Goal: Task Accomplishment & Management: Manage account settings

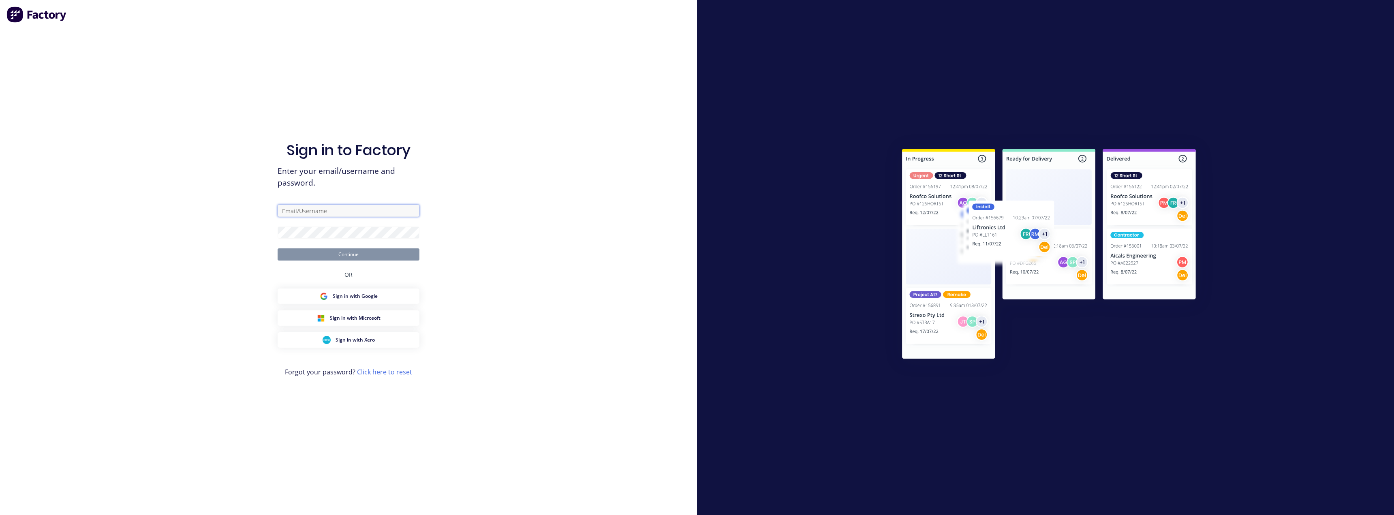
click at [301, 207] on input "text" at bounding box center [349, 211] width 142 height 12
type input "[EMAIL_ADDRESS][DOMAIN_NAME]"
click at [321, 252] on button "Continue" at bounding box center [349, 254] width 142 height 12
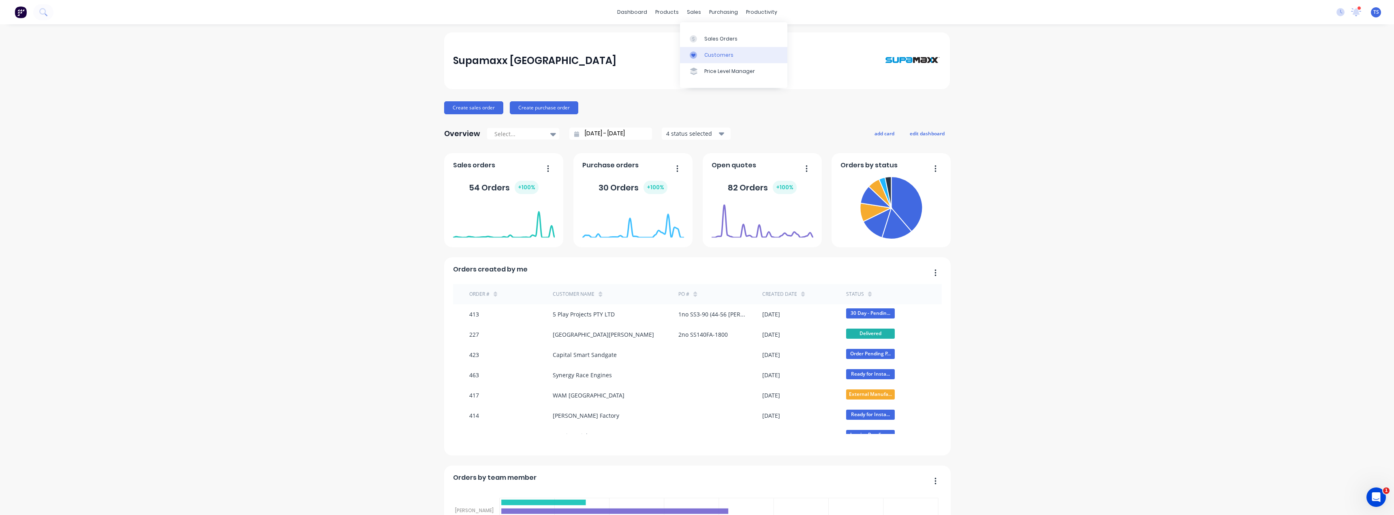
click at [708, 58] on div "Customers" at bounding box center [718, 54] width 29 height 7
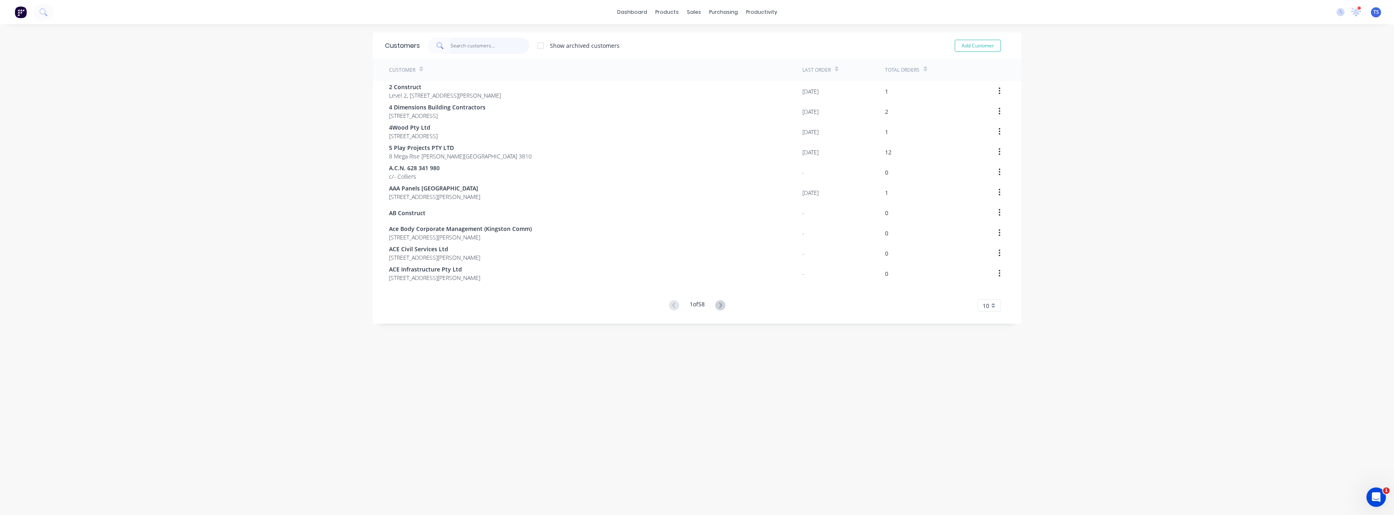
click at [472, 50] on input "text" at bounding box center [490, 46] width 79 height 16
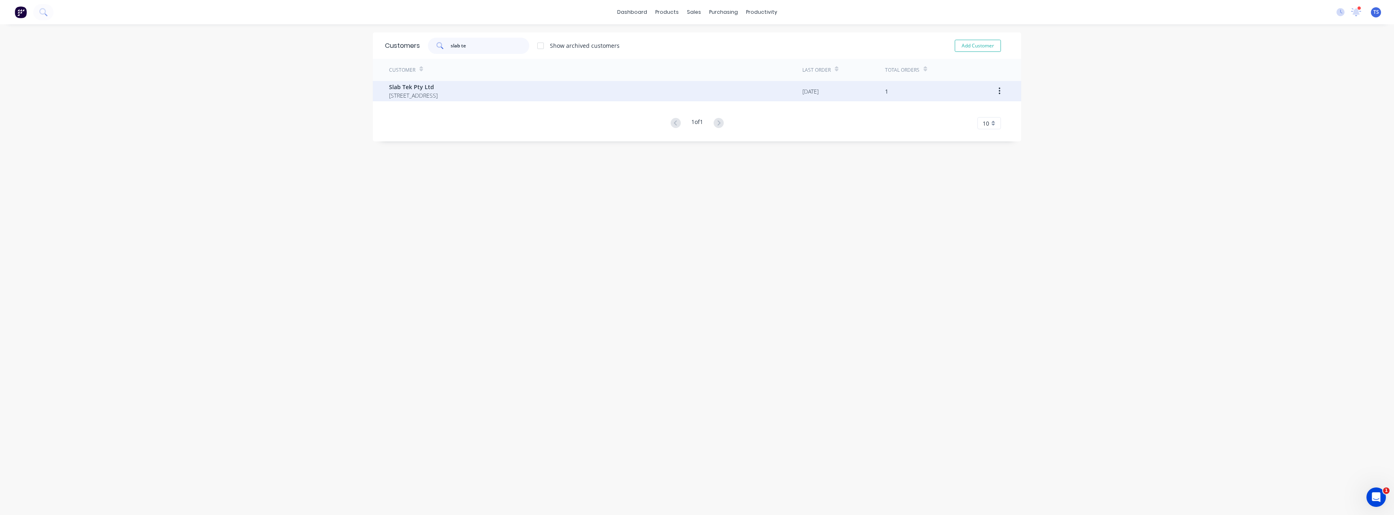
type input "slab te"
click at [428, 91] on span "Slab Tek Pty Ltd" at bounding box center [413, 87] width 49 height 9
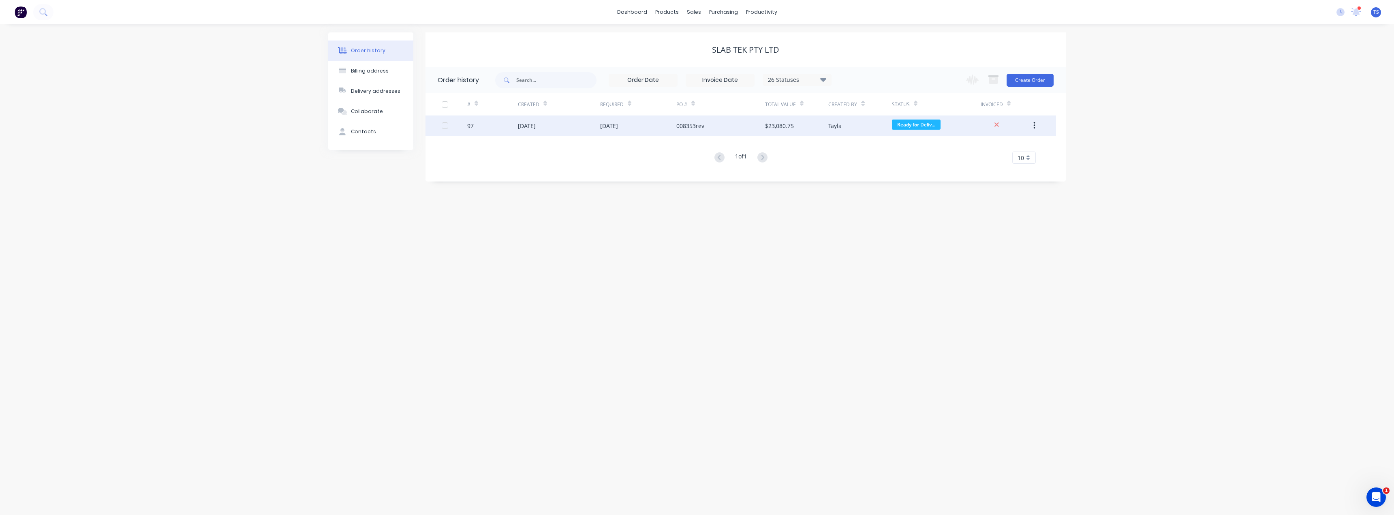
click at [613, 127] on div "01 Aug 2025" at bounding box center [609, 126] width 18 height 9
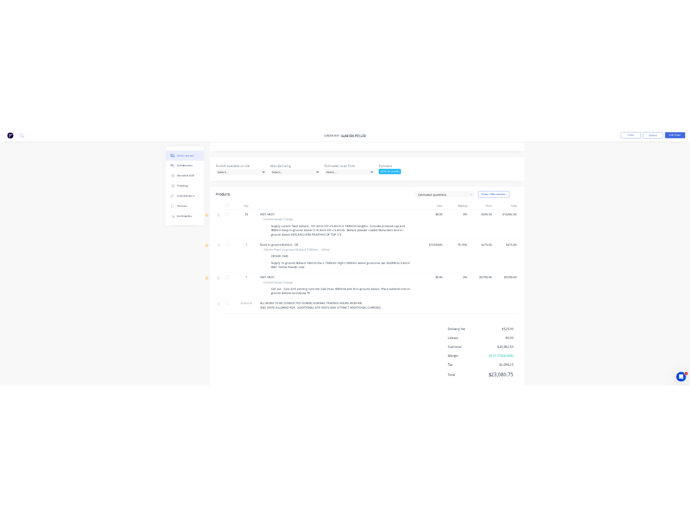
scroll to position [203, 0]
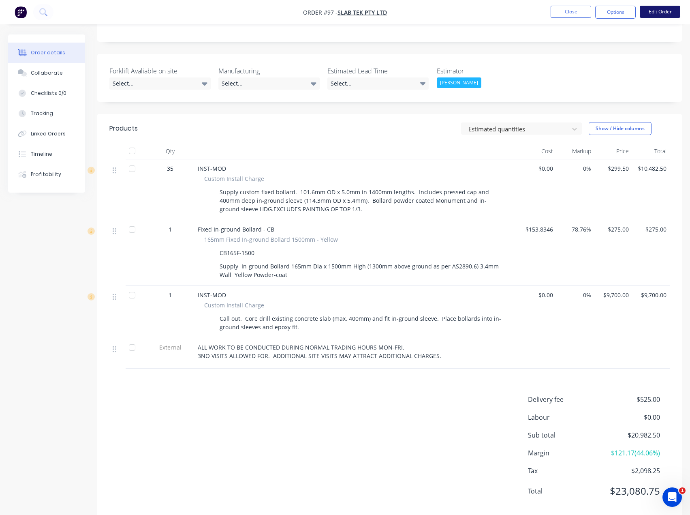
click at [663, 12] on button "Edit Order" at bounding box center [660, 12] width 41 height 12
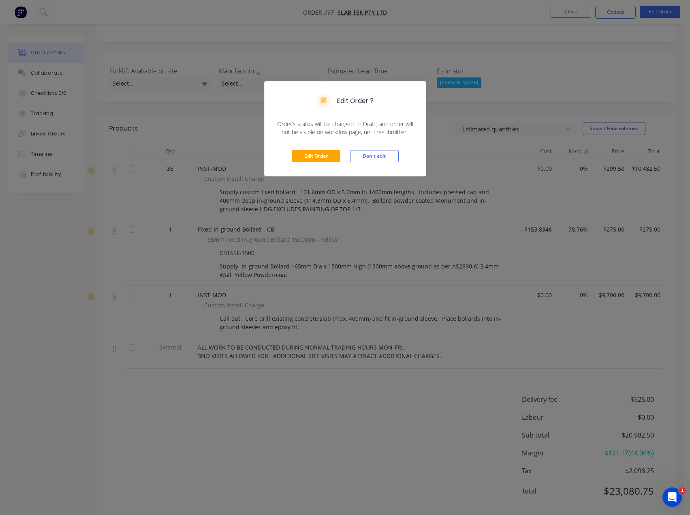
click at [447, 106] on div "Edit Order ? Order’s status will be changed to ‘Draft’, and order will not be v…" at bounding box center [345, 257] width 690 height 515
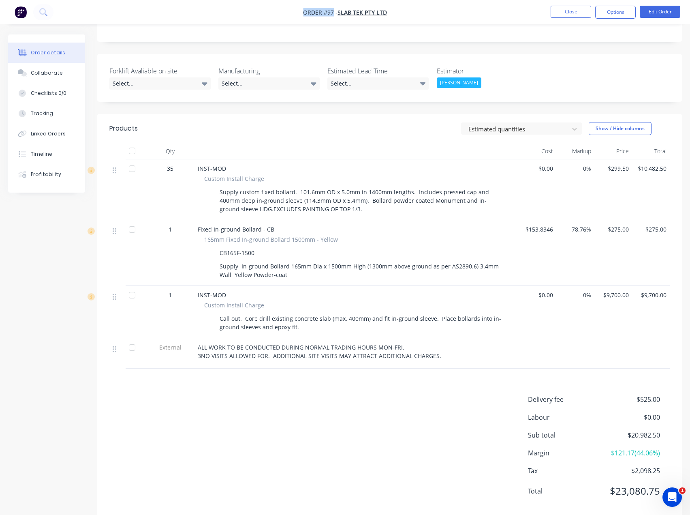
drag, startPoint x: 292, startPoint y: 13, endPoint x: 334, endPoint y: 12, distance: 41.8
click at [334, 12] on nav "Order #97 - Slab Tek Pty Ltd Close Options Edit Order" at bounding box center [345, 12] width 690 height 24
copy span "Order #97"
click at [571, 11] on button "Close" at bounding box center [571, 12] width 41 height 12
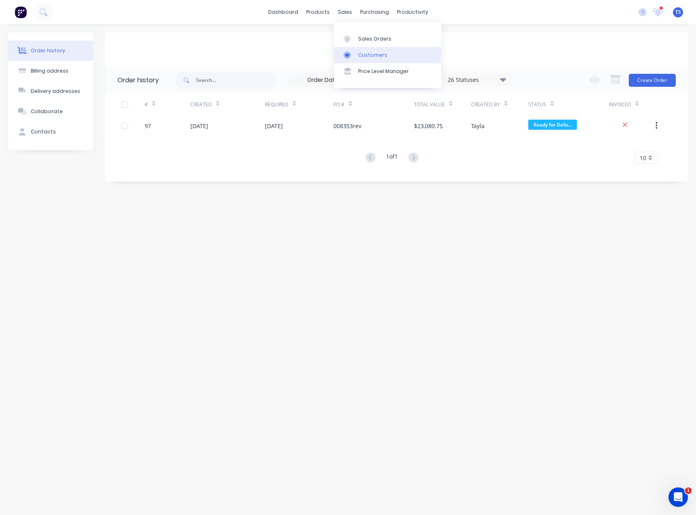
click at [368, 58] on div "Customers" at bounding box center [372, 54] width 29 height 7
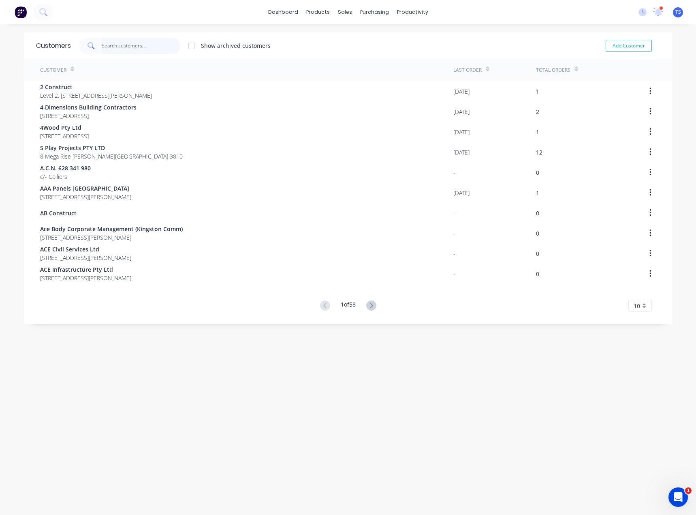
click at [154, 45] on input "text" at bounding box center [141, 46] width 79 height 16
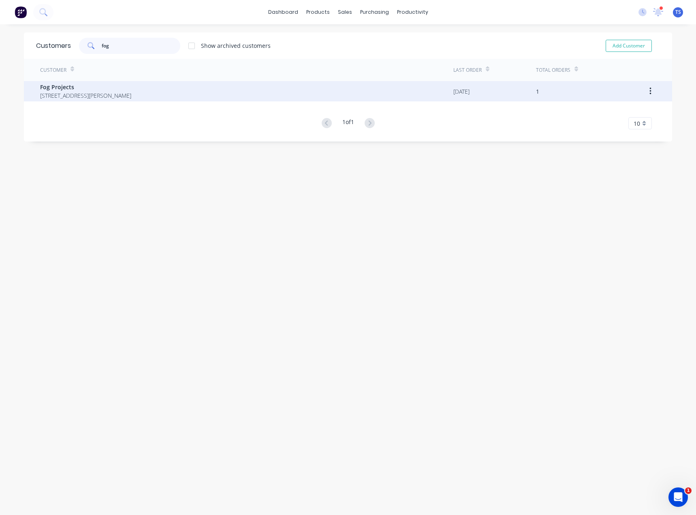
type input "fog"
click at [113, 91] on span "7B Roper street Moorabbin Victoria Australia 3189" at bounding box center [85, 95] width 91 height 9
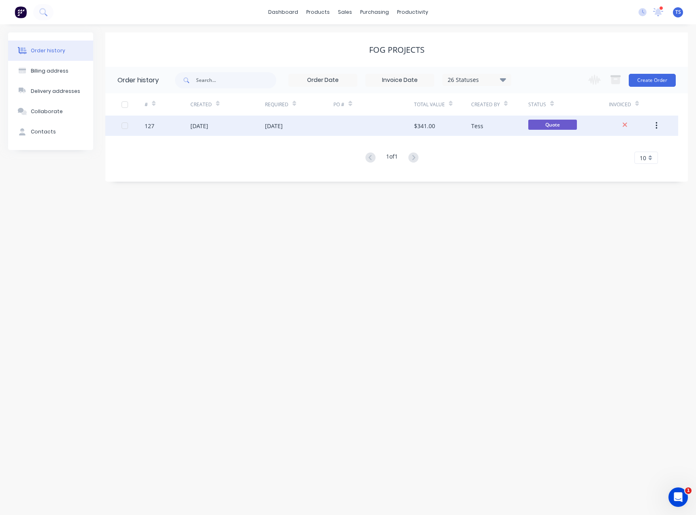
click at [430, 126] on div "$341.00" at bounding box center [424, 126] width 21 height 9
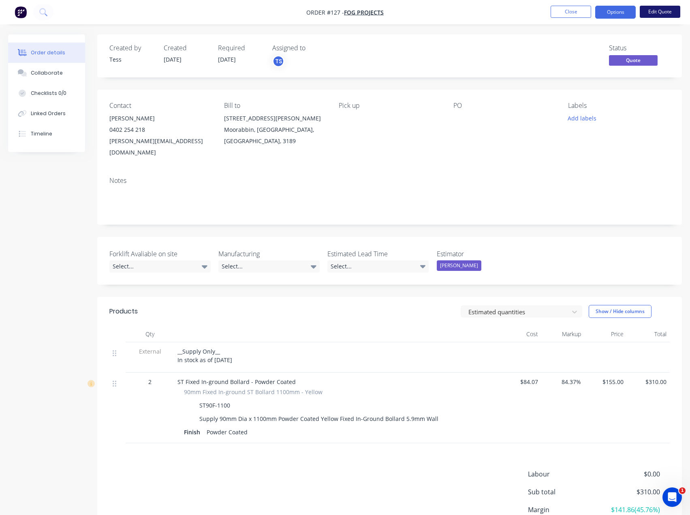
click at [665, 13] on button "Edit Quote" at bounding box center [660, 12] width 41 height 12
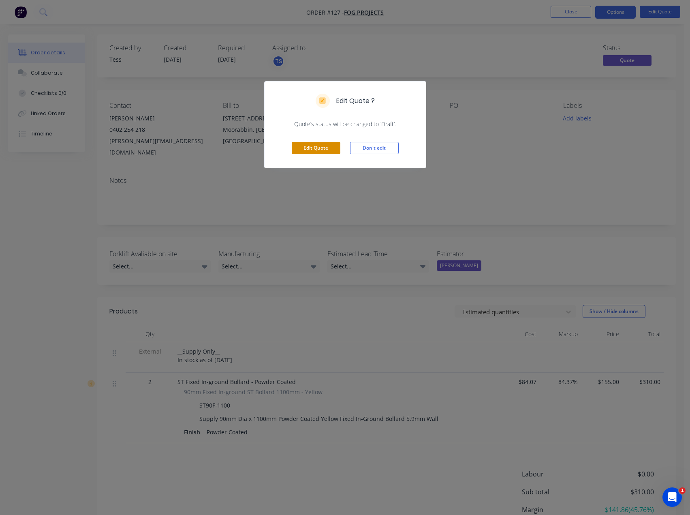
click at [318, 148] on button "Edit Quote" at bounding box center [316, 148] width 49 height 12
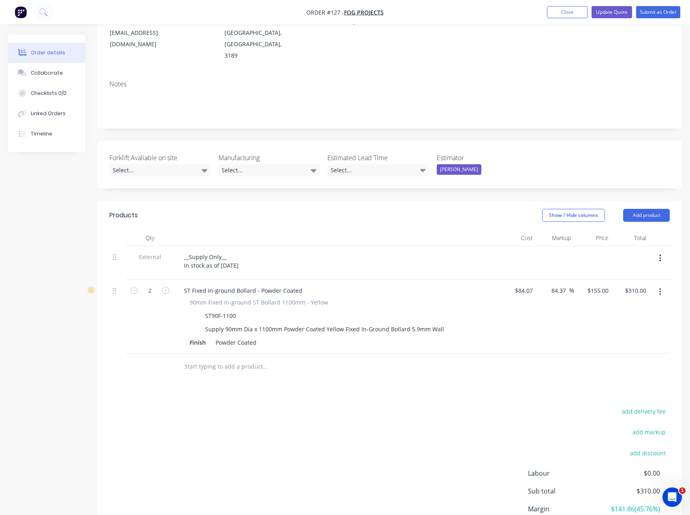
scroll to position [122, 0]
click at [657, 405] on button "add delivery fee" at bounding box center [644, 410] width 52 height 11
type input "65"
click at [255, 367] on div "Products Show / Hide columns Add product Qty Cost Markup Price Total External _…" at bounding box center [389, 385] width 585 height 372
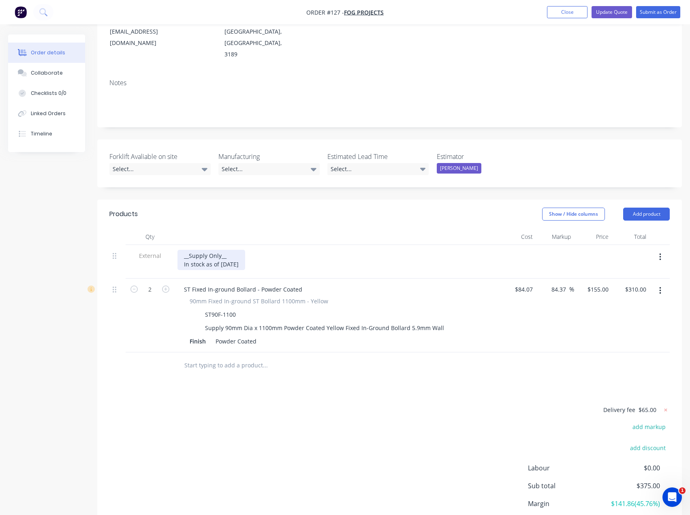
click at [245, 250] on div "__Supply Only__ In stock as of 18/07/2025" at bounding box center [212, 260] width 68 height 20
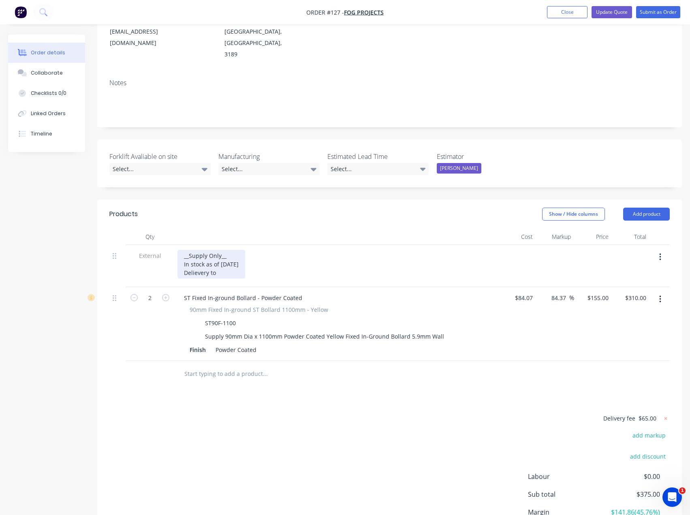
click at [218, 250] on div "__Supply Only__ In stock as of 18/07/2025 Delievery to" at bounding box center [212, 264] width 68 height 29
click at [208, 250] on div "__Supply Only__ In stock as of 18/07/2025 Delievery to 15 Northern Ave, Brighto…" at bounding box center [227, 264] width 98 height 29
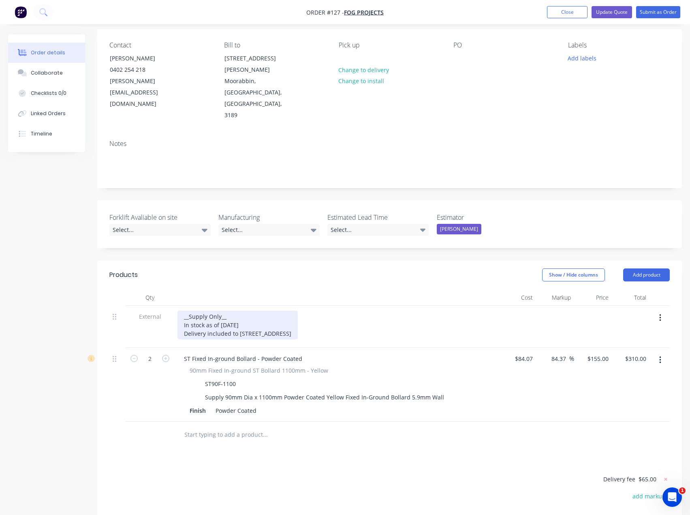
scroll to position [41, 0]
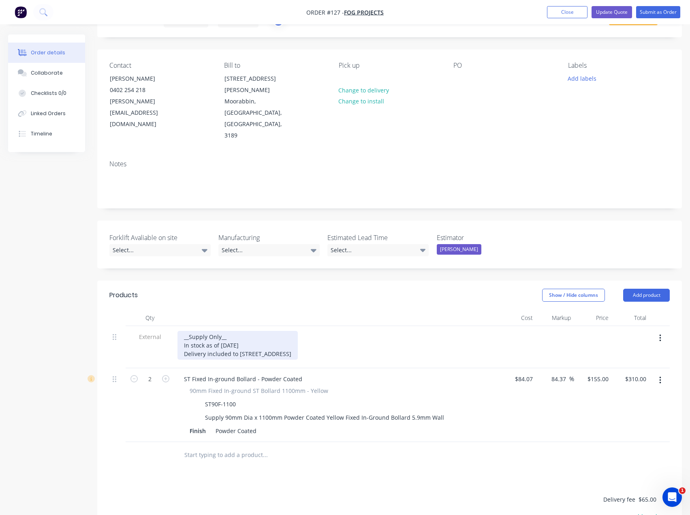
drag, startPoint x: 322, startPoint y: 321, endPoint x: 329, endPoint y: 321, distance: 7.3
click at [298, 331] on div "__Supply Only__ In stock as of 18/07/2025 Delivery included to 15 Northern Ave,…" at bounding box center [238, 345] width 120 height 29
click at [356, 91] on button "Change to delivery" at bounding box center [363, 89] width 59 height 11
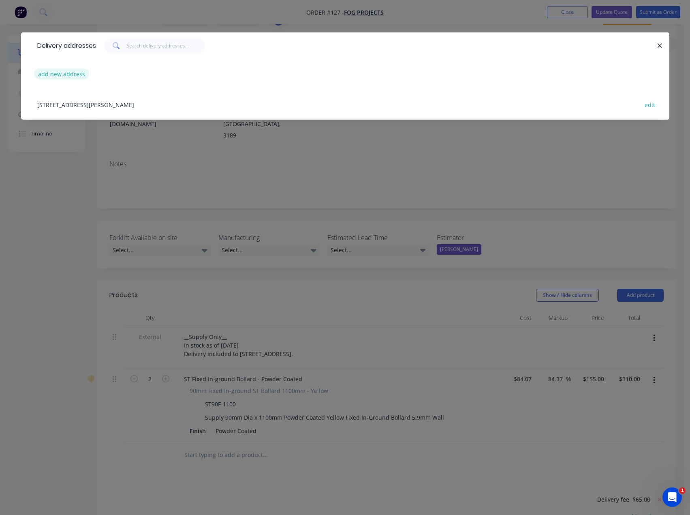
click at [56, 75] on button "add new address" at bounding box center [62, 74] width 56 height 11
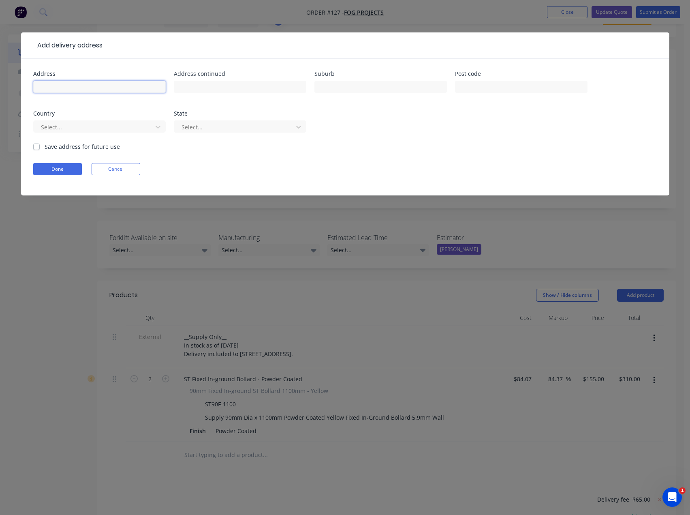
click at [64, 89] on input "text" at bounding box center [99, 87] width 133 height 12
paste input "15 Northern AveBrighton East VIC 3187"
click at [92, 96] on div "15 Northern AveBrighton East VIC 3187" at bounding box center [99, 91] width 133 height 24
click at [81, 89] on input "15 Northern AveBrighton East VIC 3187" at bounding box center [99, 87] width 133 height 12
drag, startPoint x: 117, startPoint y: 86, endPoint x: 82, endPoint y: 86, distance: 34.9
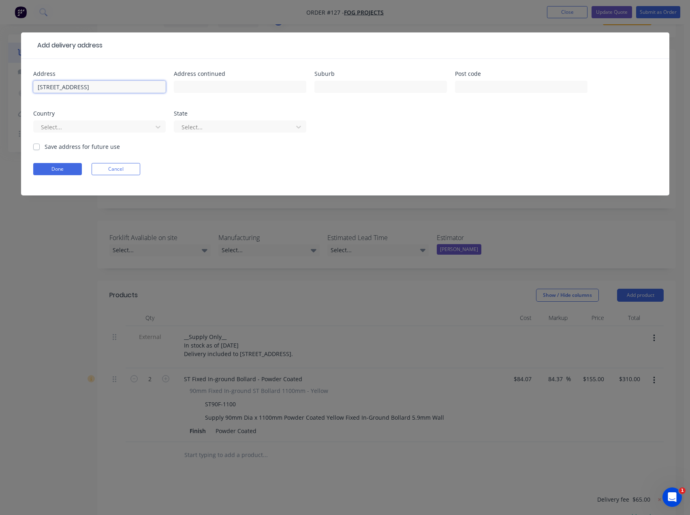
click at [82, 86] on input "15 Northern AveBrighton East VIC 3187" at bounding box center [99, 87] width 133 height 12
type input "15 Northern Ave VIC 3187"
click at [337, 88] on input "text" at bounding box center [381, 87] width 133 height 12
paste input "Brighton East"
type input "Brighton East"
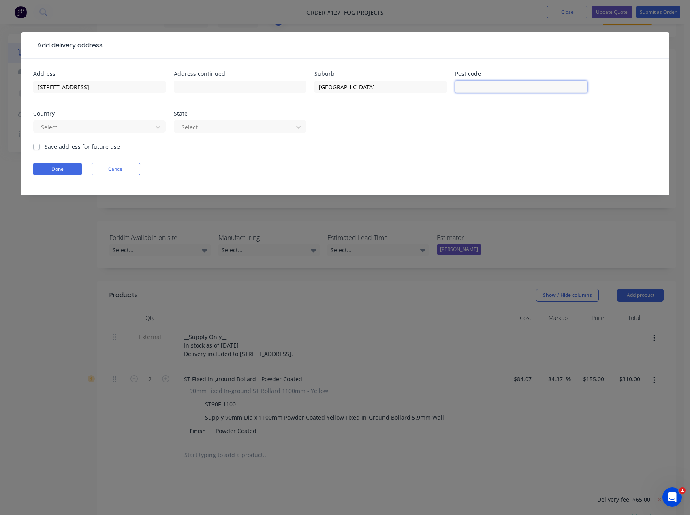
click at [471, 88] on input "text" at bounding box center [521, 87] width 133 height 12
type input "3187"
click at [82, 124] on div at bounding box center [94, 127] width 108 height 10
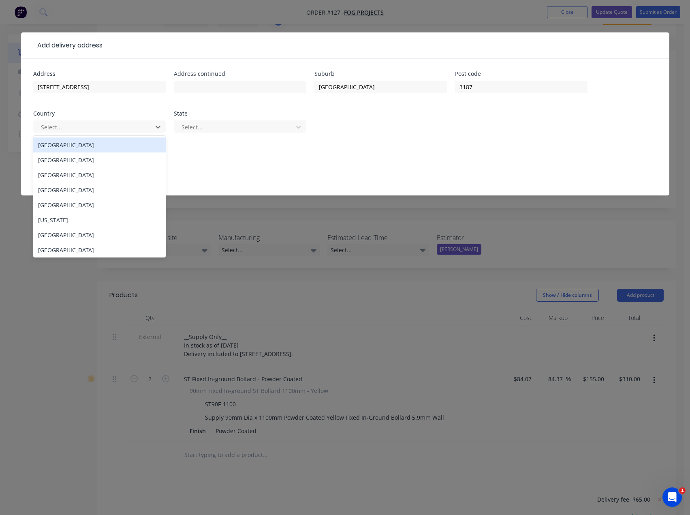
click at [71, 143] on div "Australia" at bounding box center [99, 144] width 133 height 15
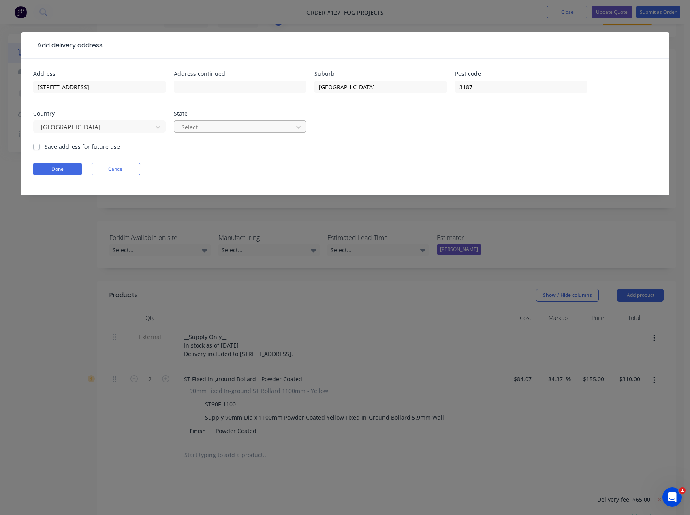
click at [191, 125] on div at bounding box center [235, 127] width 108 height 10
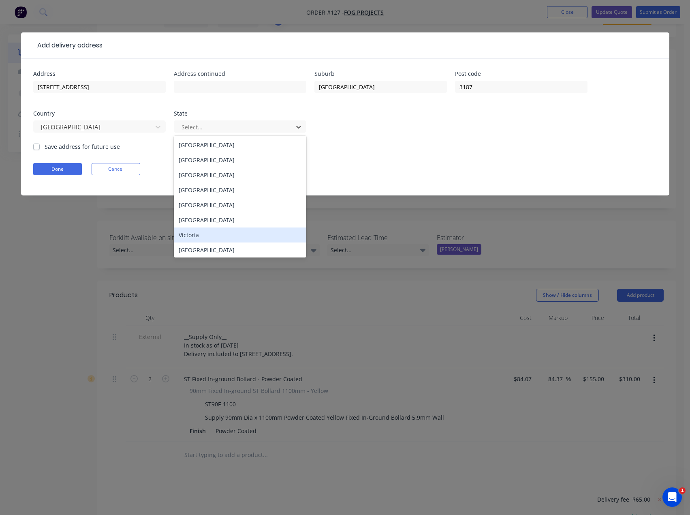
click at [202, 233] on div "Victoria" at bounding box center [240, 234] width 133 height 15
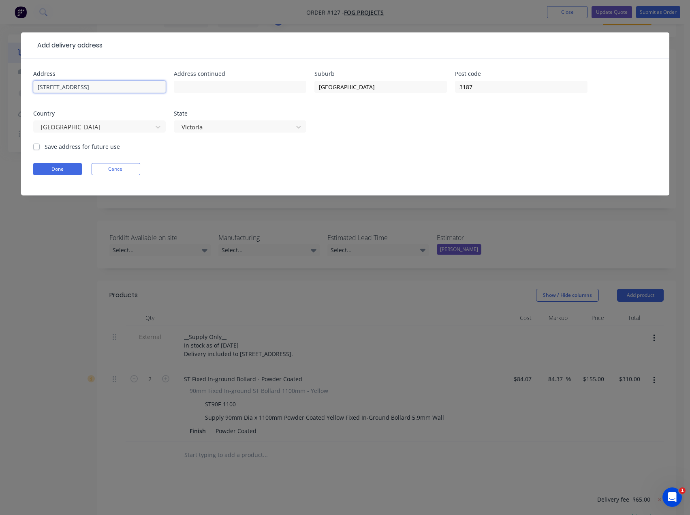
drag, startPoint x: 118, startPoint y: 86, endPoint x: 83, endPoint y: 88, distance: 34.5
click at [83, 88] on input "15 Northern Ave VIC 3187" at bounding box center [99, 87] width 133 height 12
type input "15 Northern Ave"
click at [45, 147] on label "Save address for future use" at bounding box center [82, 146] width 75 height 9
click at [37, 147] on input "Save address for future use" at bounding box center [36, 146] width 6 height 8
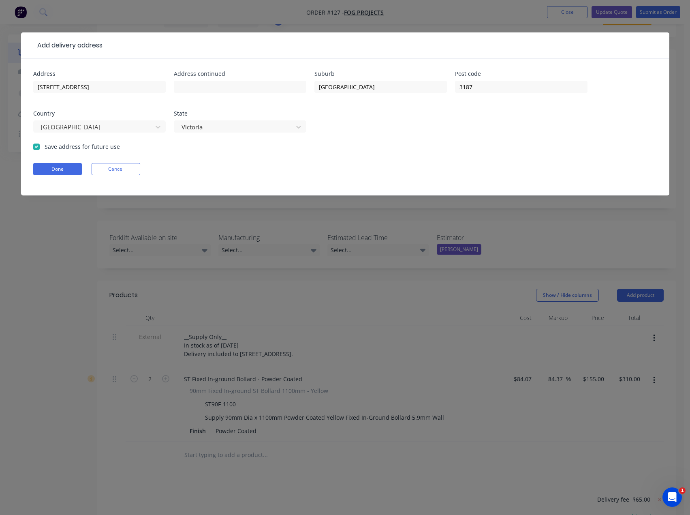
checkbox input "true"
click at [65, 169] on button "Done" at bounding box center [57, 169] width 49 height 12
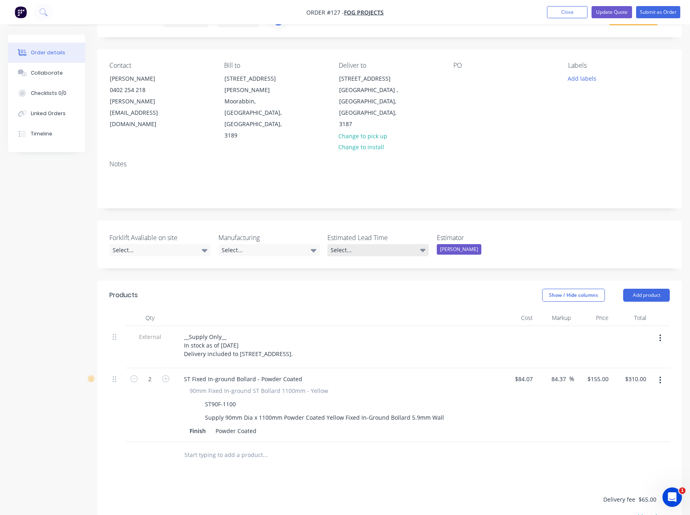
click at [379, 244] on div "Select..." at bounding box center [378, 250] width 101 height 12
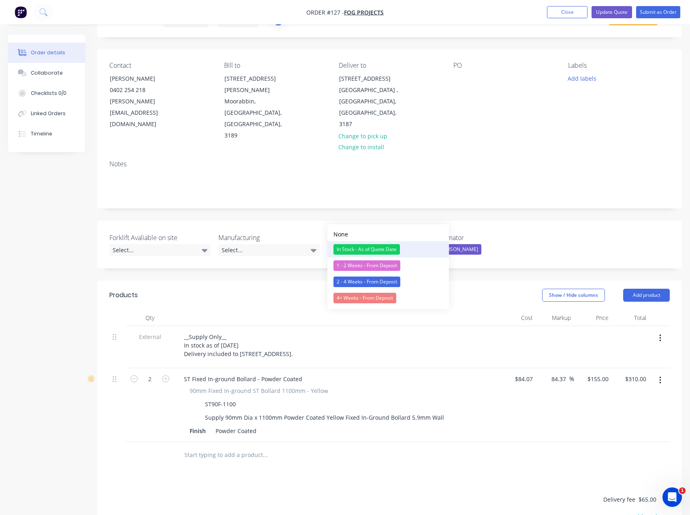
click at [355, 249] on div "In Stock - As of Quote Date" at bounding box center [367, 249] width 66 height 11
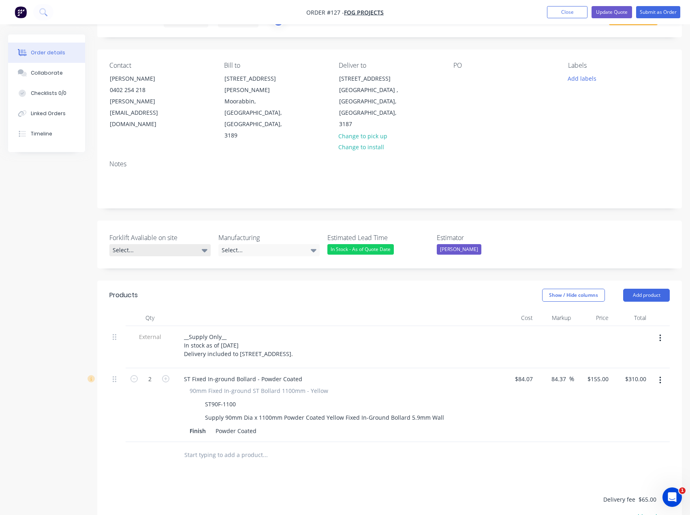
click at [185, 244] on div "Select..." at bounding box center [159, 250] width 101 height 12
click at [126, 263] on div "No" at bounding box center [122, 265] width 13 height 11
click at [571, 79] on button "Add labels" at bounding box center [582, 78] width 37 height 11
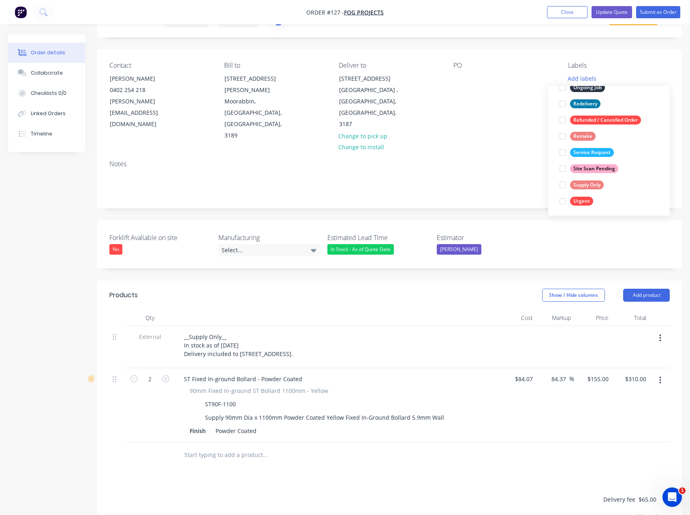
scroll to position [130, 0]
click at [562, 183] on div at bounding box center [563, 183] width 16 height 16
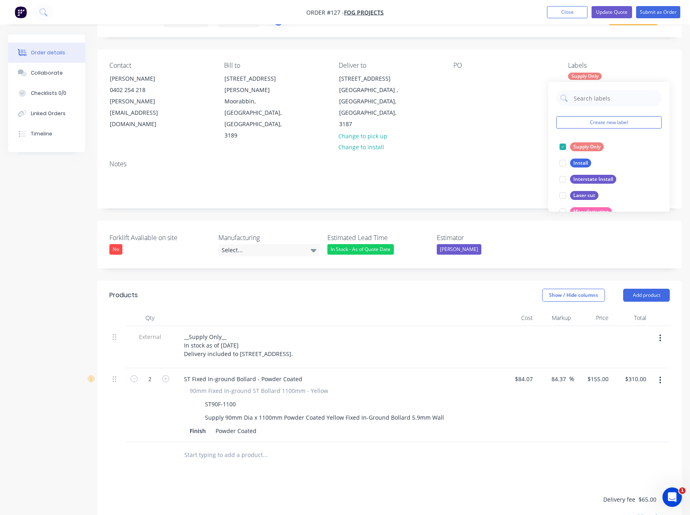
click at [537, 101] on div "PO" at bounding box center [505, 102] width 102 height 80
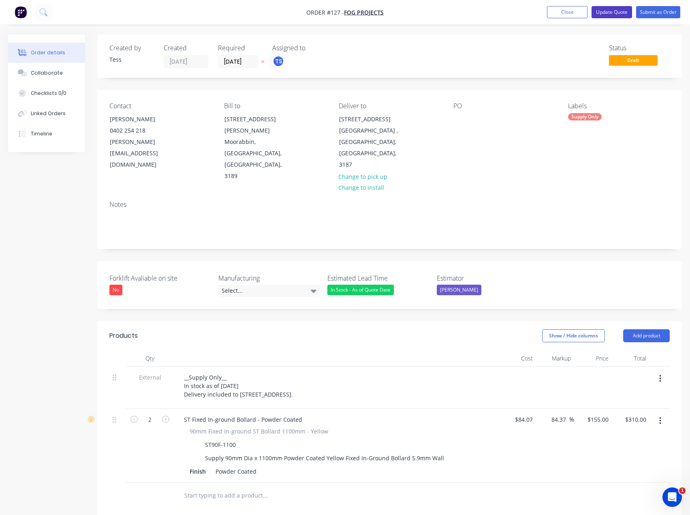
click at [614, 11] on button "Update Quote" at bounding box center [612, 12] width 41 height 12
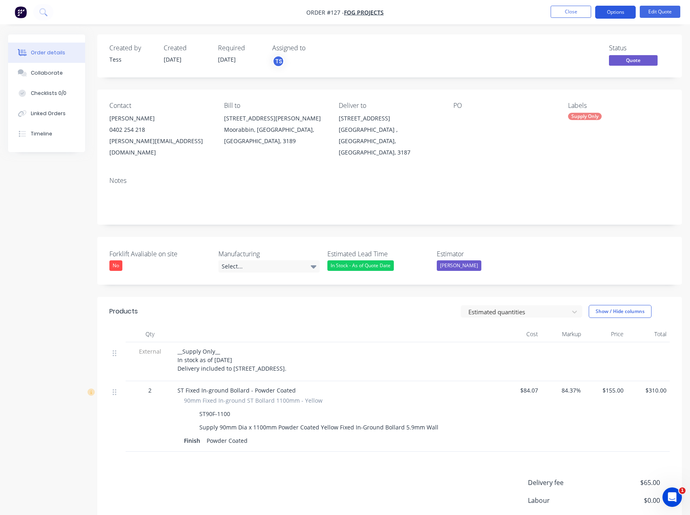
click at [616, 11] on button "Options" at bounding box center [615, 12] width 41 height 13
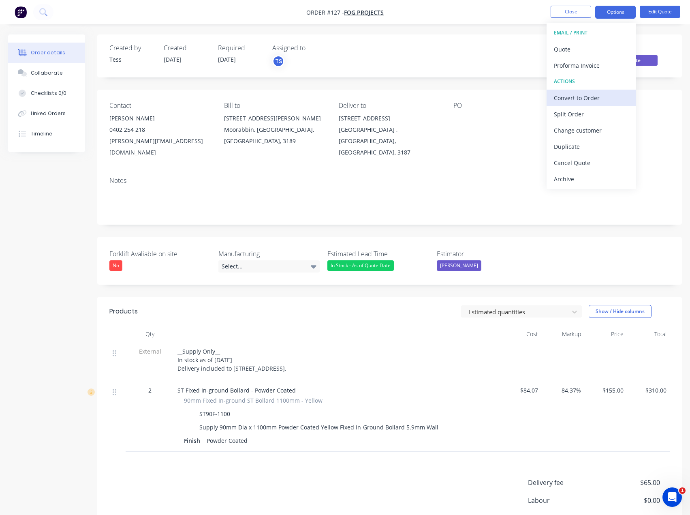
click at [569, 96] on div "Convert to Order" at bounding box center [591, 98] width 75 height 12
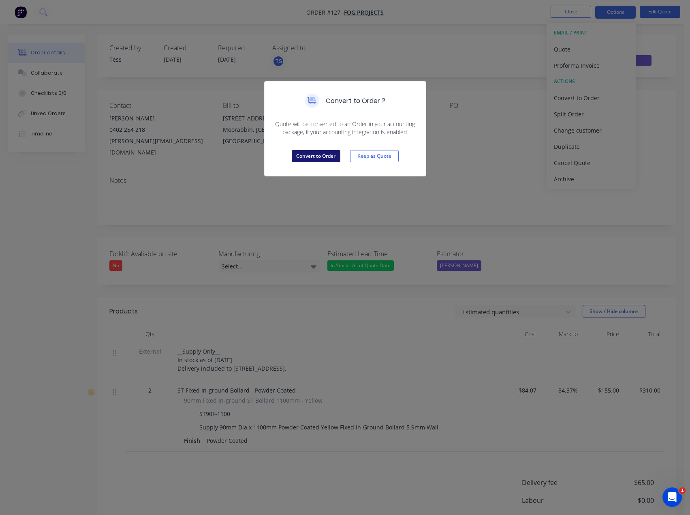
click at [320, 157] on button "Convert to Order" at bounding box center [316, 156] width 49 height 12
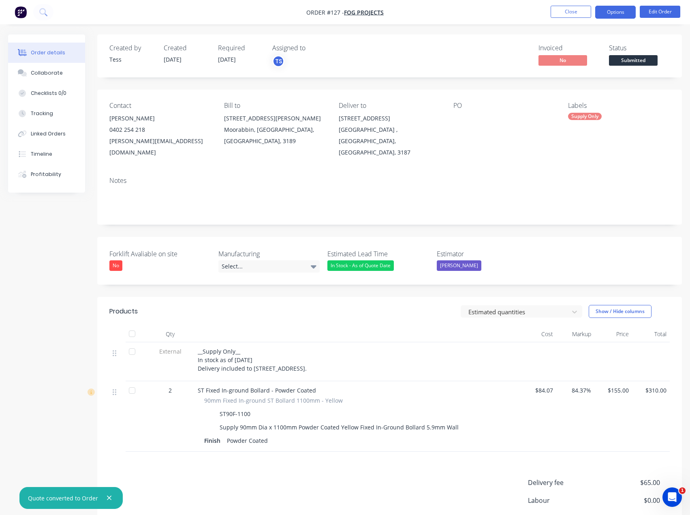
click at [615, 13] on button "Options" at bounding box center [615, 12] width 41 height 13
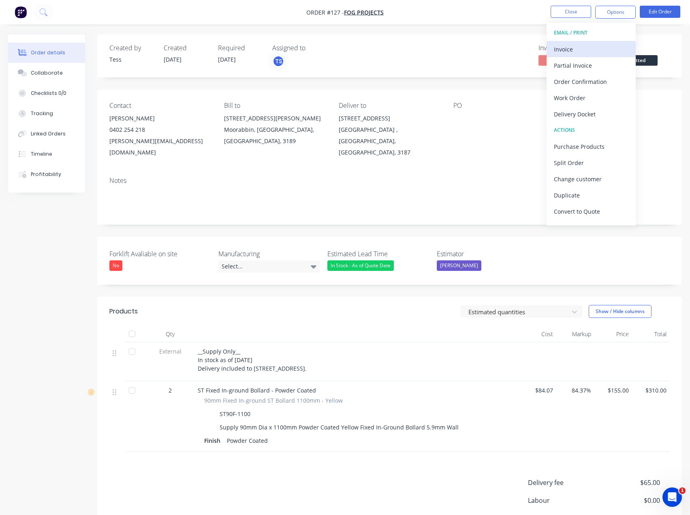
click at [576, 49] on div "Invoice" at bounding box center [591, 49] width 75 height 12
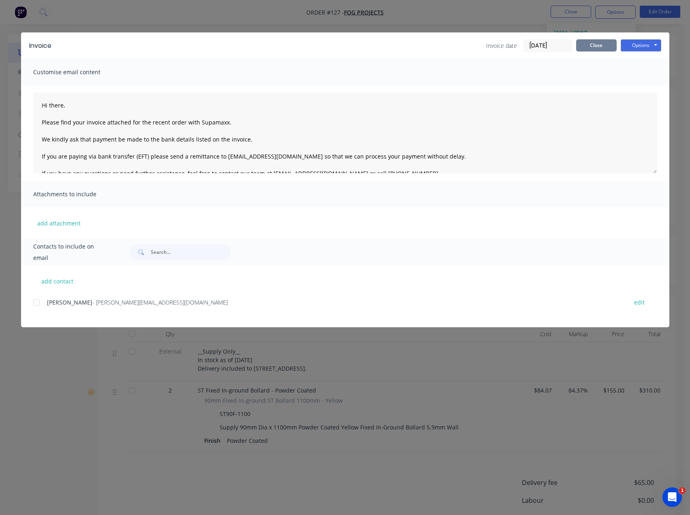
click at [610, 44] on button "Close" at bounding box center [596, 45] width 41 height 12
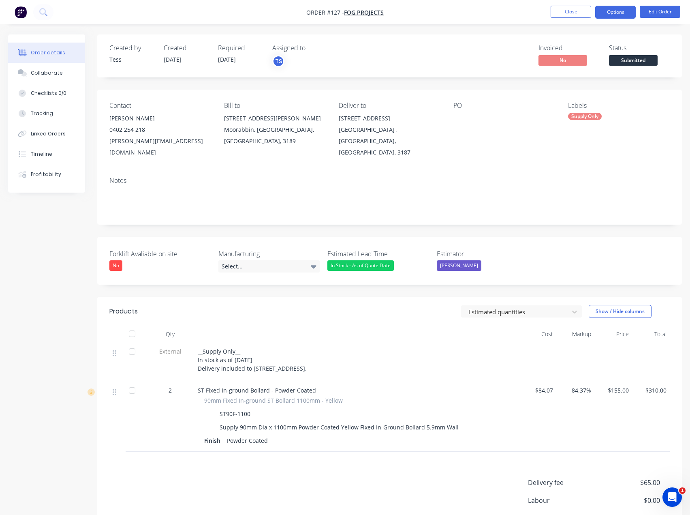
click at [619, 11] on button "Options" at bounding box center [615, 12] width 41 height 13
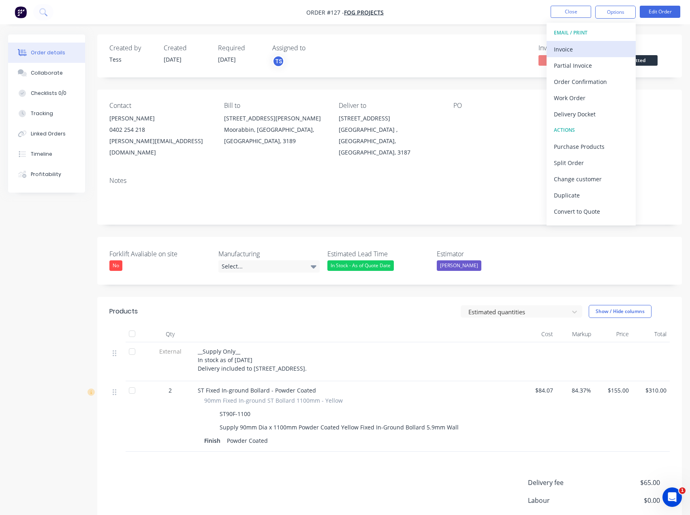
click at [580, 48] on div "Invoice" at bounding box center [591, 49] width 75 height 12
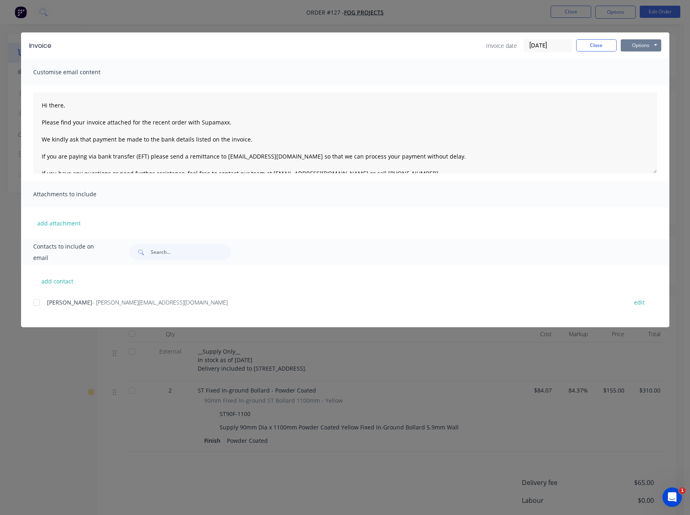
click at [653, 46] on button "Options" at bounding box center [641, 45] width 41 height 12
click at [54, 284] on button "add contact" at bounding box center [57, 281] width 49 height 12
select select "AU"
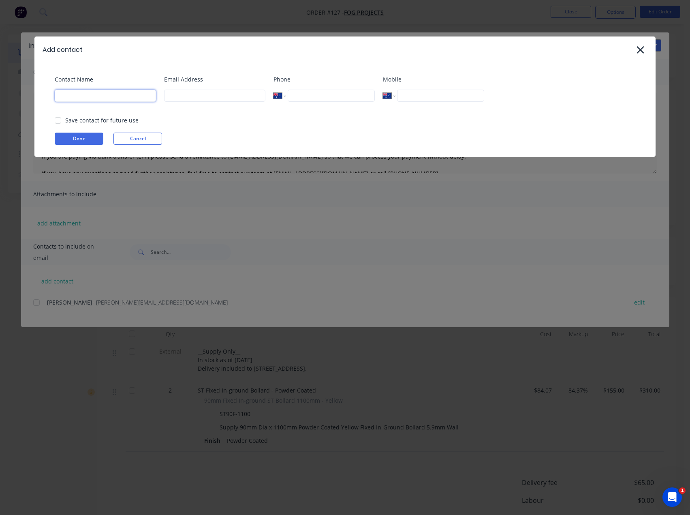
click at [92, 97] on input at bounding box center [105, 96] width 101 height 12
type input "Tess"
drag, startPoint x: 37, startPoint y: 97, endPoint x: 30, endPoint y: 98, distance: 7.3
click at [30, 98] on div "Add contact Contact Name Tess Email Address Phone International Afghanistan Åla…" at bounding box center [345, 257] width 690 height 515
click at [135, 139] on button "Cancel" at bounding box center [137, 139] width 49 height 12
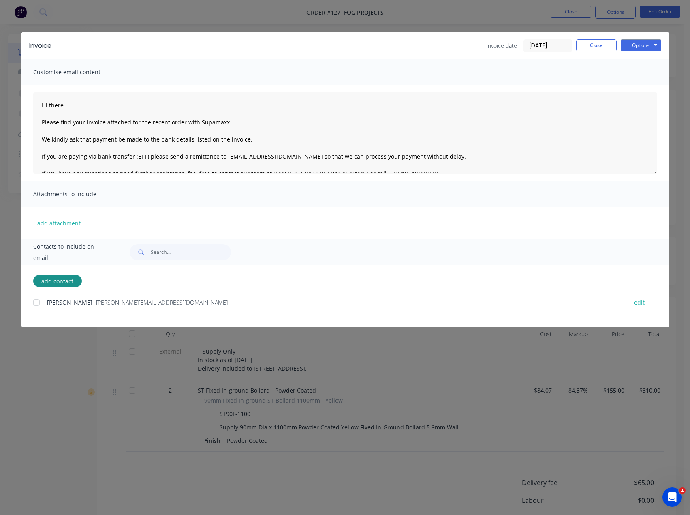
drag, startPoint x: 35, startPoint y: 303, endPoint x: 100, endPoint y: 298, distance: 65.5
click at [36, 303] on div at bounding box center [36, 302] width 16 height 16
click at [66, 108] on textarea "Hi there, Please find your invoice attached for the recent order with Supamaxx.…" at bounding box center [345, 132] width 624 height 81
click at [242, 123] on textarea "Hi Daniel, Please find your invoice attached for the recent order with Supamaxx…" at bounding box center [345, 132] width 624 height 81
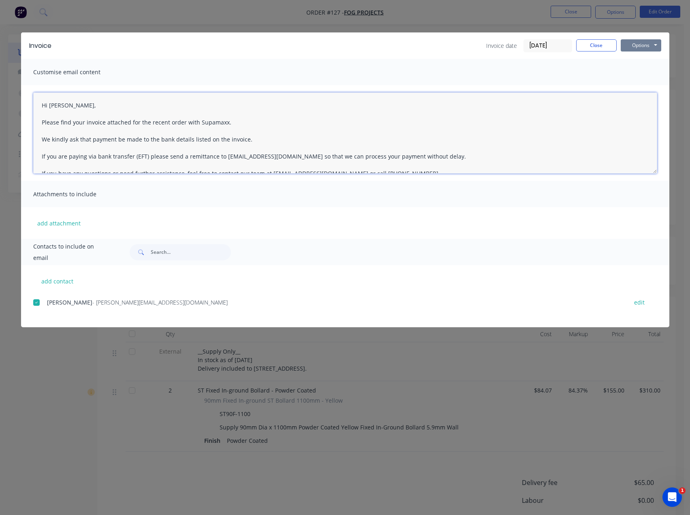
type textarea "Hi Daniel, Please find your invoice attached for the recent order with Supamaxx…"
click at [645, 41] on button "Options" at bounding box center [641, 45] width 41 height 12
click at [638, 85] on button "Email" at bounding box center [647, 86] width 52 height 13
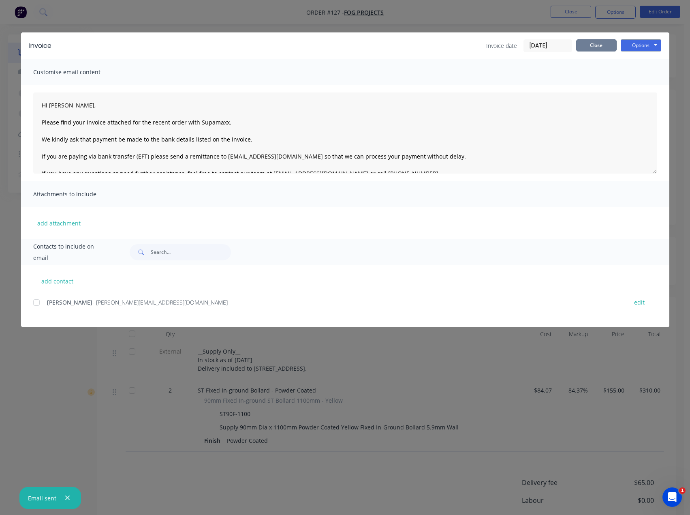
click at [590, 45] on button "Close" at bounding box center [596, 45] width 41 height 12
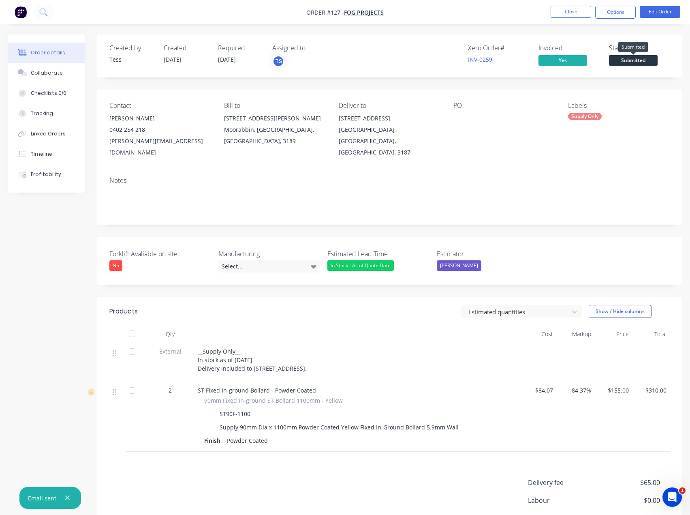
click at [633, 62] on span "Submitted" at bounding box center [633, 60] width 49 height 10
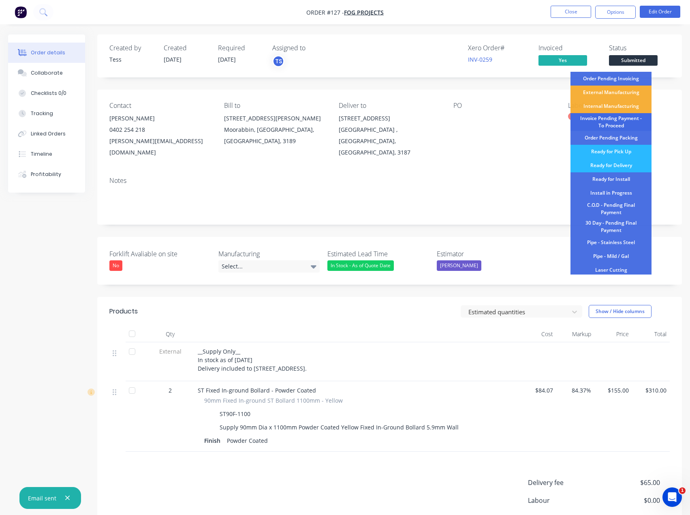
click at [614, 123] on div "Invoice Pending Payment - To Proceed" at bounding box center [611, 122] width 81 height 18
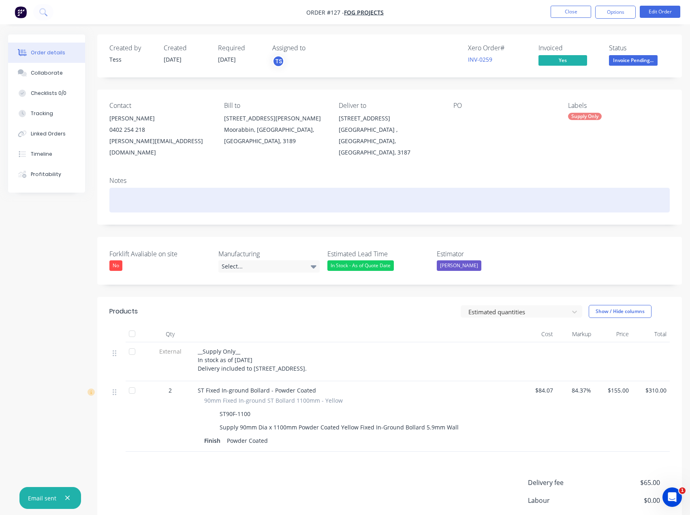
click at [126, 188] on div at bounding box center [389, 200] width 561 height 25
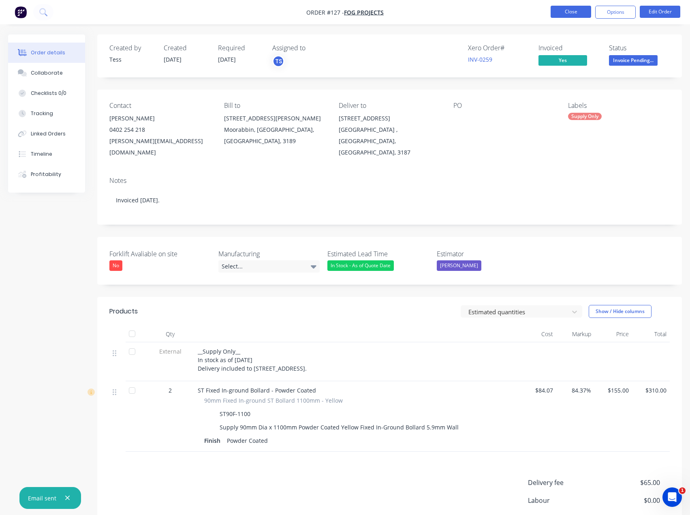
click at [570, 10] on button "Close" at bounding box center [571, 12] width 41 height 12
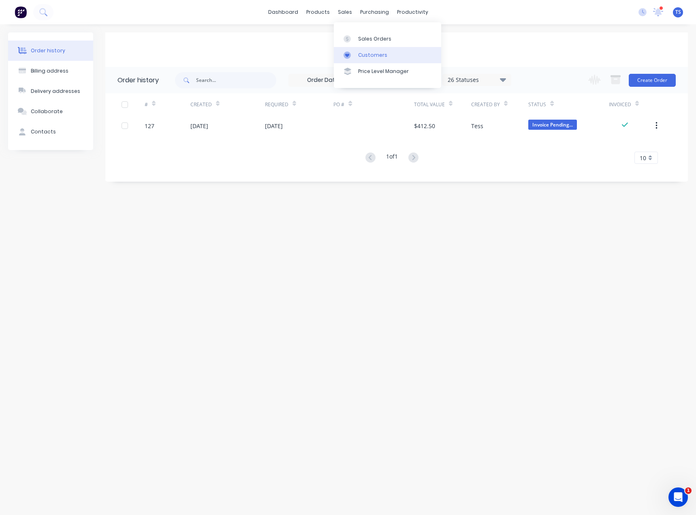
click at [363, 56] on div "Customers" at bounding box center [372, 54] width 29 height 7
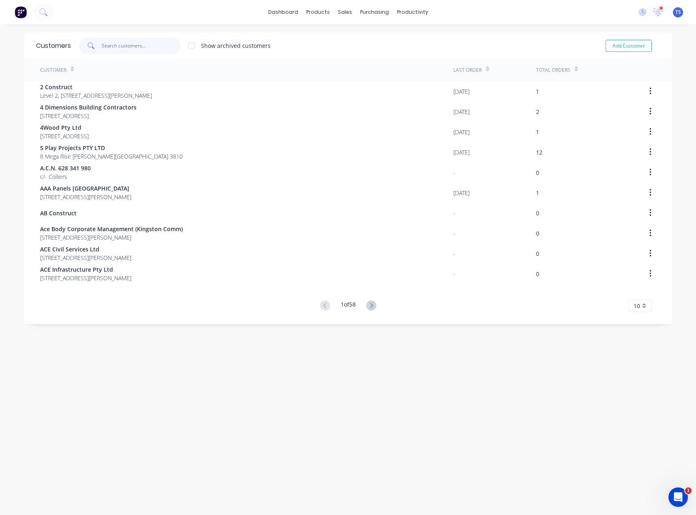
click at [151, 48] on input "text" at bounding box center [141, 46] width 79 height 16
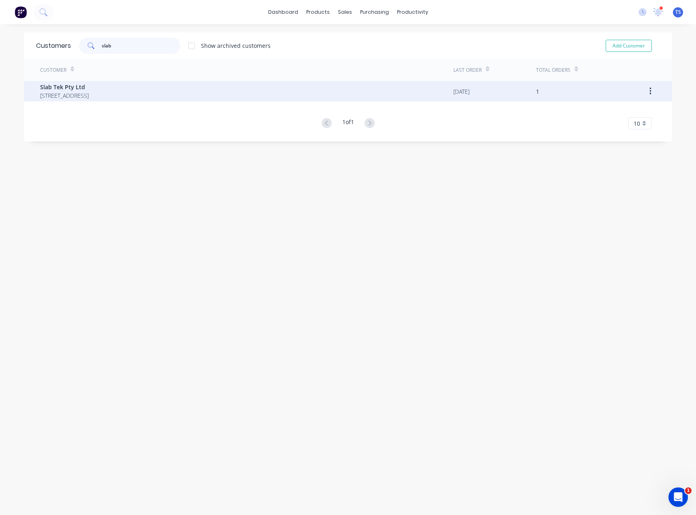
type input "slab"
click at [89, 99] on span "22 / 31 Went Worth Street GREENACRE 2190" at bounding box center [64, 95] width 49 height 9
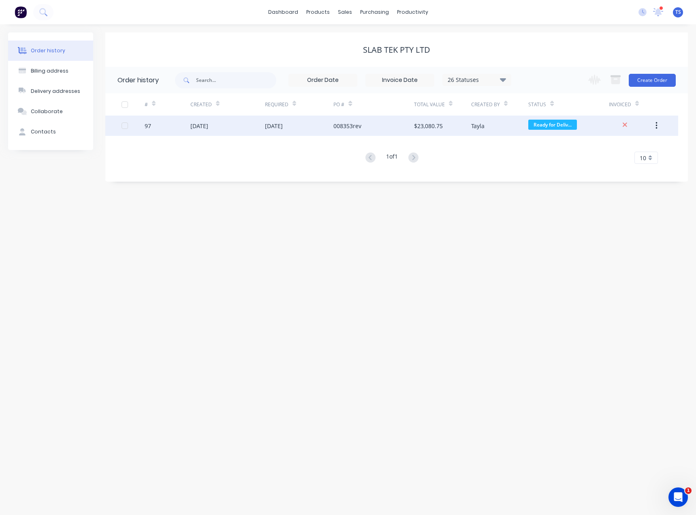
click at [347, 126] on div "008353rev" at bounding box center [348, 126] width 28 height 9
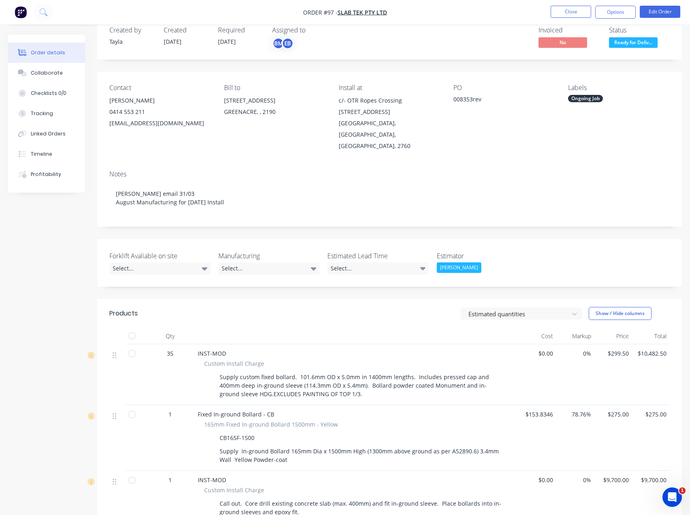
scroll to position [41, 0]
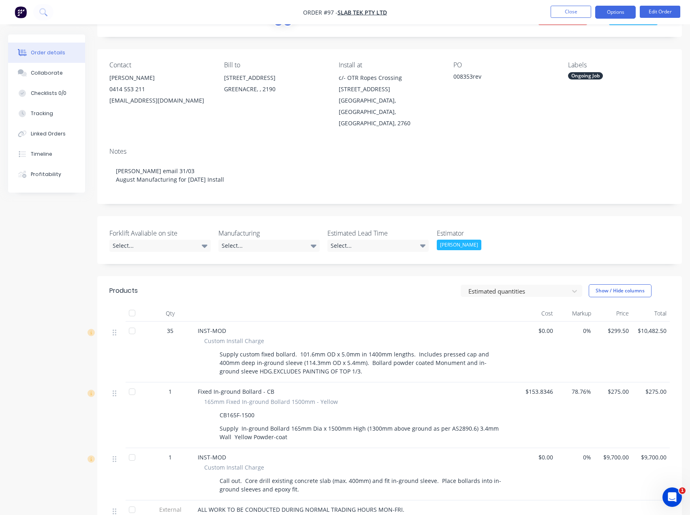
click at [615, 12] on button "Options" at bounding box center [615, 12] width 41 height 13
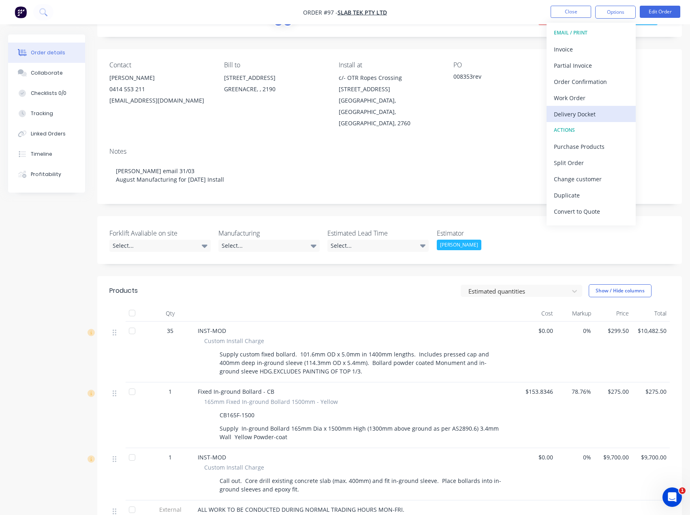
click at [569, 112] on div "Delivery Docket" at bounding box center [591, 114] width 75 height 12
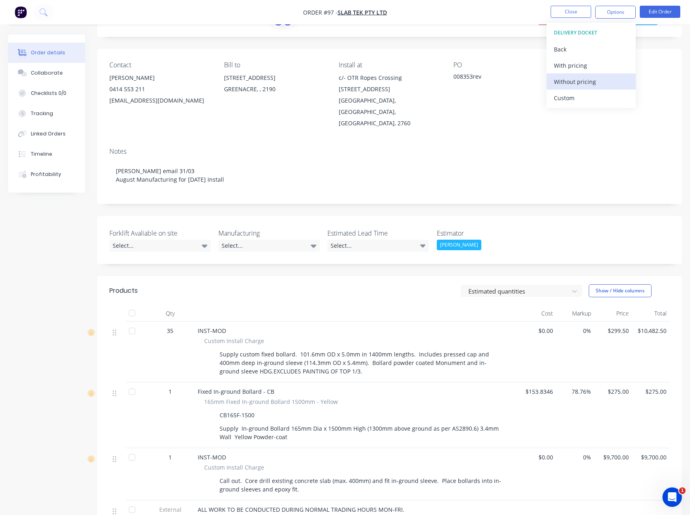
click at [593, 83] on div "Without pricing" at bounding box center [591, 82] width 75 height 12
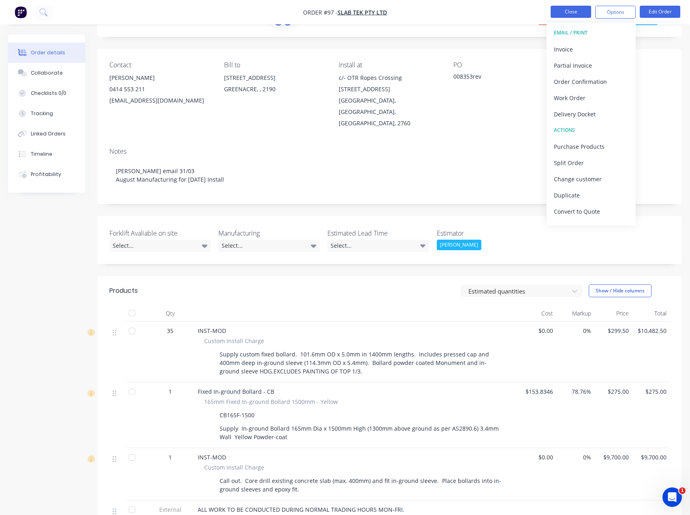
click at [571, 11] on button "Close" at bounding box center [571, 12] width 41 height 12
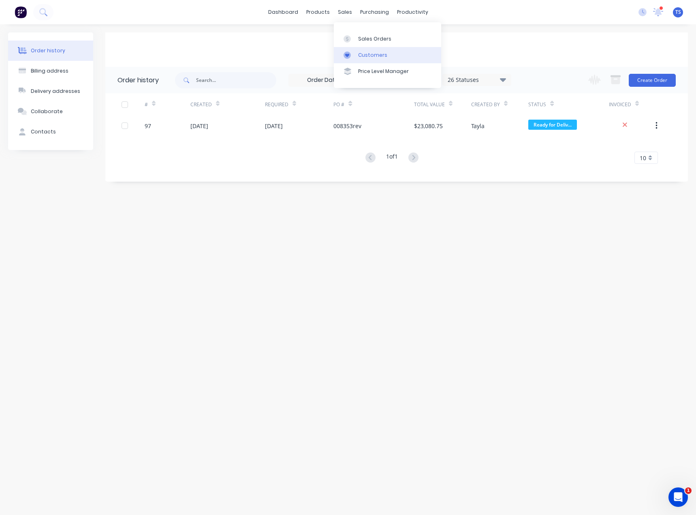
click at [358, 60] on link "Customers" at bounding box center [387, 55] width 107 height 16
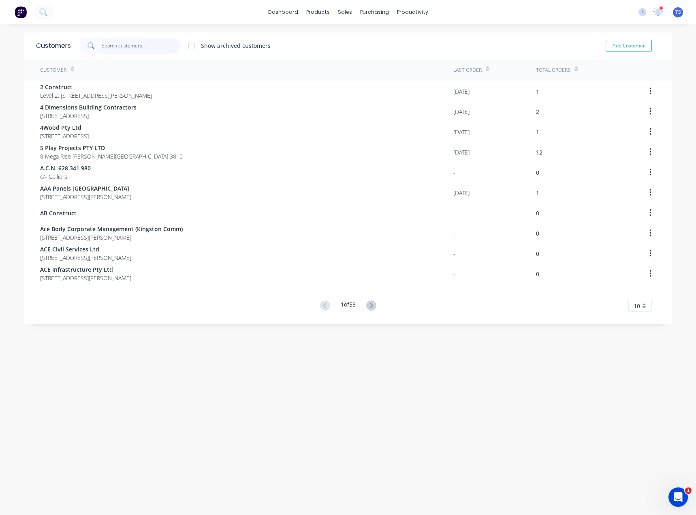
click at [138, 46] on input "text" at bounding box center [141, 46] width 79 height 16
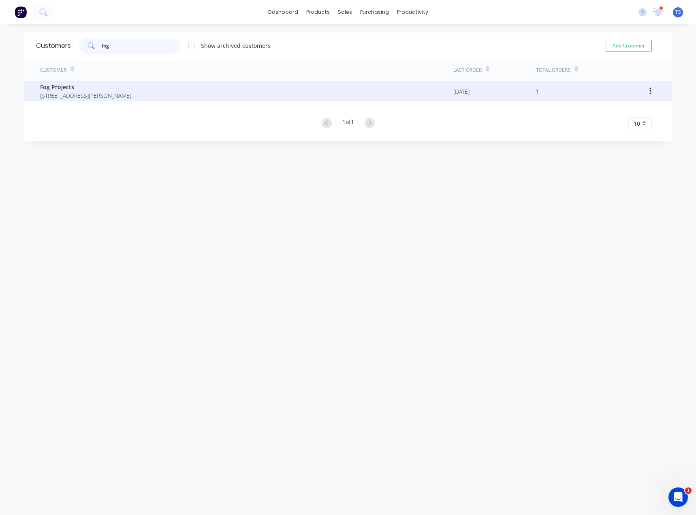
type input "fog"
click at [82, 94] on span "7B Roper street Moorabbin Victoria Australia 3189" at bounding box center [85, 95] width 91 height 9
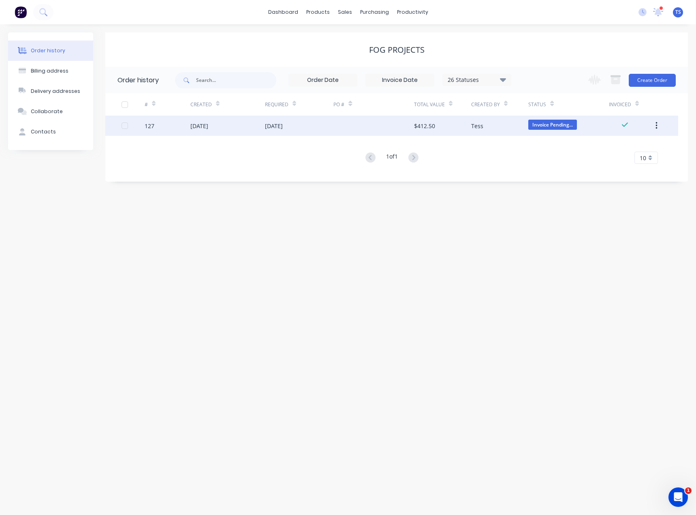
click at [478, 124] on div "Tess" at bounding box center [477, 126] width 12 height 9
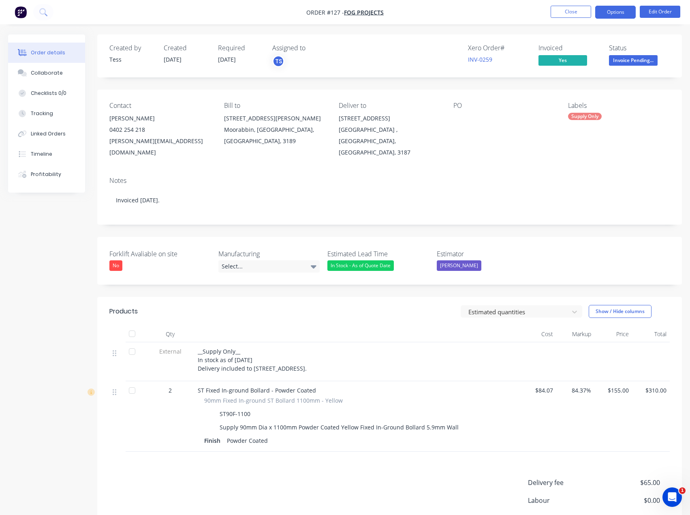
click at [628, 13] on button "Options" at bounding box center [615, 12] width 41 height 13
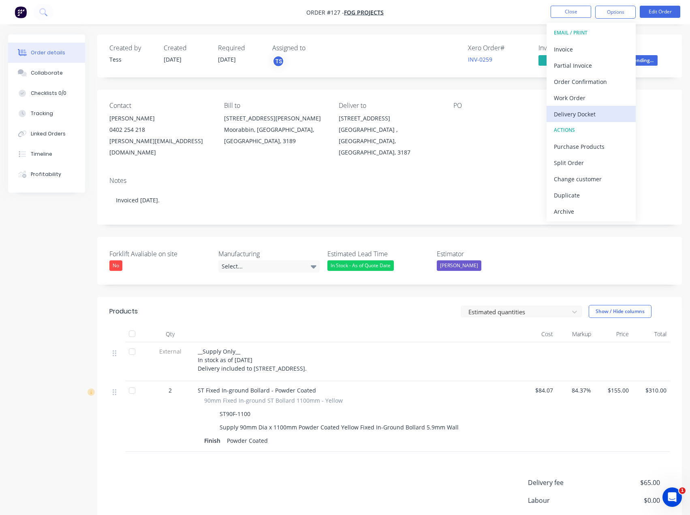
click at [582, 111] on div "Delivery Docket" at bounding box center [591, 114] width 75 height 12
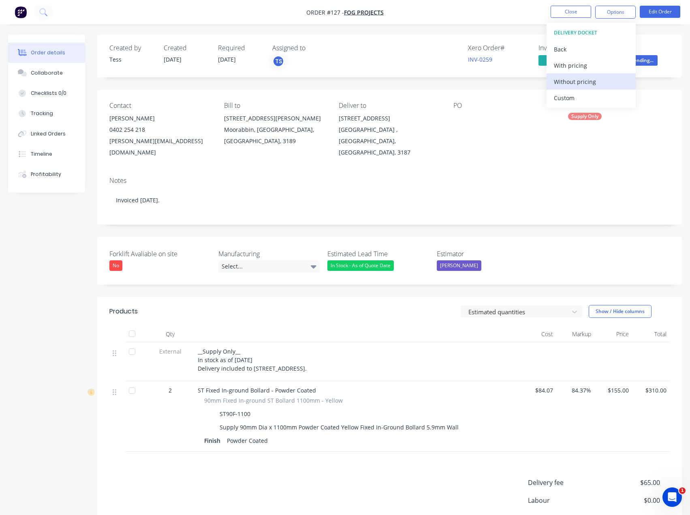
click at [580, 81] on div "Without pricing" at bounding box center [591, 82] width 75 height 12
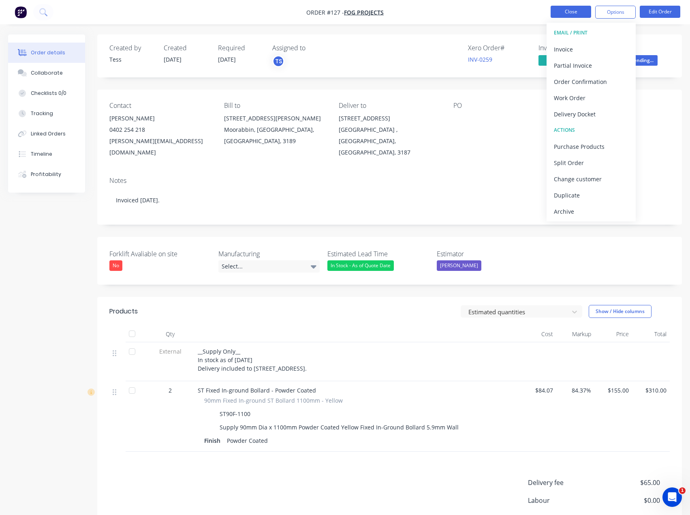
click at [567, 13] on button "Close" at bounding box center [571, 12] width 41 height 12
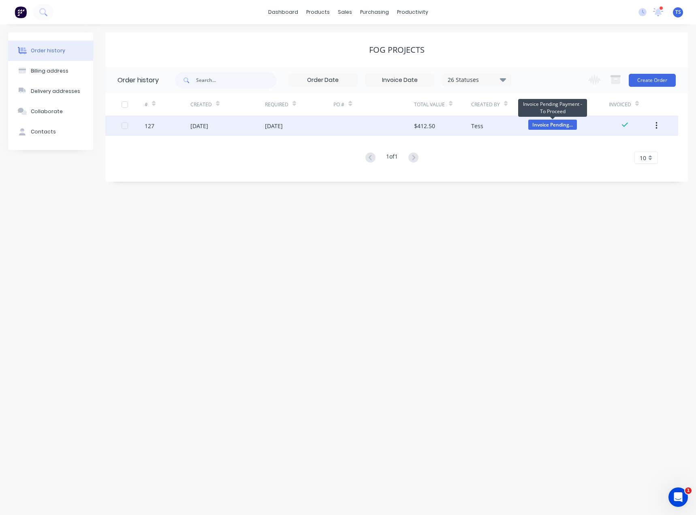
click at [542, 125] on span "Invoice Pending..." at bounding box center [553, 125] width 49 height 10
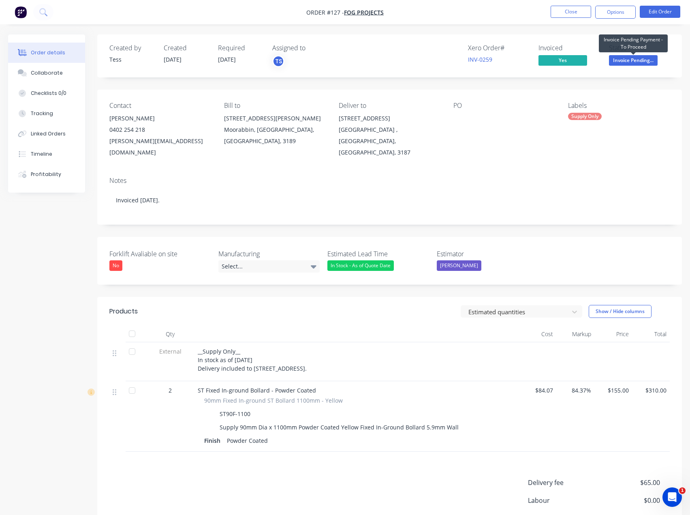
click at [632, 58] on span "Invoice Pending..." at bounding box center [633, 60] width 49 height 10
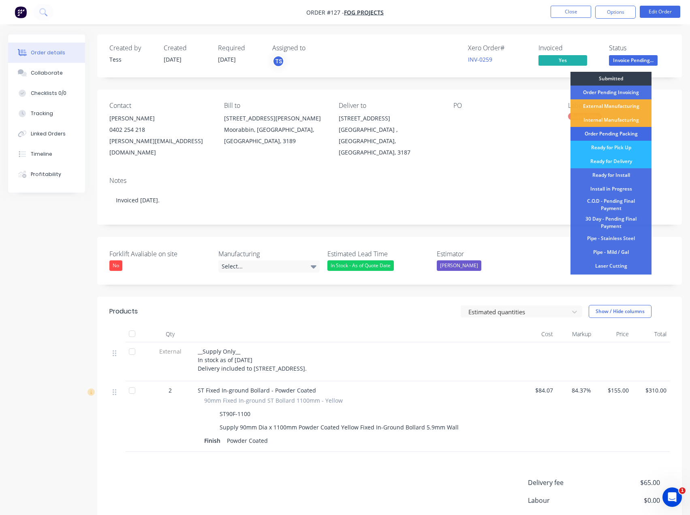
click at [613, 132] on div "Order Pending Packing" at bounding box center [611, 134] width 81 height 14
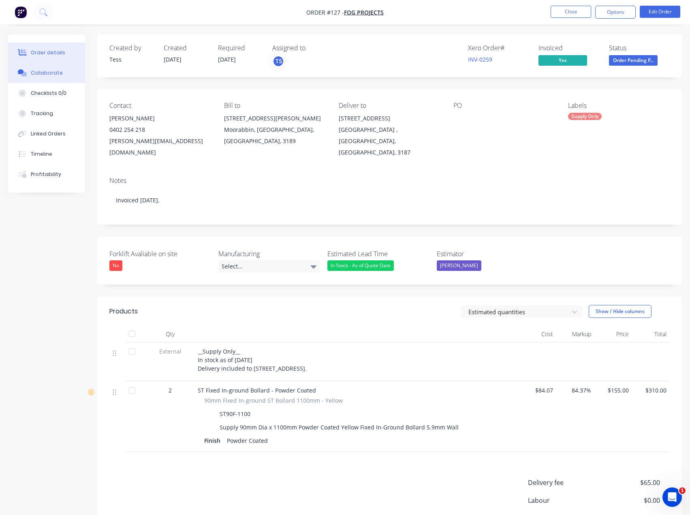
click at [39, 76] on div "Collaborate" at bounding box center [47, 72] width 32 height 7
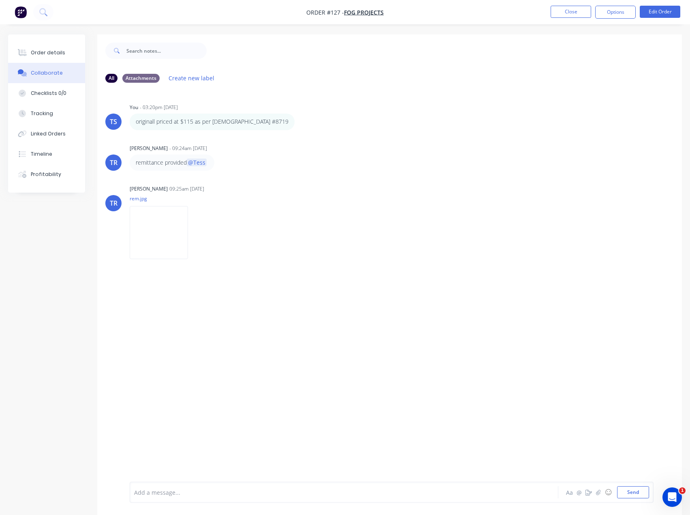
click at [174, 492] on div at bounding box center [328, 492] width 386 height 9
click at [188, 495] on span "let em knwo once done so i can book freight please" at bounding box center [257, 492] width 139 height 8
click at [188, 493] on span "let me knwo once done so i can book freight please" at bounding box center [257, 492] width 139 height 8
click at [229, 494] on span "let me know once done so i can book freight please" at bounding box center [257, 492] width 139 height 8
drag, startPoint x: 322, startPoint y: 495, endPoint x: 362, endPoint y: 486, distance: 41.7
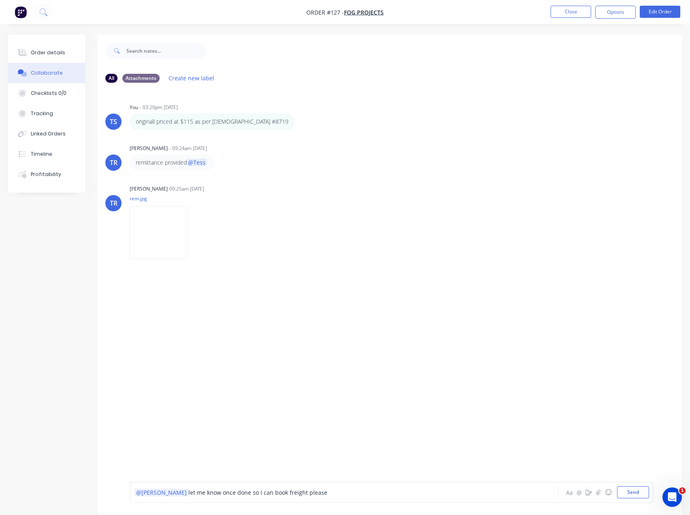
click at [321, 495] on div "@Ricky let me know once done so I can book freight please" at bounding box center [328, 492] width 386 height 9
click at [634, 490] on button "Send" at bounding box center [633, 492] width 32 height 12
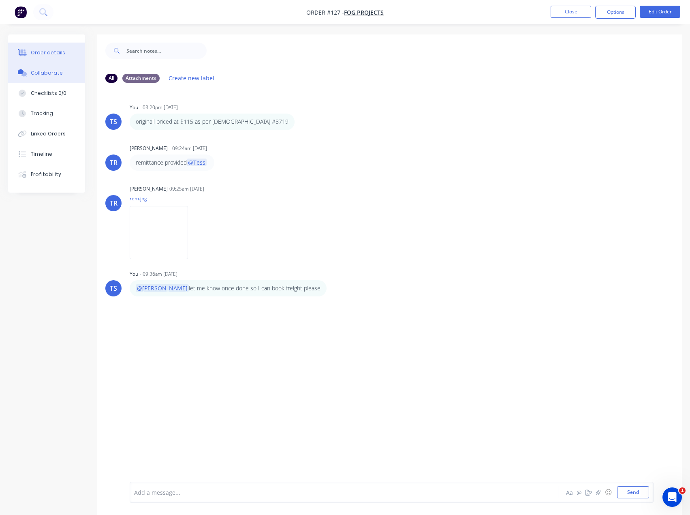
click at [42, 47] on button "Order details" at bounding box center [46, 53] width 77 height 20
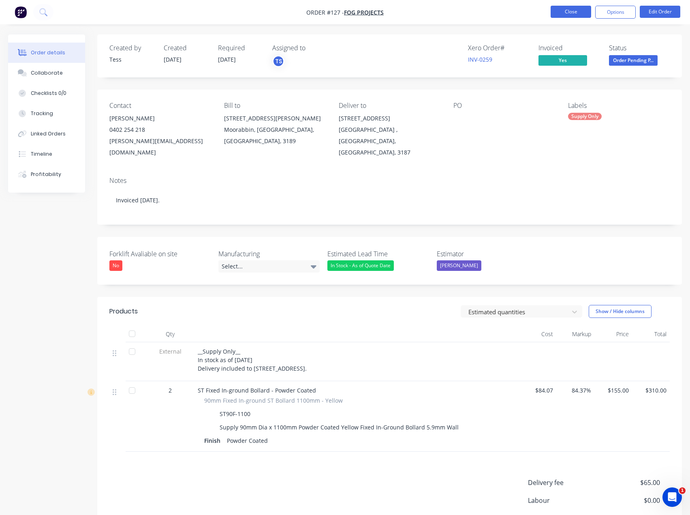
click at [578, 11] on button "Close" at bounding box center [571, 12] width 41 height 12
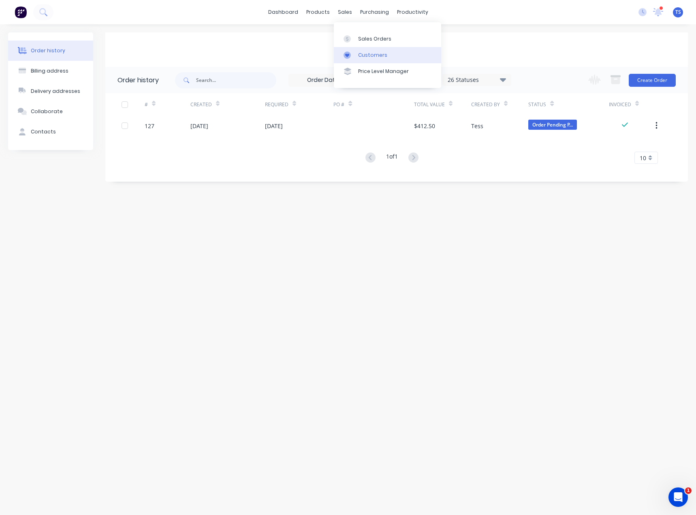
click at [358, 54] on link "Customers" at bounding box center [387, 55] width 107 height 16
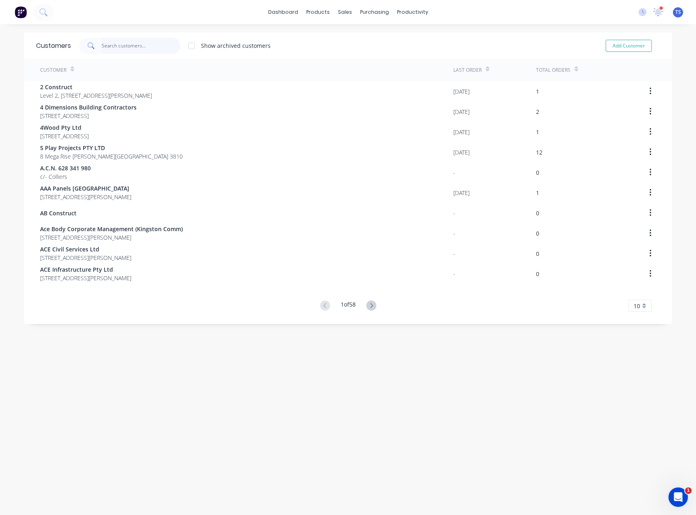
click at [124, 49] on input "text" at bounding box center [141, 46] width 79 height 16
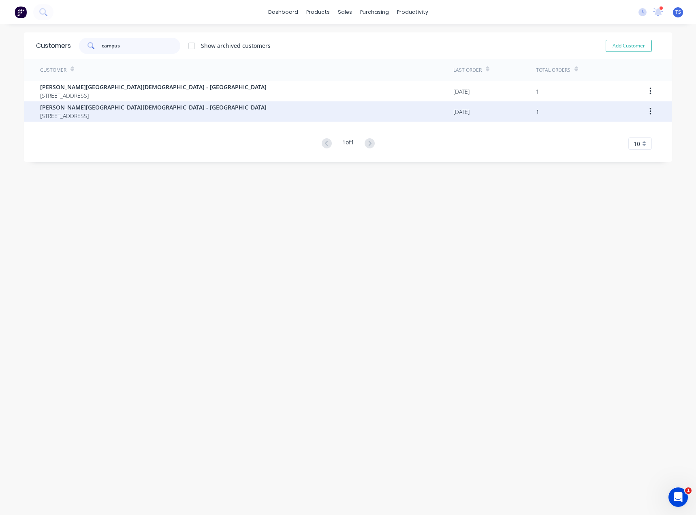
type input "campus"
click at [110, 106] on span "Carey Baptist Grammar School - Kew Campus" at bounding box center [153, 107] width 227 height 9
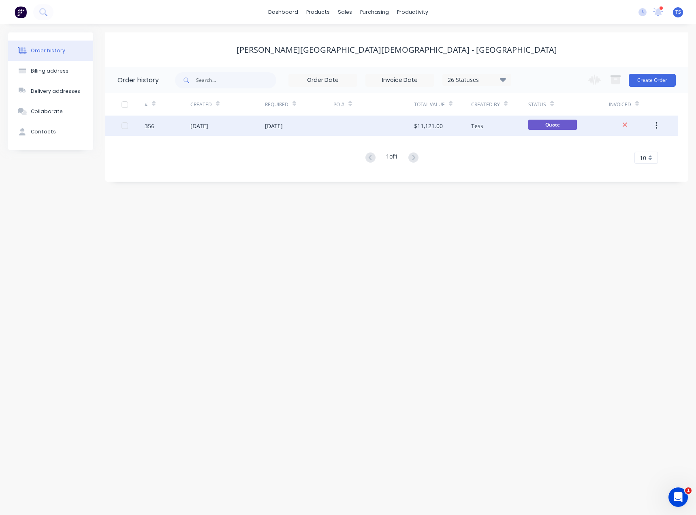
click at [258, 131] on div "08 Sep 2025" at bounding box center [228, 126] width 75 height 20
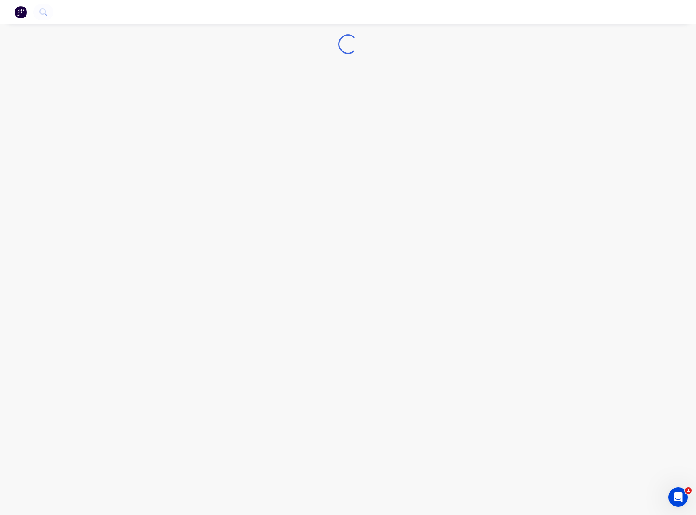
click at [258, 131] on div "Loading..." at bounding box center [348, 257] width 696 height 515
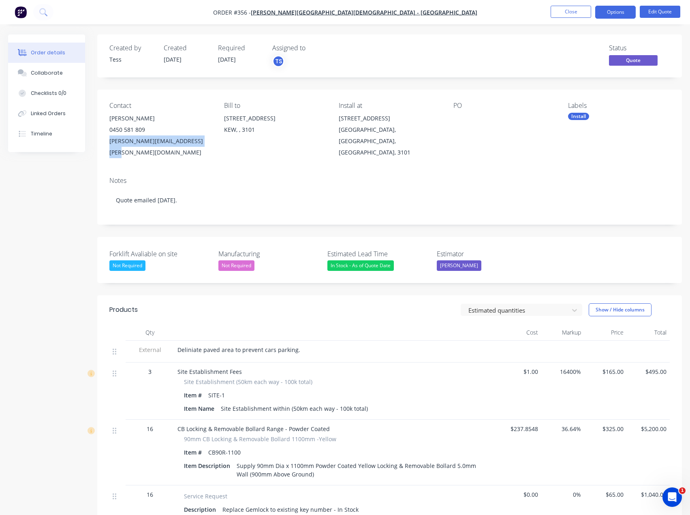
drag, startPoint x: 201, startPoint y: 141, endPoint x: 110, endPoint y: 142, distance: 90.4
click at [110, 142] on div "nicholas.fiddelaers@carey.com.au" at bounding box center [160, 146] width 102 height 23
copy div "nicholas.fiddelaers@carey.com.au"
click at [47, 76] on div "Collaborate" at bounding box center [47, 72] width 32 height 7
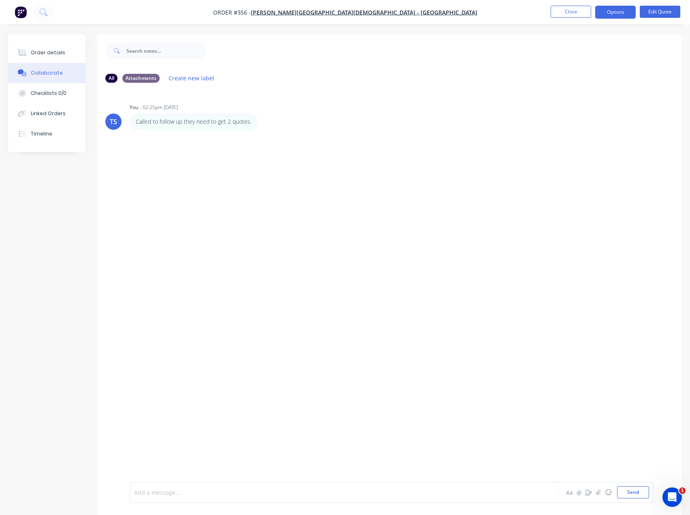
click at [189, 494] on div at bounding box center [328, 492] width 386 height 9
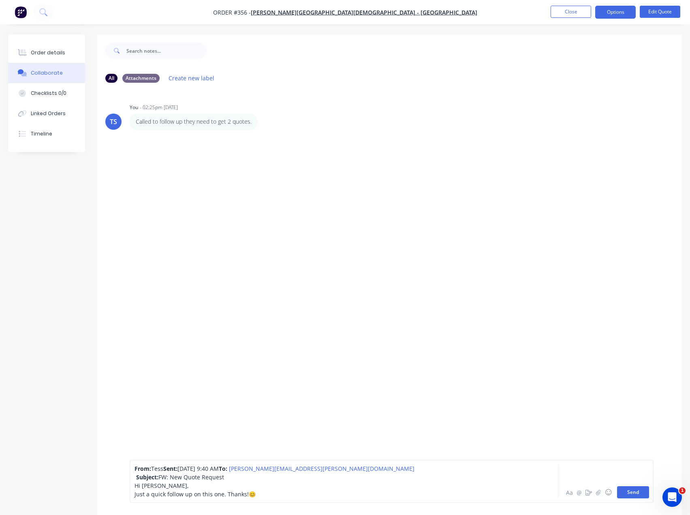
click at [625, 490] on button "Send" at bounding box center [633, 492] width 32 height 12
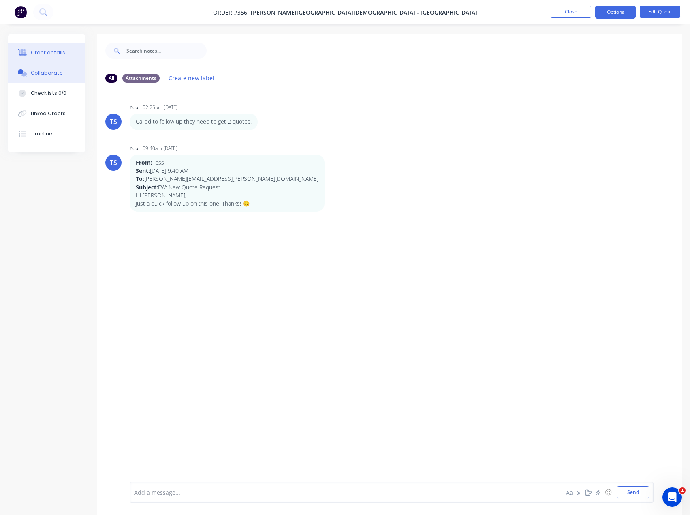
click at [36, 53] on div "Order details" at bounding box center [48, 52] width 34 height 7
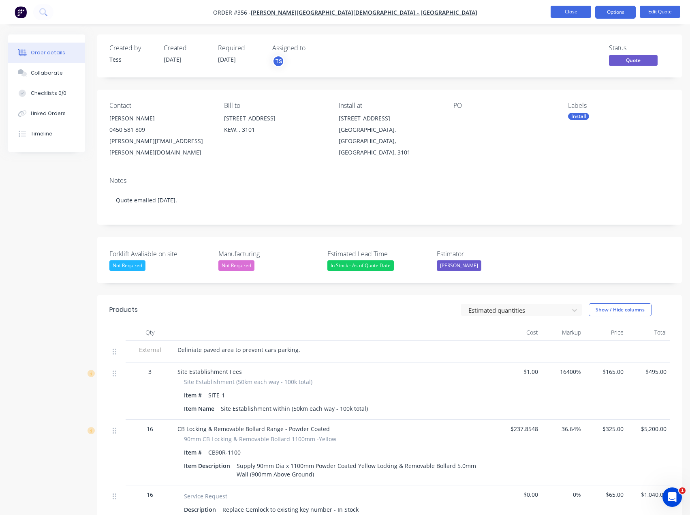
click at [571, 12] on button "Close" at bounding box center [571, 12] width 41 height 12
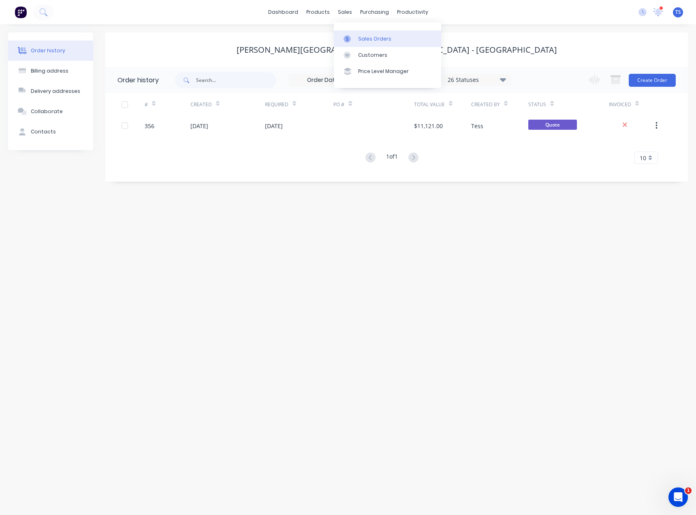
drag, startPoint x: 346, startPoint y: 44, endPoint x: 334, endPoint y: 43, distance: 12.2
click at [346, 44] on link "Sales Orders" at bounding box center [387, 38] width 107 height 16
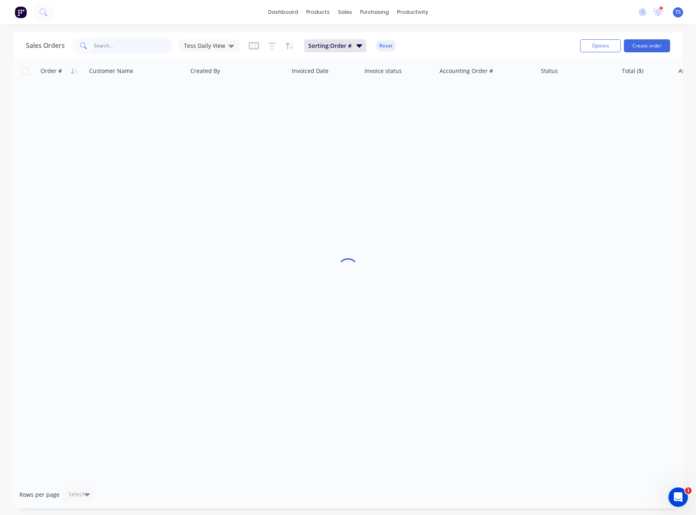
click at [120, 47] on input "text" at bounding box center [133, 46] width 79 height 16
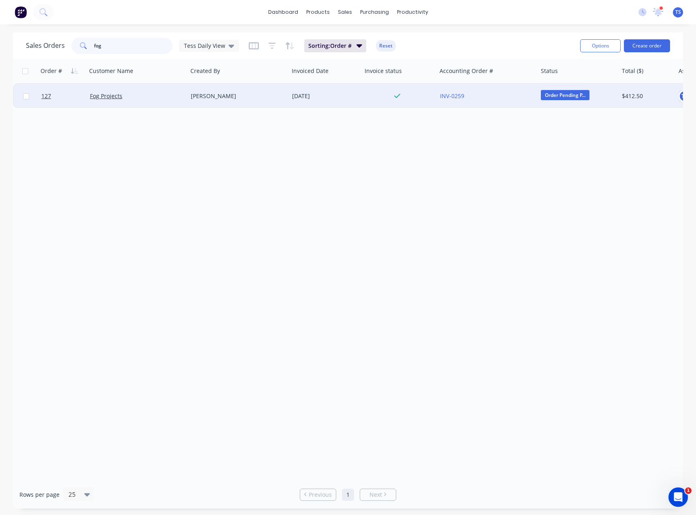
type input "fog"
click at [108, 100] on div "Fog Projects" at bounding box center [137, 96] width 101 height 24
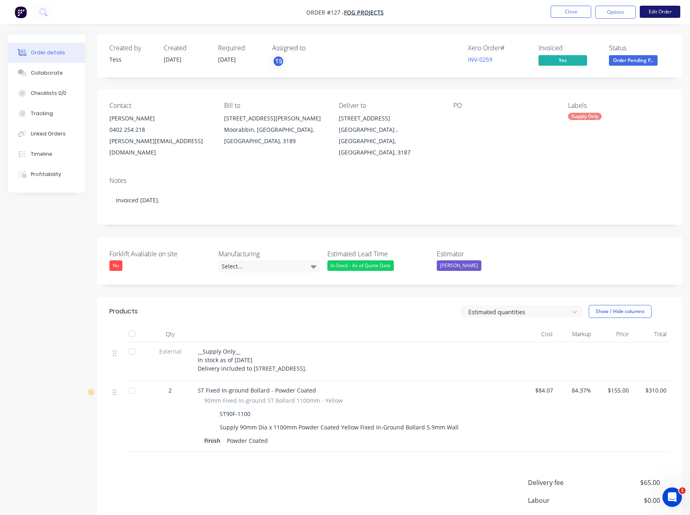
click at [655, 9] on button "Edit Order" at bounding box center [660, 12] width 41 height 12
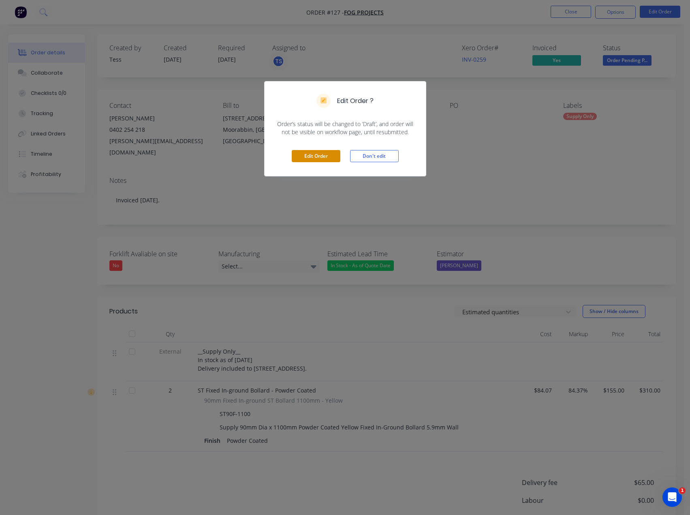
click at [335, 156] on button "Edit Order" at bounding box center [316, 156] width 49 height 12
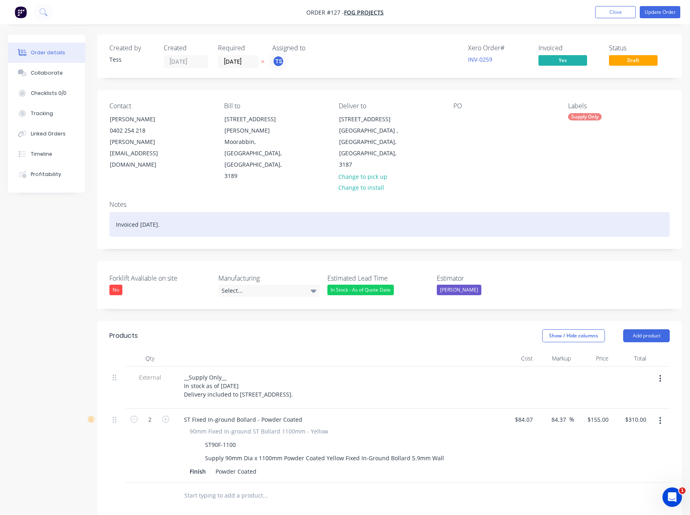
click at [162, 212] on div "Invoiced 8th October." at bounding box center [389, 224] width 561 height 25
click at [182, 212] on div "Invoiced 8th October." at bounding box center [389, 224] width 561 height 25
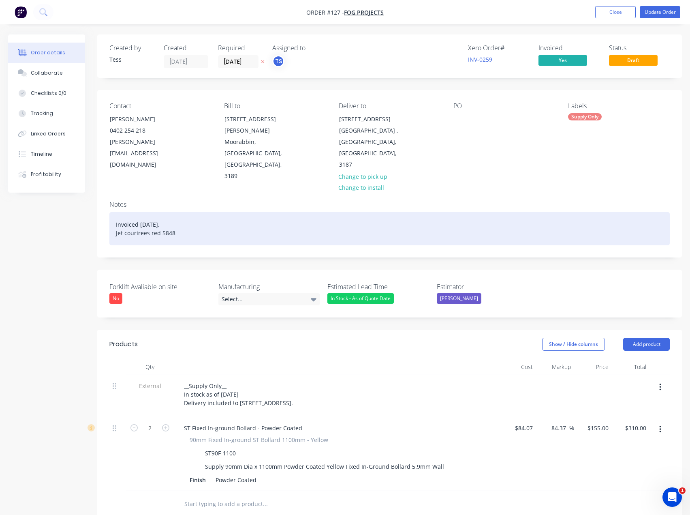
click at [162, 212] on div "Invoiced 8th October. Jet courirees red 5848" at bounding box center [389, 228] width 561 height 33
click at [160, 212] on div "Invoiced 8th October. Jet courirees red 5848" at bounding box center [389, 228] width 561 height 33
click at [192, 212] on div "Invoiced 8th October. Jet courirees reference 5848" at bounding box center [389, 228] width 561 height 33
click at [188, 212] on div "Invoiced 8th October. Jet courirees reference 5848 booked via Tess on the 8/10/…" at bounding box center [389, 228] width 561 height 33
click at [144, 212] on div "Invoiced 8th October. Paid 8th October. Jet courirees reference 5848 booked via…" at bounding box center [389, 228] width 561 height 33
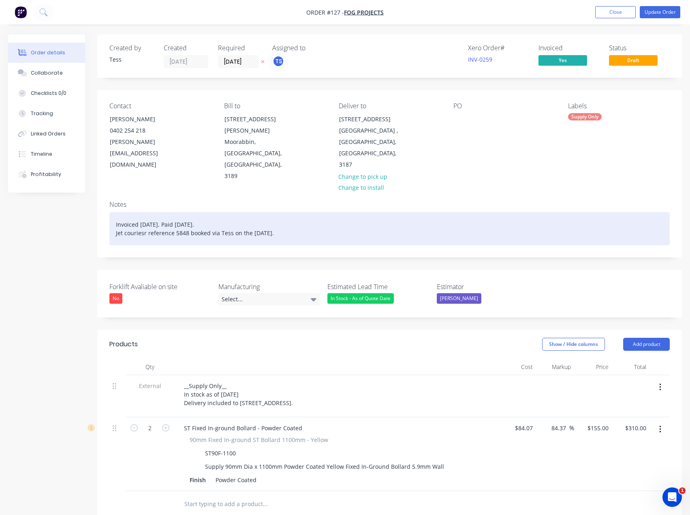
click at [173, 212] on div "Invoiced 8th October. Paid 8th October. Jet couriesr reference 5848 booked via …" at bounding box center [389, 228] width 561 height 33
click at [298, 212] on div "Invoiced 8th October. Paid 8th October. Jet couriesr reference# 5848 booked via…" at bounding box center [389, 228] width 561 height 33
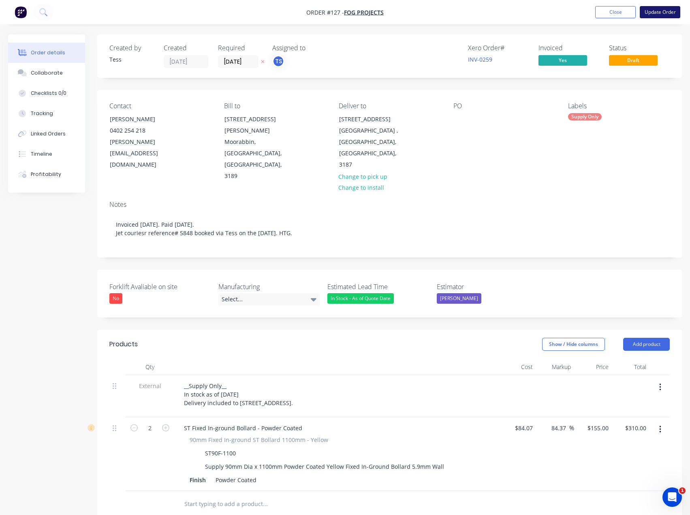
click at [662, 12] on button "Update Order" at bounding box center [660, 12] width 41 height 12
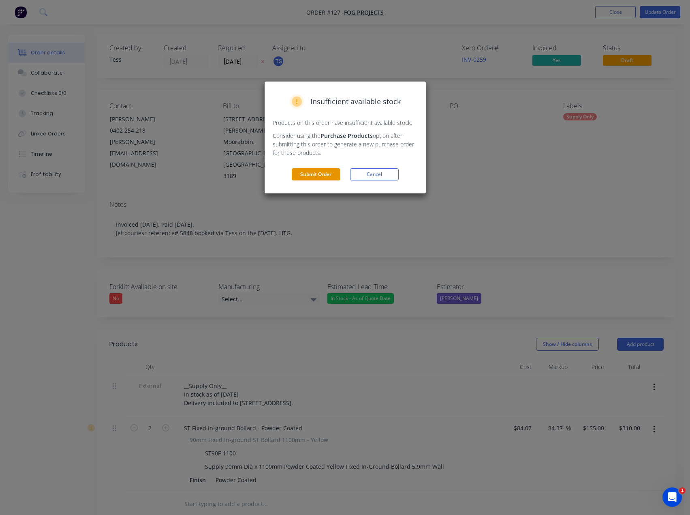
click at [303, 176] on button "Submit Order" at bounding box center [316, 174] width 49 height 12
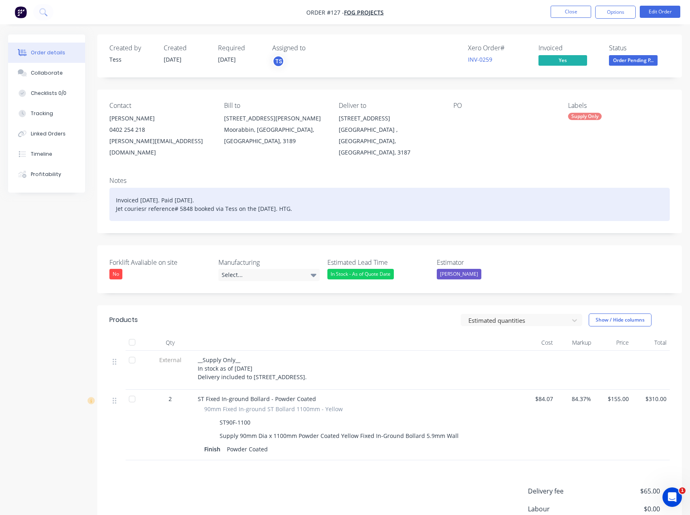
click at [156, 200] on div "Invoiced 8th October. Paid 8th October. Jet couriesr reference# 5848 booked via…" at bounding box center [389, 204] width 561 height 33
click at [146, 196] on div "Invoiced 8th October. Paid 8th October. Jet couriesr reference# 5848 booked via…" at bounding box center [389, 204] width 561 height 33
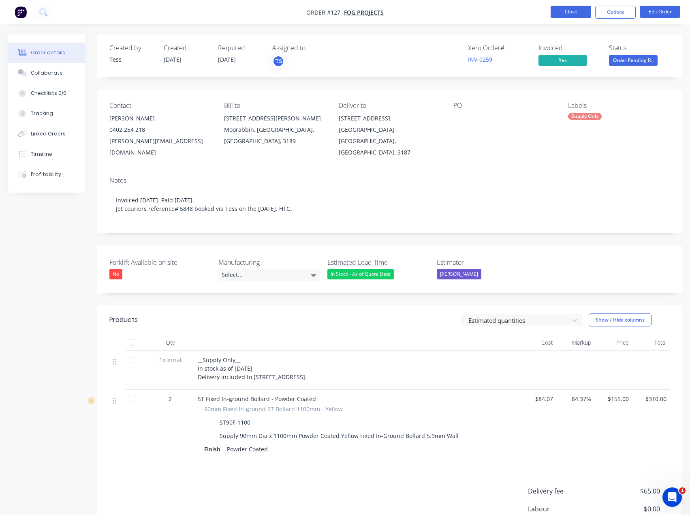
click at [580, 11] on button "Close" at bounding box center [571, 12] width 41 height 12
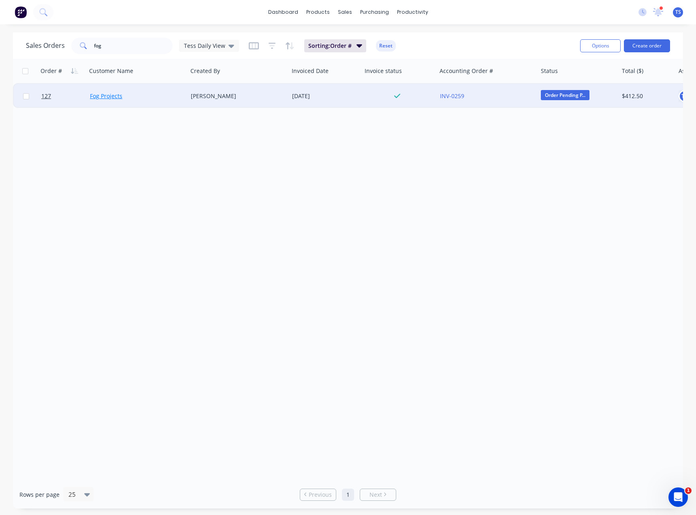
click at [110, 98] on link "Fog Projects" at bounding box center [106, 96] width 32 height 8
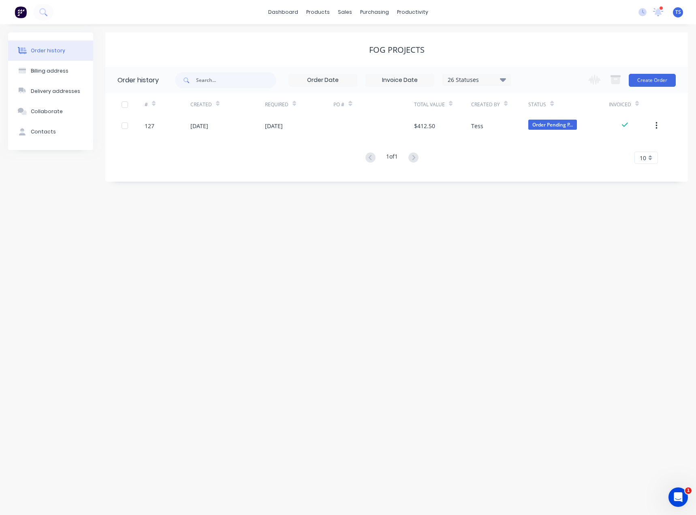
click at [659, 13] on icon at bounding box center [658, 11] width 7 height 7
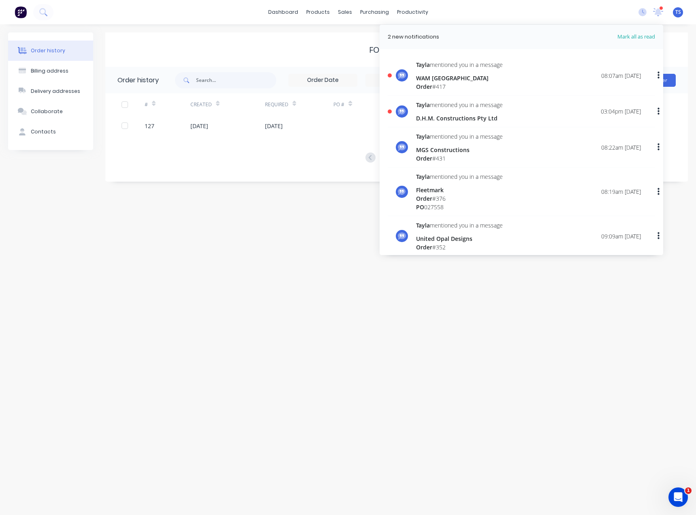
click at [438, 79] on div "WAM Australia" at bounding box center [459, 78] width 87 height 9
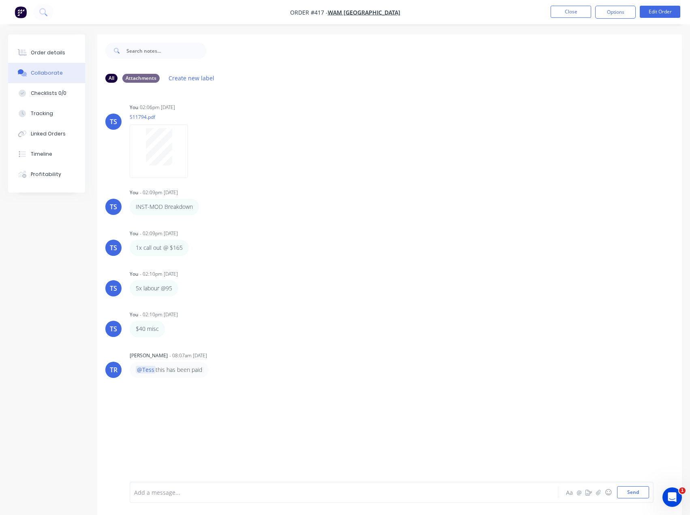
click at [188, 494] on div at bounding box center [328, 492] width 386 height 9
click at [142, 491] on span "Ok he paid a few days ago via CC (i did it for him)." at bounding box center [202, 492] width 135 height 8
click at [136, 494] on span "Ok TY he paid a few days ago via CC (i did it for him)." at bounding box center [207, 492] width 145 height 8
click at [301, 490] on div "@Tayla Ok TY he paid a few days ago via CC (i did it for him)." at bounding box center [328, 492] width 386 height 9
click at [642, 492] on button "Send" at bounding box center [633, 492] width 32 height 12
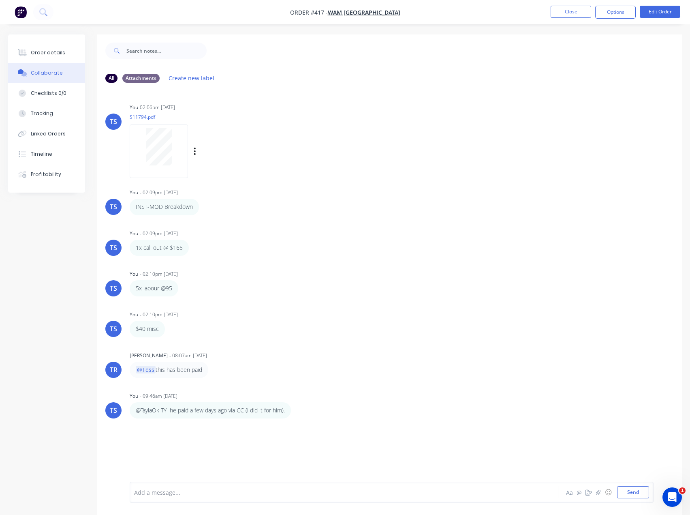
click at [175, 150] on div at bounding box center [158, 146] width 51 height 37
click at [195, 492] on div at bounding box center [328, 492] width 386 height 9
click at [298, 413] on icon "button" at bounding box center [297, 410] width 2 height 7
click at [317, 424] on button "Edit" at bounding box center [326, 424] width 51 height 13
drag, startPoint x: 153, startPoint y: 493, endPoint x: 159, endPoint y: 494, distance: 6.1
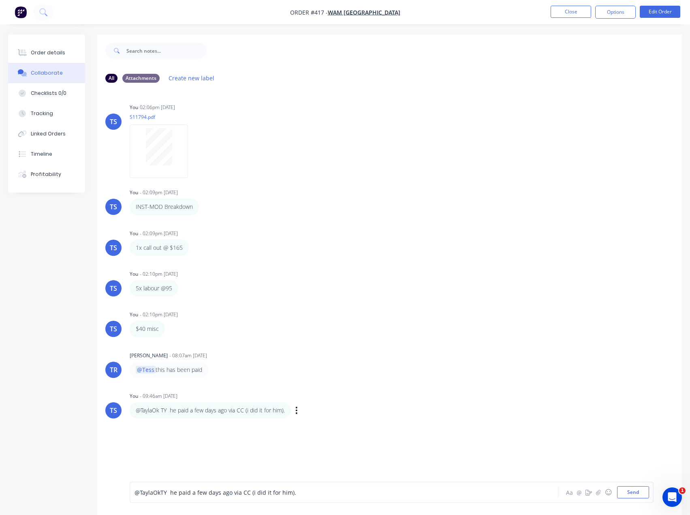
click at [153, 494] on span "@TaylaOk" at bounding box center [148, 492] width 26 height 8
click at [642, 490] on button "Send" at bounding box center [633, 492] width 32 height 12
click at [298, 409] on icon "button" at bounding box center [296, 410] width 2 height 9
drag, startPoint x: 315, startPoint y: 424, endPoint x: 283, endPoint y: 433, distance: 33.2
click at [0, 0] on button "Edit" at bounding box center [0, 0] width 0 height 0
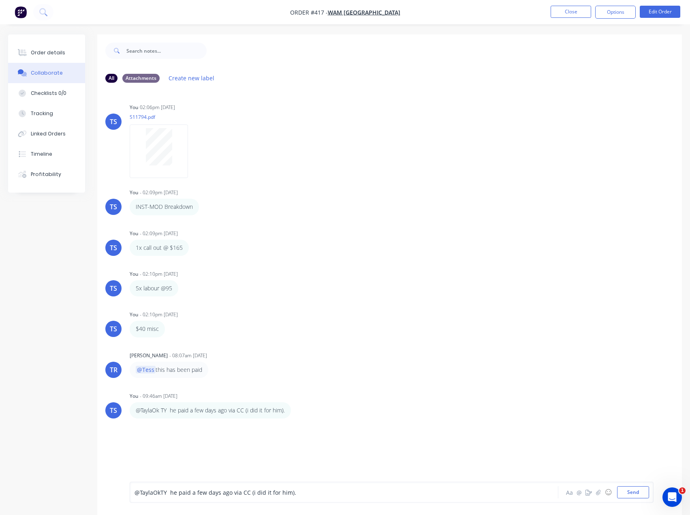
click at [154, 494] on span "@TaylaOk" at bounding box center [148, 492] width 26 height 8
click at [153, 494] on span "Ok TY he paid a few days ago via CC (i did it for him)." at bounding box center [225, 492] width 145 height 8
click at [627, 492] on button "Send" at bounding box center [633, 492] width 32 height 12
click at [172, 492] on div at bounding box center [328, 492] width 386 height 9
click at [639, 492] on button "Send" at bounding box center [633, 492] width 32 height 12
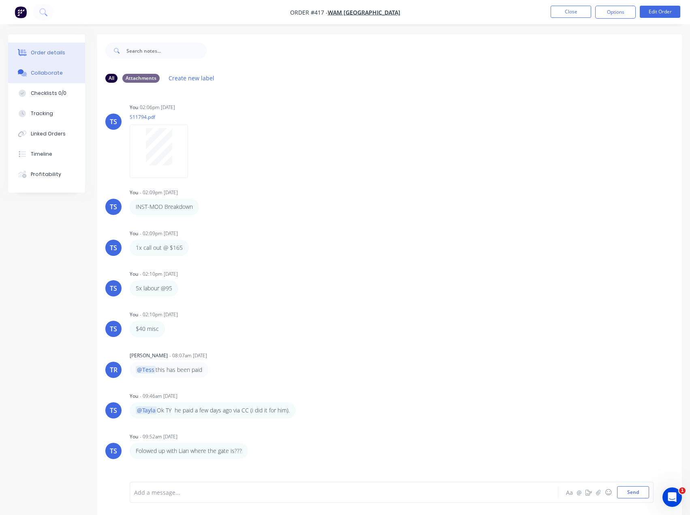
click at [56, 56] on div "Order details" at bounding box center [48, 52] width 34 height 7
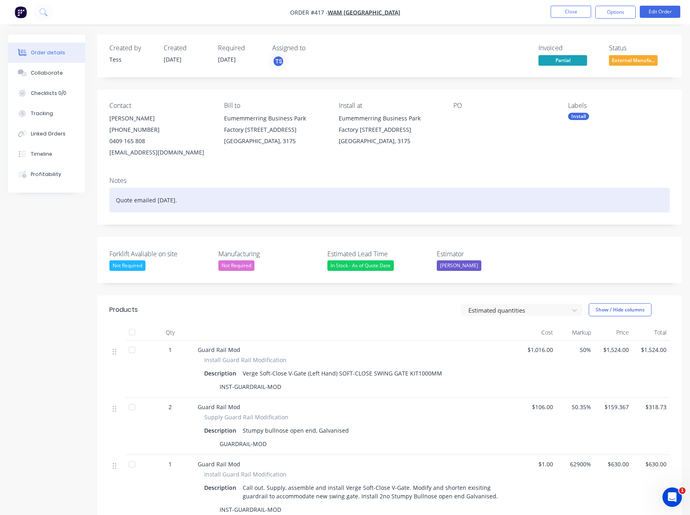
click at [203, 195] on div "Quote emailed 24th August." at bounding box center [389, 200] width 561 height 25
drag, startPoint x: 201, startPoint y: 199, endPoint x: 100, endPoint y: 195, distance: 101.4
click at [100, 195] on div "Notes Quote emailed 24th August." at bounding box center [389, 197] width 585 height 54
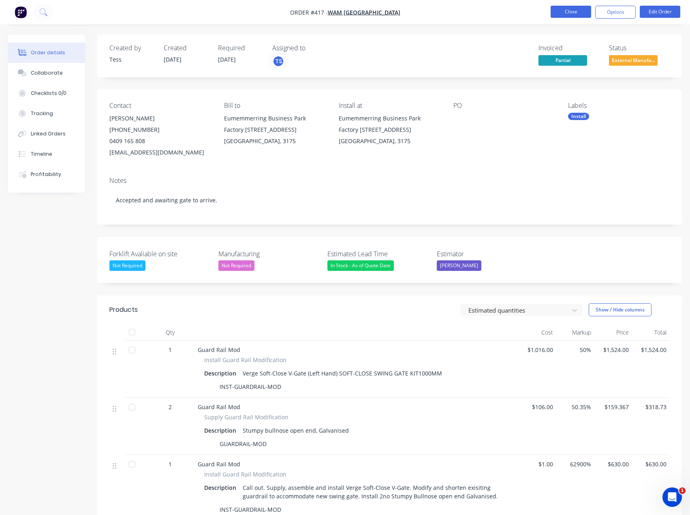
click at [573, 15] on button "Close" at bounding box center [571, 12] width 41 height 12
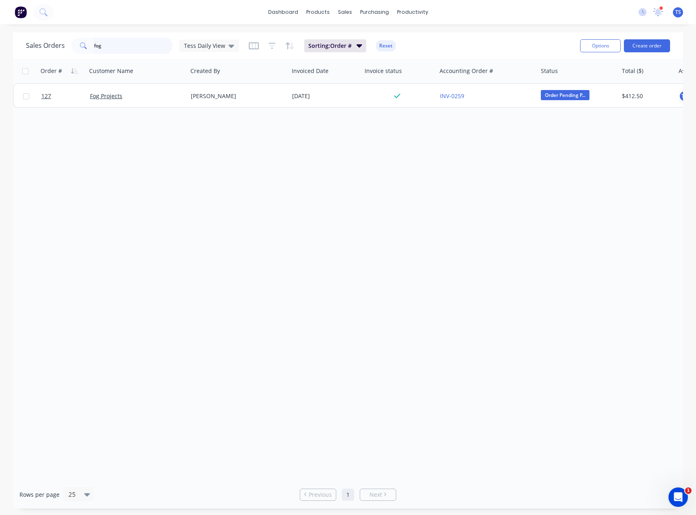
click at [114, 43] on input "fog" at bounding box center [133, 46] width 79 height 16
drag, startPoint x: 114, startPoint y: 43, endPoint x: 208, endPoint y: 34, distance: 94.4
click at [81, 49] on div "fog" at bounding box center [121, 46] width 101 height 16
click at [422, 60] on link "Planner" at bounding box center [443, 55] width 107 height 16
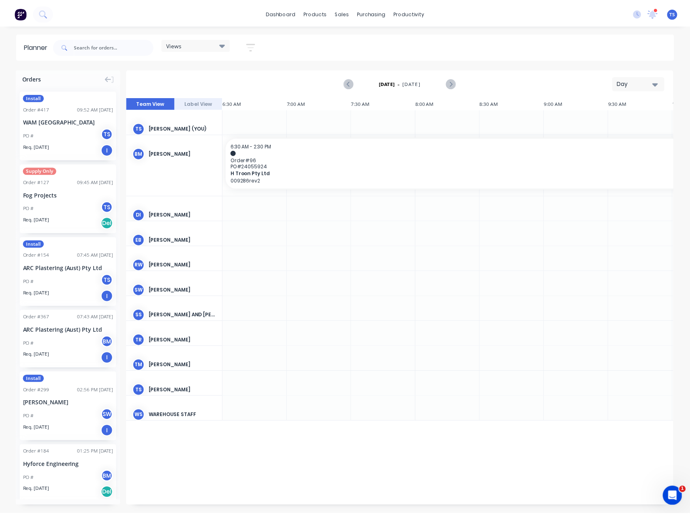
scroll to position [0, 325]
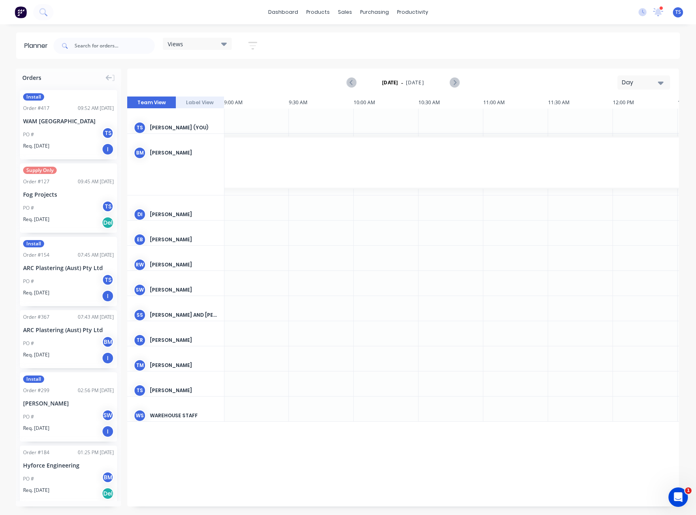
click at [653, 86] on div "Day" at bounding box center [640, 82] width 37 height 9
click at [633, 137] on div "Month" at bounding box center [629, 136] width 80 height 16
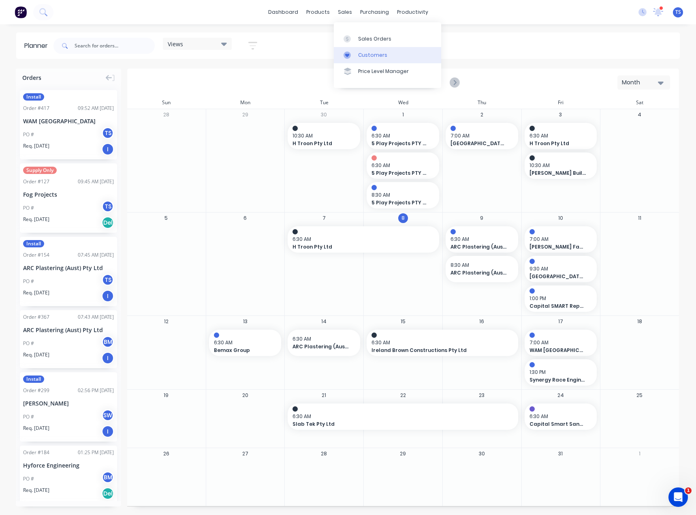
click at [354, 55] on div at bounding box center [350, 54] width 12 height 7
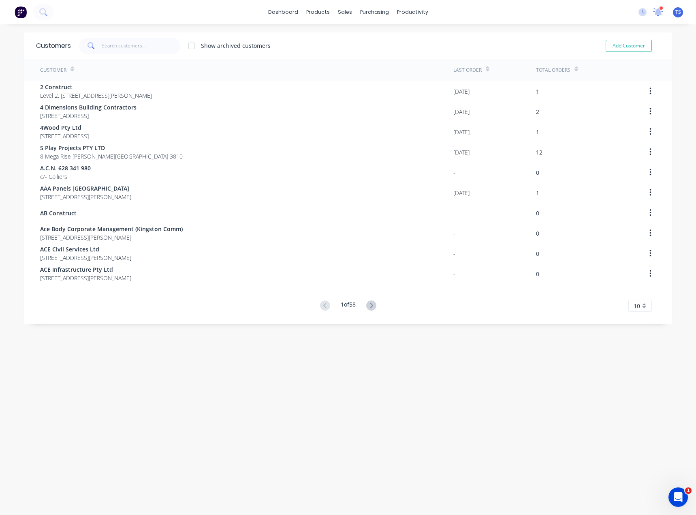
click at [655, 10] on icon at bounding box center [659, 11] width 8 height 7
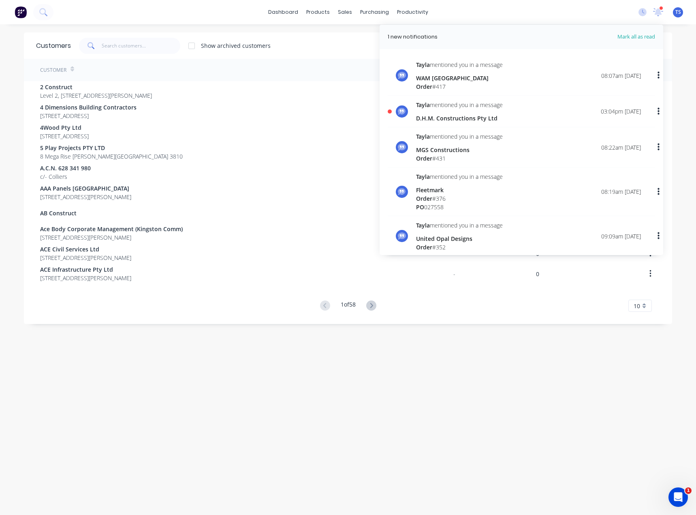
click at [455, 116] on div "D.H.M. Constructions Pty Ltd" at bounding box center [459, 118] width 87 height 9
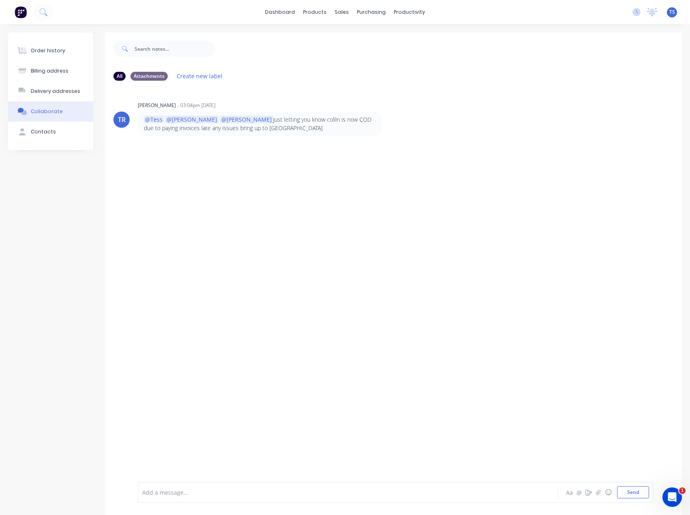
click at [161, 490] on div at bounding box center [333, 492] width 380 height 9
click at [627, 493] on button "Send" at bounding box center [633, 492] width 32 height 12
click at [40, 54] on div "Order history" at bounding box center [48, 50] width 34 height 7
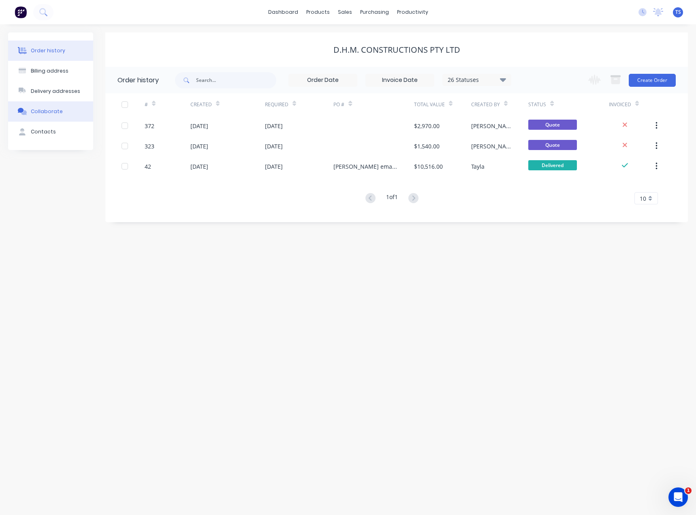
click at [38, 117] on button "Collaborate" at bounding box center [50, 111] width 85 height 20
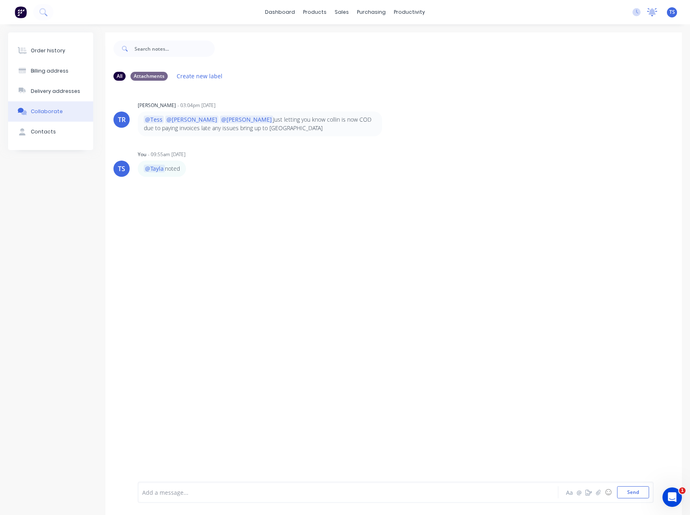
click at [653, 12] on icon at bounding box center [652, 11] width 7 height 6
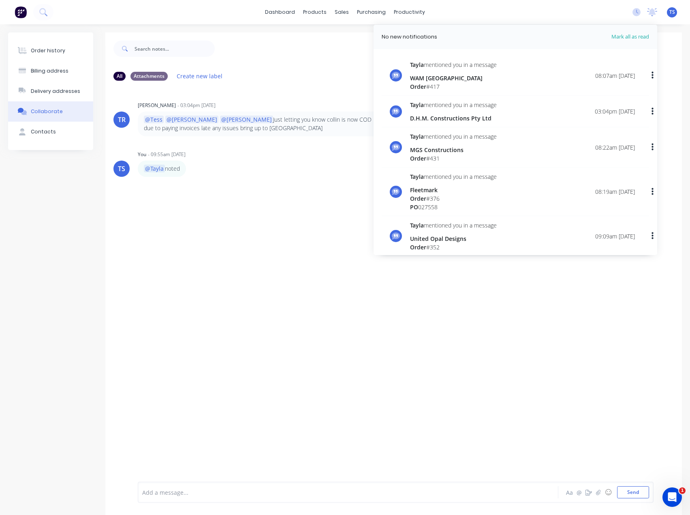
click at [336, 43] on div at bounding box center [448, 48] width 467 height 32
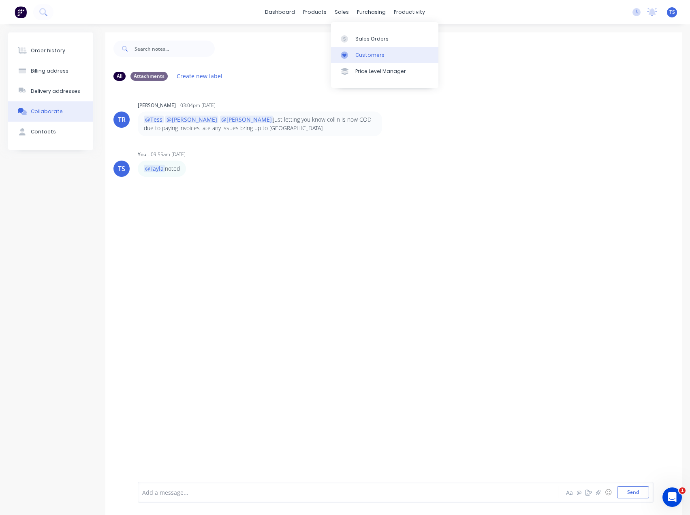
click at [357, 55] on div "Customers" at bounding box center [369, 54] width 29 height 7
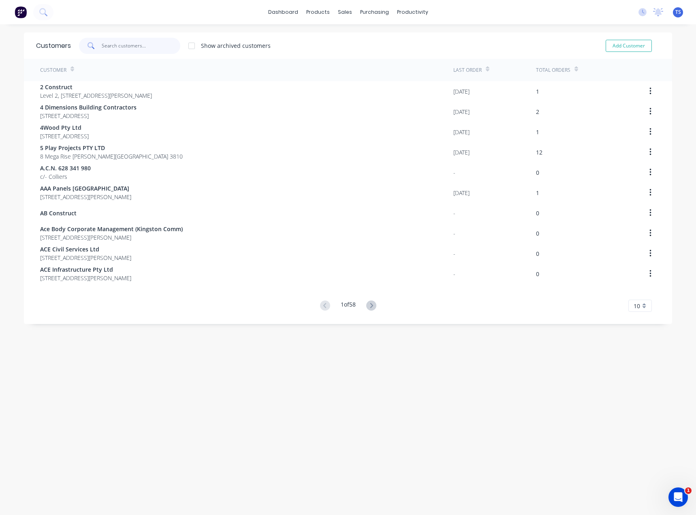
click at [134, 42] on input "text" at bounding box center [141, 46] width 79 height 16
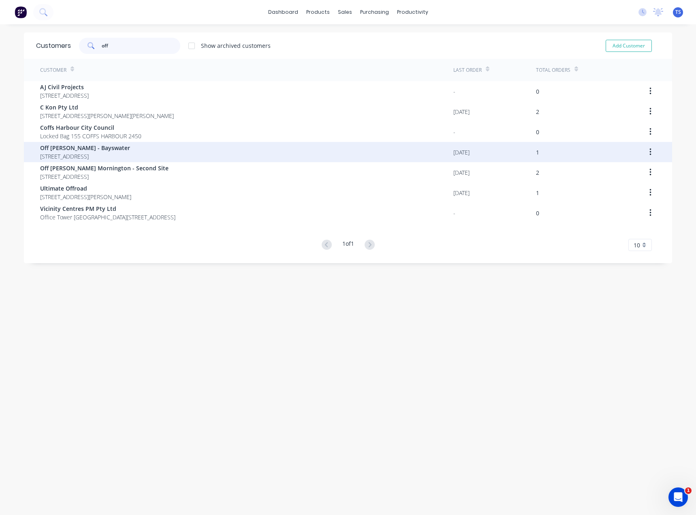
type input "off"
click at [115, 151] on span "Off Road Animal - Bayswater" at bounding box center [85, 147] width 90 height 9
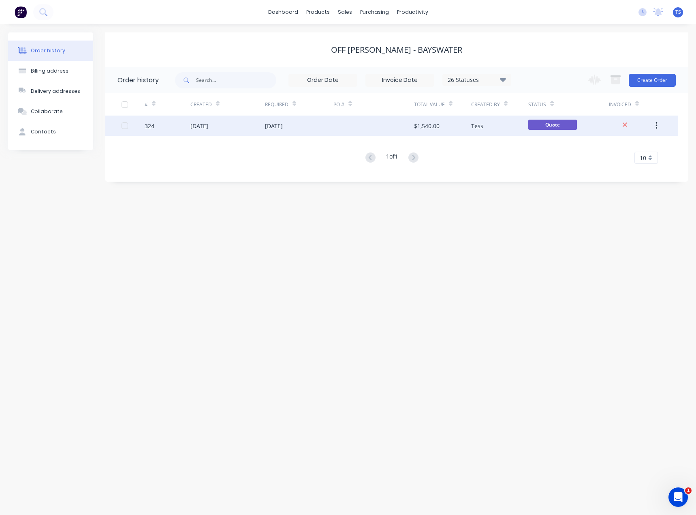
click at [201, 126] on div "02 Sep 2025" at bounding box center [200, 126] width 18 height 9
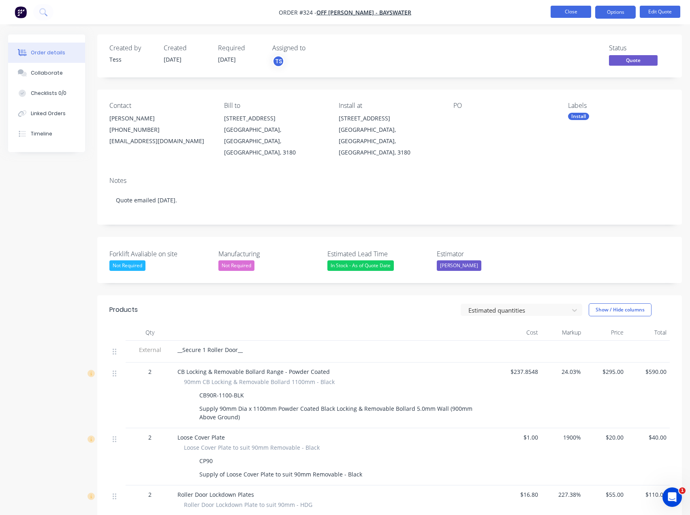
click at [572, 10] on button "Close" at bounding box center [571, 12] width 41 height 12
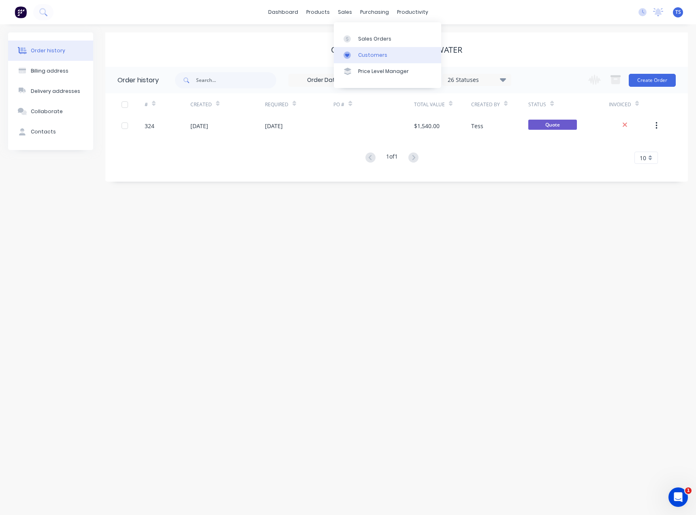
click at [355, 52] on div at bounding box center [350, 54] width 12 height 7
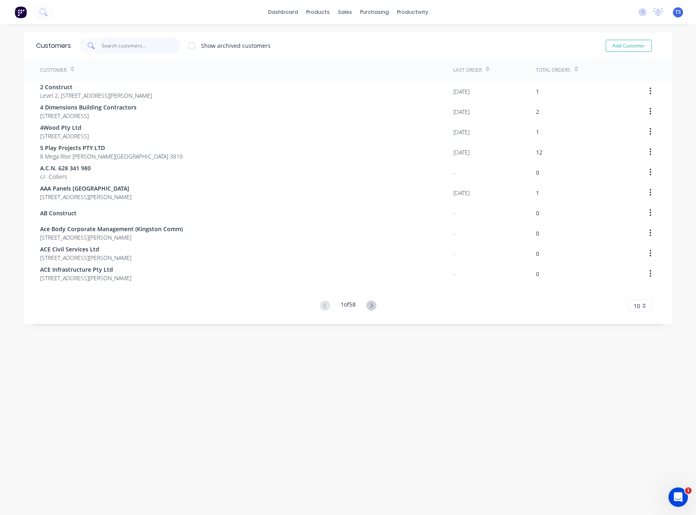
click at [111, 47] on input "text" at bounding box center [141, 46] width 79 height 16
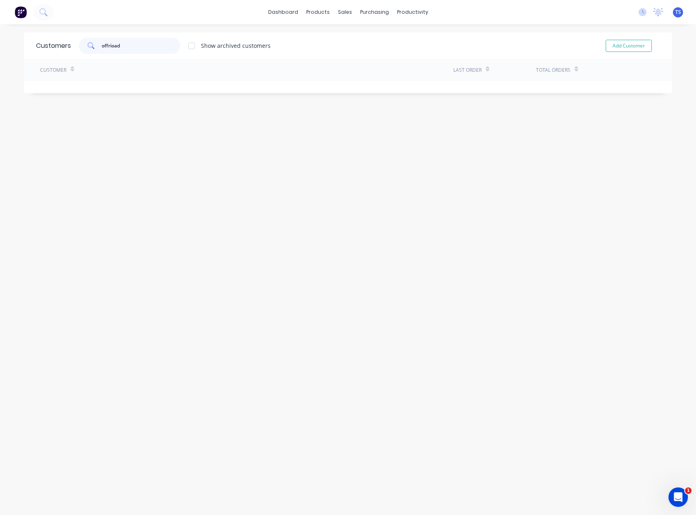
click at [110, 46] on input "offrioad" at bounding box center [141, 46] width 79 height 16
drag, startPoint x: 128, startPoint y: 43, endPoint x: 47, endPoint y: 51, distance: 82.3
click at [47, 51] on div "Customers offroad Show archived customers Add Customer" at bounding box center [348, 45] width 649 height 26
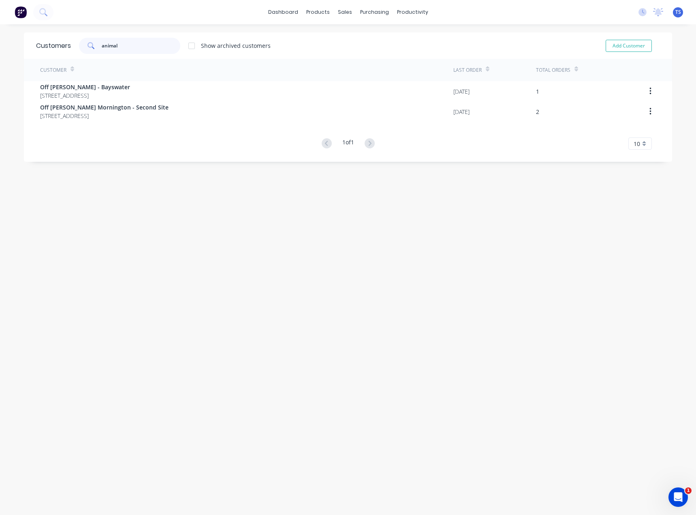
drag, startPoint x: 124, startPoint y: 45, endPoint x: 90, endPoint y: 44, distance: 33.6
click at [90, 44] on div "animal" at bounding box center [129, 46] width 101 height 16
drag, startPoint x: 138, startPoint y: 41, endPoint x: 58, endPoint y: 45, distance: 80.0
click at [58, 45] on div "Customers offroad Show archived customers Add Customer" at bounding box center [348, 45] width 649 height 26
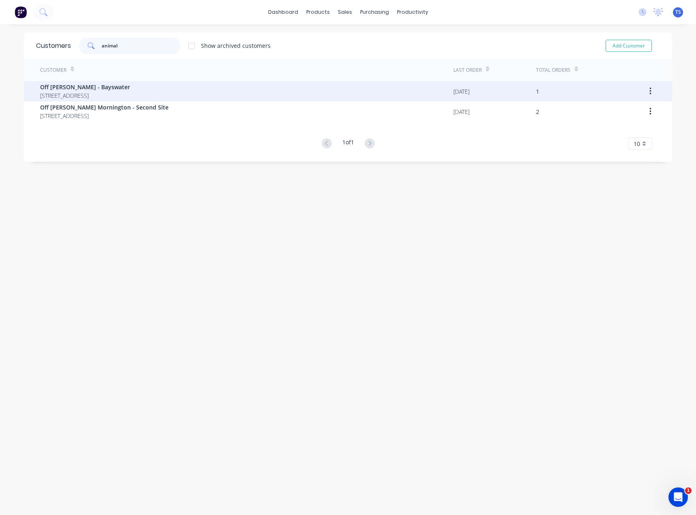
type input "animal"
click at [96, 85] on span "Off Road Animal - Bayswater" at bounding box center [85, 87] width 90 height 9
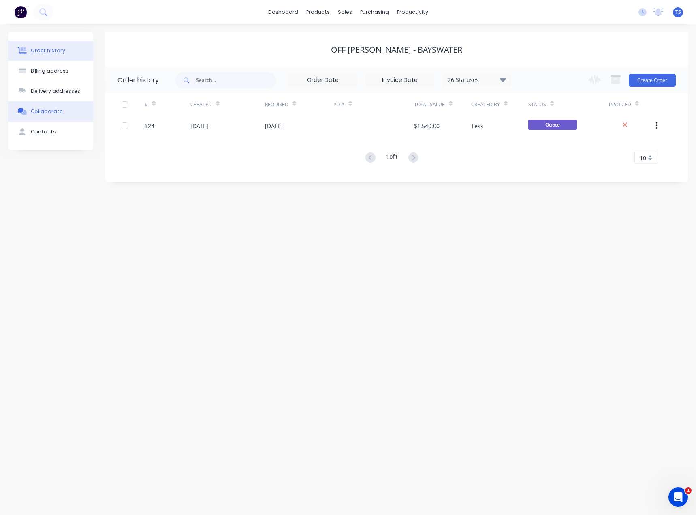
click at [38, 116] on button "Collaborate" at bounding box center [50, 111] width 85 height 20
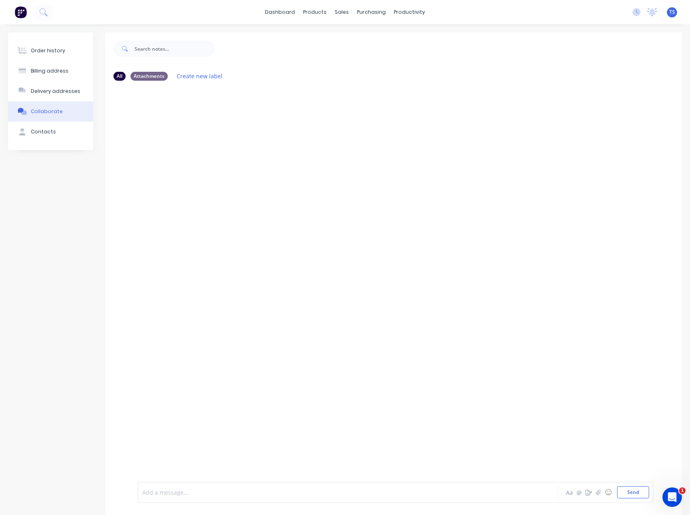
click at [172, 492] on div at bounding box center [333, 492] width 380 height 9
click at [317, 494] on span "called to follow up. Spoke with Brodie. They will get it done its jusyt a matte…" at bounding box center [273, 492] width 260 height 8
click at [381, 492] on div "called to follow up. Spoke with Brodie. They will get it done its just a matter…" at bounding box center [333, 492] width 380 height 9
click at [145, 494] on span "called to follow up. Spoke with Brodie. They will get it done its just a matter…" at bounding box center [271, 492] width 257 height 8
click at [383, 493] on div "Called to follow up. Spoke with Brodie. They will get it done its just a matter…" at bounding box center [333, 492] width 380 height 9
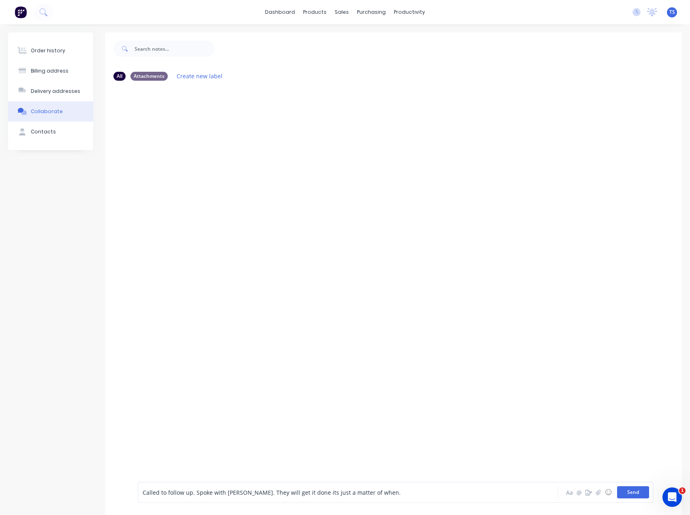
click at [638, 492] on button "Send" at bounding box center [633, 492] width 32 height 12
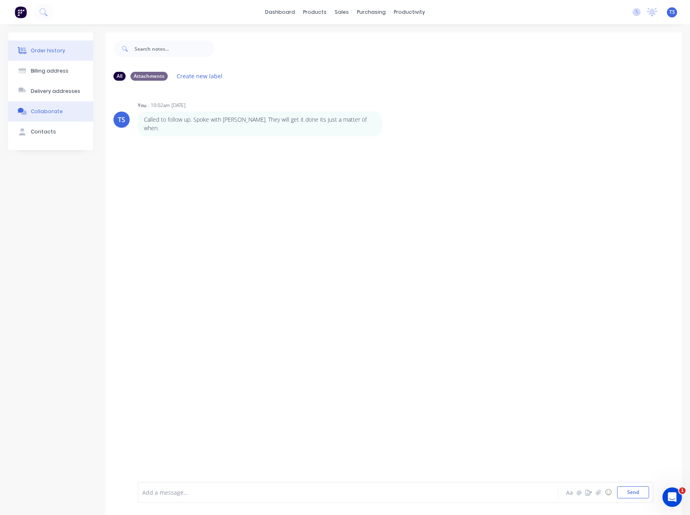
click at [38, 51] on div "Order history" at bounding box center [48, 50] width 34 height 7
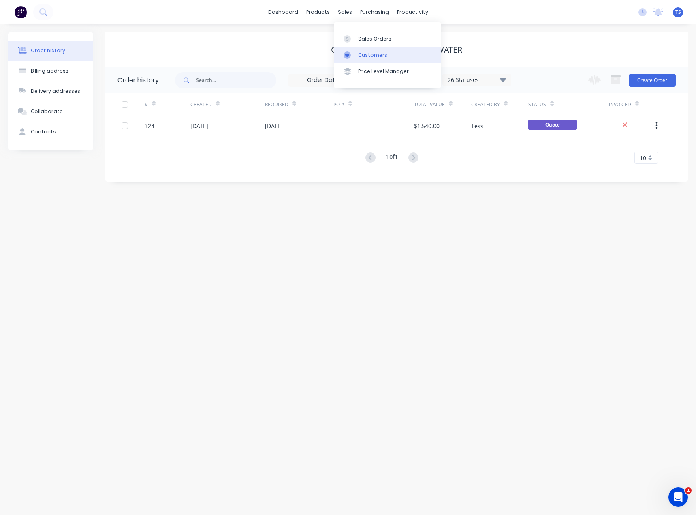
click at [360, 54] on div "Customers" at bounding box center [372, 54] width 29 height 7
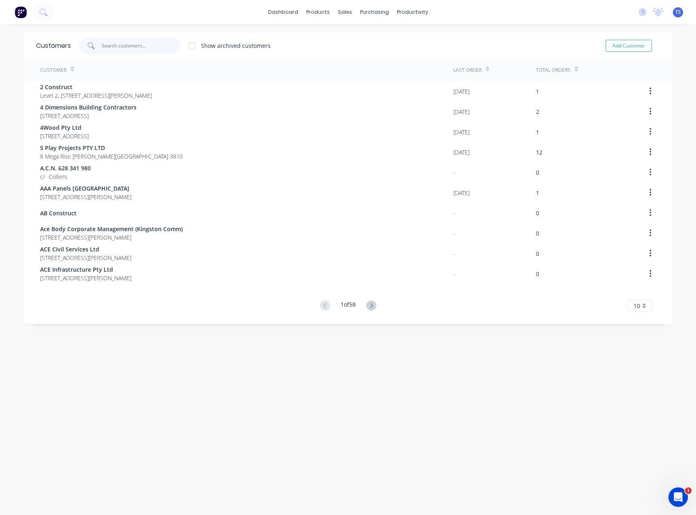
click at [123, 46] on input "text" at bounding box center [141, 46] width 79 height 16
click at [358, 37] on div "Sales Orders" at bounding box center [371, 38] width 33 height 7
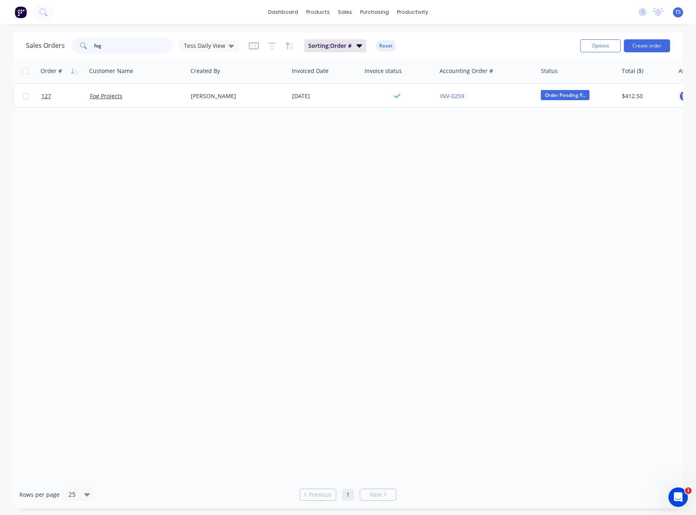
click at [120, 49] on input "fog" at bounding box center [133, 46] width 79 height 16
click at [73, 49] on div "fog" at bounding box center [121, 46] width 101 height 16
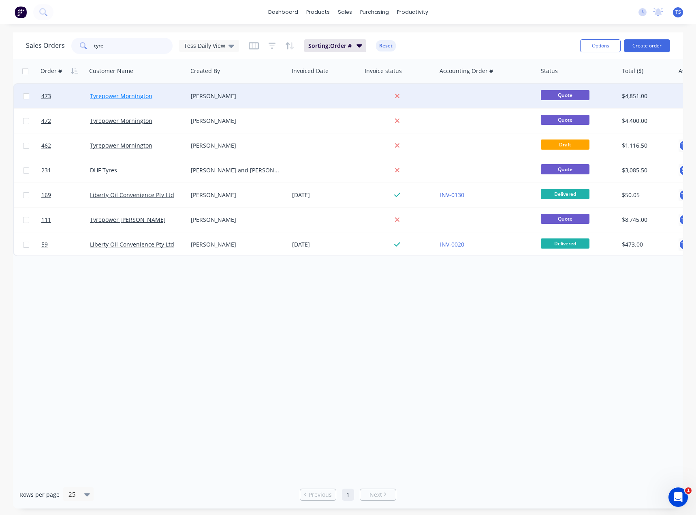
type input "tyre"
click at [122, 96] on link "Tyrepower Mornington" at bounding box center [121, 96] width 62 height 8
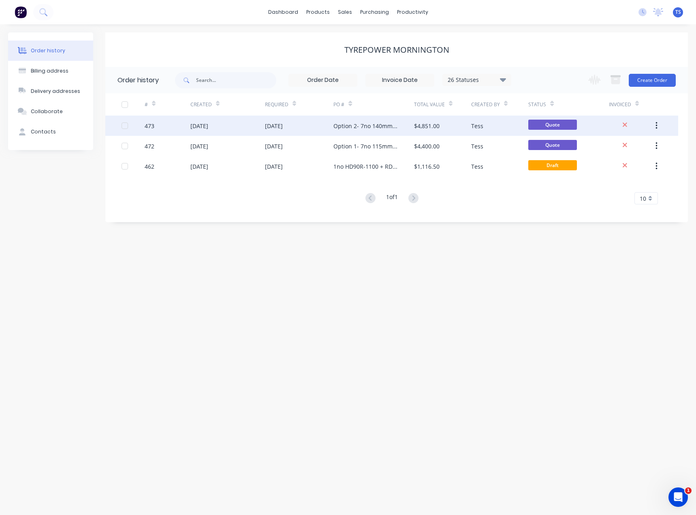
click at [396, 128] on div "Option 2- 7no 140mm Fixed" at bounding box center [366, 126] width 64 height 9
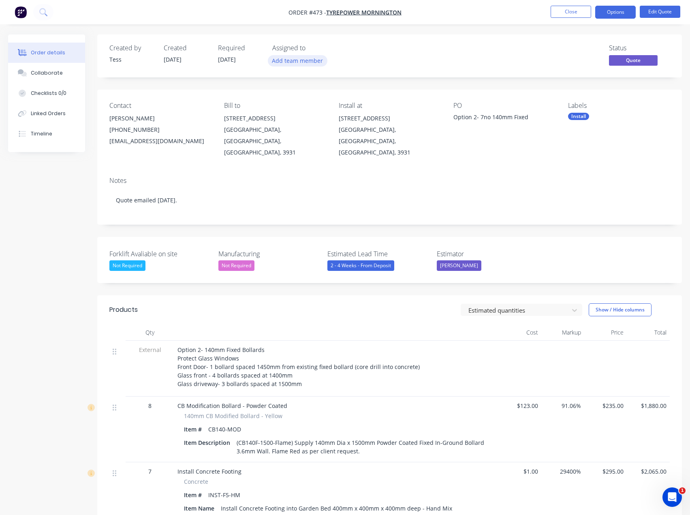
click at [298, 61] on button "Add team member" at bounding box center [298, 60] width 60 height 11
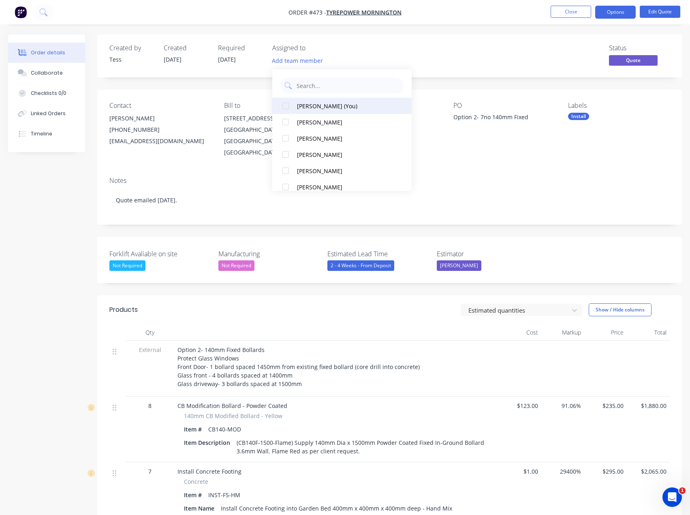
click at [310, 105] on div "Tess Siegfried (You)" at bounding box center [344, 106] width 95 height 9
click at [362, 51] on div "Status Quote" at bounding box center [511, 56] width 317 height 24
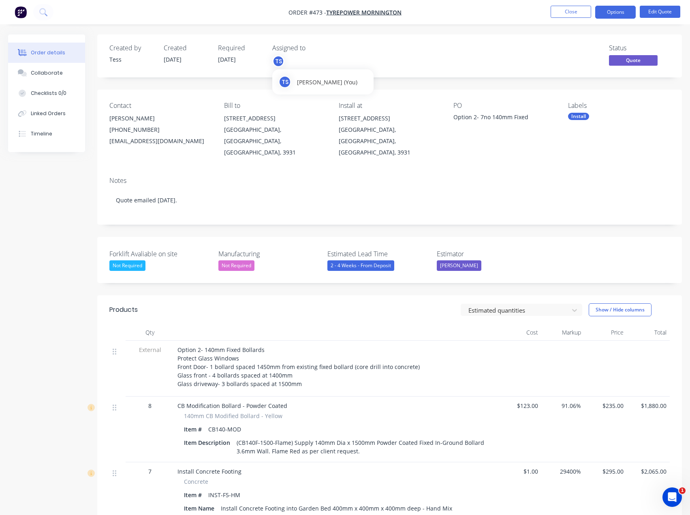
click at [278, 66] on div "TS" at bounding box center [278, 61] width 12 height 12
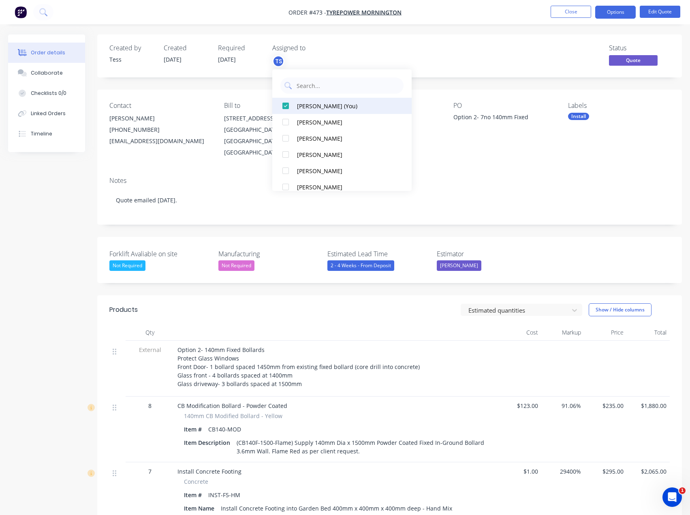
click at [287, 105] on div at bounding box center [286, 106] width 16 height 16
click at [332, 49] on div "Assigned to" at bounding box center [312, 48] width 81 height 8
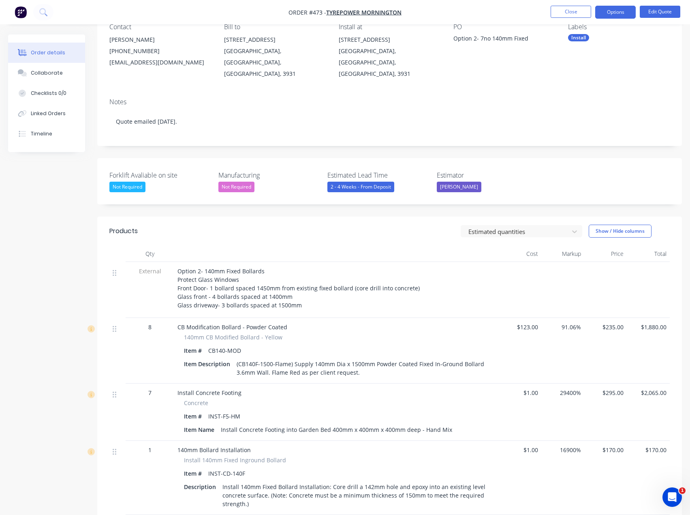
scroll to position [81, 0]
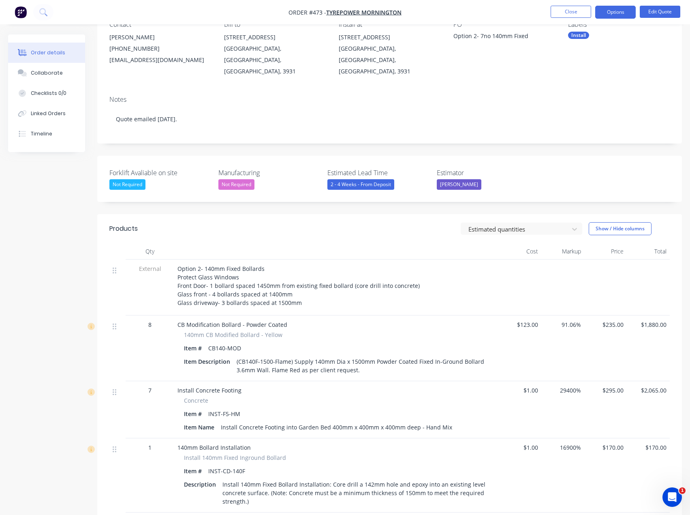
click at [270, 273] on span "Option 2- 140mm Fixed Bollards Protect Glass Windows Front Door- 1 bollard spac…" at bounding box center [299, 286] width 242 height 42
click at [262, 273] on span "Option 2- 140mm Fixed Bollards Protect Glass Windows Front Door- 1 bollard spac…" at bounding box center [299, 286] width 242 height 42
click at [652, 12] on button "Edit Quote" at bounding box center [660, 12] width 41 height 12
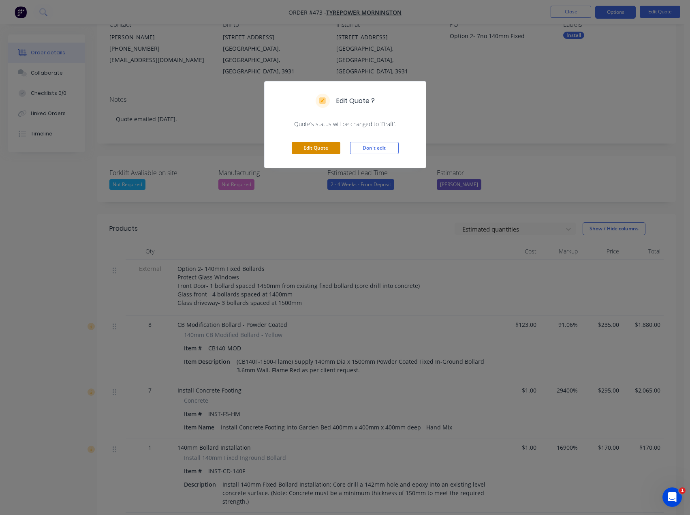
click at [325, 148] on button "Edit Quote" at bounding box center [316, 148] width 49 height 12
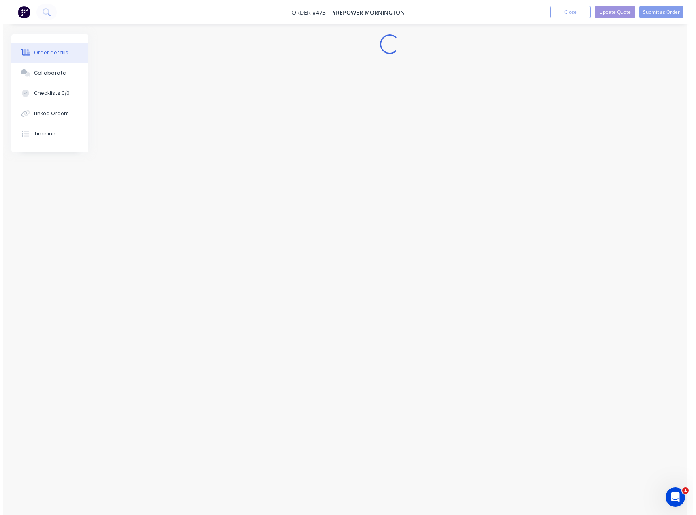
scroll to position [0, 0]
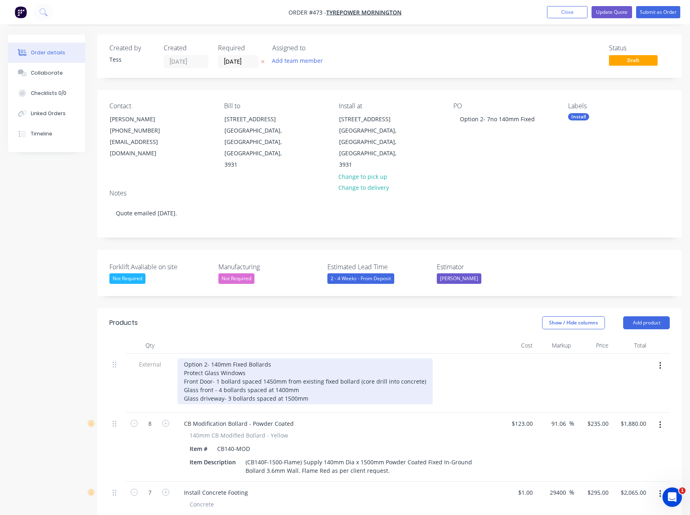
click at [270, 360] on div "Option 2- 140mm Fixed Bollards Protect Glass Windows Front Door- 1 bollard spac…" at bounding box center [305, 381] width 255 height 46
click at [315, 372] on div "Option 2- 140mm Fixed Bollards Protect Glass Windows Front Door- 1 bollard spac…" at bounding box center [305, 381] width 255 height 46
click at [419, 359] on div "Option 2- 140mm Fixed Bollards Protect Glass Windows Front Door- 1 bollard spac…" at bounding box center [305, 381] width 255 height 46
click at [285, 358] on div "Option 2- 140mm Fixed Bollards Protect Glass Windows Front Door- 1 bollard spac…" at bounding box center [305, 381] width 255 height 46
click at [216, 366] on div "Option 2- 140mm Fixed Bollards Protect Glass Windows Front Door- 1 bollard spac…" at bounding box center [337, 381] width 318 height 46
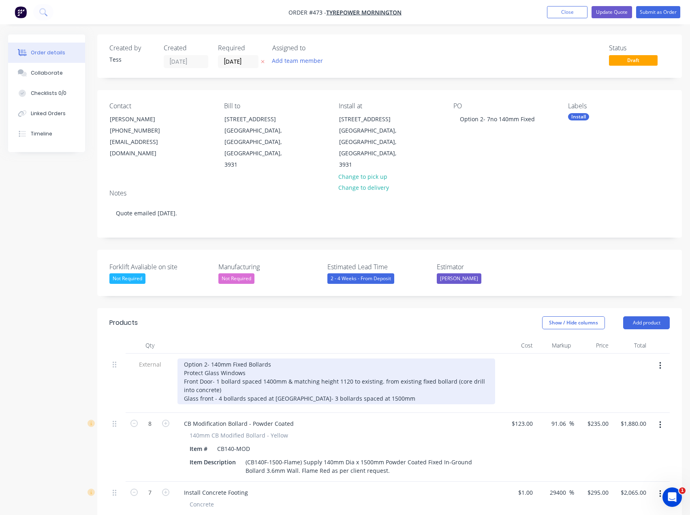
click at [476, 358] on div "Option 2- 140mm Fixed Bollards Protect Glass Windows Front Door- 1 bollard spac…" at bounding box center [337, 381] width 318 height 46
click at [380, 360] on div "Option 2- 140mm Fixed Bollards Protect Glass Windows Front Door- 1 bollard spac…" at bounding box center [337, 381] width 318 height 46
click at [371, 372] on div "Option 2- 140mm Fixed Bollards Protect Glass Windows Front Door- 1 bollard spac…" at bounding box center [337, 381] width 318 height 46
click at [230, 367] on div "Option 2- 140mm Fixed Bollards Protect Glass Windows Front Door- 1 bollard spac…" at bounding box center [337, 381] width 318 height 46
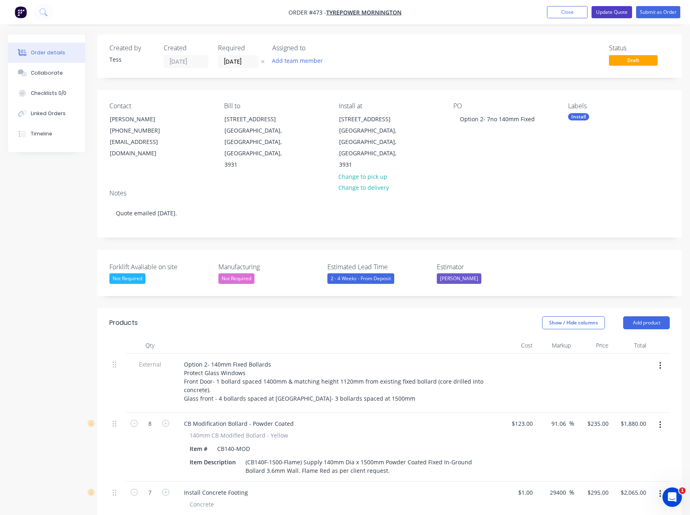
click at [613, 10] on button "Update Quote" at bounding box center [612, 12] width 41 height 12
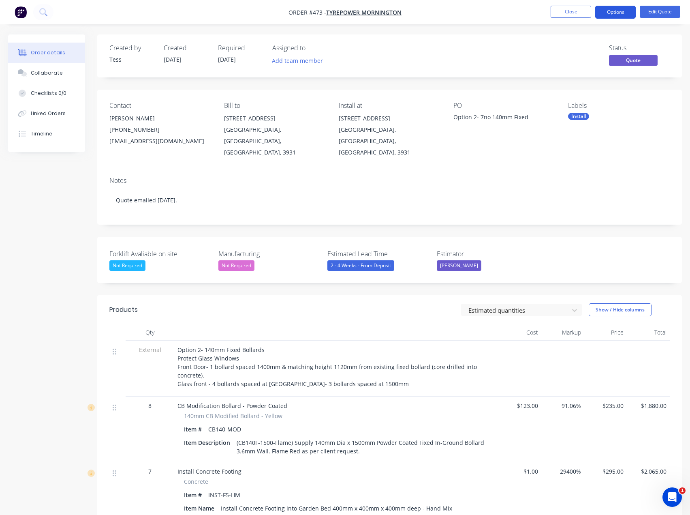
click at [615, 13] on button "Options" at bounding box center [615, 12] width 41 height 13
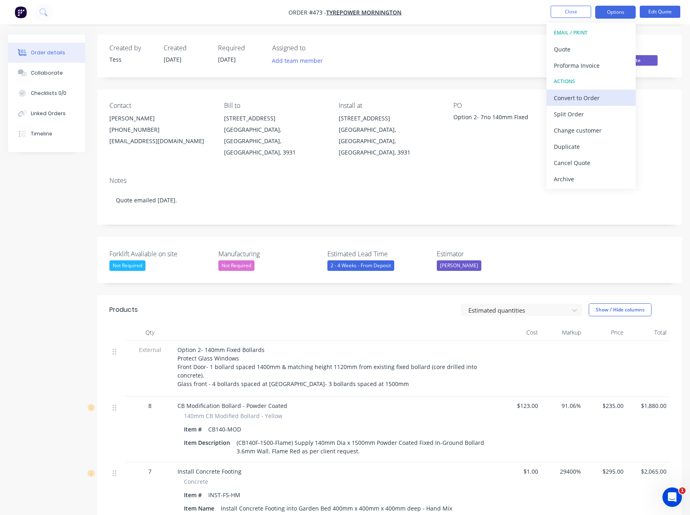
click at [573, 96] on div "Convert to Order" at bounding box center [591, 98] width 75 height 12
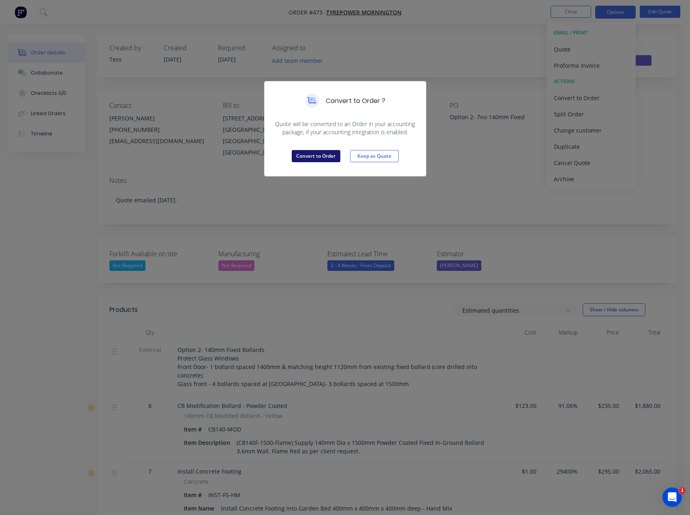
click at [318, 157] on button "Convert to Order" at bounding box center [316, 156] width 49 height 12
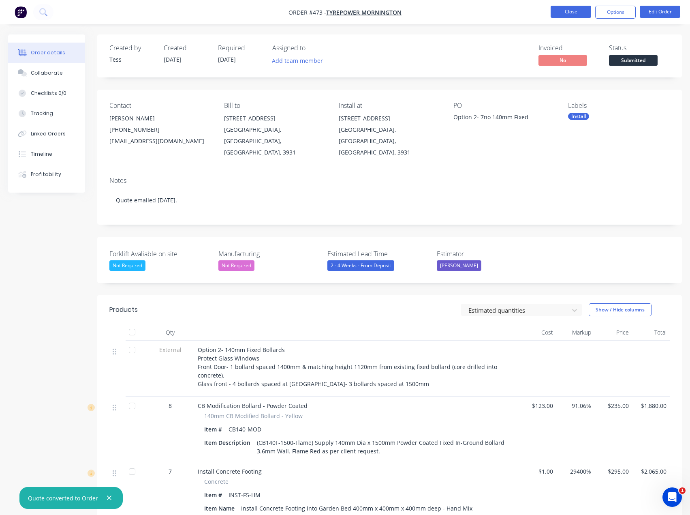
click at [572, 13] on button "Close" at bounding box center [571, 12] width 41 height 12
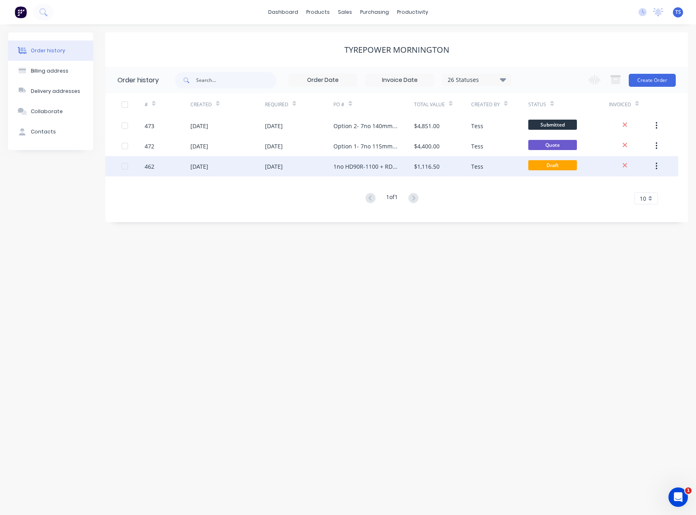
click at [345, 167] on div "1no HD90R-1100 + RD kit." at bounding box center [366, 166] width 64 height 9
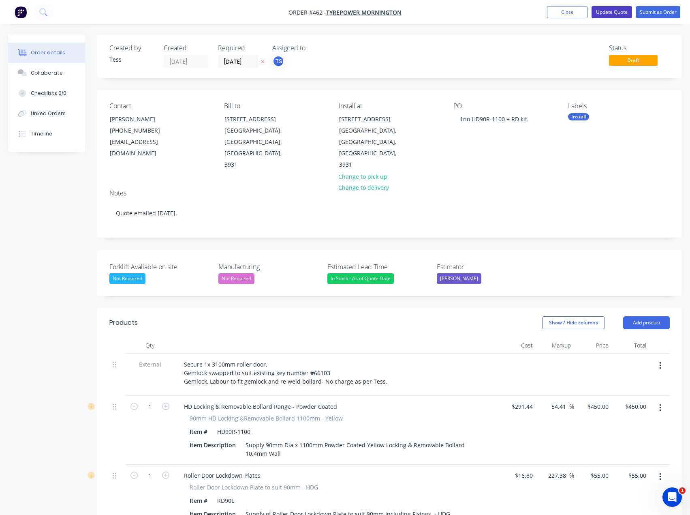
click at [619, 13] on button "Update Quote" at bounding box center [612, 12] width 41 height 12
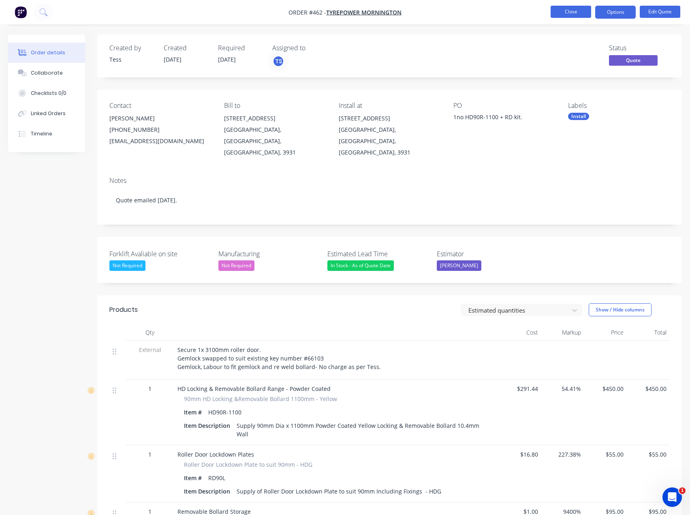
click at [572, 13] on button "Close" at bounding box center [571, 12] width 41 height 12
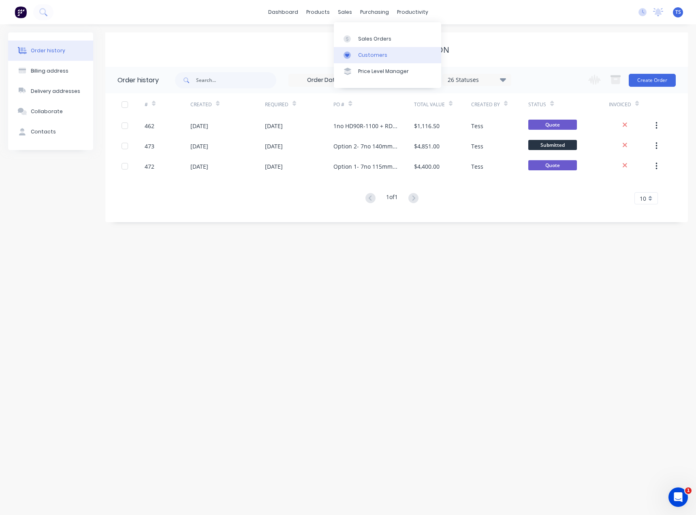
click at [351, 57] on div at bounding box center [350, 54] width 12 height 7
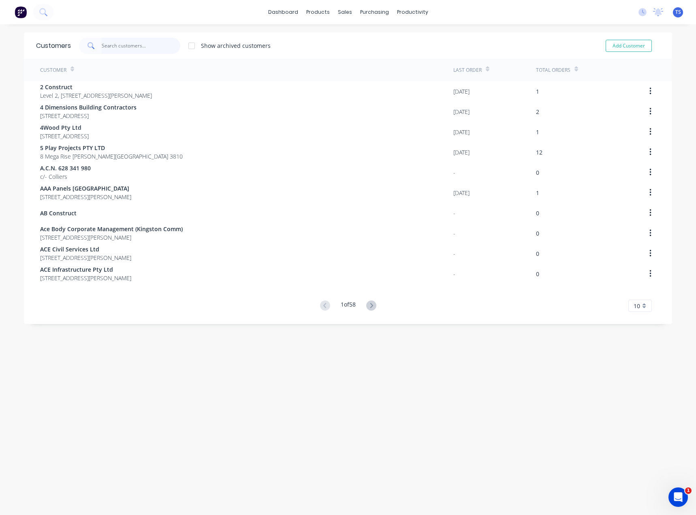
click at [127, 43] on input "text" at bounding box center [141, 46] width 79 height 16
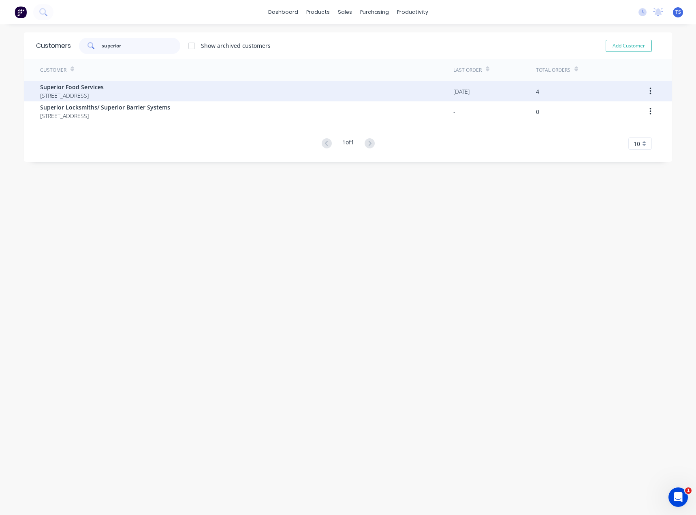
type input "superior"
click at [100, 86] on span "Superior Food Services" at bounding box center [72, 87] width 64 height 9
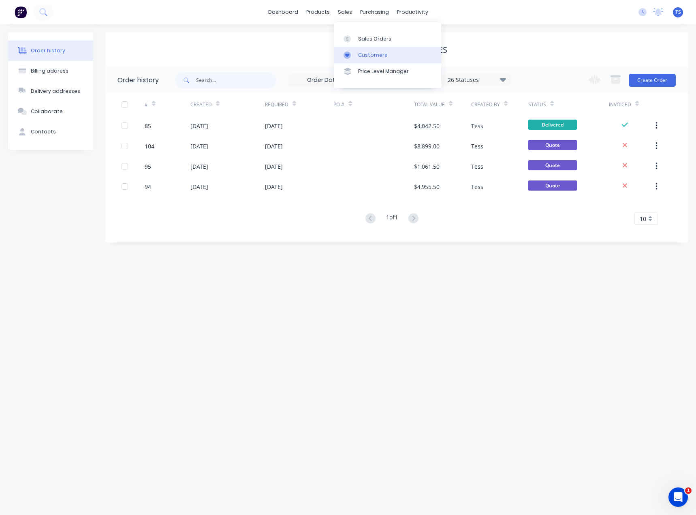
click at [360, 60] on link "Customers" at bounding box center [387, 55] width 107 height 16
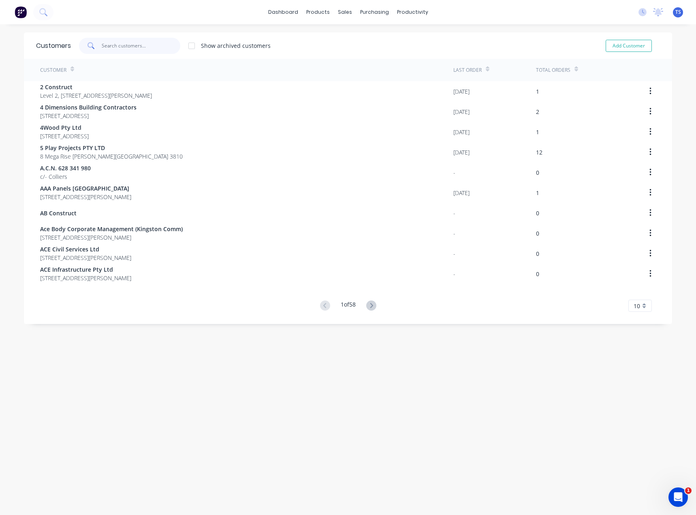
click at [139, 43] on input "text" at bounding box center [141, 46] width 79 height 16
paste input "Peninsula GWM (Frankston)"
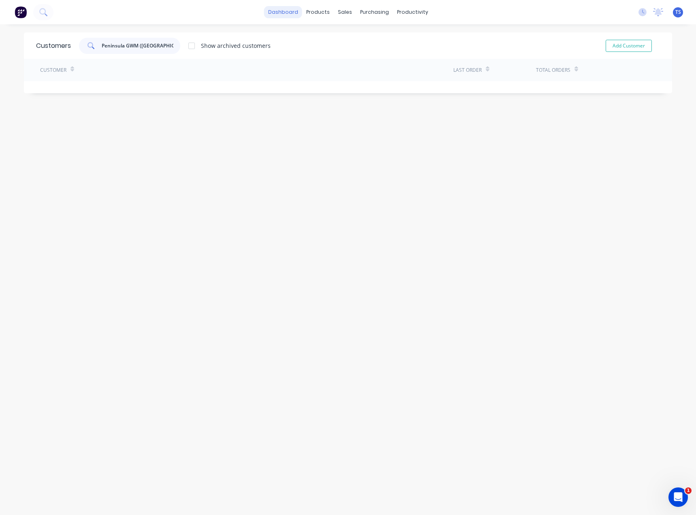
type input "Peninsula GWM (Frankston)"
drag, startPoint x: 167, startPoint y: 46, endPoint x: 51, endPoint y: 41, distance: 116.0
click at [51, 41] on div "Customers Peninsula GWM (Frankston) Show archived customers Add Customer" at bounding box center [348, 45] width 649 height 26
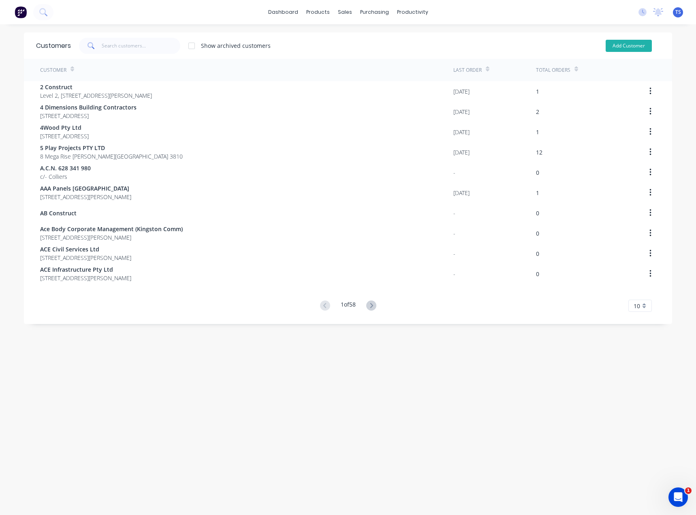
click at [620, 45] on button "Add Customer" at bounding box center [629, 46] width 46 height 12
select select "AU"
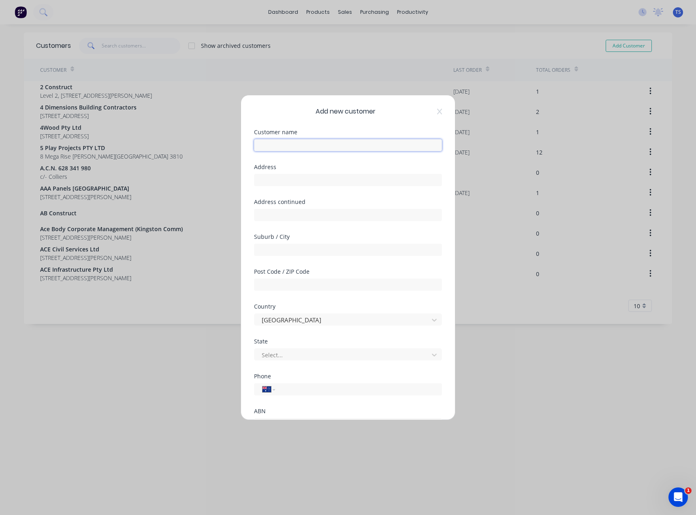
click at [286, 146] on input "text" at bounding box center [348, 145] width 188 height 12
paste input "Peninsula GWM (Frankston)"
type input "Peninsula GWM (Frankston)"
click at [271, 179] on input "text" at bounding box center [348, 180] width 188 height 12
paste input "14 Wells Rd, Seaford VIC 3198"
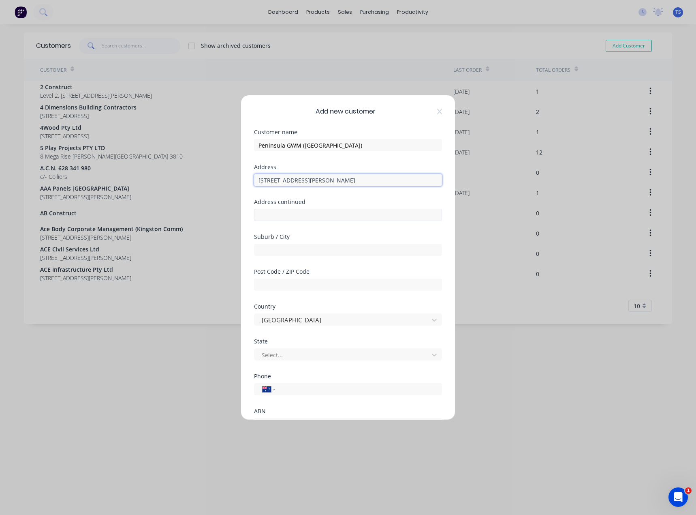
type input "14 Wells Rd, Seaford VIC 3198"
click at [271, 216] on input "text" at bounding box center [348, 215] width 188 height 12
click at [265, 283] on input "text" at bounding box center [348, 284] width 188 height 12
type input "3198"
click at [278, 251] on input "text" at bounding box center [348, 250] width 188 height 12
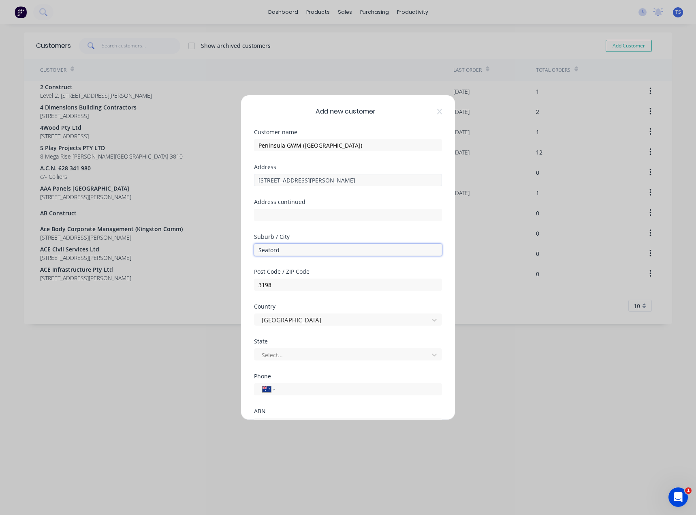
type input "Seaford"
drag, startPoint x: 347, startPoint y: 182, endPoint x: 295, endPoint y: 181, distance: 52.7
click at [295, 181] on input "14 Wells Rd, Seaford VIC 3198" at bounding box center [348, 180] width 188 height 12
type input "14 Wells Rd"
click at [275, 354] on div at bounding box center [343, 355] width 164 height 10
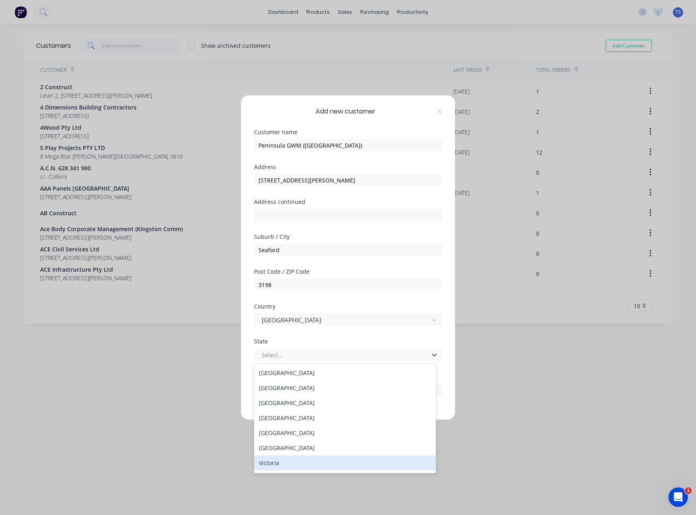
click at [276, 462] on div "Victoria" at bounding box center [345, 462] width 182 height 15
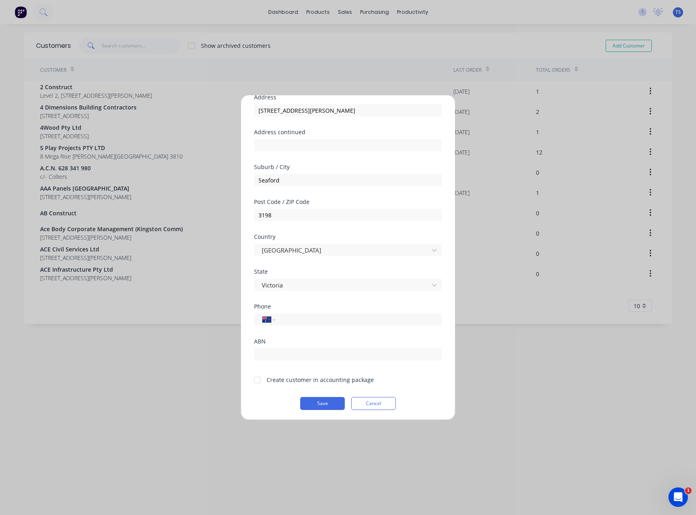
scroll to position [71, 0]
click at [260, 379] on div at bounding box center [257, 378] width 16 height 16
click at [286, 318] on input "tel" at bounding box center [357, 317] width 153 height 9
paste input "(03) 9786 1022"
type input "(03) 9786 1022"
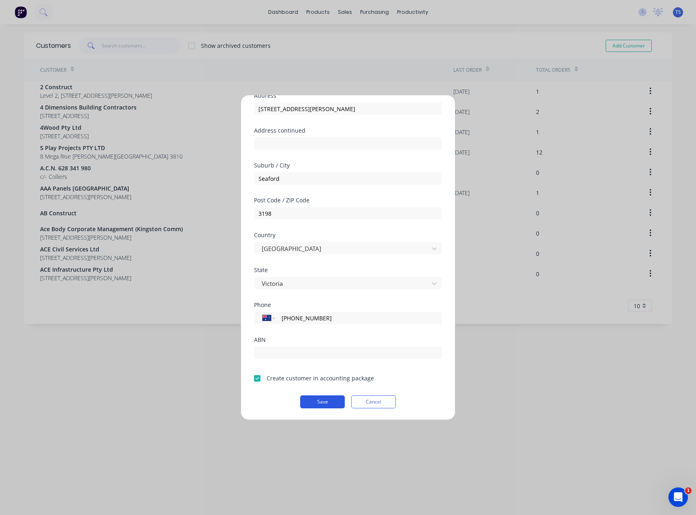
click at [313, 400] on button "Save" at bounding box center [322, 401] width 45 height 13
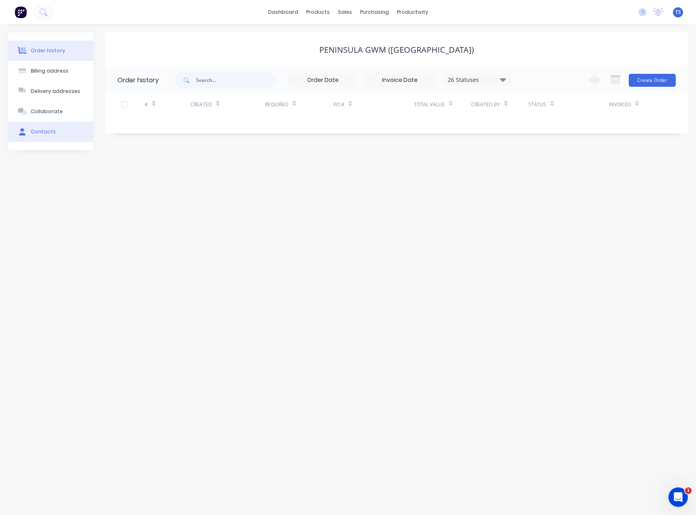
click at [41, 133] on div "Contacts" at bounding box center [43, 131] width 25 height 7
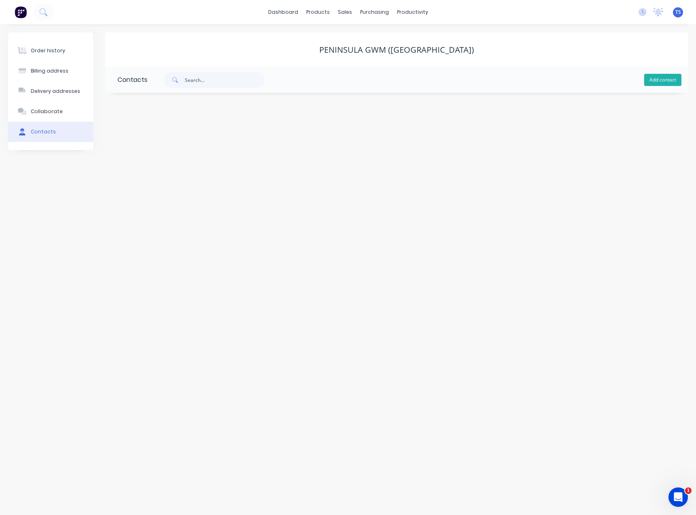
click at [665, 76] on button "Add contact" at bounding box center [662, 80] width 37 height 12
select select "AU"
click at [182, 138] on input "text" at bounding box center [184, 139] width 133 height 12
click at [154, 138] on input "Tahli Marnmell" at bounding box center [184, 139] width 133 height 12
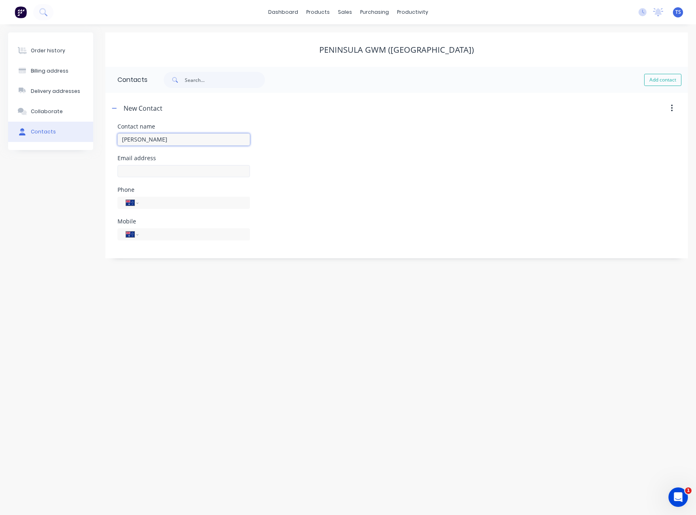
type input "Tahli Marnell"
select select "AU"
click at [144, 172] on input "text" at bounding box center [184, 171] width 133 height 12
type input "tahlim@travismotorgroup.com.au"
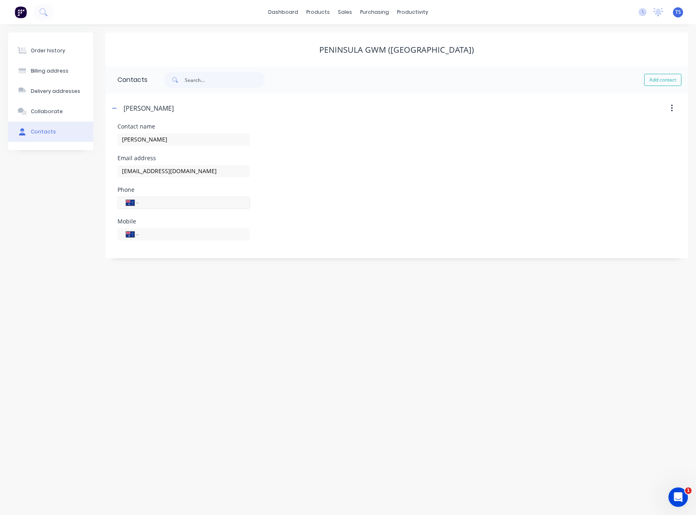
click at [146, 203] on input "tel" at bounding box center [192, 202] width 97 height 9
click at [149, 232] on input "tel" at bounding box center [192, 233] width 97 height 9
type input "0436 200 110"
click at [167, 287] on div "Order history Billing address Delivery addresses Collaborate Contacts Peninsula…" at bounding box center [348, 269] width 696 height 490
click at [116, 108] on icon "button" at bounding box center [114, 108] width 4 height 0
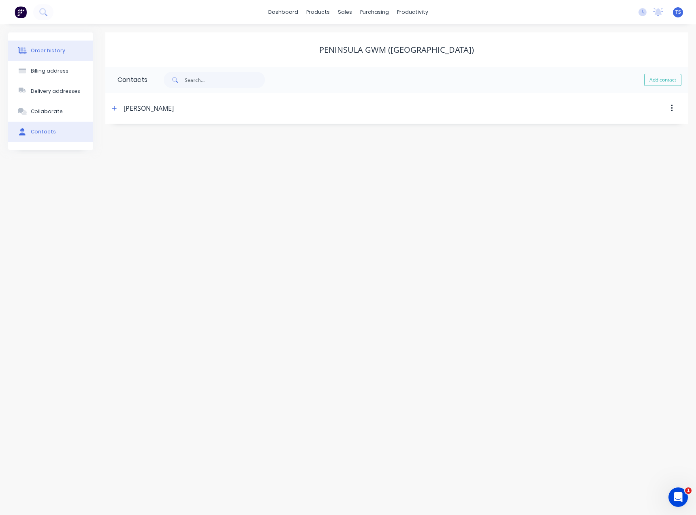
click at [33, 48] on div "Order history" at bounding box center [48, 50] width 34 height 7
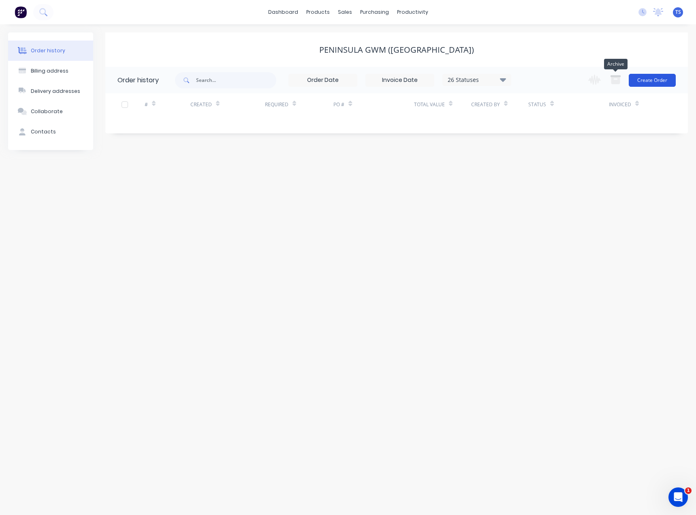
click at [640, 82] on button "Create Order" at bounding box center [652, 80] width 47 height 13
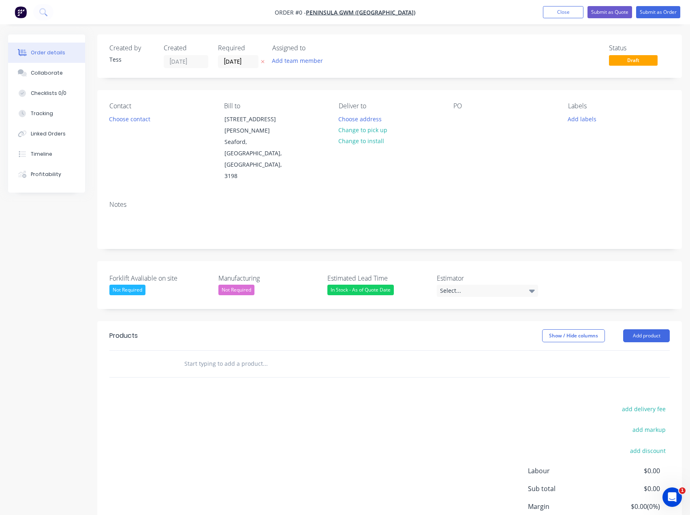
scroll to position [35, 0]
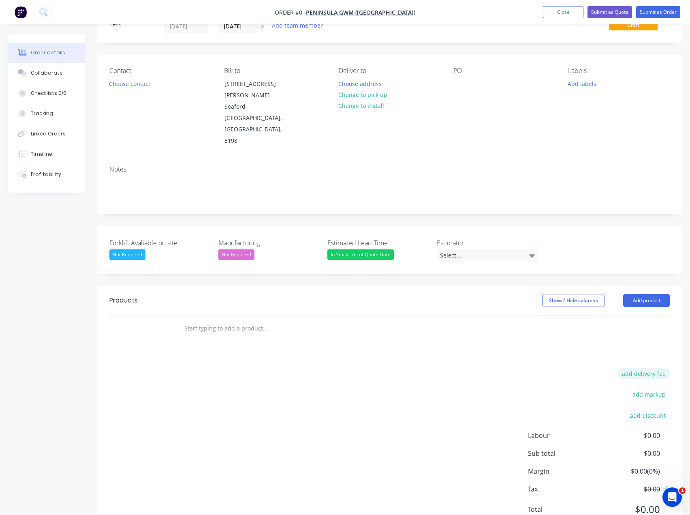
click at [647, 368] on button "add delivery fee" at bounding box center [644, 373] width 52 height 11
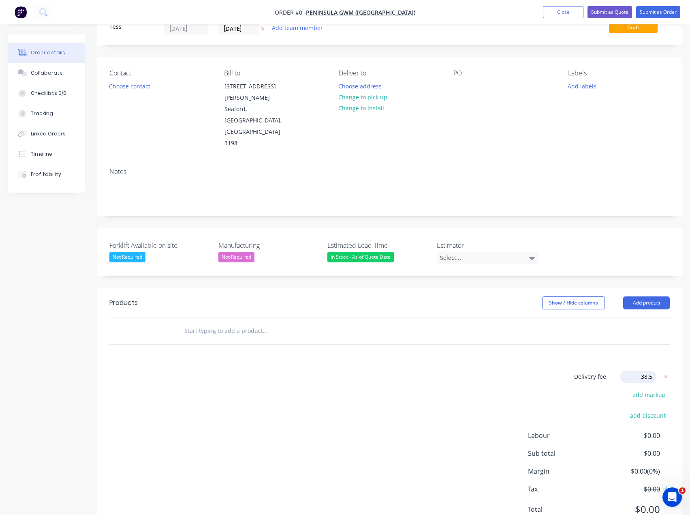
type input "38.50"
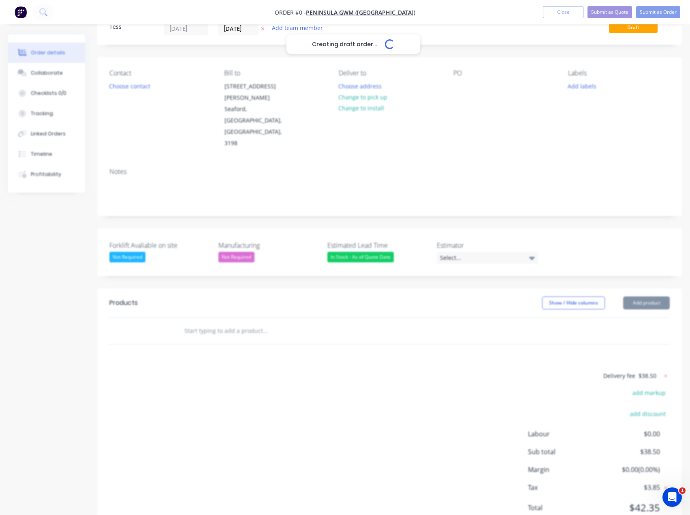
click at [319, 362] on div "Creating draft order... Loading... Order details Collaborate Checklists 0/0 Tra…" at bounding box center [345, 275] width 690 height 546
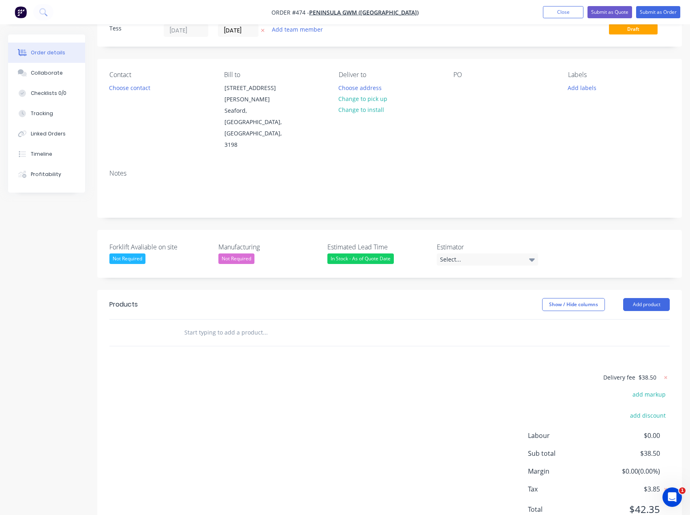
click at [235, 324] on input "text" at bounding box center [265, 332] width 162 height 16
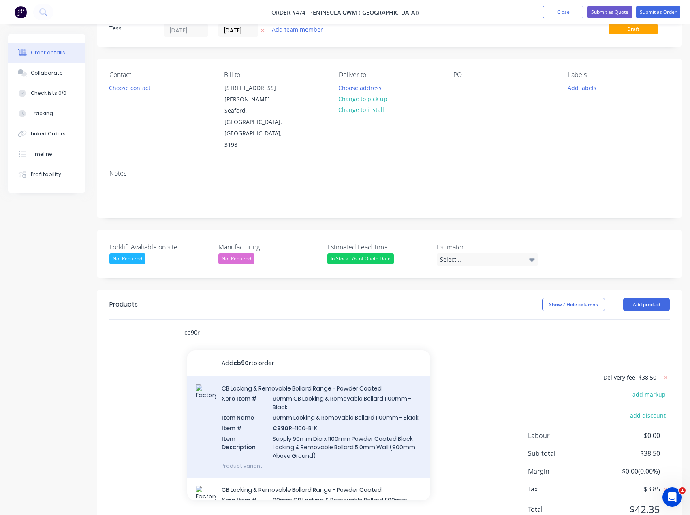
type input "cb90r"
click at [294, 400] on div "CB Locking & Removable Bollard Range - Powder Coated Xero Item # 90mm CB Lockin…" at bounding box center [308, 426] width 243 height 101
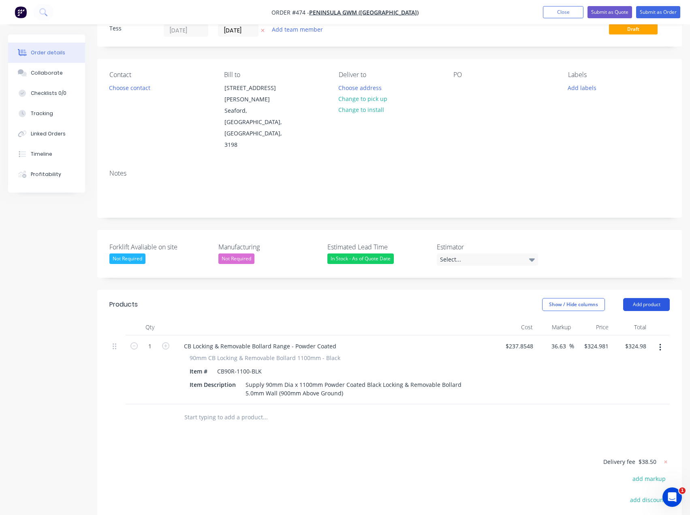
click at [638, 298] on button "Add product" at bounding box center [646, 304] width 47 height 13
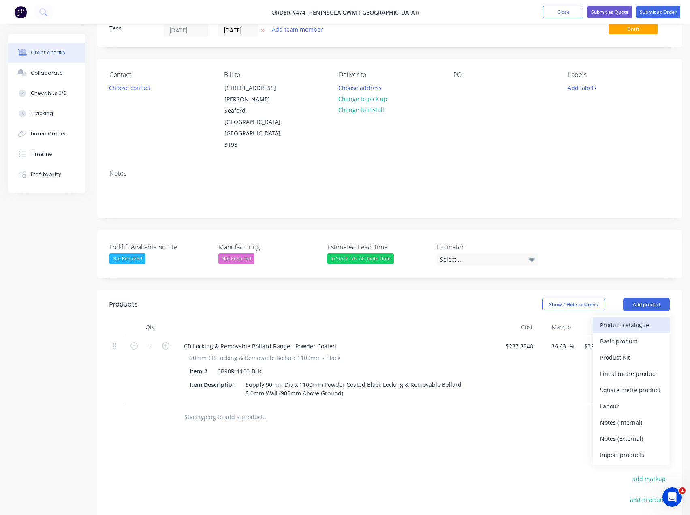
click at [638, 319] on div "Product catalogue" at bounding box center [631, 325] width 62 height 12
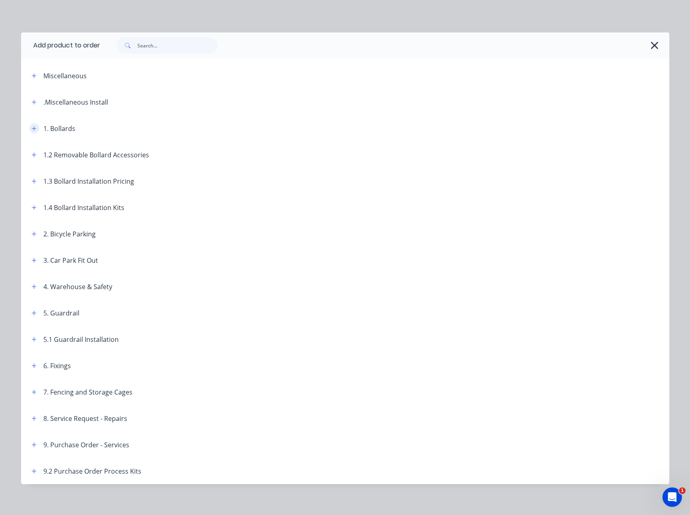
click at [32, 129] on icon "button" at bounding box center [34, 129] width 5 height 6
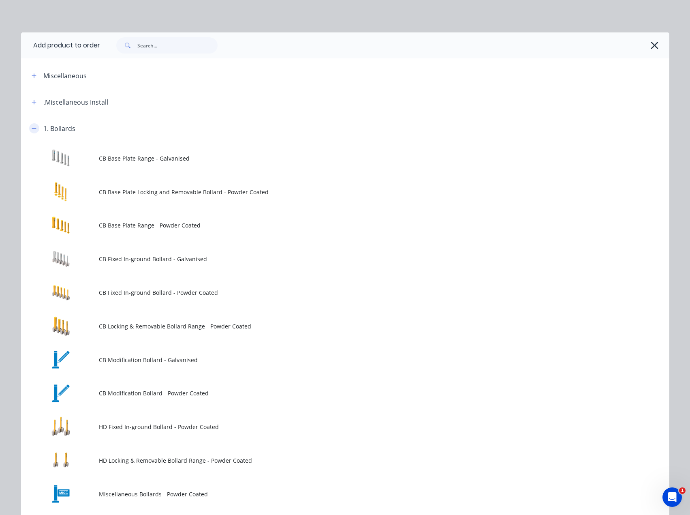
click at [32, 129] on icon "button" at bounding box center [34, 129] width 5 height 6
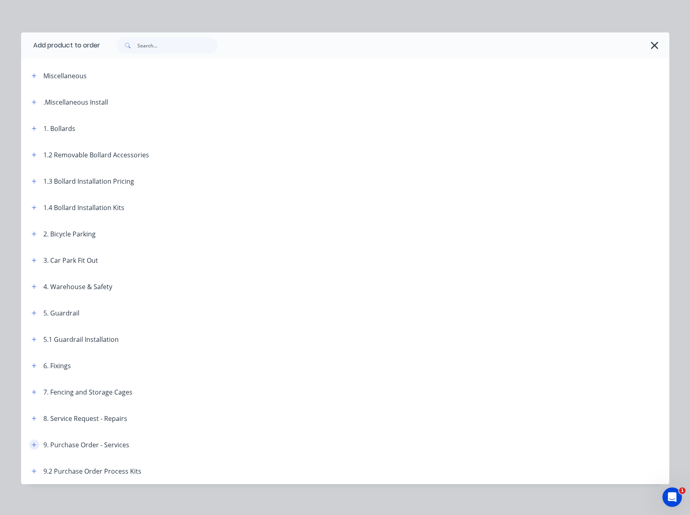
click at [32, 445] on icon "button" at bounding box center [34, 444] width 4 height 4
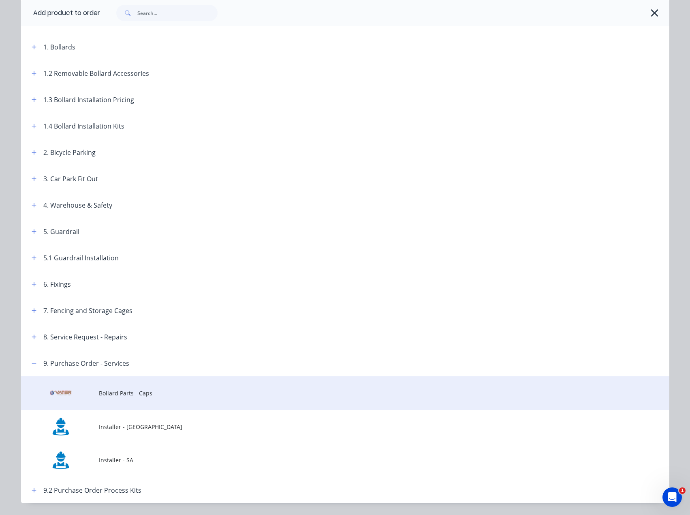
scroll to position [105, 0]
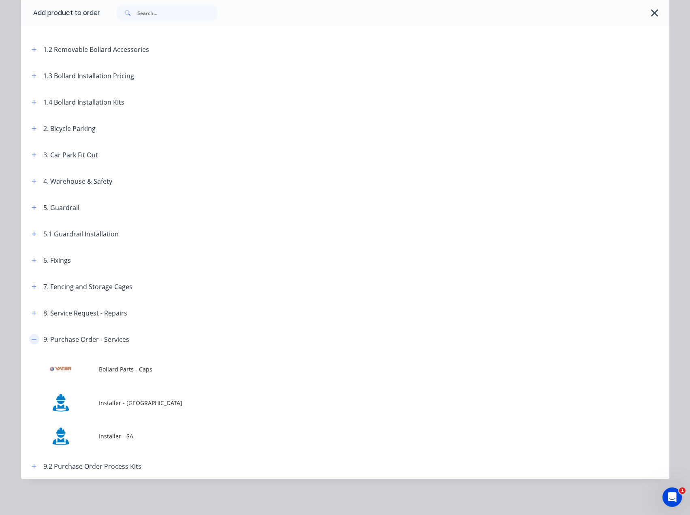
click at [32, 338] on icon "button" at bounding box center [34, 339] width 5 height 6
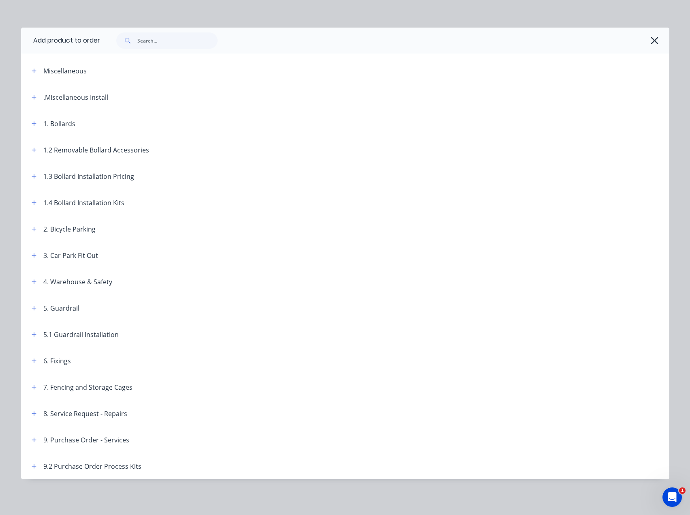
scroll to position [127, 0]
click at [32, 413] on icon "button" at bounding box center [34, 414] width 5 height 6
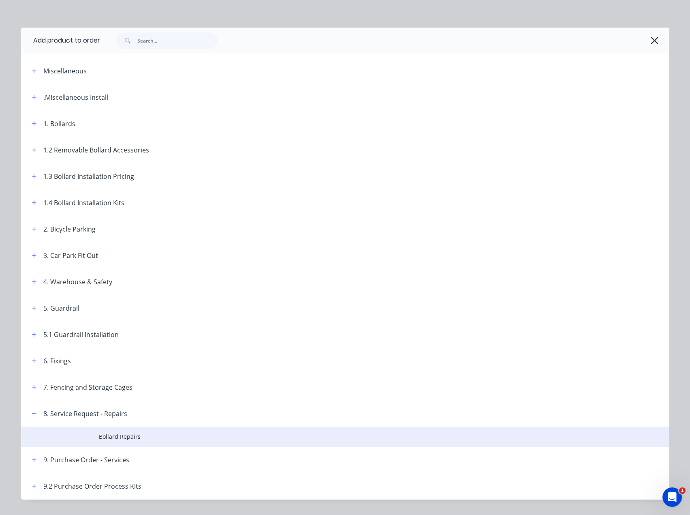
click at [116, 438] on span "Bollard Repairs" at bounding box center [327, 436] width 456 height 9
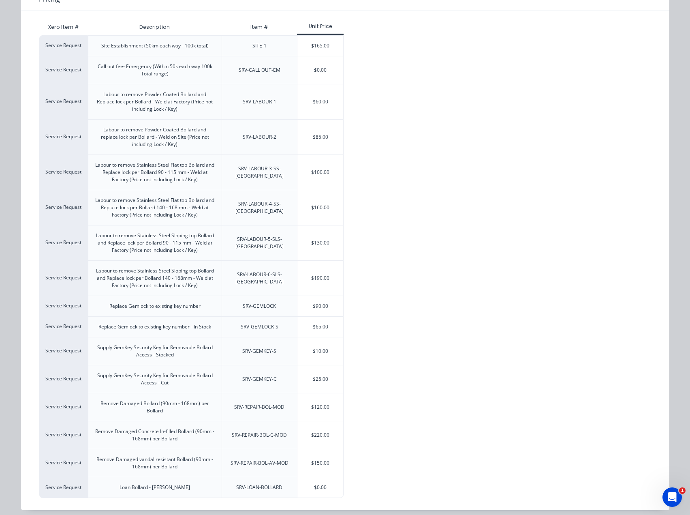
scroll to position [95, 0]
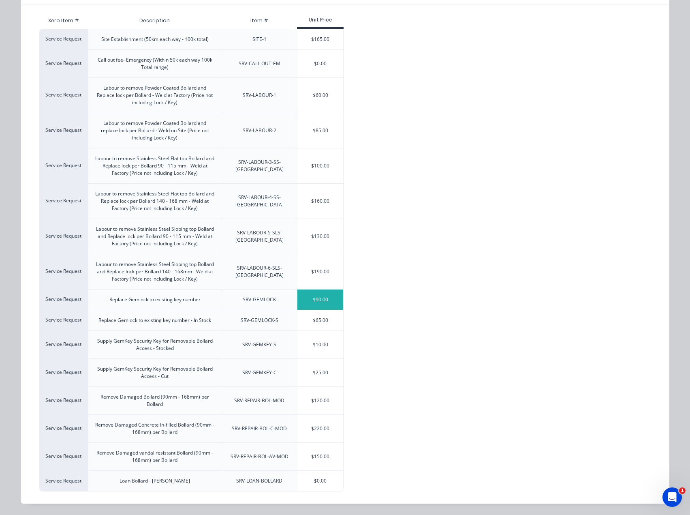
click at [321, 302] on div "$90.00" at bounding box center [321, 299] width 46 height 20
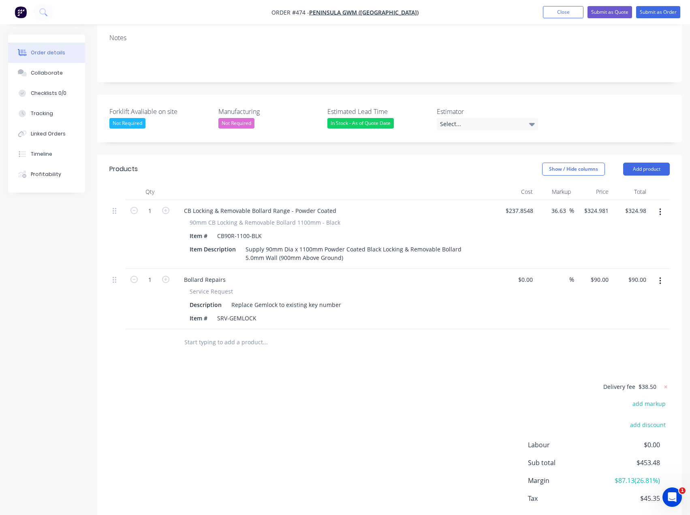
scroll to position [176, 0]
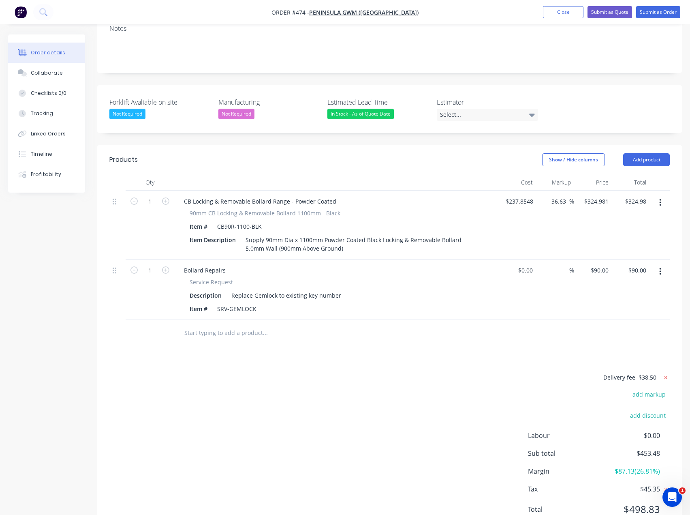
click at [665, 376] on icon at bounding box center [666, 377] width 3 height 3
click at [525, 264] on div at bounding box center [530, 270] width 13 height 12
type input "$1.00"
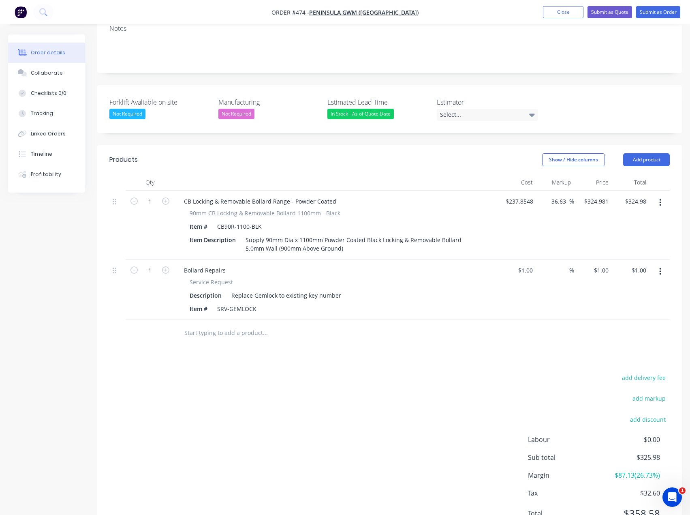
click at [470, 314] on div "Products Show / Hide columns Add product Qty Cost Markup Price Total 1 CB Locki…" at bounding box center [389, 343] width 585 height 396
click at [603, 264] on input "1" at bounding box center [607, 270] width 9 height 12
type input "65"
type input "6400"
type input "$65.00"
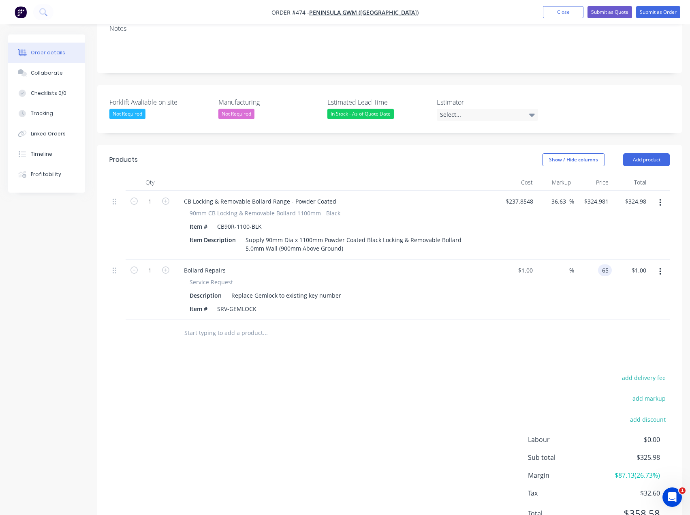
type input "$65.00"
click at [459, 372] on div "add delivery fee add markup add discount Labour $0.00 Sub total $325.98 Margin …" at bounding box center [389, 450] width 561 height 156
click at [645, 153] on button "Add product" at bounding box center [646, 159] width 47 height 13
click at [619, 288] on div "Notes (External)" at bounding box center [631, 294] width 62 height 12
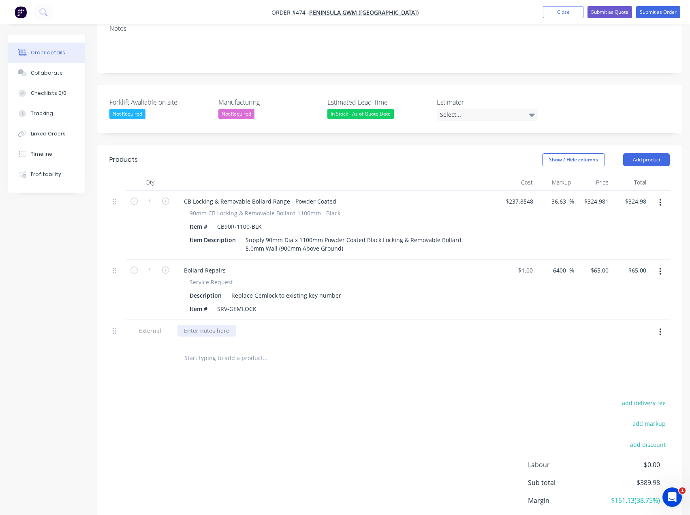
click at [197, 325] on div at bounding box center [207, 331] width 58 height 12
click at [218, 325] on div "New Bollards to match existing key numbert A095." at bounding box center [253, 331] width 150 height 12
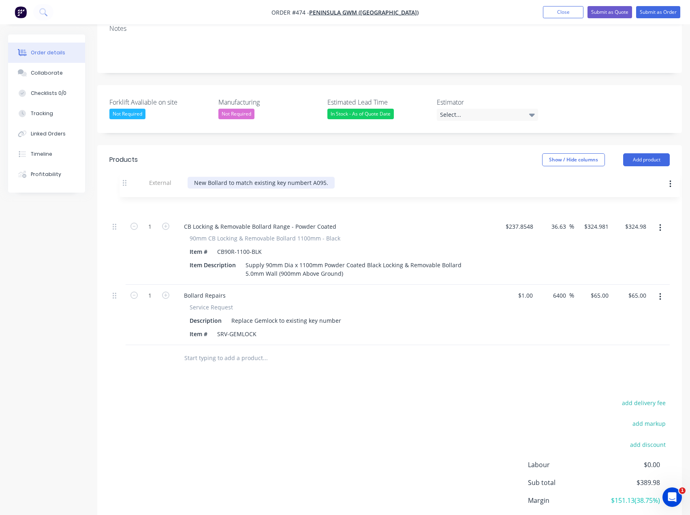
drag, startPoint x: 116, startPoint y: 298, endPoint x: 125, endPoint y: 176, distance: 123.1
click at [125, 191] on div "1 CB Locking & Removable Bollard Range - Powder Coated 90mm CB Locking & Remova…" at bounding box center [389, 268] width 561 height 154
click at [597, 221] on input "324.981" at bounding box center [599, 227] width 25 height 12
type input "325"
type input "36.64"
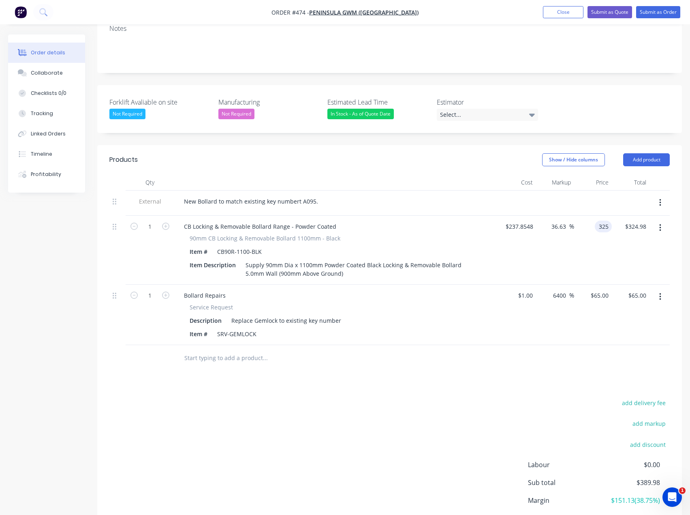
type input "$325.00"
click at [497, 341] on div "Products Show / Hide columns Add product Qty Cost Markup Price Total External N…" at bounding box center [389, 355] width 585 height 421
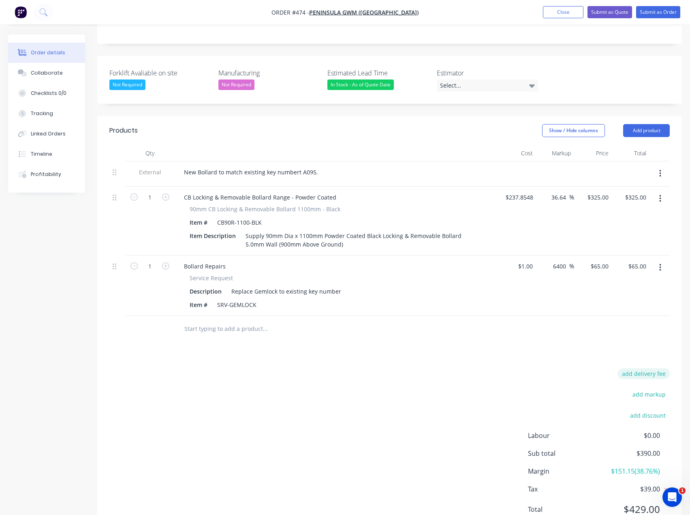
click at [648, 368] on button "add delivery fee" at bounding box center [644, 373] width 52 height 11
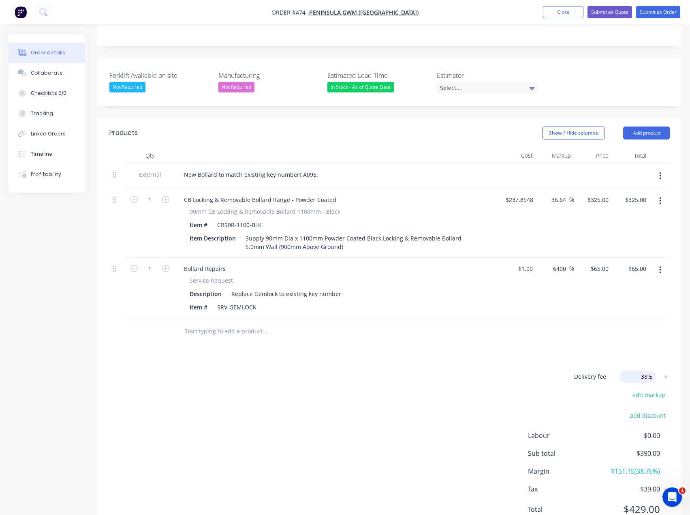
type input "38.50"
click at [450, 370] on div "Delivery fee Delivery fee Delivery fee name (Optional) 38.50 38.50 $0 add marku…" at bounding box center [389, 447] width 561 height 154
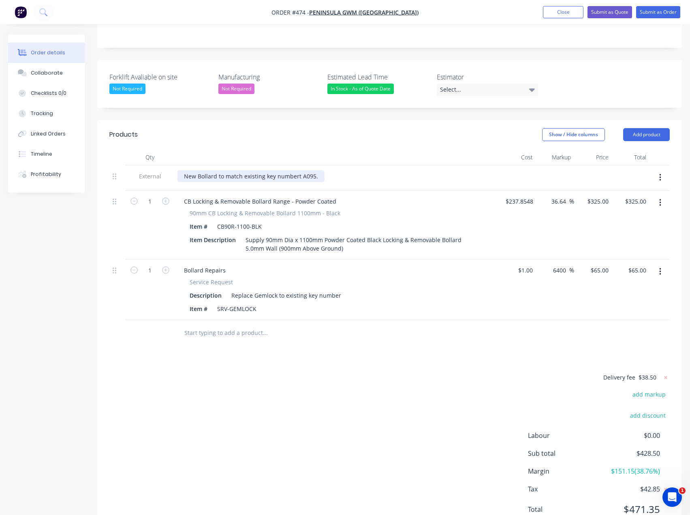
click at [298, 170] on div "New Bollard to match existing key numbert A095." at bounding box center [251, 176] width 147 height 12
click at [317, 170] on div "New Bollard to match existing key number A095." at bounding box center [250, 176] width 145 height 12
click at [186, 170] on div "New Bollard to match existing key number A095." at bounding box center [250, 176] width 145 height 12
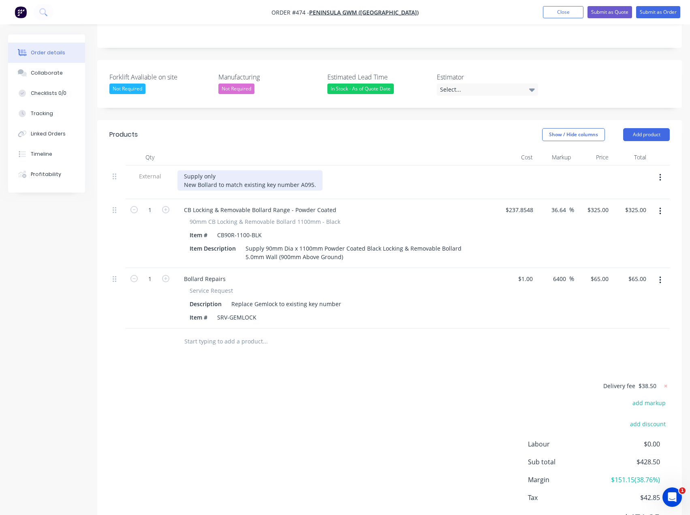
click at [315, 170] on div "Supply only New Bollard to match existing key number A095." at bounding box center [250, 180] width 145 height 20
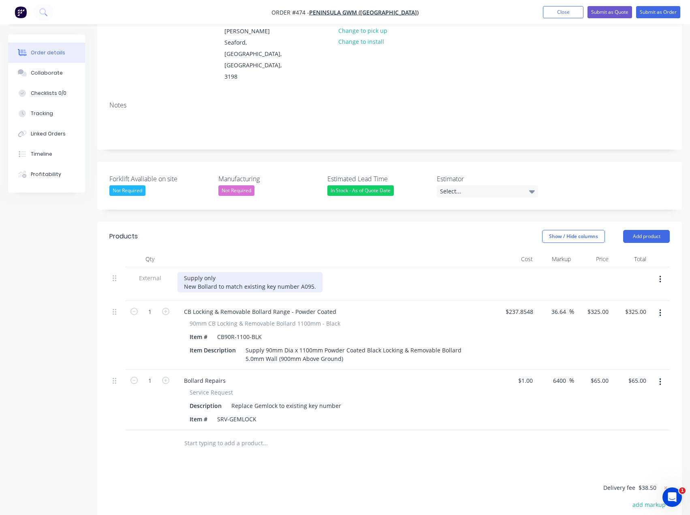
scroll to position [79, 0]
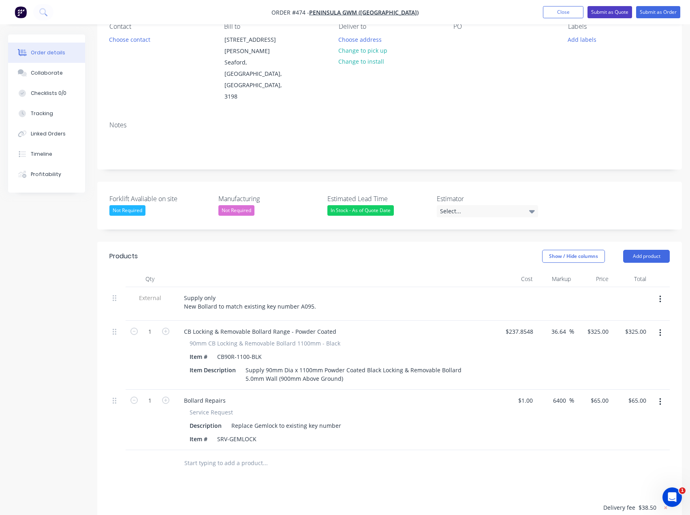
click at [618, 12] on button "Submit as Quote" at bounding box center [610, 12] width 45 height 12
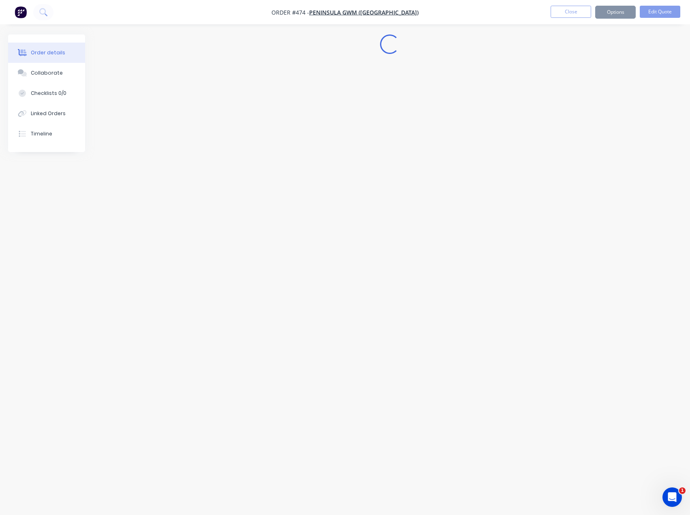
scroll to position [0, 0]
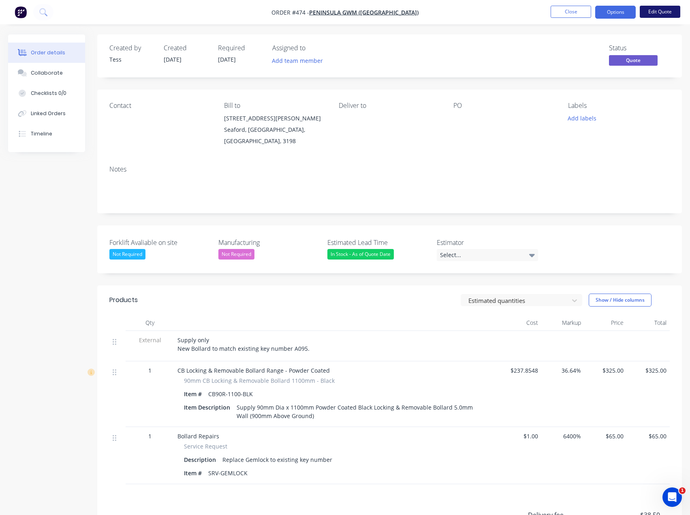
click at [653, 11] on button "Edit Quote" at bounding box center [660, 12] width 41 height 12
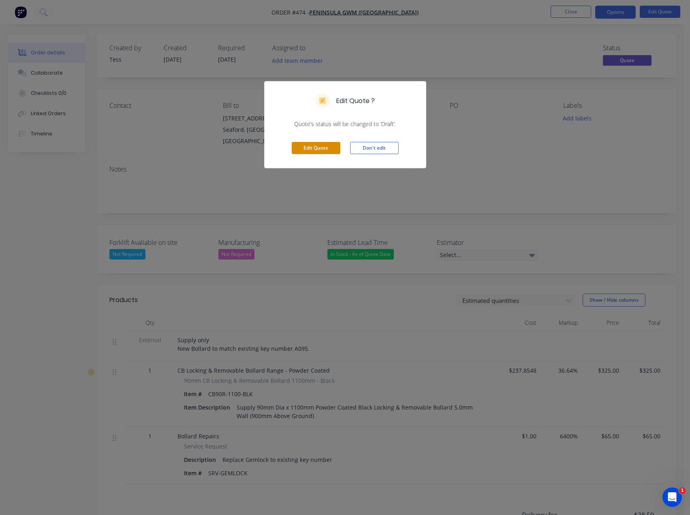
click at [307, 147] on button "Edit Quote" at bounding box center [316, 148] width 49 height 12
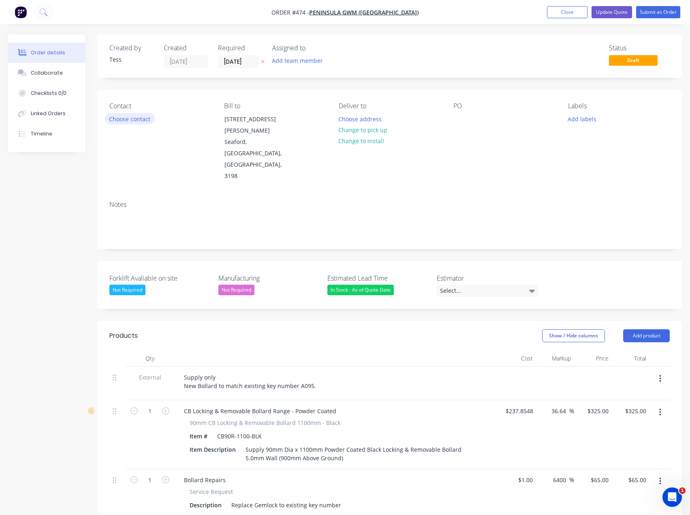
click at [133, 118] on button "Choose contact" at bounding box center [130, 118] width 50 height 11
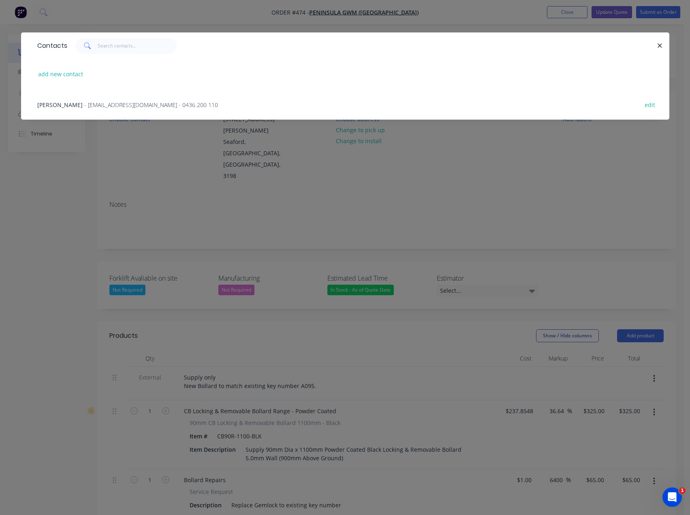
click at [112, 104] on span "- tahlim@travismotorgroup.com.au - 0436 200 110" at bounding box center [151, 105] width 134 height 8
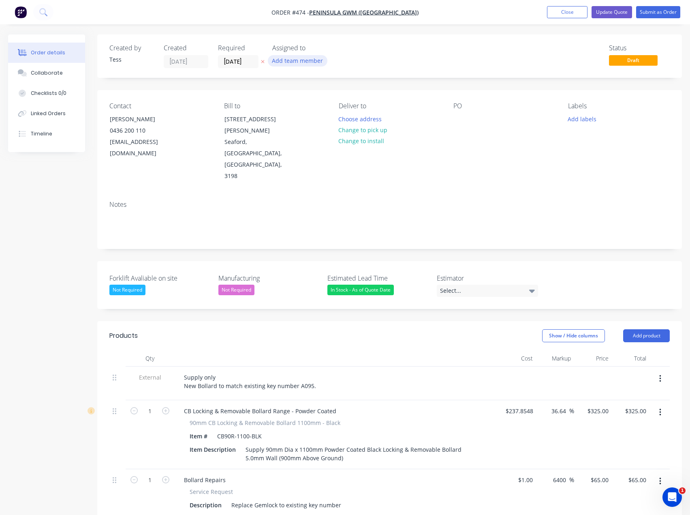
click at [295, 61] on button "Add team member" at bounding box center [298, 60] width 60 height 11
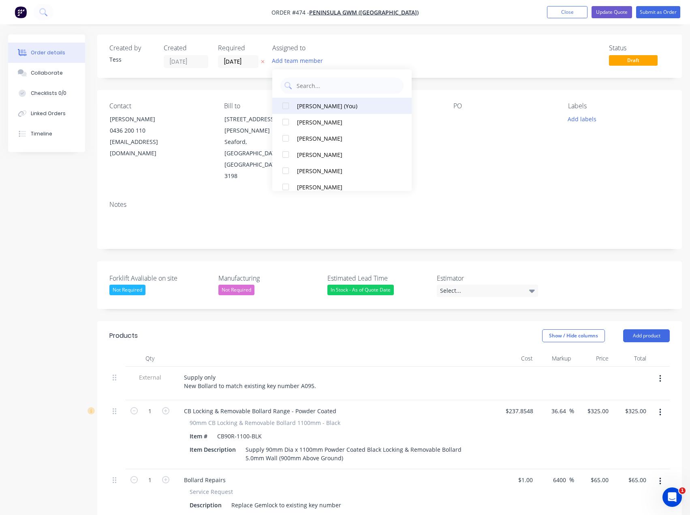
click at [313, 104] on div "Tess Siegfried (You)" at bounding box center [344, 106] width 95 height 9
click at [277, 64] on div "TS" at bounding box center [278, 61] width 12 height 12
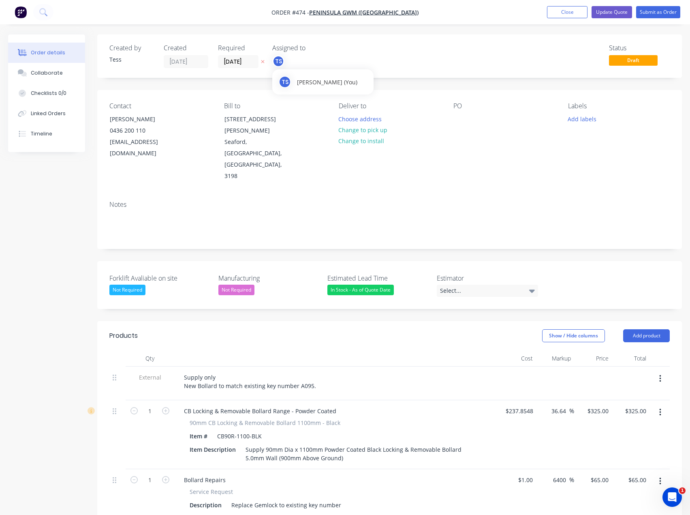
click at [282, 60] on div "TS" at bounding box center [278, 61] width 12 height 12
click at [355, 54] on div "Status Draft" at bounding box center [511, 56] width 317 height 24
click at [587, 120] on button "Add labels" at bounding box center [582, 118] width 37 height 11
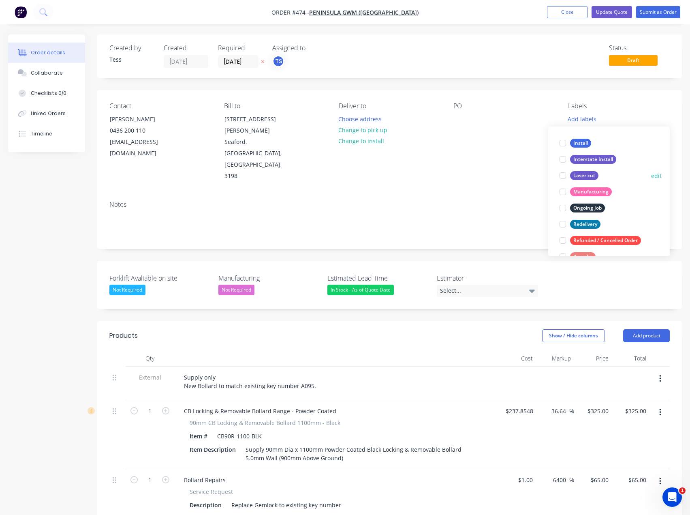
scroll to position [130, 0]
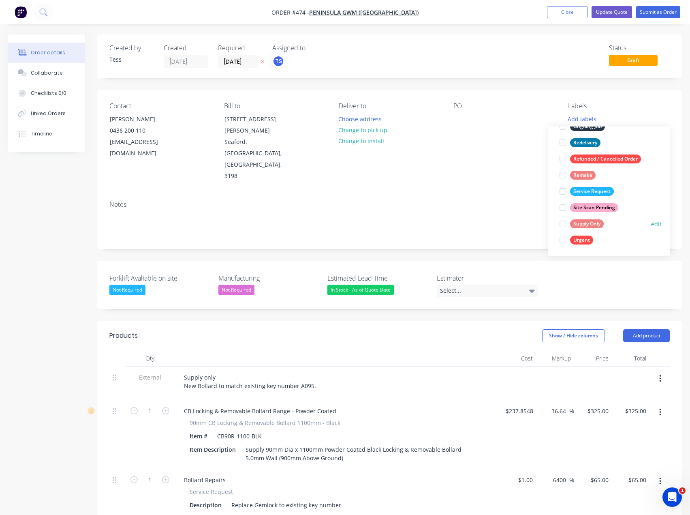
click at [563, 222] on div at bounding box center [563, 224] width 16 height 16
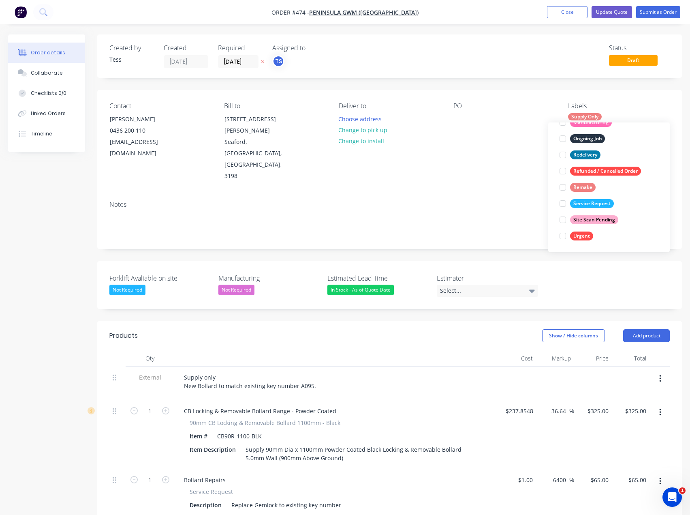
scroll to position [0, 0]
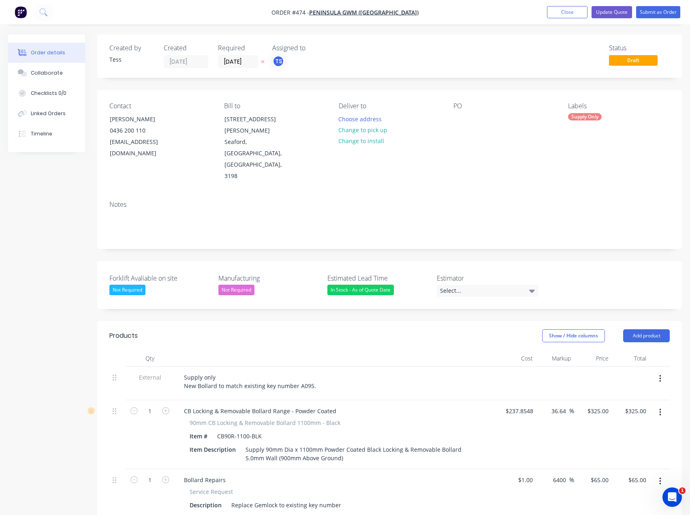
click at [502, 134] on div "PO" at bounding box center [505, 142] width 102 height 80
click at [362, 120] on button "Choose address" at bounding box center [360, 118] width 52 height 11
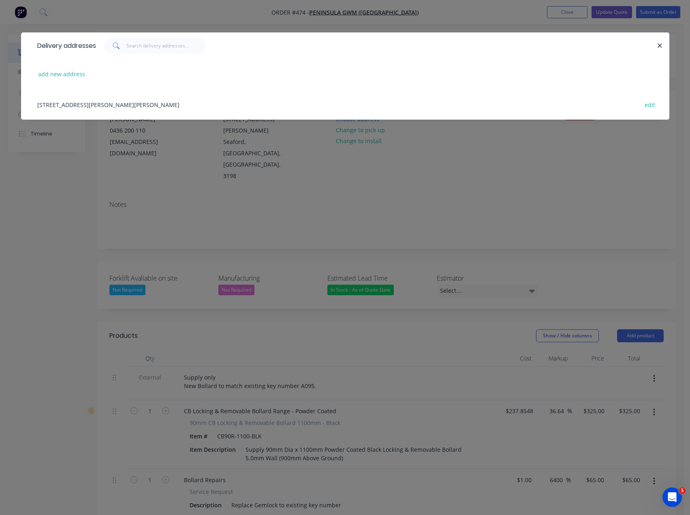
click at [62, 103] on div "14 Wells Rd, Seaford, Victoria, Australia, 3198 edit" at bounding box center [345, 104] width 624 height 30
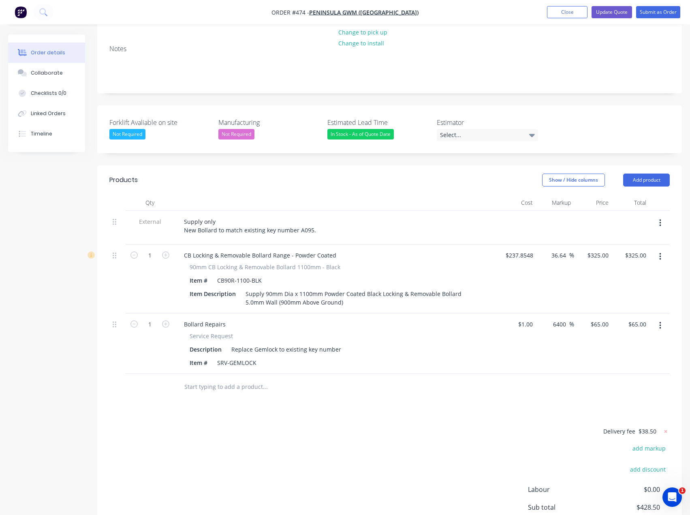
scroll to position [162, 0]
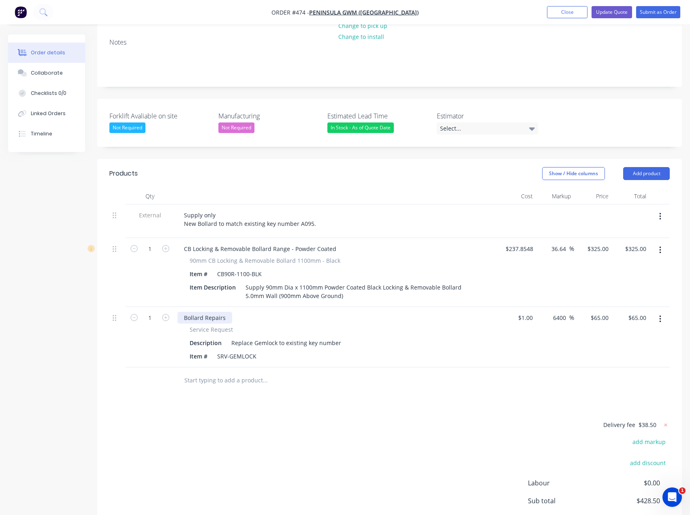
click at [225, 312] on div "Bollard Repairs" at bounding box center [205, 318] width 55 height 12
drag, startPoint x: 227, startPoint y: 284, endPoint x: 204, endPoint y: 286, distance: 23.2
click at [204, 312] on div "Bollard Repairs" at bounding box center [205, 318] width 55 height 12
click at [184, 312] on div "Bollard Lock Change" at bounding box center [212, 318] width 68 height 12
click at [195, 420] on div "Delivery fee $38.50 add markup add discount Labour $0.00 Sub total $428.50 Marg…" at bounding box center [389, 496] width 561 height 152
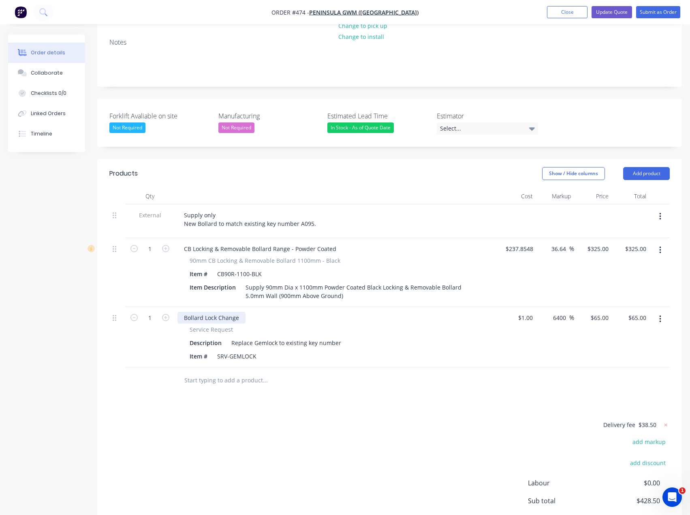
click at [240, 312] on div "Bollard Lock Change" at bounding box center [212, 318] width 68 height 12
click at [238, 420] on div "Delivery fee $38.50 add markup add discount Labour $0.00 Sub total $428.50 Marg…" at bounding box center [389, 496] width 561 height 152
click at [205, 209] on div "Supply only New Bollard to match existing key number A095." at bounding box center [250, 219] width 145 height 20
click at [514, 122] on div "Select..." at bounding box center [487, 128] width 101 height 12
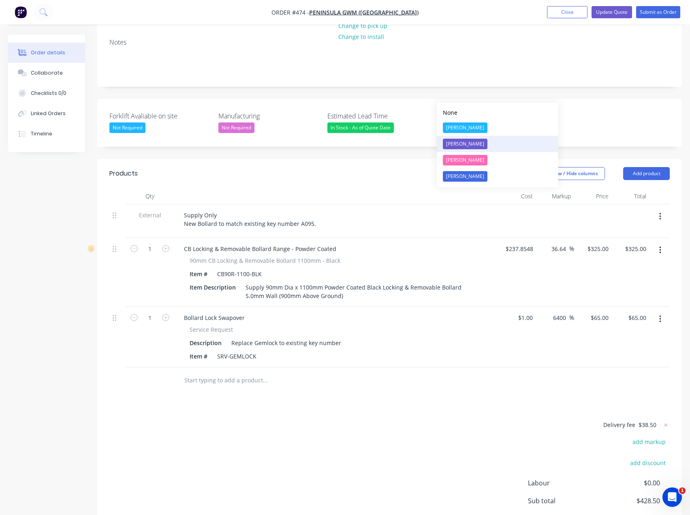
click at [460, 144] on div "Tess Siegfried" at bounding box center [465, 144] width 45 height 11
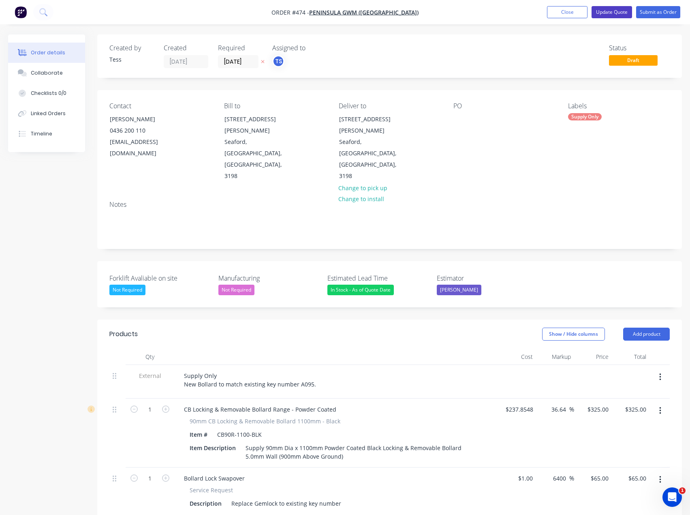
click at [617, 12] on button "Update Quote" at bounding box center [612, 12] width 41 height 12
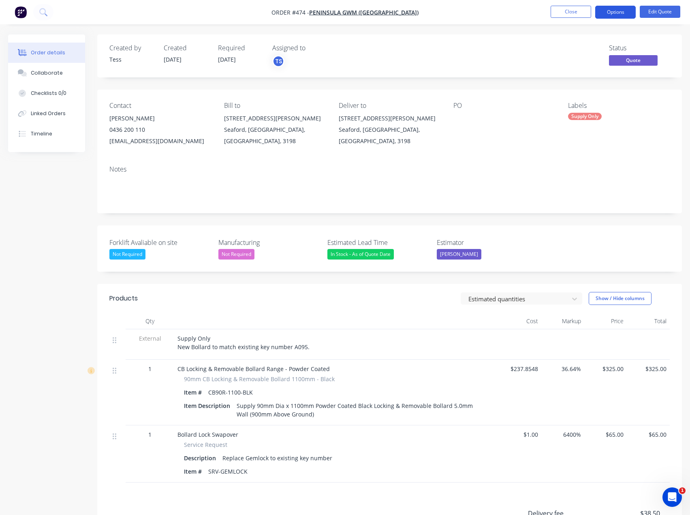
click at [618, 13] on button "Options" at bounding box center [615, 12] width 41 height 13
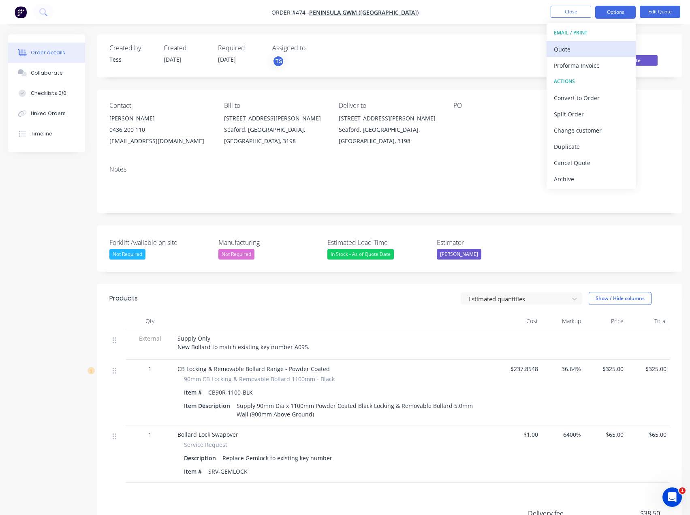
click at [570, 48] on div "Quote" at bounding box center [591, 49] width 75 height 12
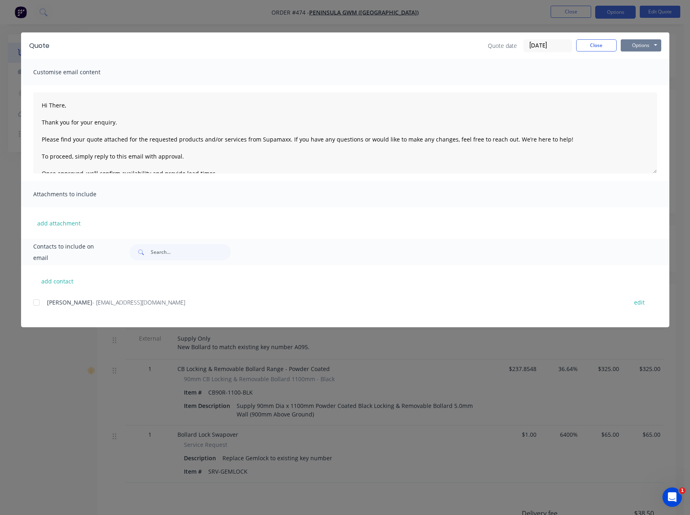
click at [643, 46] on button "Options" at bounding box center [641, 45] width 41 height 12
click at [627, 60] on button "Preview" at bounding box center [647, 59] width 52 height 13
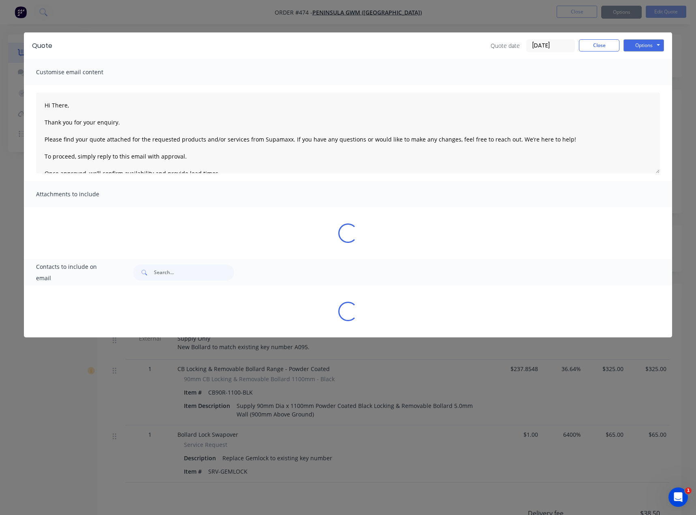
type textarea "Hi There, Thank you for your enquiry. Please find your quote attached for the r…"
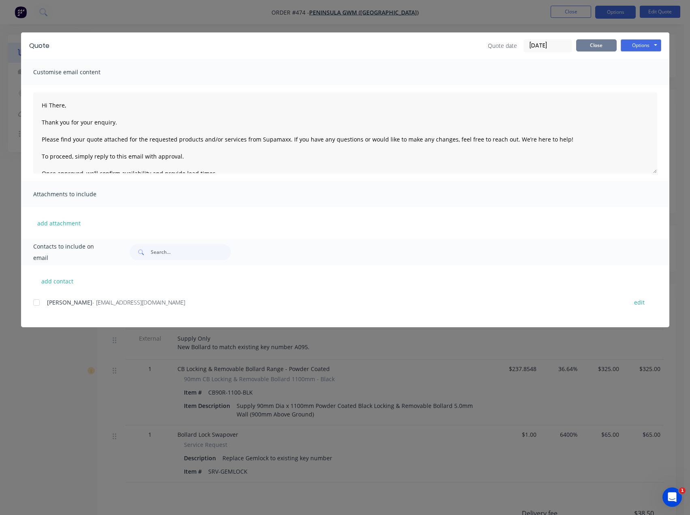
click at [602, 45] on button "Close" at bounding box center [596, 45] width 41 height 12
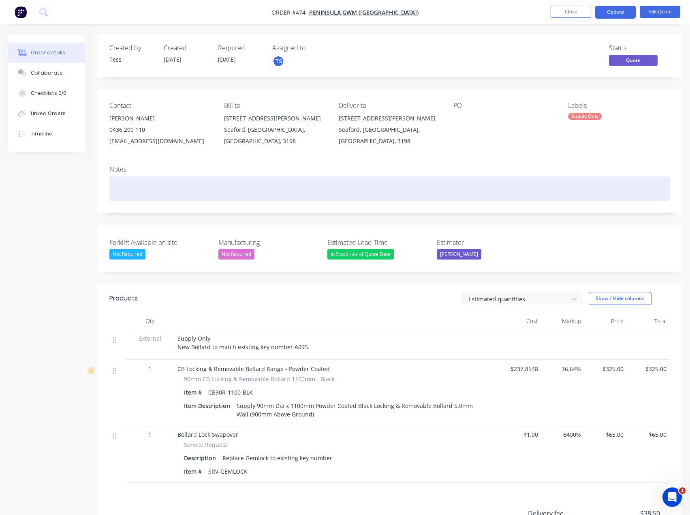
click at [128, 186] on div at bounding box center [389, 188] width 561 height 25
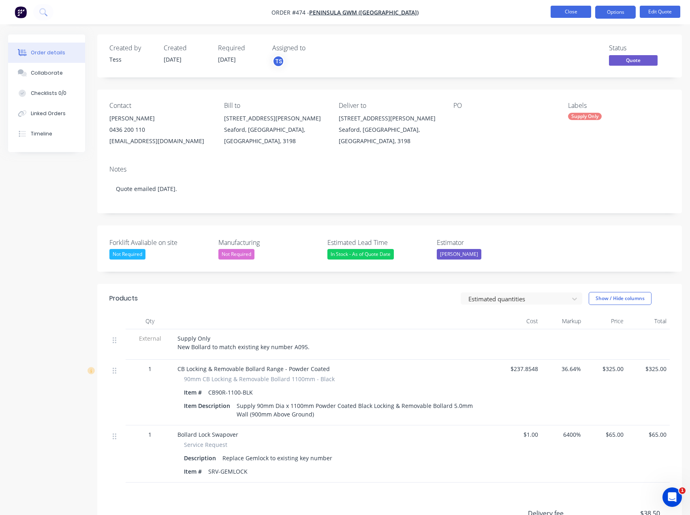
click at [577, 11] on button "Close" at bounding box center [571, 12] width 41 height 12
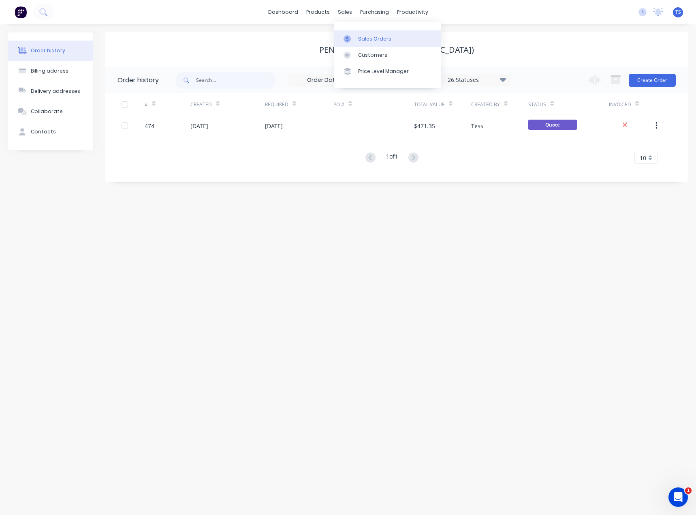
click at [373, 40] on div "Sales Orders" at bounding box center [374, 38] width 33 height 7
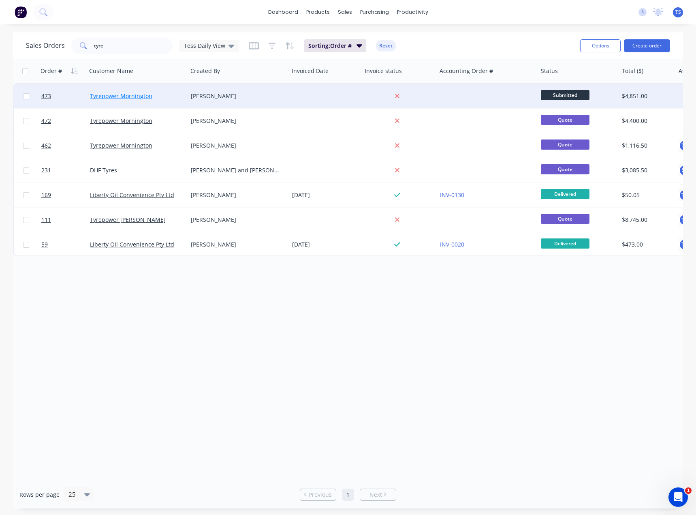
click at [120, 94] on link "Tyrepower Mornington" at bounding box center [121, 96] width 62 height 8
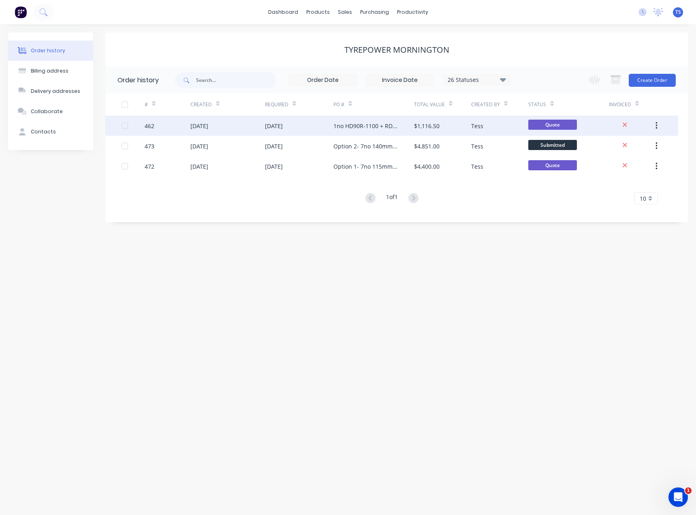
click at [360, 127] on div "1no HD90R-1100 + RD kit." at bounding box center [366, 126] width 64 height 9
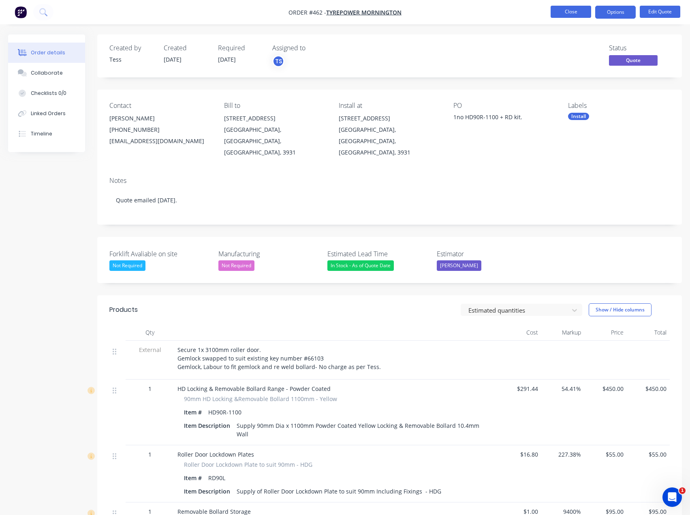
click at [579, 14] on button "Close" at bounding box center [571, 12] width 41 height 12
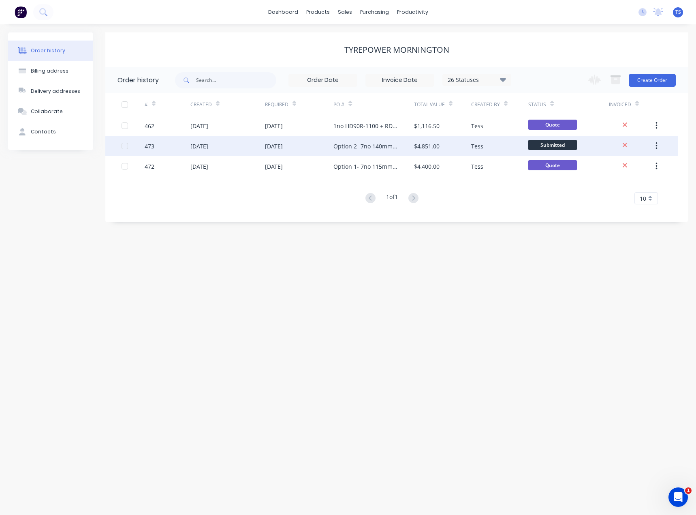
click at [356, 147] on div "Option 2- 7no 140mm Fixed" at bounding box center [366, 146] width 64 height 9
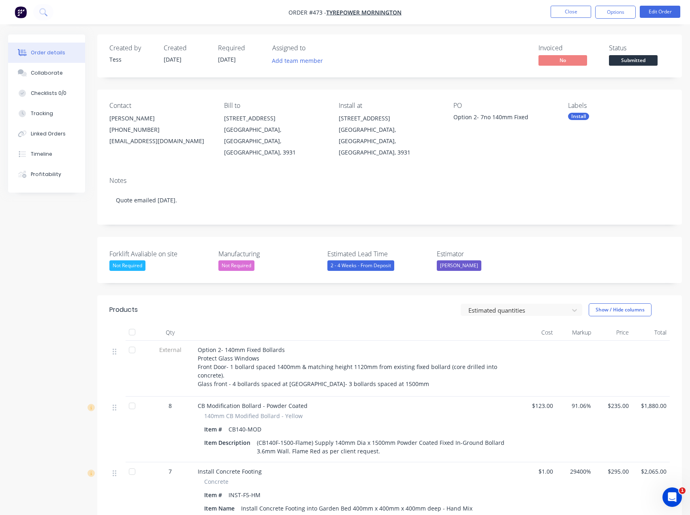
click at [479, 118] on div "Option 2- 7no 140mm Fixed" at bounding box center [504, 118] width 101 height 11
click at [657, 13] on button "Edit Order" at bounding box center [660, 12] width 41 height 12
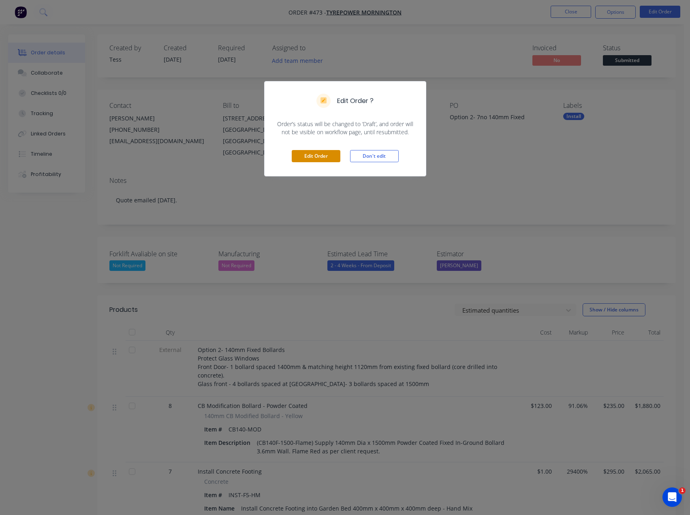
click at [297, 158] on button "Edit Order" at bounding box center [316, 156] width 49 height 12
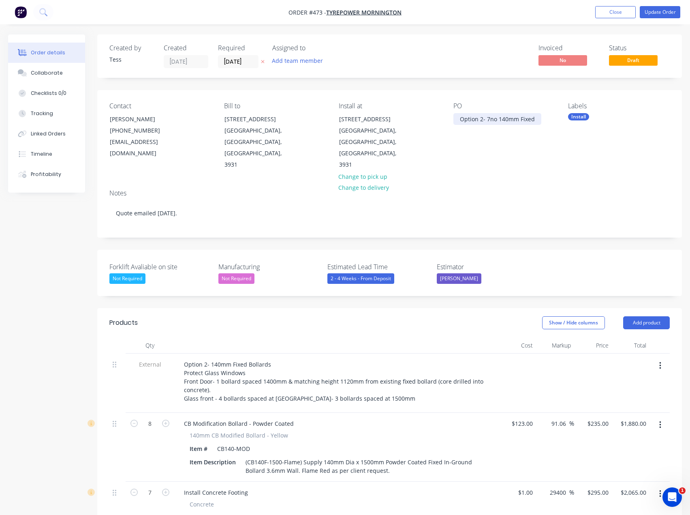
click at [488, 119] on div "Option 2- 7no 140mm Fixed" at bounding box center [498, 119] width 88 height 12
click at [475, 153] on div "Contact Roger (03) 5975 1199 mornington@tyrepower.com.au Bill to 47 Mornington-…" at bounding box center [389, 136] width 585 height 93
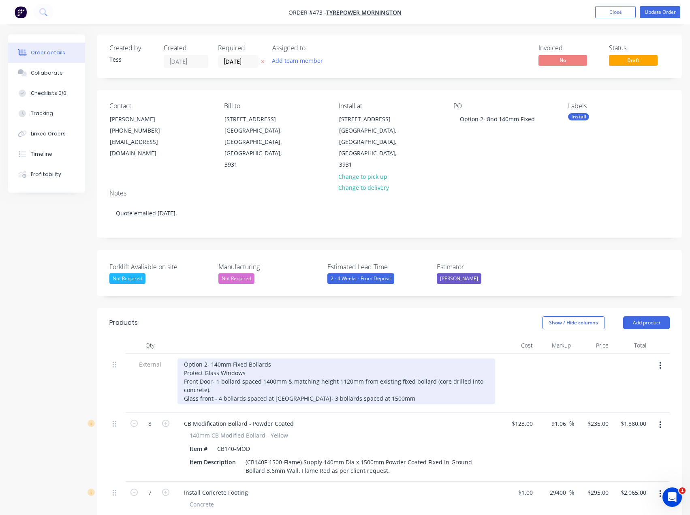
click at [310, 384] on div "Option 2- 140mm Fixed Bollards Protect Glass Windows Front Door- 1 bollard spac…" at bounding box center [337, 381] width 318 height 46
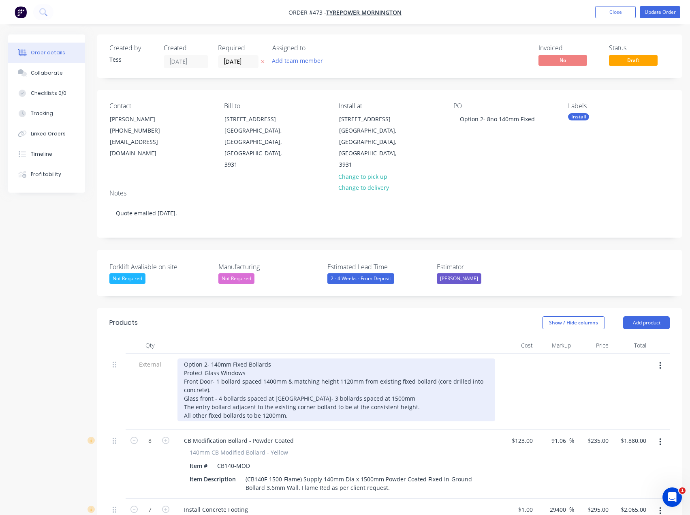
click at [321, 386] on div "Option 2- 140mm Fixed Bollards Protect Glass Windows Front Door- 1 bollard spac…" at bounding box center [337, 389] width 318 height 63
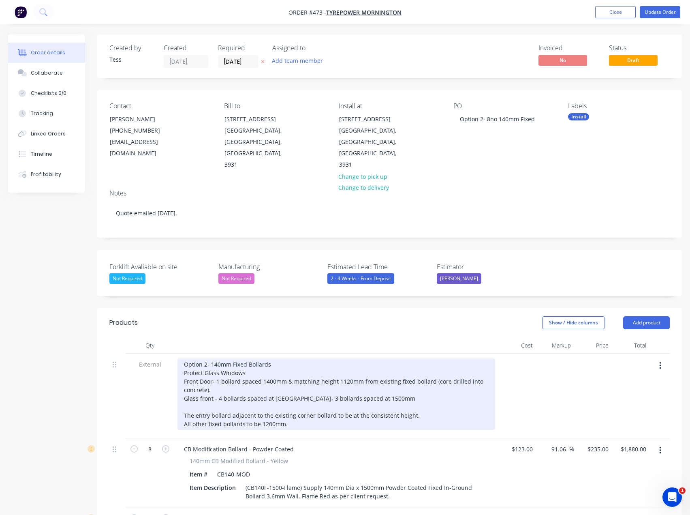
click at [329, 382] on div "Option 2- 140mm Fixed Bollards Protect Glass Windows Front Door- 1 bollard spac…" at bounding box center [337, 393] width 318 height 71
click at [336, 360] on div "Option 2- 140mm Fixed Bollards Protect Glass Windows Front Door- 1 bollard spac…" at bounding box center [337, 393] width 318 height 71
click at [343, 359] on div "Option 2- 140mm Fixed Bollards Protect Glass Windows Front Door- 1 bollard spac…" at bounding box center [337, 393] width 318 height 71
drag, startPoint x: 413, startPoint y: 360, endPoint x: 480, endPoint y: 360, distance: 67.7
click at [480, 360] on div "Option 2- 140mm Fixed Bollards Protect Glass Windows Front Door- 1 bollard spac…" at bounding box center [337, 393] width 318 height 71
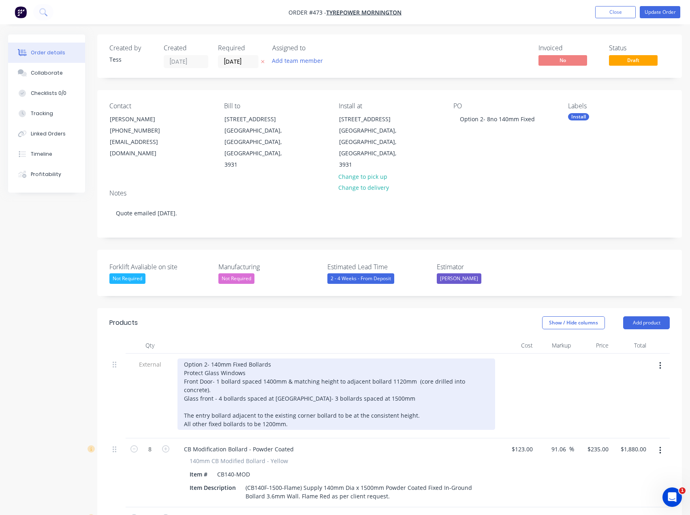
click at [414, 361] on div "Option 2- 140mm Fixed Bollards Protect Glass Windows Front Door- 1 bollard spac…" at bounding box center [337, 393] width 318 height 71
drag, startPoint x: 414, startPoint y: 393, endPoint x: 179, endPoint y: 393, distance: 235.1
click at [179, 393] on div "Option 2- 140mm Fixed Bollards Protect Glass Windows Front Door- 1 bollard spac…" at bounding box center [337, 393] width 318 height 71
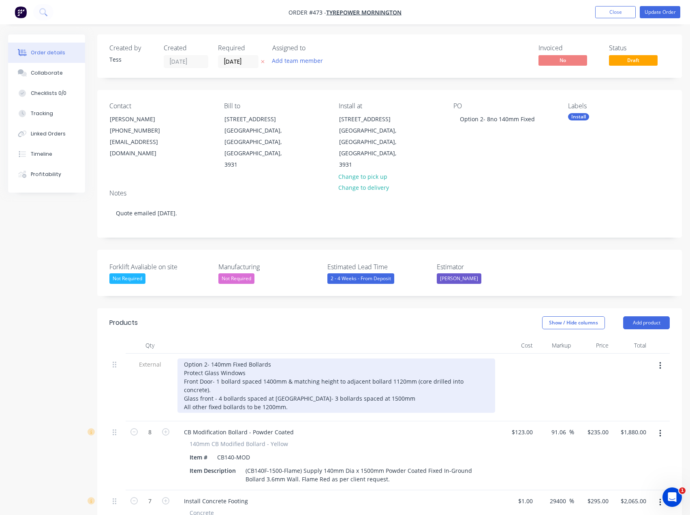
click at [323, 375] on div "Option 2- 140mm Fixed Bollards Protect Glass Windows Front Door- 1 bollard spac…" at bounding box center [337, 385] width 318 height 54
click at [293, 394] on div "Option 2- 140mm Fixed Bollards Protect Glass Windows Front Door- 1 bollard spac…" at bounding box center [337, 385] width 318 height 54
click at [486, 359] on div "Option 2- 140mm Fixed Bollards Protect Glass Windows Front Door- 1 bollard spac…" at bounding box center [337, 385] width 318 height 54
click at [388, 358] on div "Option 2- 140mm Fixed Bollards Protect Glass Windows Front Door- 1 bollard spac…" at bounding box center [337, 385] width 318 height 54
click at [429, 364] on div "Option 2- 140mm Fixed Bollards Protect Glass Windows Front Door- 1 bollard spac…" at bounding box center [337, 385] width 318 height 54
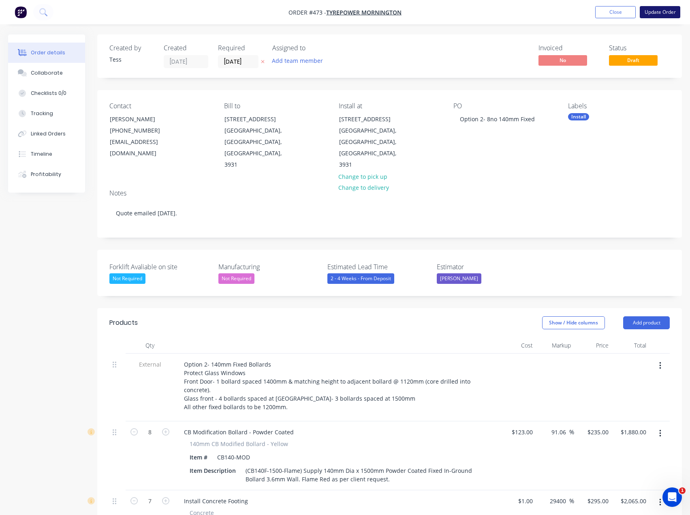
click at [655, 12] on button "Update Order" at bounding box center [660, 12] width 41 height 12
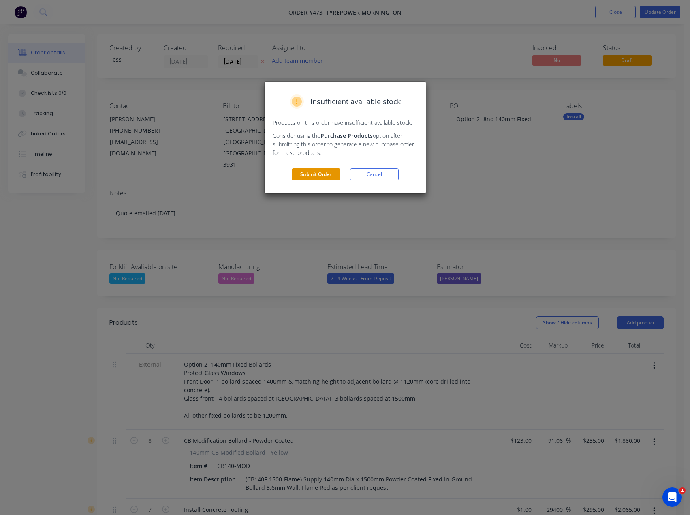
click at [318, 173] on button "Submit Order" at bounding box center [316, 174] width 49 height 12
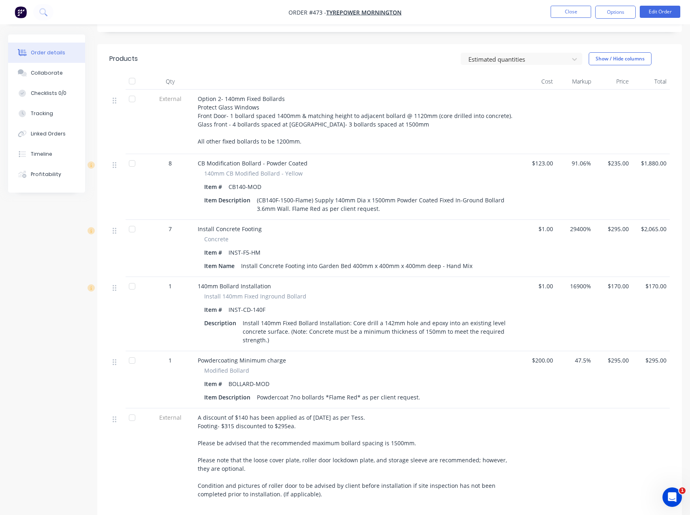
scroll to position [243, 0]
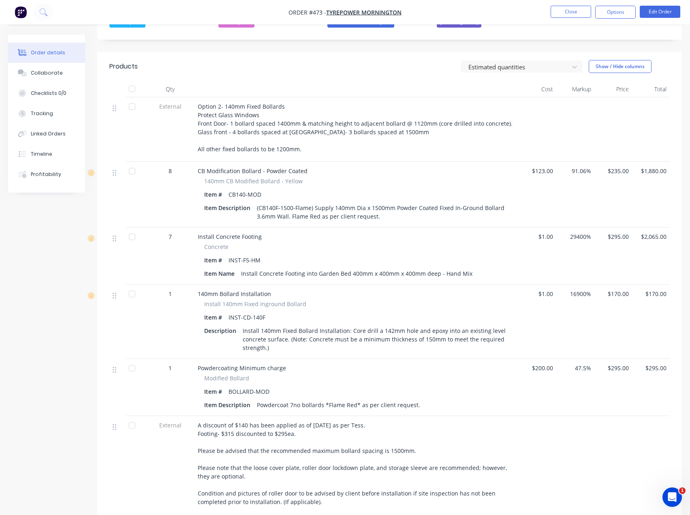
click at [452, 374] on div "Modified Bollard" at bounding box center [356, 378] width 305 height 9
click at [514, 436] on div "A discount of $140 has been applied as of 7/10/2025 as per Tess. Footing- $315 …" at bounding box center [357, 480] width 318 height 119
click at [609, 17] on button "Options" at bounding box center [615, 12] width 41 height 13
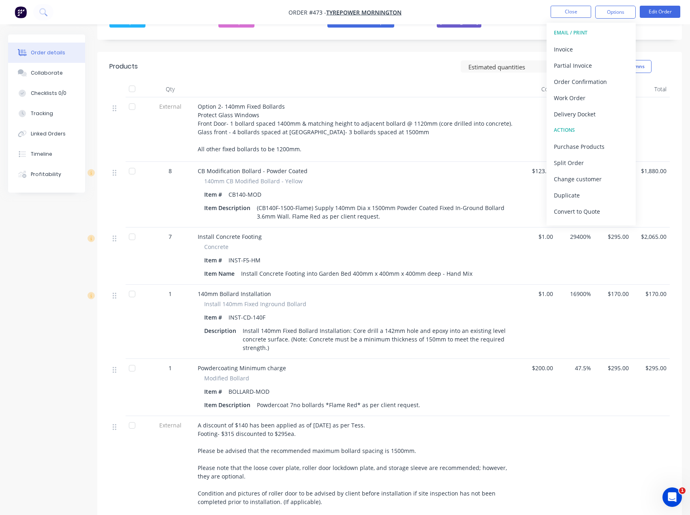
click at [529, 115] on div at bounding box center [538, 129] width 38 height 64
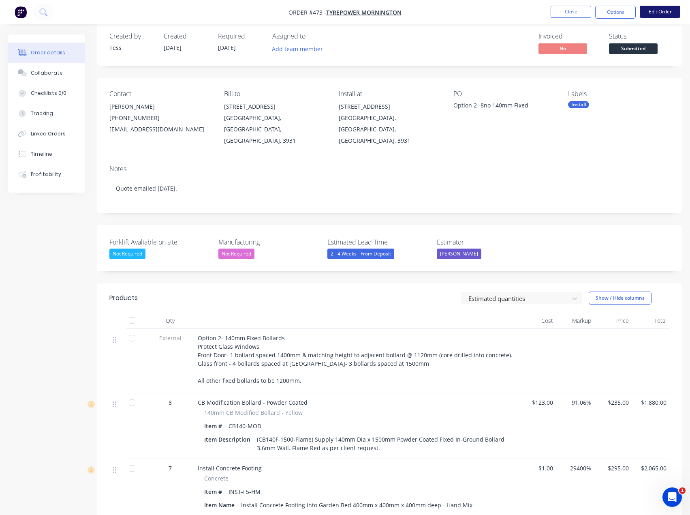
scroll to position [0, 0]
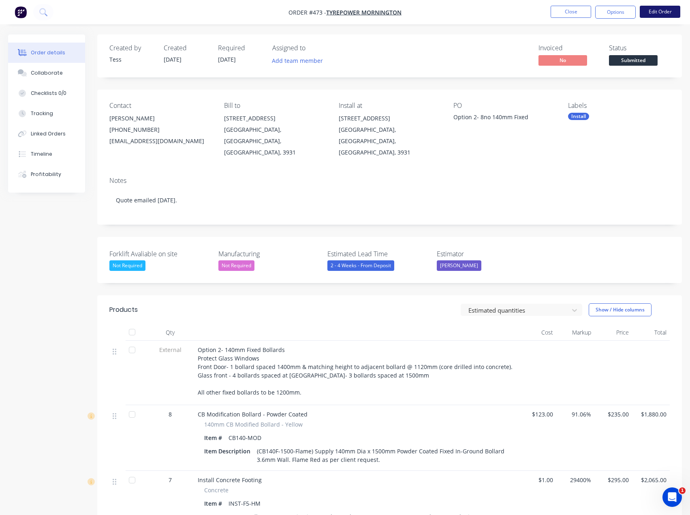
click at [661, 14] on button "Edit Order" at bounding box center [660, 12] width 41 height 12
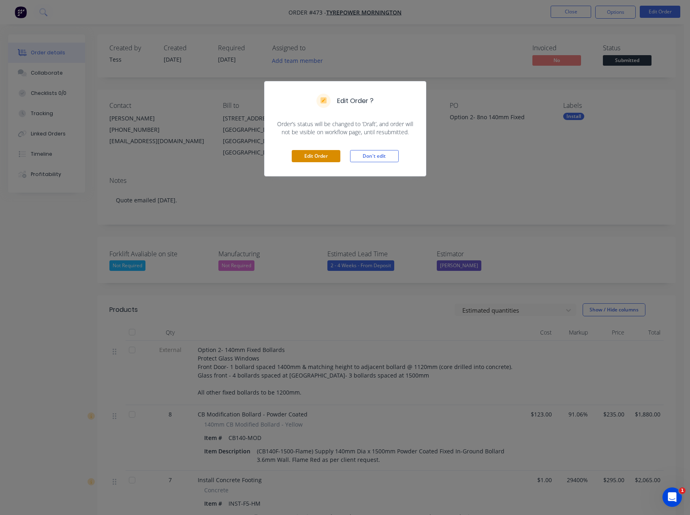
click at [325, 155] on button "Edit Order" at bounding box center [316, 156] width 49 height 12
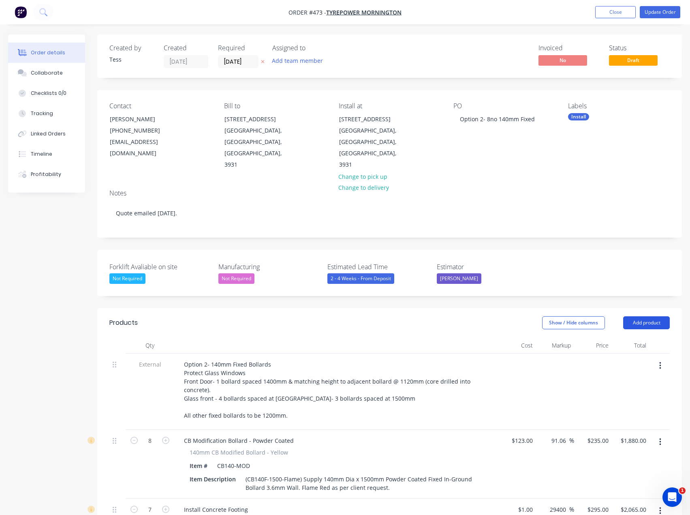
click at [647, 316] on button "Add product" at bounding box center [646, 322] width 47 height 13
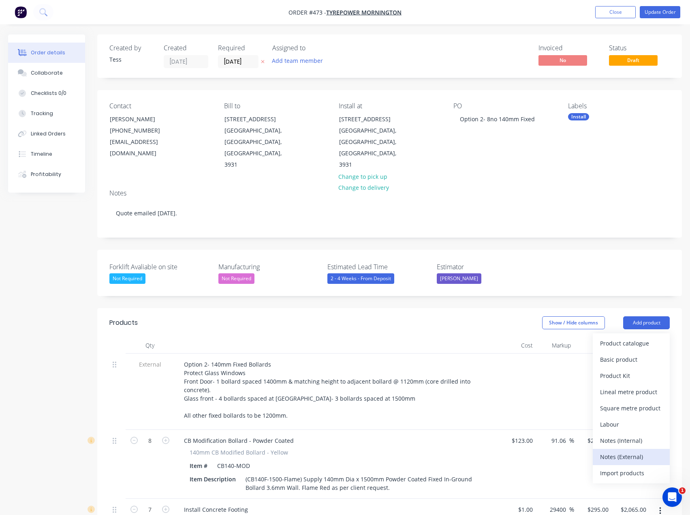
click at [628, 451] on div "Notes (External)" at bounding box center [631, 457] width 62 height 12
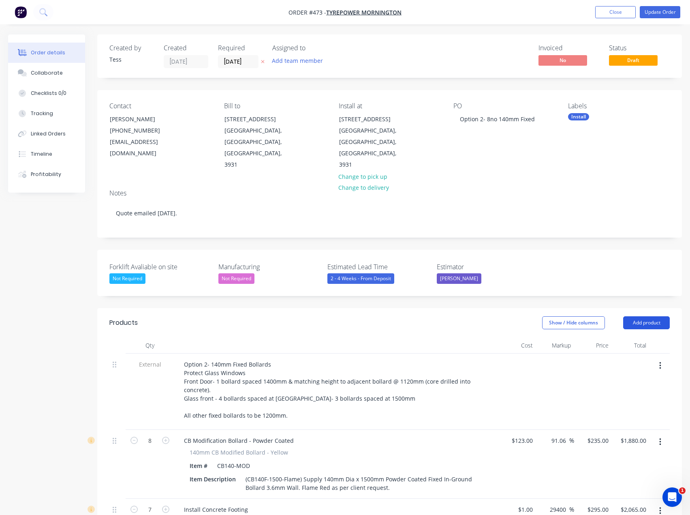
click at [642, 316] on button "Add product" at bounding box center [646, 322] width 47 height 13
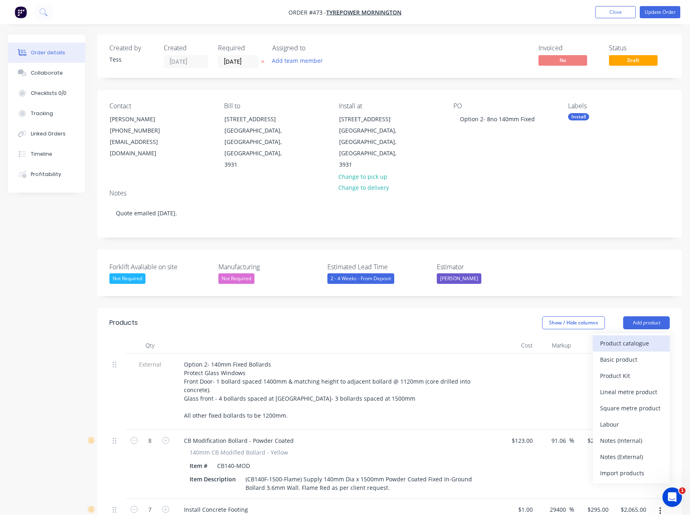
click at [632, 337] on div "Product catalogue" at bounding box center [631, 343] width 62 height 12
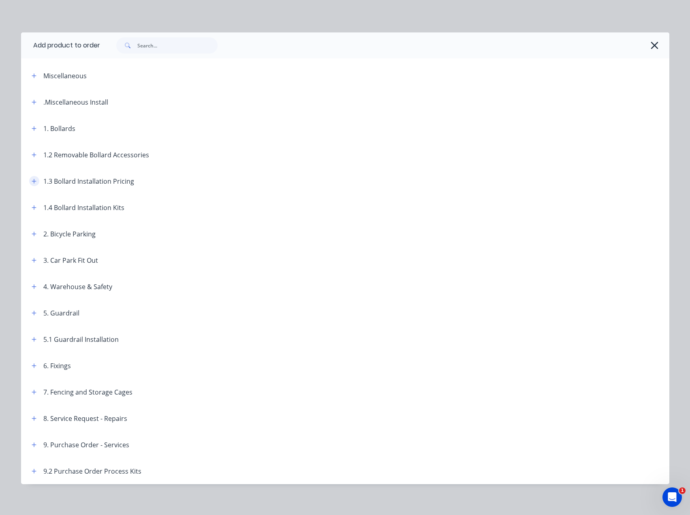
click at [29, 178] on button "button" at bounding box center [34, 181] width 10 height 10
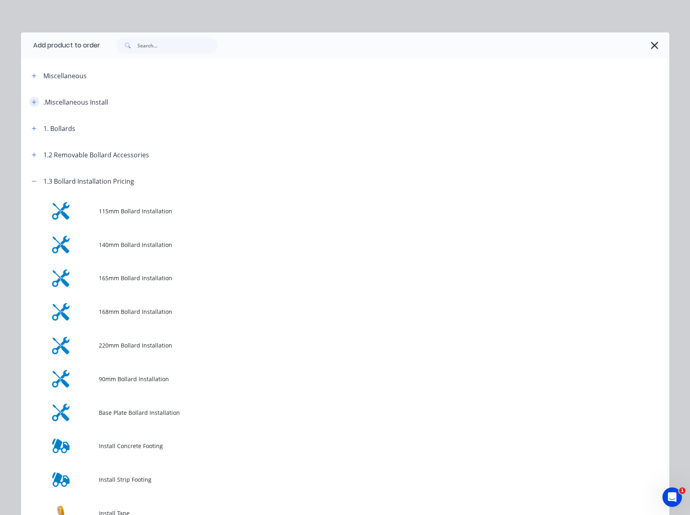
click at [32, 102] on icon "button" at bounding box center [34, 102] width 4 height 4
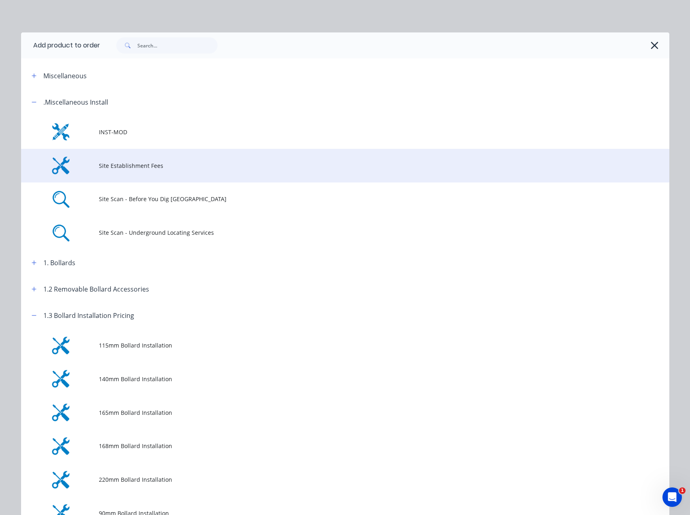
click at [111, 161] on td "Site Establishment Fees" at bounding box center [384, 166] width 571 height 34
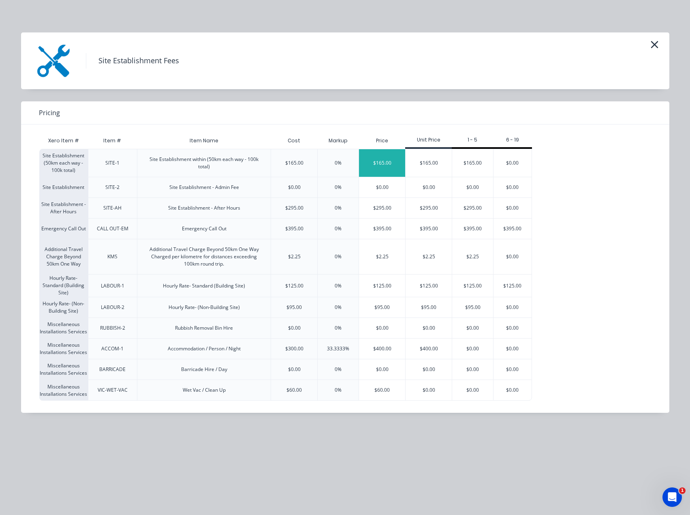
click at [385, 168] on div "$165.00" at bounding box center [382, 163] width 46 height 28
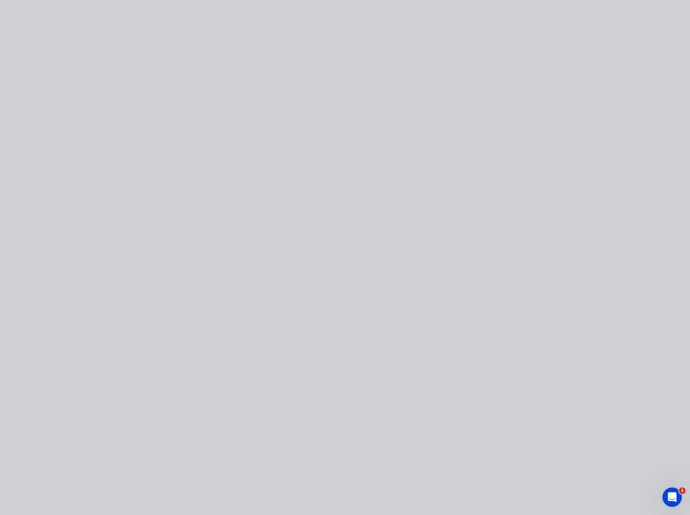
type input "$165.00"
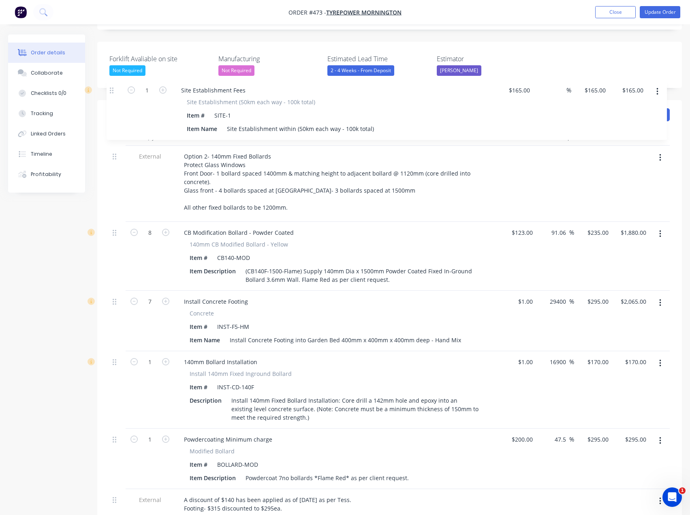
scroll to position [191, 0]
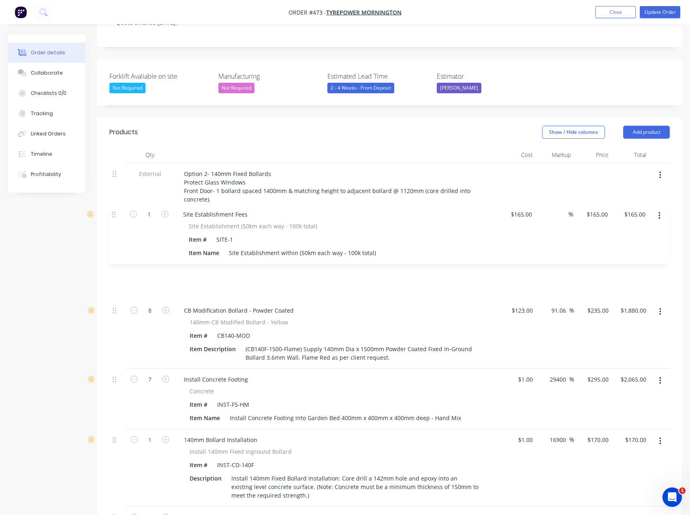
drag, startPoint x: 115, startPoint y: 233, endPoint x: 116, endPoint y: 215, distance: 18.2
click at [116, 215] on div "External Option 2- 140mm Fixed Bollards Protect Glass Windows Front Door- 1 bol…" at bounding box center [389, 445] width 561 height 565
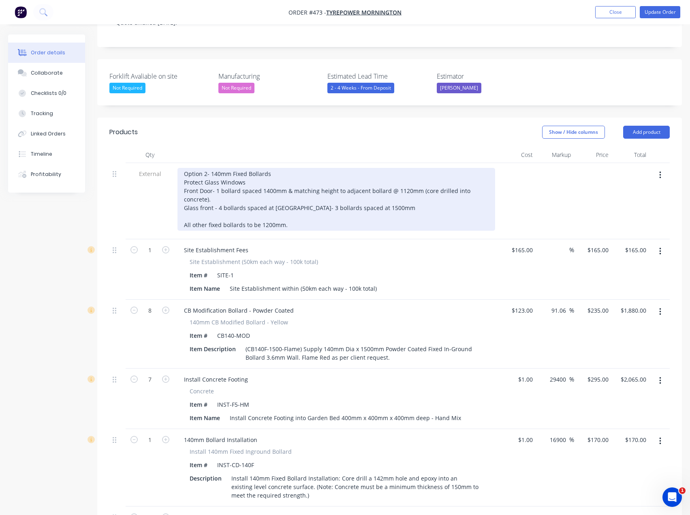
click at [274, 168] on div "Option 2- 140mm Fixed Bollards Protect Glass Windows Front Door- 1 bollard spac…" at bounding box center [337, 199] width 318 height 63
click at [334, 193] on div "Option 2- 140mm Fixed Bollards * Expected Install date 27/10/2025* Protect Glas…" at bounding box center [337, 199] width 318 height 63
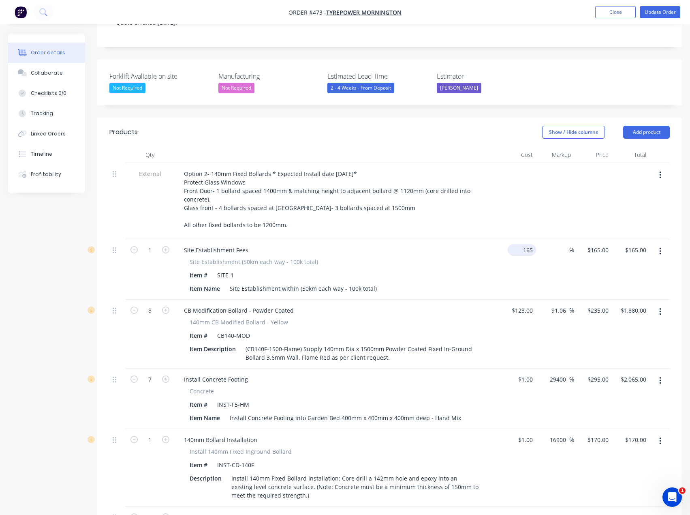
click at [521, 244] on div "165 $165.00" at bounding box center [522, 250] width 28 height 12
type input "$1.00"
type input "1"
type input "$1.00"
click at [597, 239] on div "1 $165.00" at bounding box center [593, 269] width 38 height 60
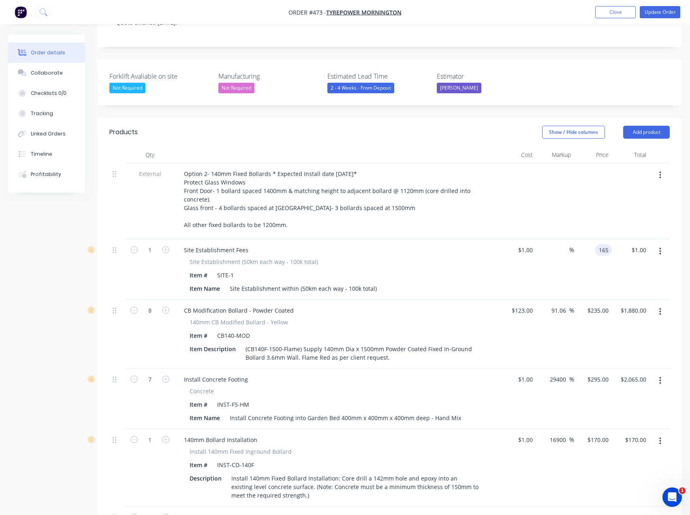
type input "165"
type input "16400"
type input "$165.00"
click at [486, 257] on div "Site Establishment (50km each way - 100k total) Item # SITE-1 Item Name Site Es…" at bounding box center [337, 275] width 318 height 37
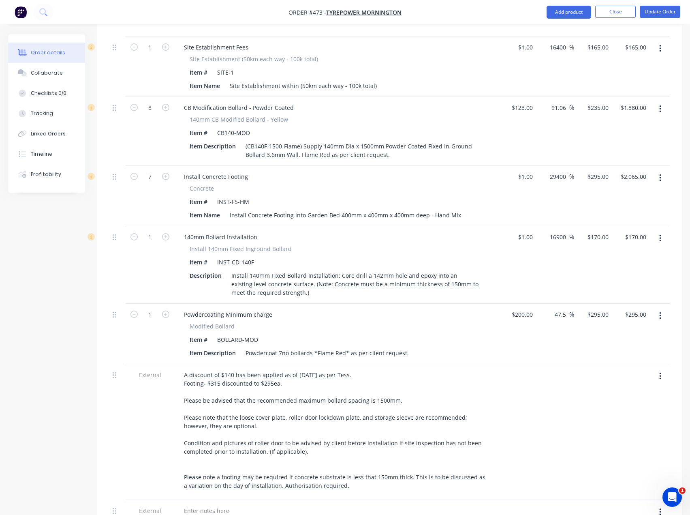
scroll to position [434, 0]
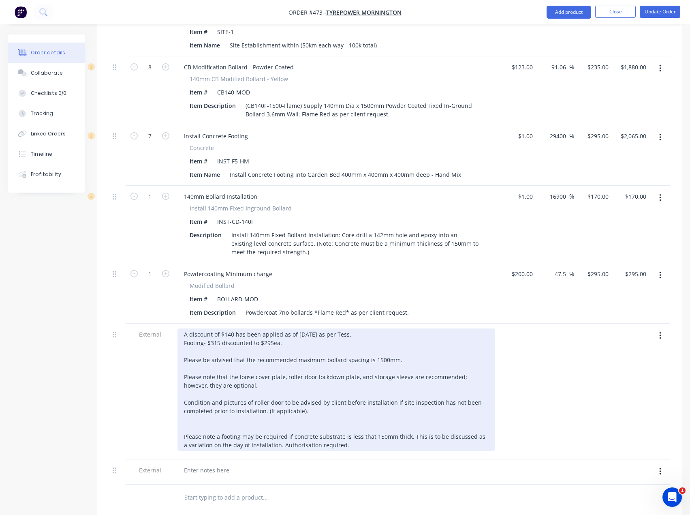
click at [233, 328] on div "A discount of $140 has been applied as of 7/10/2025 as per Tess. Footing- $315 …" at bounding box center [337, 389] width 318 height 122
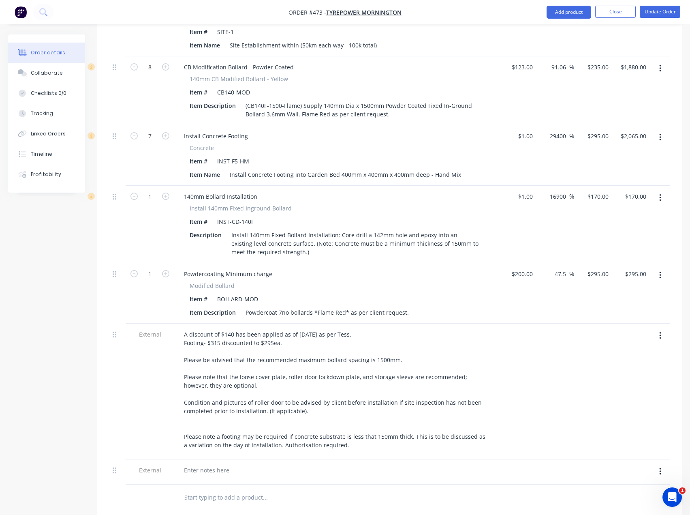
click at [662, 464] on button "button" at bounding box center [660, 471] width 19 height 15
click at [614, 503] on div "Delete" at bounding box center [631, 509] width 62 height 12
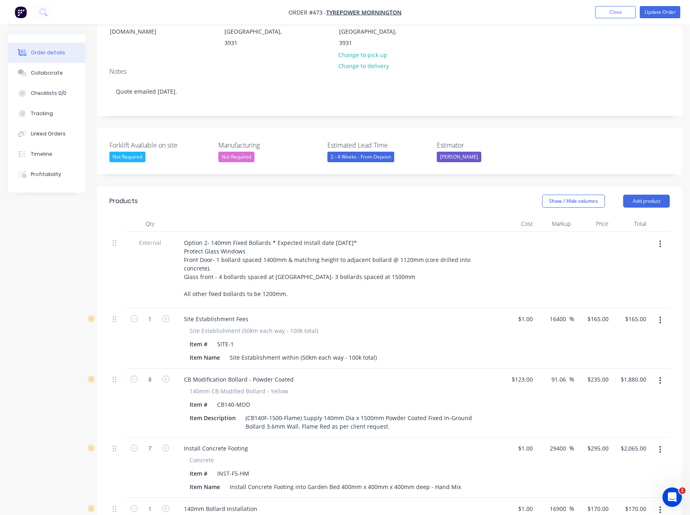
scroll to position [109, 0]
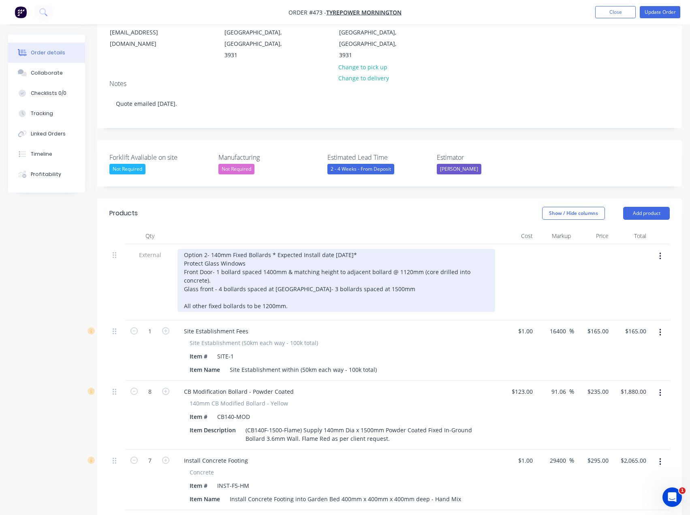
click at [275, 249] on div "Option 2- 140mm Fixed Bollards * Expected Install date 27/10/2025* Protect Glas…" at bounding box center [337, 280] width 318 height 63
click at [270, 249] on div "Option 2- 140mm Fixed Bollards *Expected Install date 27/10/2025* Protect Glass…" at bounding box center [337, 280] width 318 height 63
click at [375, 249] on div "Option 2- 140mm Fixed Bollards *Expected Install date 27/10/2025* Protect Glass…" at bounding box center [337, 280] width 318 height 63
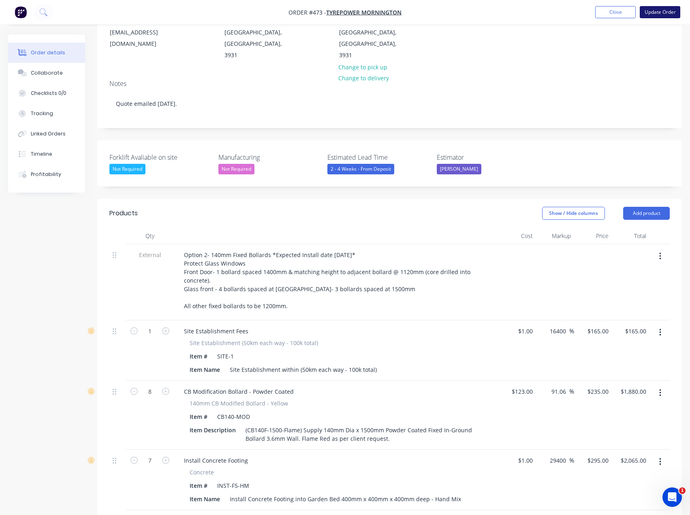
click at [665, 12] on button "Update Order" at bounding box center [660, 12] width 41 height 12
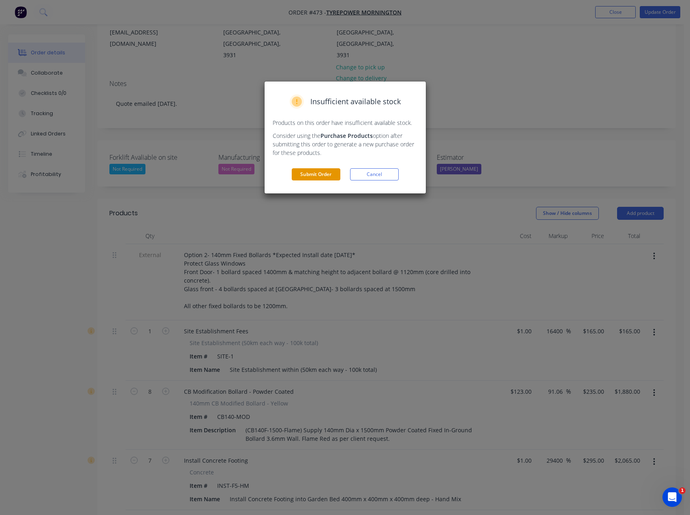
click at [320, 176] on button "Submit Order" at bounding box center [316, 174] width 49 height 12
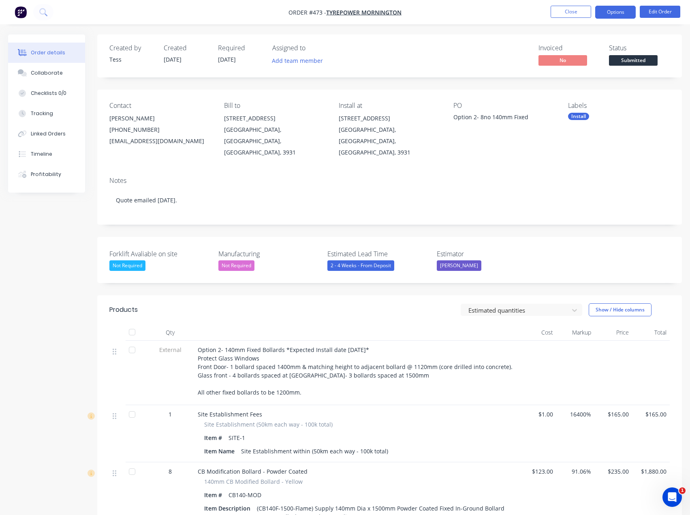
click at [608, 12] on button "Options" at bounding box center [615, 12] width 41 height 13
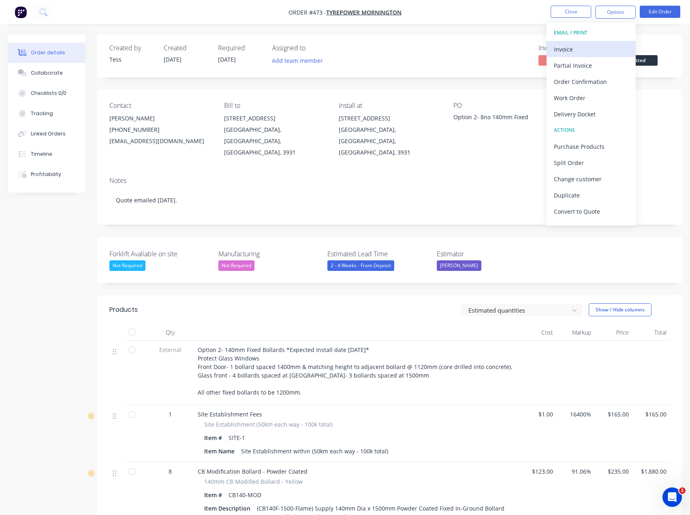
click at [562, 46] on div "Invoice" at bounding box center [591, 49] width 75 height 12
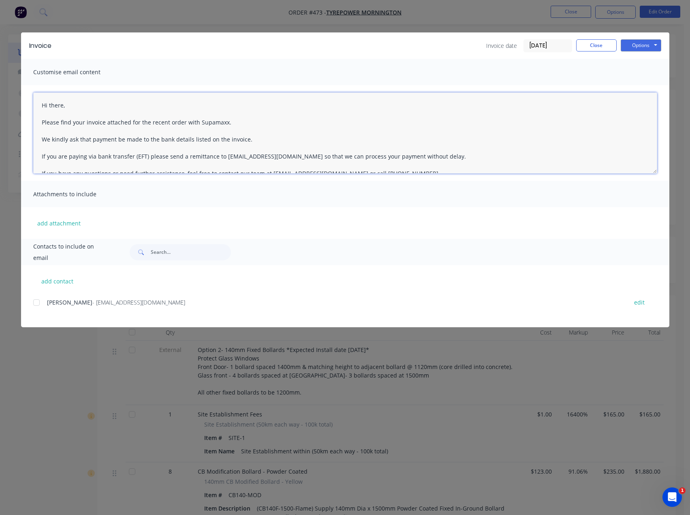
click at [62, 107] on textarea "Hi there, Please find your invoice attached for the recent order with Supamaxx.…" at bounding box center [345, 132] width 624 height 81
click at [182, 123] on textarea "Hi Michael, Please find your invoice attached for the recent order with Supamax…" at bounding box center [345, 132] width 624 height 81
click at [259, 124] on textarea "Hi Michael, Please find your invoice attached for the recent pending works with…" at bounding box center [345, 132] width 624 height 81
click at [279, 121] on textarea "Hi Michael, Please find your invoice attached for the recent pending works with…" at bounding box center [345, 132] width 624 height 81
click at [310, 123] on textarea "Hi Michael, Please find your invoice attached for the recent pending works with…" at bounding box center [345, 132] width 624 height 81
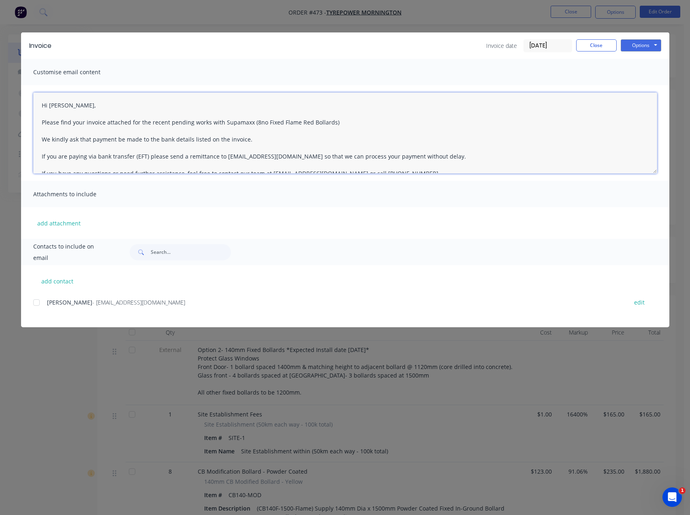
click at [249, 139] on textarea "Hi Michael, Please find your invoice attached for the recent pending works with…" at bounding box center [345, 132] width 624 height 81
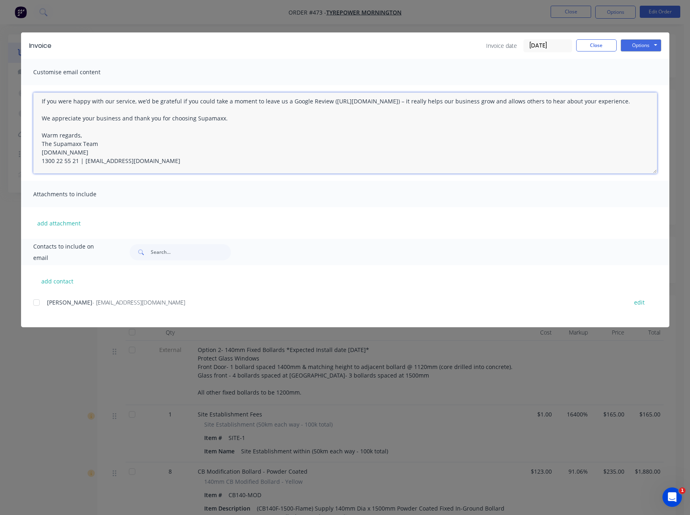
drag, startPoint x: 40, startPoint y: 105, endPoint x: 361, endPoint y: 209, distance: 337.5
click at [361, 209] on div "Customise email content Hi Michael, Please find your invoice attached for the r…" at bounding box center [345, 149] width 649 height 180
click at [248, 132] on textarea "Hi Michael, Please find your invoice attached for the recent pending works with…" at bounding box center [345, 132] width 624 height 81
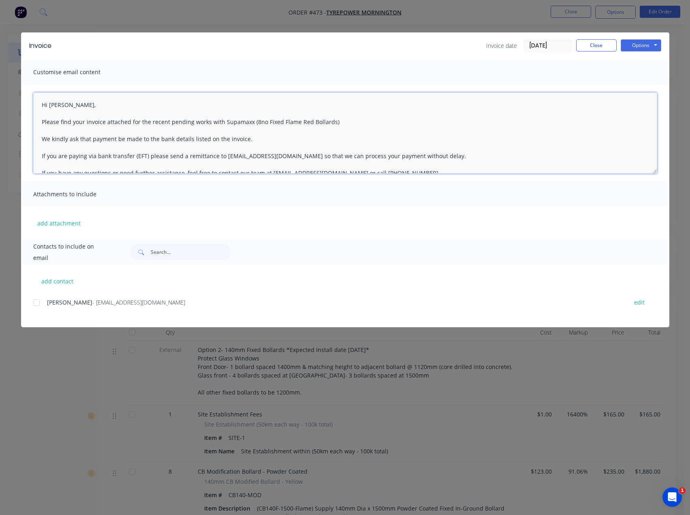
scroll to position [0, 0]
type textarea "Hi Michael, Please find your invoice attached for the recent pending works with…"
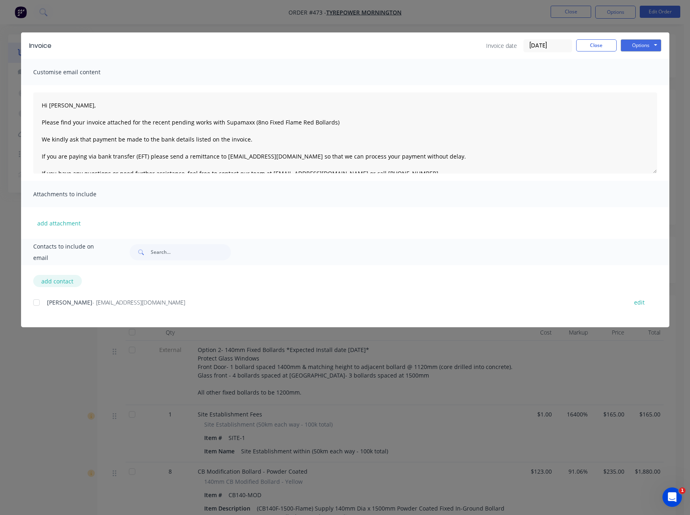
click at [52, 282] on button "add contact" at bounding box center [57, 281] width 49 height 12
select select "AU"
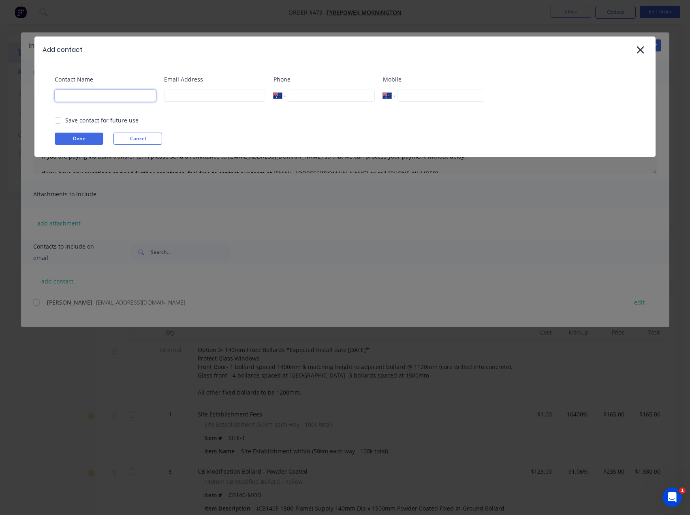
click at [64, 99] on input at bounding box center [105, 96] width 101 height 12
type input "Tess"
click at [193, 94] on input at bounding box center [214, 96] width 101 height 12
type input "tess@supamaxx.com.au"
click at [80, 141] on button "Done" at bounding box center [79, 139] width 49 height 12
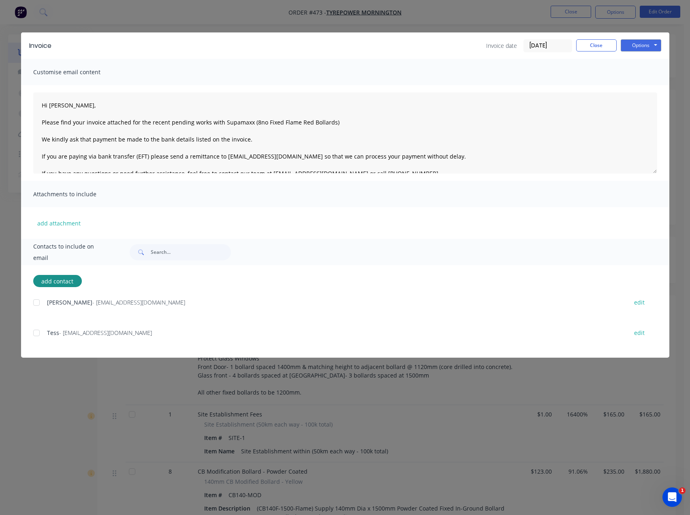
click at [39, 302] on div at bounding box center [36, 302] width 16 height 16
click at [40, 334] on div at bounding box center [36, 333] width 16 height 16
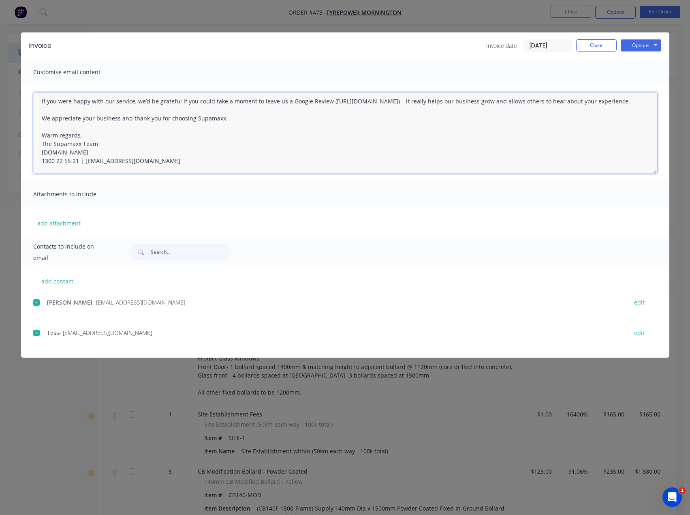
drag, startPoint x: 42, startPoint y: 102, endPoint x: 321, endPoint y: 206, distance: 297.6
click at [324, 210] on div "Customise email content Hi Michael, Please find your invoice attached for the r…" at bounding box center [345, 149] width 649 height 180
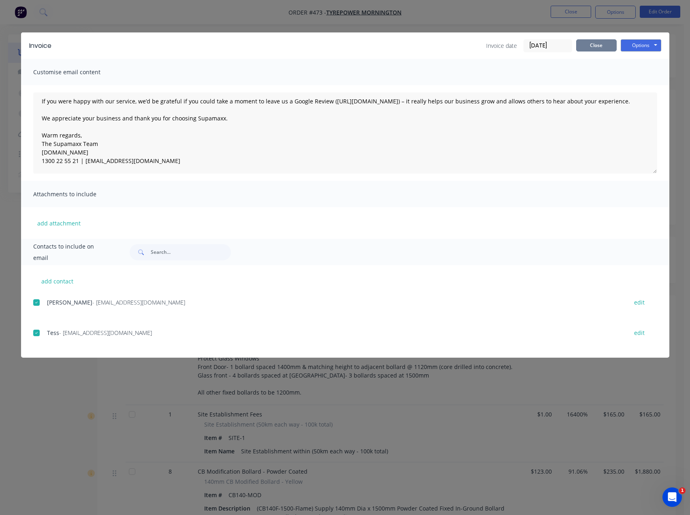
click at [596, 45] on button "Close" at bounding box center [596, 45] width 41 height 12
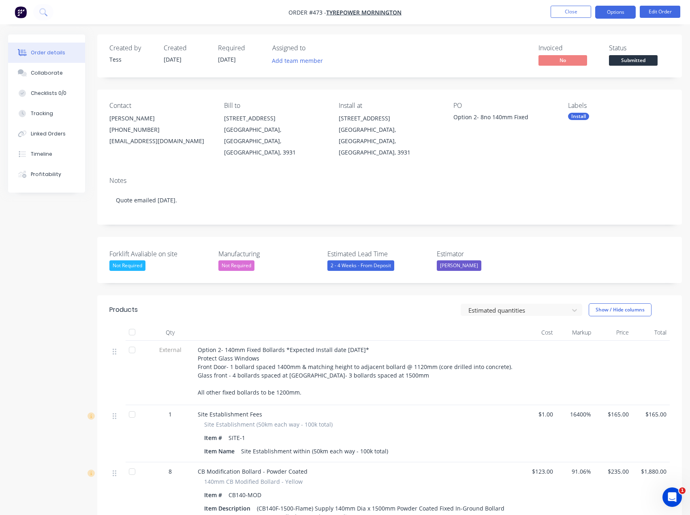
click at [625, 10] on button "Options" at bounding box center [615, 12] width 41 height 13
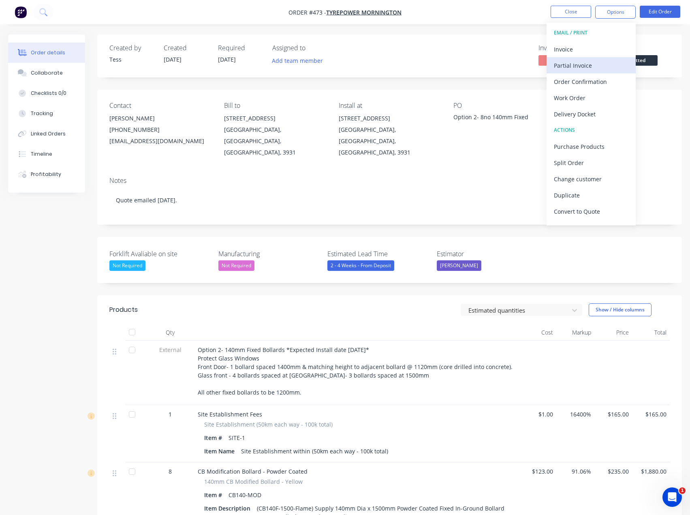
click at [577, 66] on div "Partial Invoice" at bounding box center [591, 66] width 75 height 12
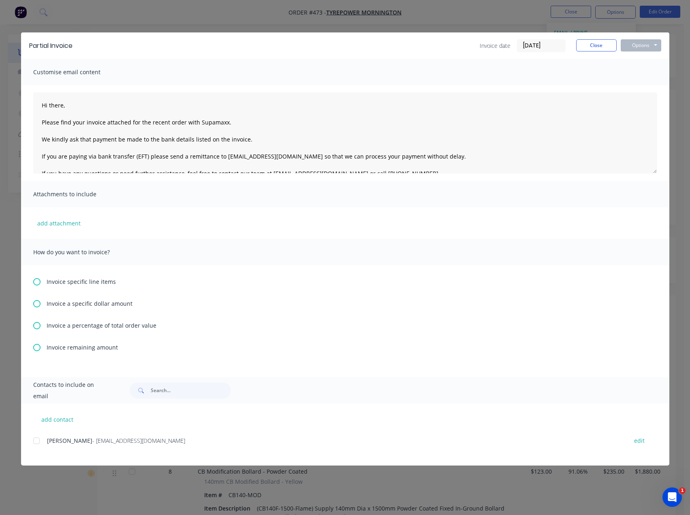
drag, startPoint x: 39, startPoint y: 327, endPoint x: 51, endPoint y: 321, distance: 12.7
click at [39, 327] on icon at bounding box center [36, 325] width 7 height 7
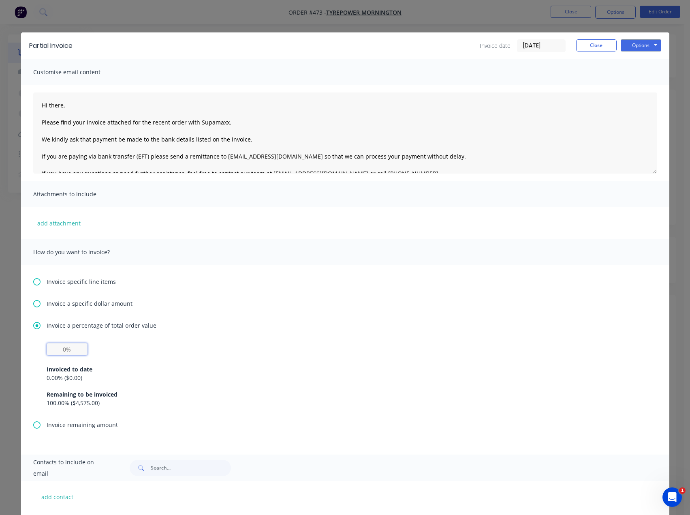
click at [69, 352] on input "text" at bounding box center [67, 349] width 41 height 12
type input "30%"
click at [155, 353] on div "30% Invoiced to date 0.00 % ( $0.00 ) Remaining to be invoiced 100.00 % ( $4,57…" at bounding box center [345, 375] width 597 height 64
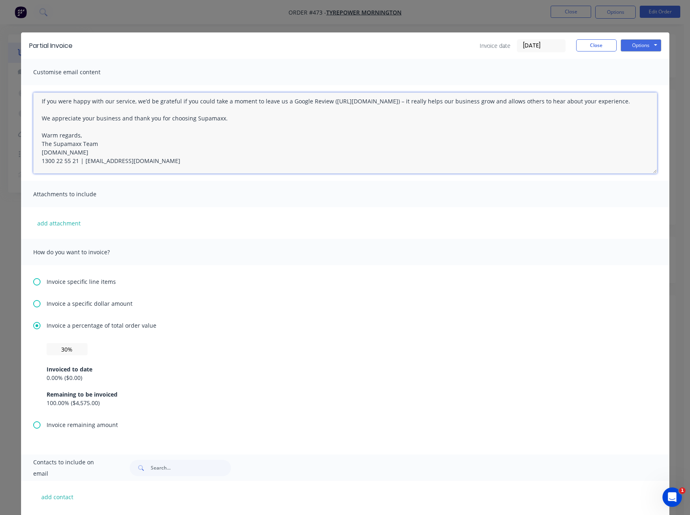
drag, startPoint x: 38, startPoint y: 106, endPoint x: 353, endPoint y: 278, distance: 359.7
click at [353, 278] on div "Customise email content Hi there, Please find your invoice attached for the rec…" at bounding box center [345, 257] width 649 height 396
paste textarea "Michael, Please find your invoice attached for the recent pending works with Su…"
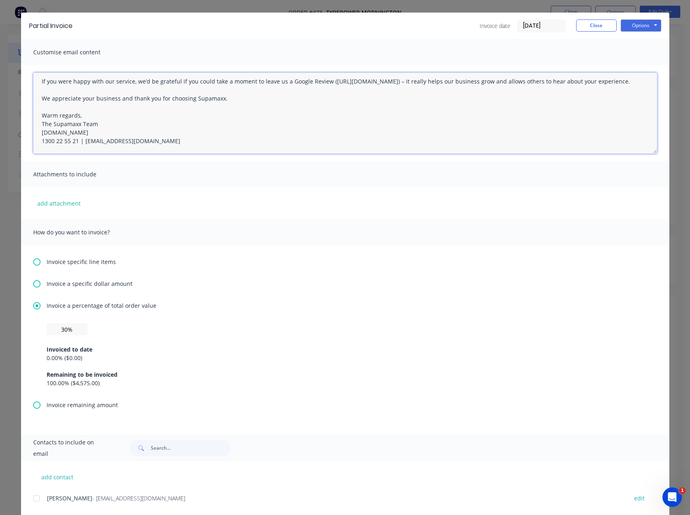
scroll to position [39, 0]
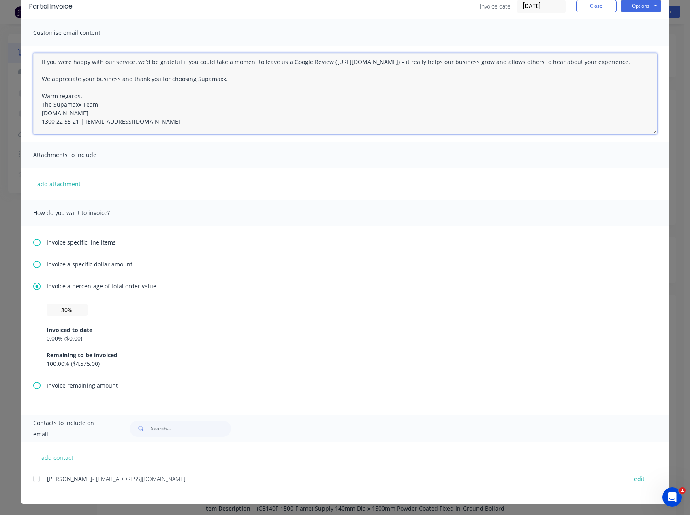
click at [34, 480] on div at bounding box center [36, 479] width 16 height 16
type textarea "Hi Michael, Please find your invoice attached for the recent pending works with…"
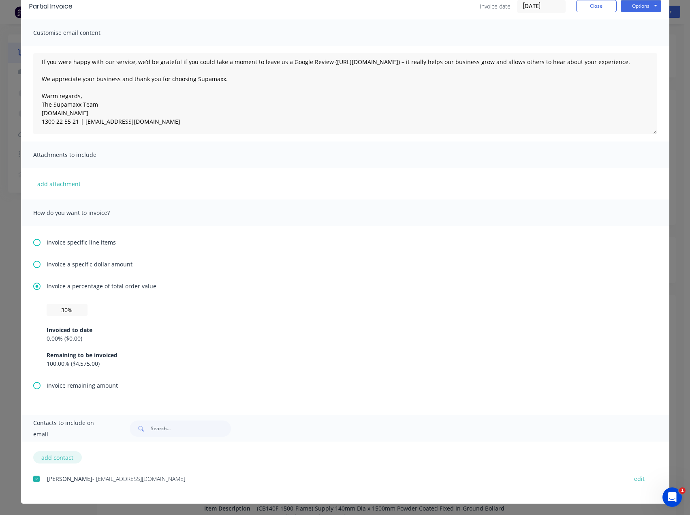
click at [46, 457] on button "add contact" at bounding box center [57, 457] width 49 height 12
select select "AU"
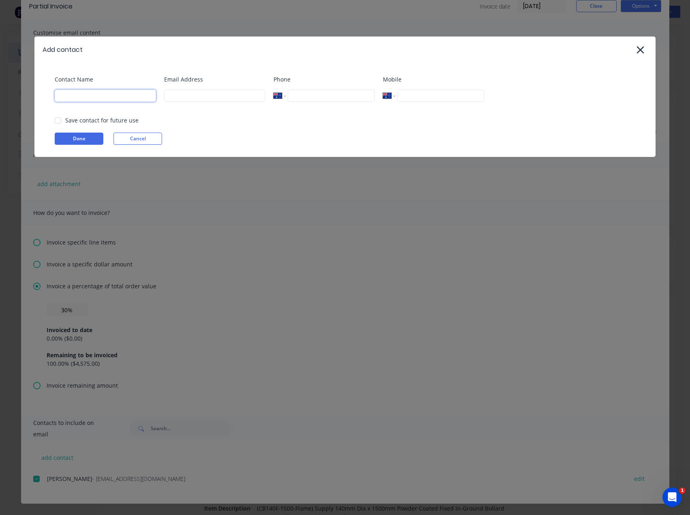
click at [74, 93] on input at bounding box center [105, 96] width 101 height 12
type input "Tess"
click at [176, 96] on input at bounding box center [214, 96] width 101 height 12
type input "tess@supamaxx.com.au"
click at [86, 142] on button "Done" at bounding box center [79, 139] width 49 height 12
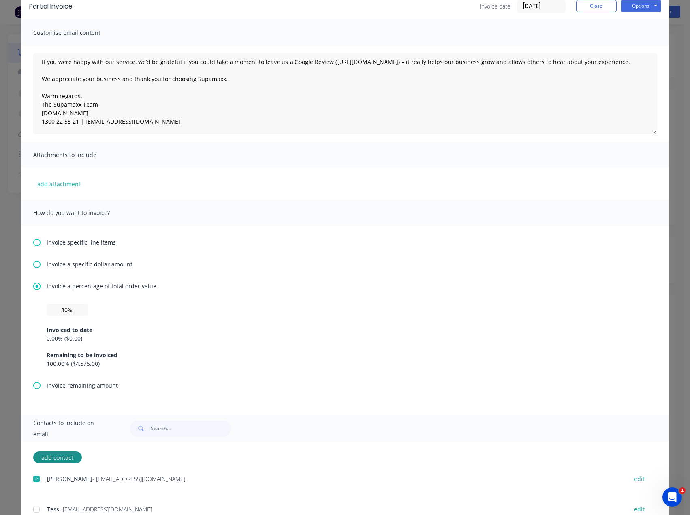
click at [34, 510] on div at bounding box center [36, 509] width 16 height 16
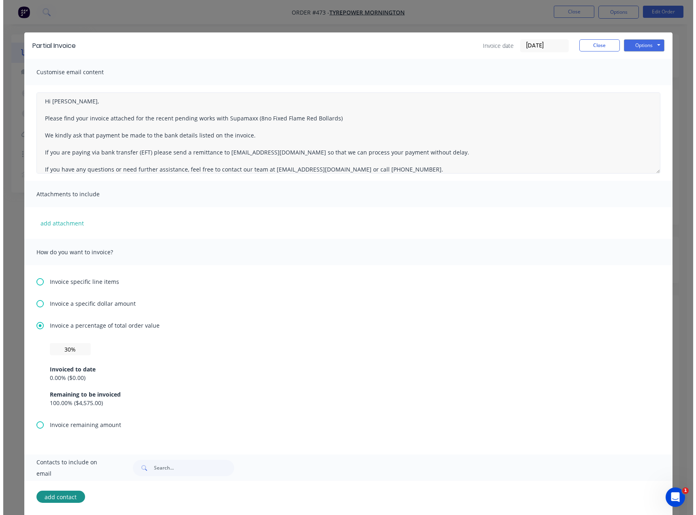
scroll to position [0, 0]
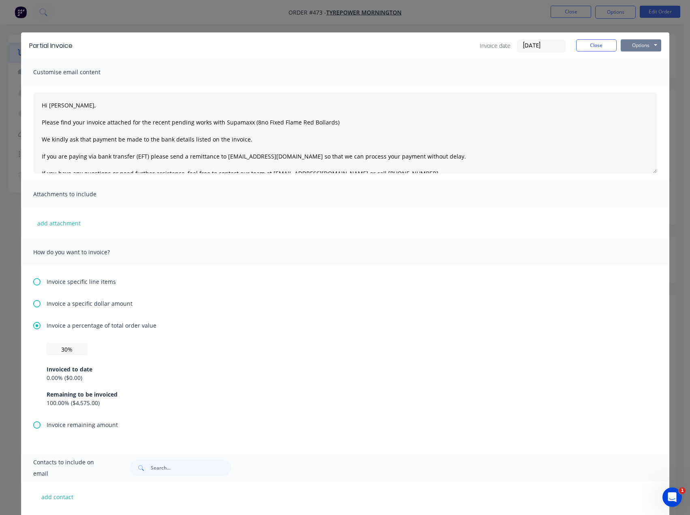
click at [649, 44] on button "Options" at bounding box center [641, 45] width 41 height 12
click at [642, 86] on button "Email" at bounding box center [647, 86] width 52 height 13
click at [601, 46] on button "Close" at bounding box center [596, 45] width 41 height 12
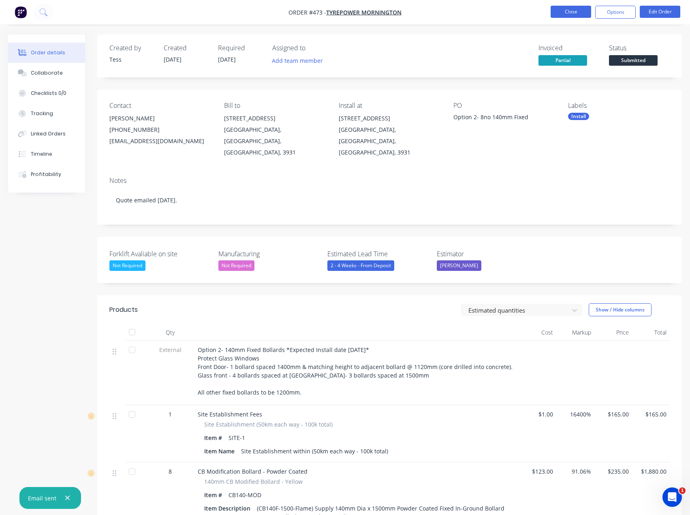
click at [576, 13] on button "Close" at bounding box center [571, 12] width 41 height 12
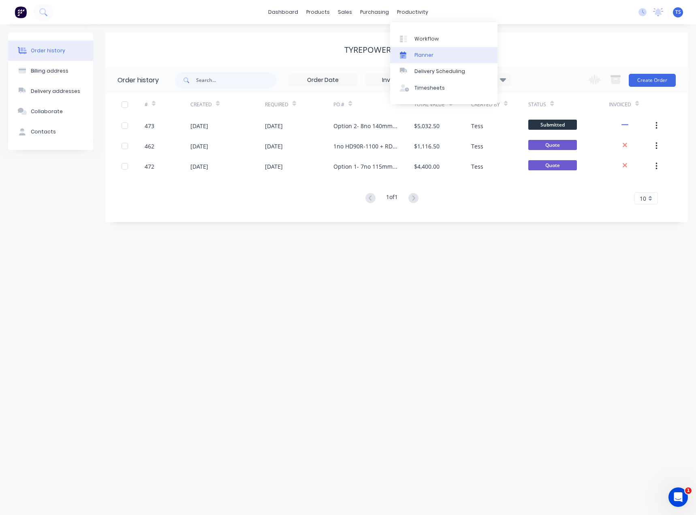
click at [416, 55] on div "Planner" at bounding box center [424, 54] width 19 height 7
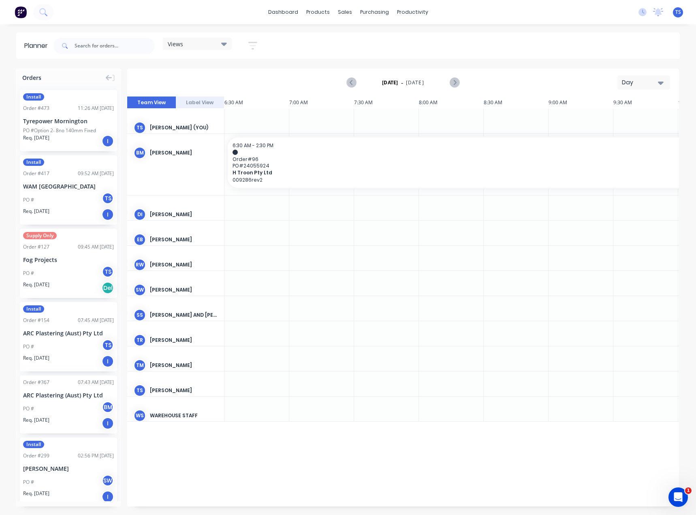
scroll to position [0, 583]
click at [135, 45] on input "text" at bounding box center [115, 46] width 80 height 16
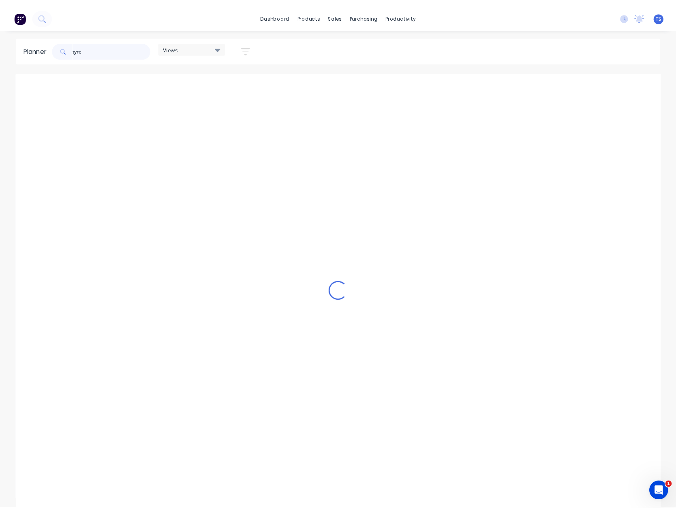
scroll to position [0, 584]
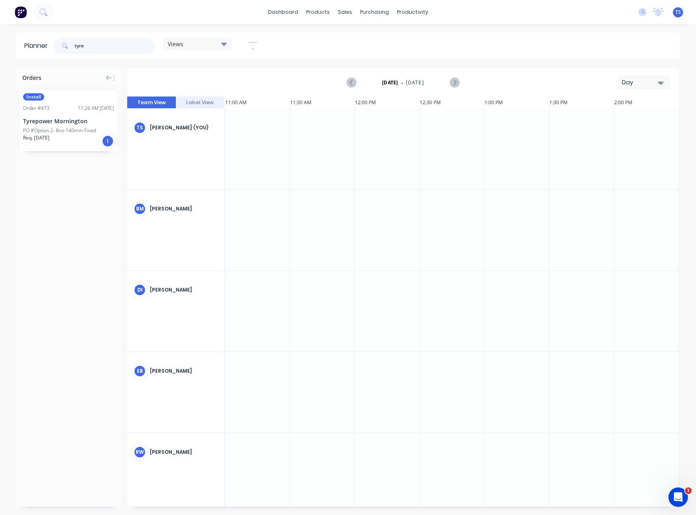
type input "tyre"
click at [641, 81] on div "Day" at bounding box center [640, 82] width 37 height 9
click at [624, 138] on div "Month" at bounding box center [629, 136] width 80 height 16
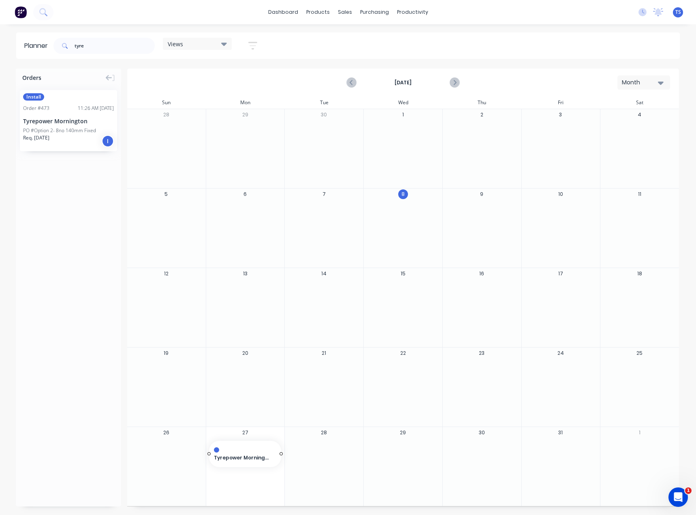
drag, startPoint x: 50, startPoint y: 125, endPoint x: 260, endPoint y: 464, distance: 398.3
click at [231, 456] on span "6:30 AM" at bounding box center [243, 453] width 59 height 7
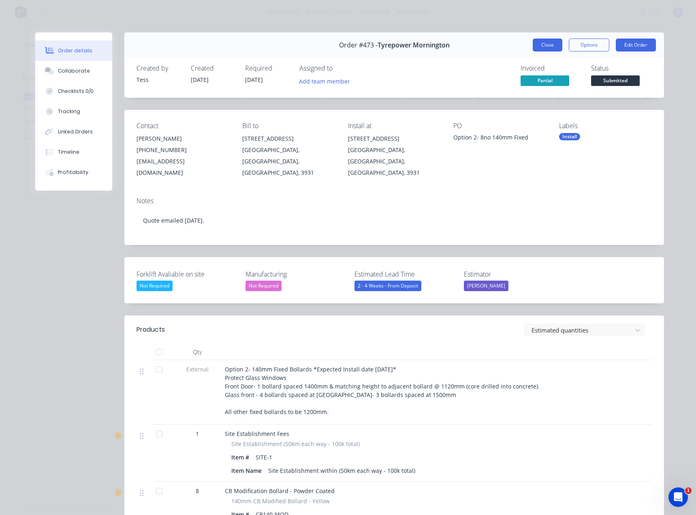
click at [548, 40] on button "Close" at bounding box center [548, 45] width 30 height 13
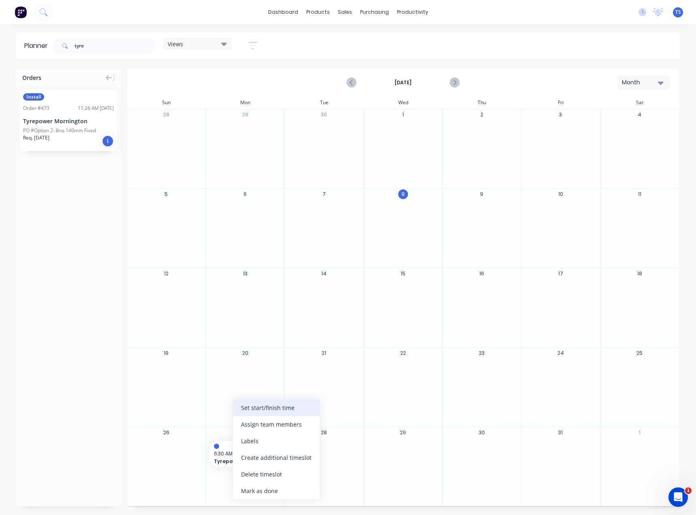
click at [273, 407] on div "Set start/finish time" at bounding box center [276, 407] width 87 height 17
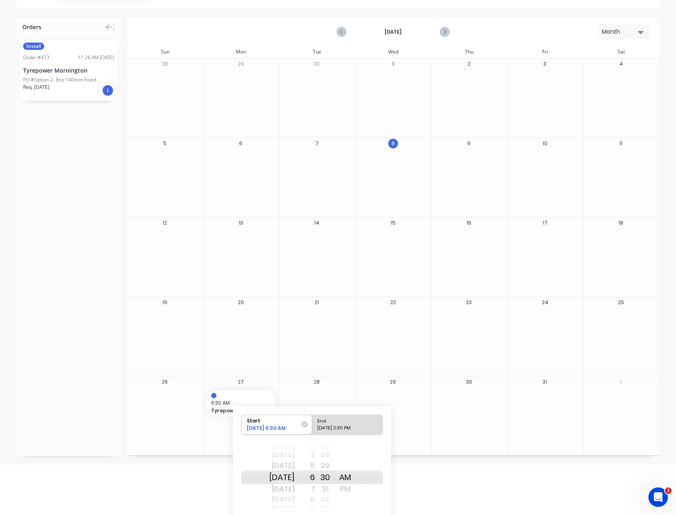
scroll to position [79, 0]
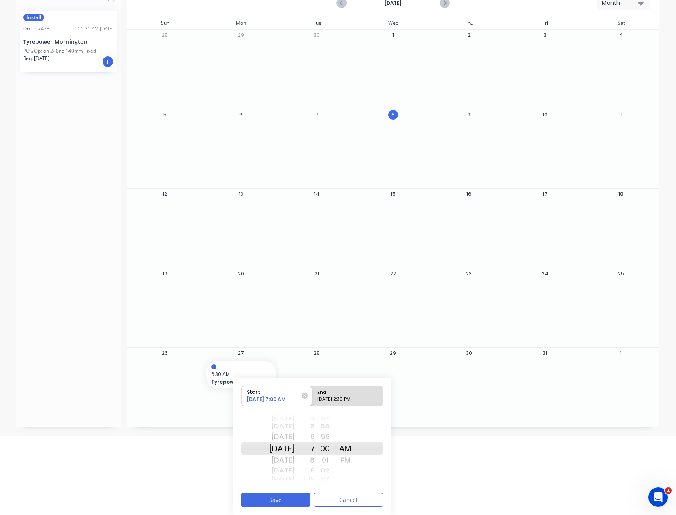
click at [338, 401] on div "10/27/2025 2:30 PM" at bounding box center [344, 401] width 59 height 10
click at [313, 401] on input "End 10/27/2025 2:30 PM" at bounding box center [312, 396] width 0 height 20
radio input "true"
click at [315, 463] on div "2" at bounding box center [305, 460] width 20 height 13
drag, startPoint x: 335, startPoint y: 431, endPoint x: 335, endPoint y: 465, distance: 33.6
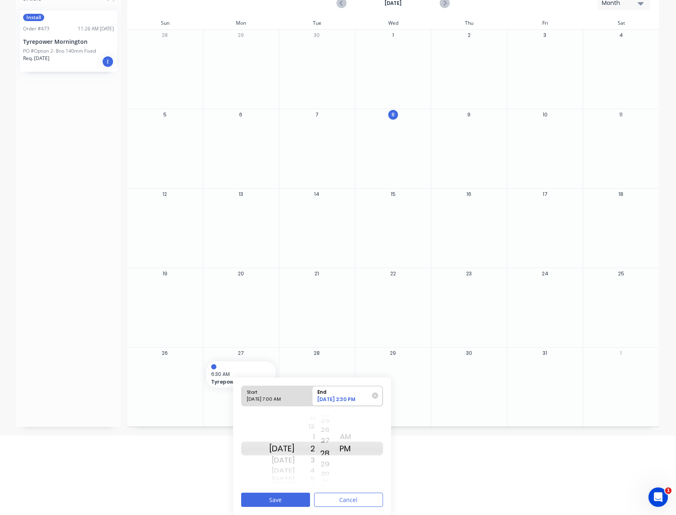
click at [335, 453] on div "19 20 21 22 23 24 25 26 27 28 29 30 31 32 33 34 35 36 37" at bounding box center [325, 448] width 20 height 9
drag, startPoint x: 339, startPoint y: 426, endPoint x: 339, endPoint y: 462, distance: 36.9
click at [335, 432] on div "25" at bounding box center [325, 426] width 20 height 11
drag, startPoint x: 337, startPoint y: 428, endPoint x: 337, endPoint y: 475, distance: 47.4
click at [335, 455] on div "11 12 13 14 15 16 17 18 19 20 21 22 23 24 25 26 27 28 29" at bounding box center [325, 448] width 20 height 13
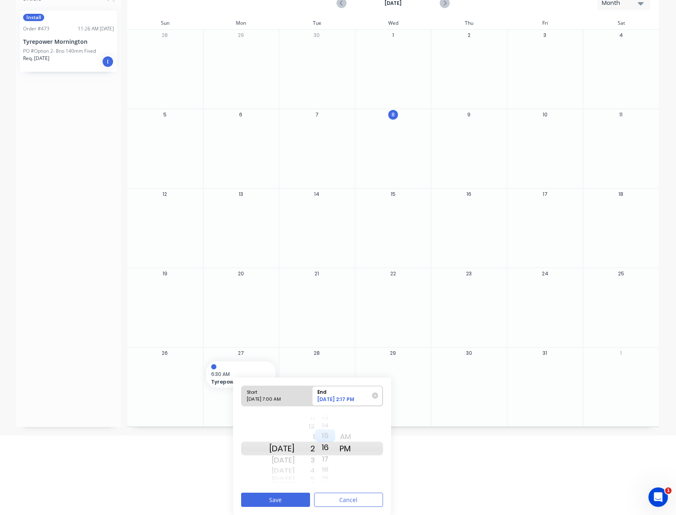
drag, startPoint x: 336, startPoint y: 425, endPoint x: 335, endPoint y: 475, distance: 50.7
click at [335, 450] on div "07 08 09 10 11 12 13 14 15 16 17 18 19 20 21 22 23 24 25" at bounding box center [325, 448] width 20 height 2
drag, startPoint x: 336, startPoint y: 428, endPoint x: 334, endPoint y: 479, distance: 50.7
click at [335, 489] on div "Start 10/27/2025 7:00 AM End 10/27/2025 2:12 PM Mon Oct 27 Tue Oct 28 Wed Oct 2…" at bounding box center [312, 445] width 158 height 137
drag, startPoint x: 335, startPoint y: 433, endPoint x: 334, endPoint y: 460, distance: 27.2
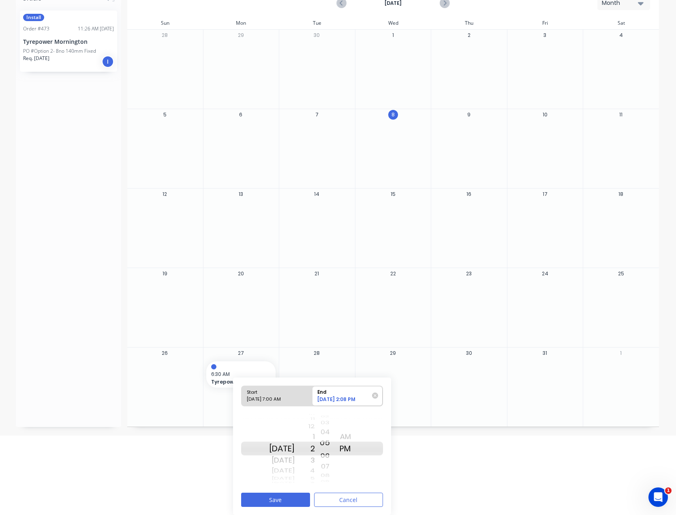
click at [335, 453] on div "56 57 58 59 00 01 02 03 04 05 06 07 08 09 10 11 12 13 14" at bounding box center [325, 448] width 20 height 9
drag, startPoint x: 335, startPoint y: 428, endPoint x: 339, endPoint y: 483, distance: 55.7
click at [335, 452] on div "51 52 53 54 55 56 57 58 59 00 01 02 03 04 05 06 07 08 09" at bounding box center [325, 448] width 20 height 7
click at [285, 499] on button "Save" at bounding box center [275, 499] width 69 height 14
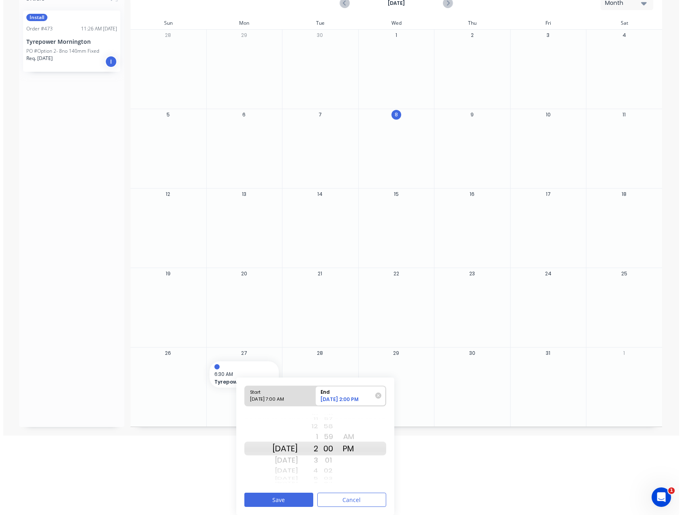
scroll to position [0, 0]
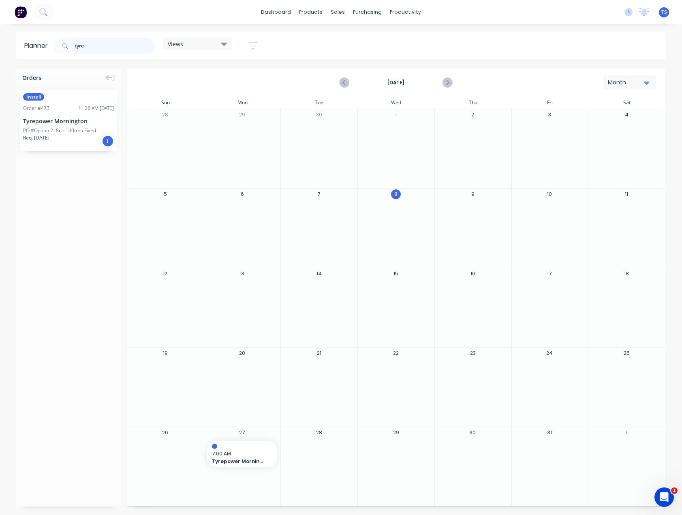
click at [90, 45] on input "tyre" at bounding box center [115, 46] width 80 height 16
type input "t"
type input "morning"
click at [353, 36] on div "Sales Orders" at bounding box center [367, 38] width 33 height 7
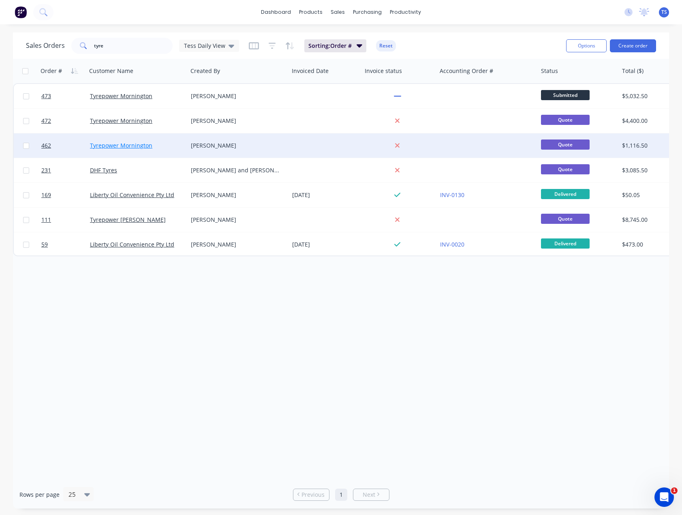
click at [120, 147] on link "Tyrepower Mornington" at bounding box center [121, 145] width 62 height 8
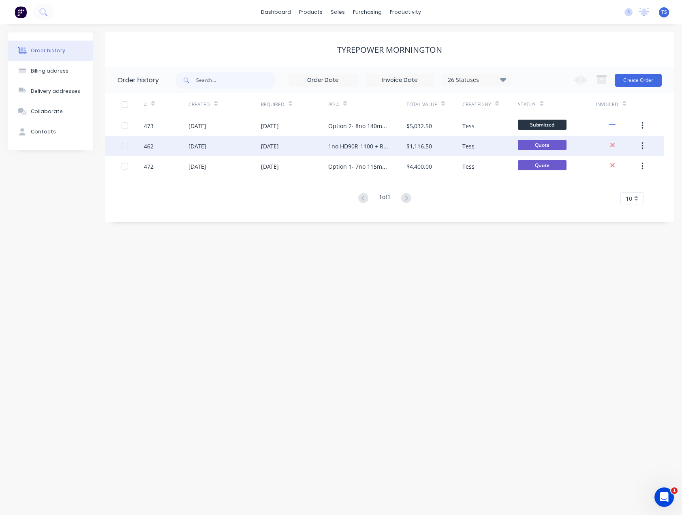
click at [331, 148] on div "1no HD90R-1100 + RD kit." at bounding box center [359, 146] width 62 height 9
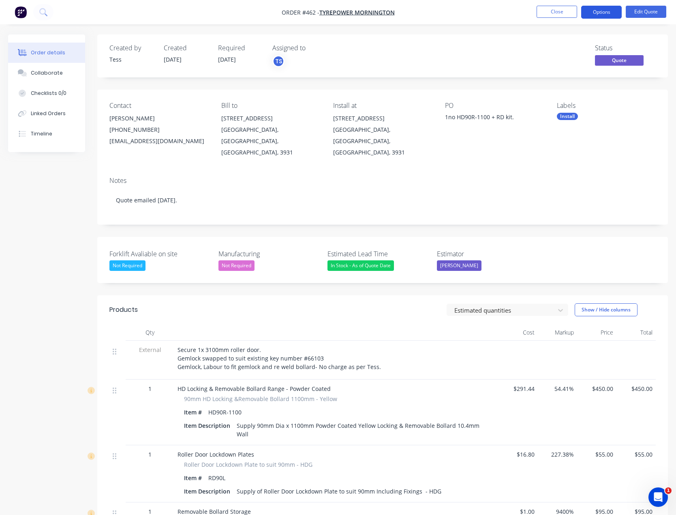
click at [602, 11] on button "Options" at bounding box center [601, 12] width 41 height 13
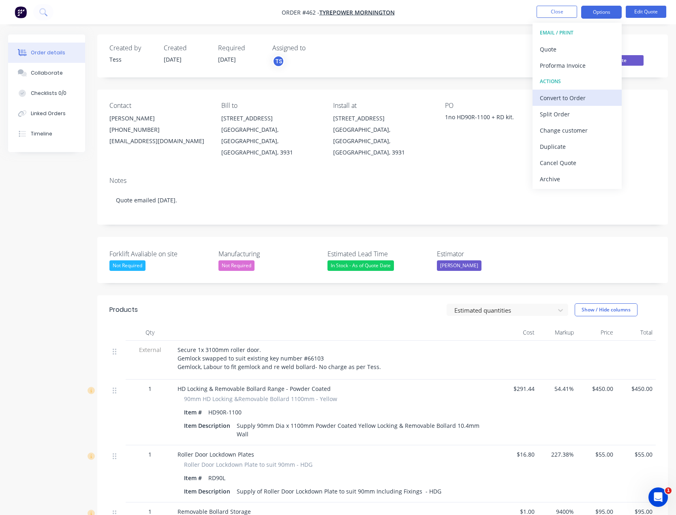
click at [556, 99] on div "Convert to Order" at bounding box center [577, 98] width 75 height 12
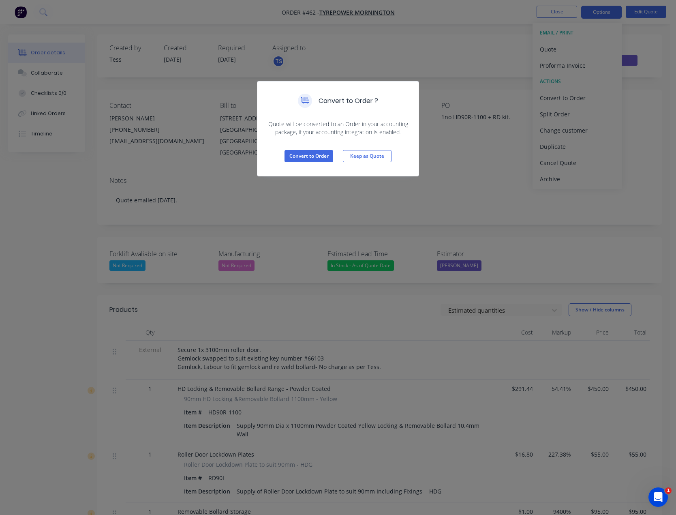
click at [307, 144] on div "Convert to Order Keep as Quote" at bounding box center [337, 156] width 161 height 40
click at [304, 154] on button "Convert to Order" at bounding box center [309, 156] width 49 height 12
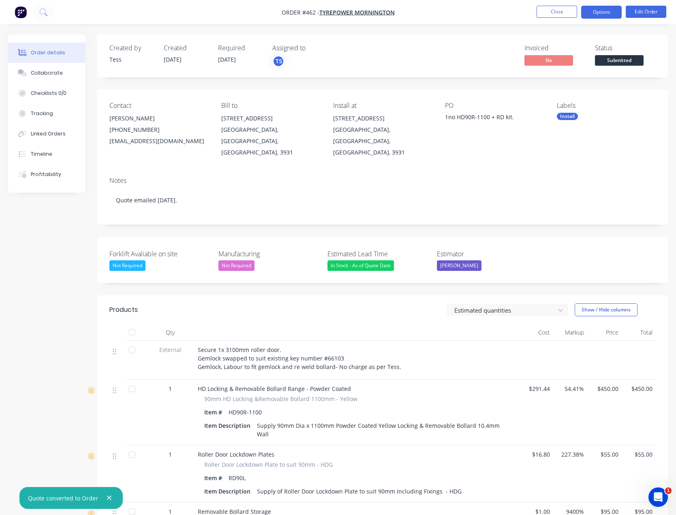
click at [597, 12] on button "Options" at bounding box center [601, 12] width 41 height 13
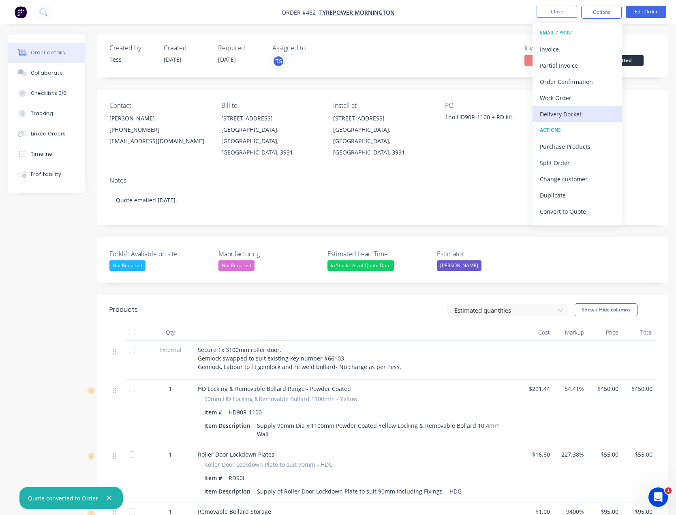
click at [555, 122] on button "Delivery Docket" at bounding box center [577, 114] width 89 height 16
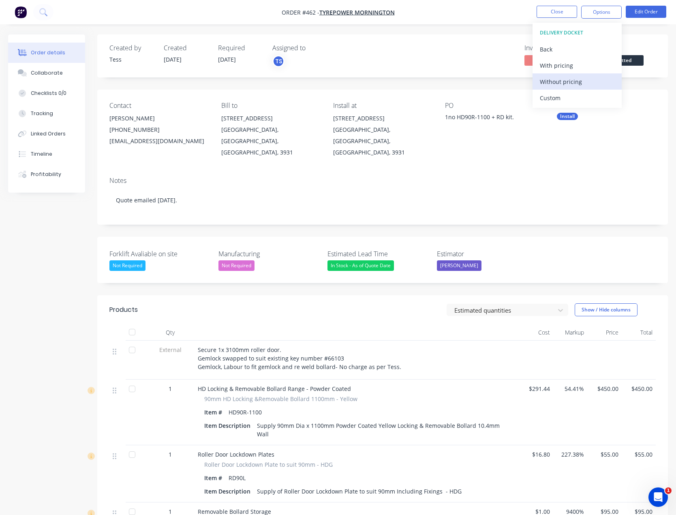
click at [557, 80] on div "Without pricing" at bounding box center [577, 82] width 75 height 12
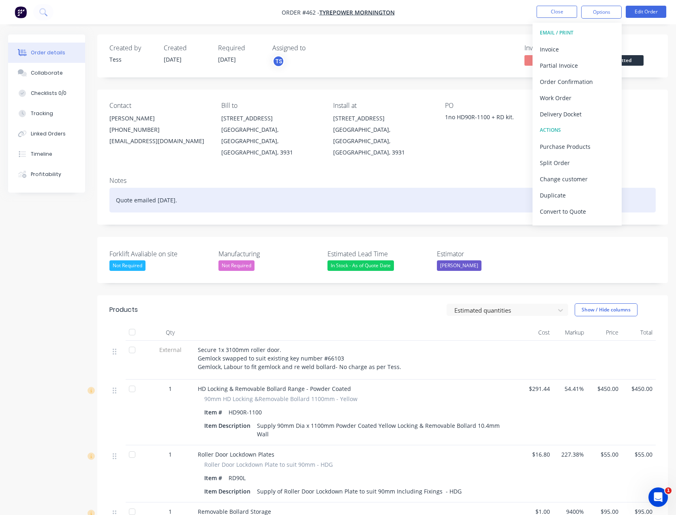
click at [151, 194] on div "Quote emailed 6th October." at bounding box center [382, 200] width 546 height 25
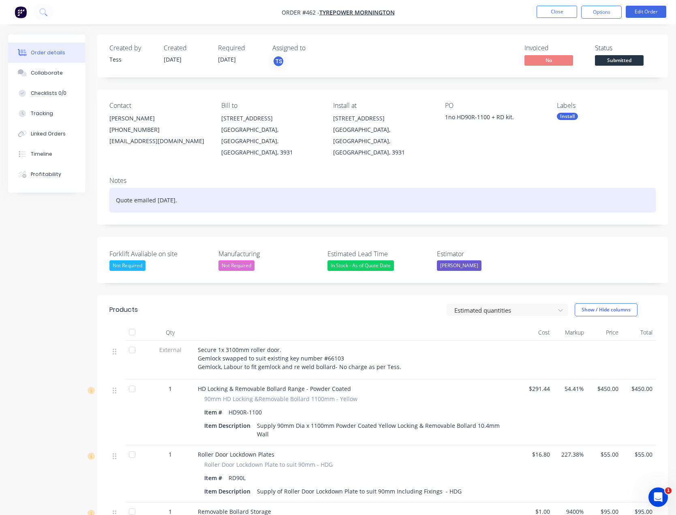
drag, startPoint x: 194, startPoint y: 193, endPoint x: 111, endPoint y: 199, distance: 83.3
click at [111, 199] on div "Quote emailed 6th October." at bounding box center [382, 200] width 546 height 25
click at [144, 188] on div "Install to be done" at bounding box center [382, 200] width 546 height 25
click at [169, 192] on div "Install to be done" at bounding box center [382, 200] width 546 height 25
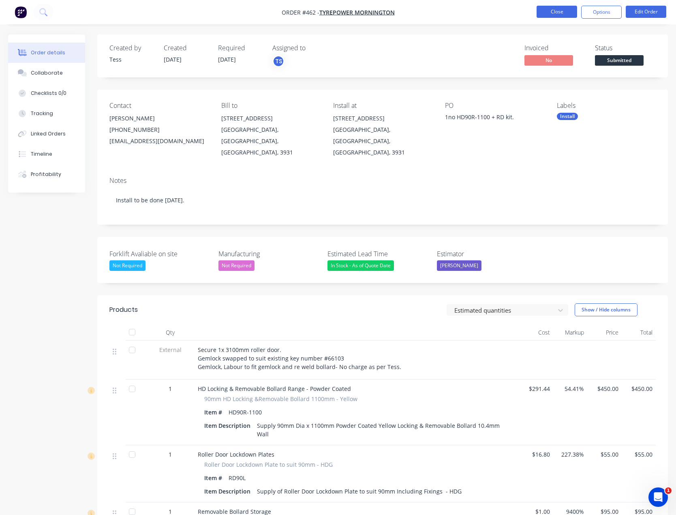
click at [567, 13] on button "Close" at bounding box center [557, 12] width 41 height 12
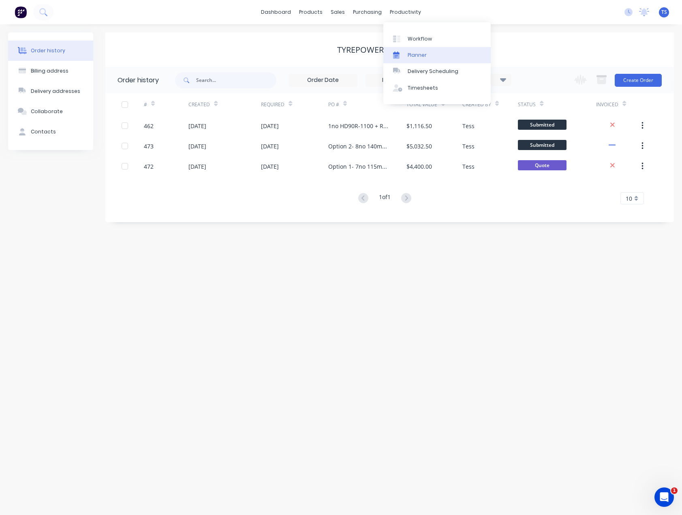
click at [409, 58] on div "Planner" at bounding box center [417, 54] width 19 height 7
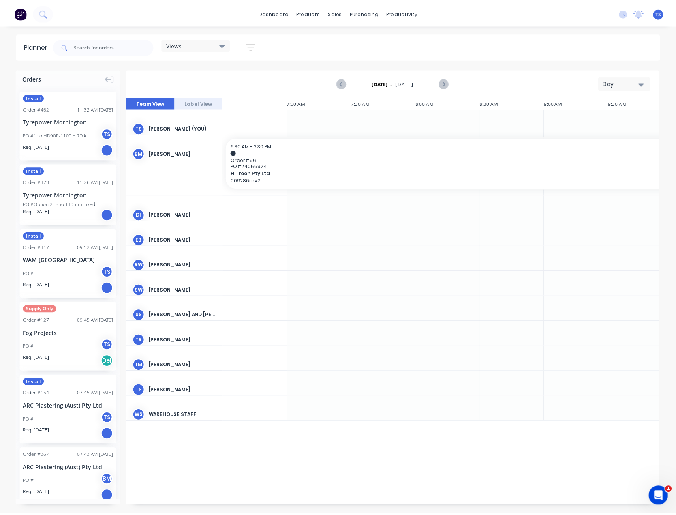
scroll to position [0, 584]
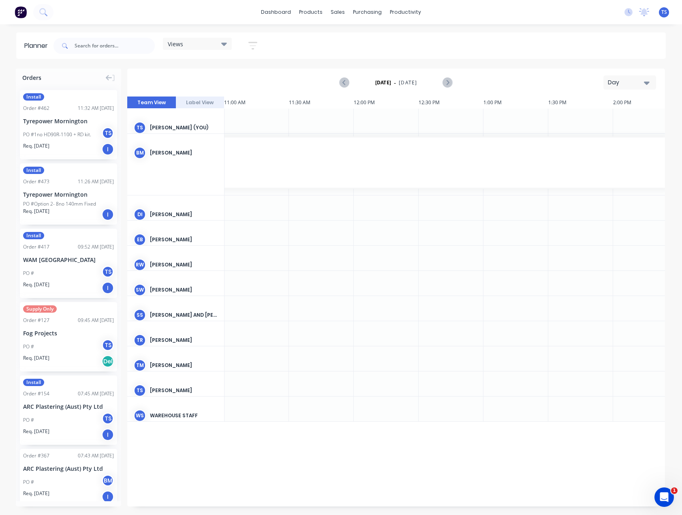
click at [644, 85] on icon "button" at bounding box center [647, 82] width 6 height 9
click at [610, 139] on div "Month" at bounding box center [615, 136] width 80 height 16
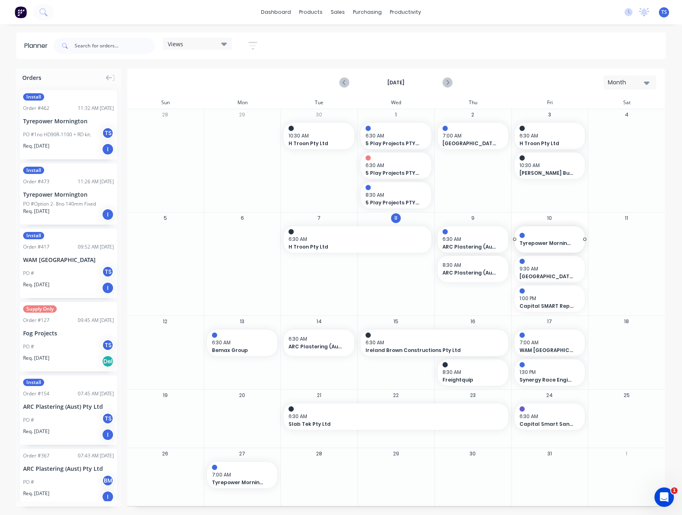
drag, startPoint x: 39, startPoint y: 120, endPoint x: 552, endPoint y: 269, distance: 533.9
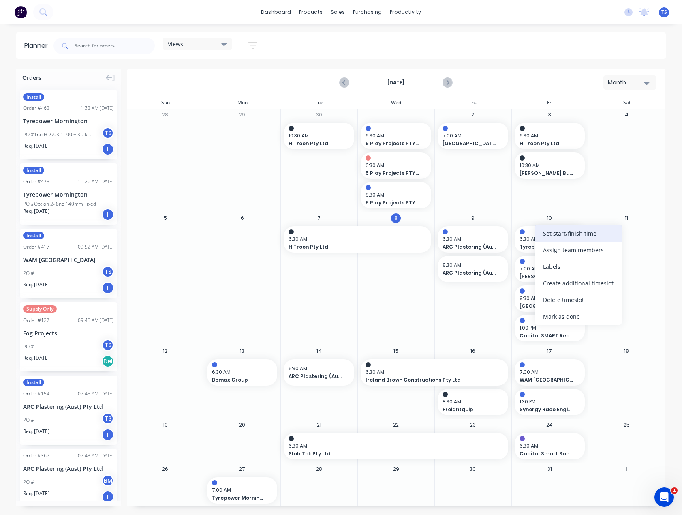
click at [558, 232] on div "Set start/finish time" at bounding box center [578, 233] width 87 height 17
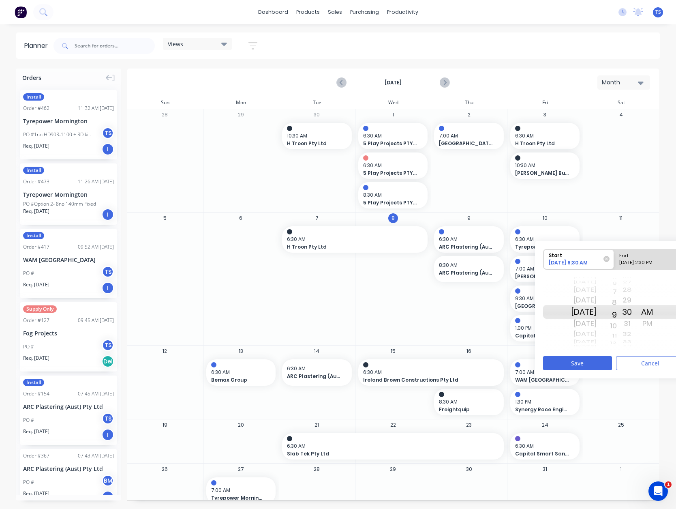
drag, startPoint x: 624, startPoint y: 295, endPoint x: 626, endPoint y: 257, distance: 38.6
click at [626, 257] on div "Start 10/10/2025 6:30 AM End 10/10/2025 2:30 PM Sun Aug 31 Mon Sep 1 Tue Sep 2 …" at bounding box center [614, 299] width 142 height 102
drag, startPoint x: 638, startPoint y: 293, endPoint x: 642, endPoint y: 362, distance: 68.6
click at [642, 362] on div "Start 10/10/2025 9:30 AM End 10/10/2025 2:30 PM Sun Aug 31 Mon Sep 1 Tue Sep 2 …" at bounding box center [614, 309] width 158 height 137
drag, startPoint x: 636, startPoint y: 299, endPoint x: 634, endPoint y: 316, distance: 17.5
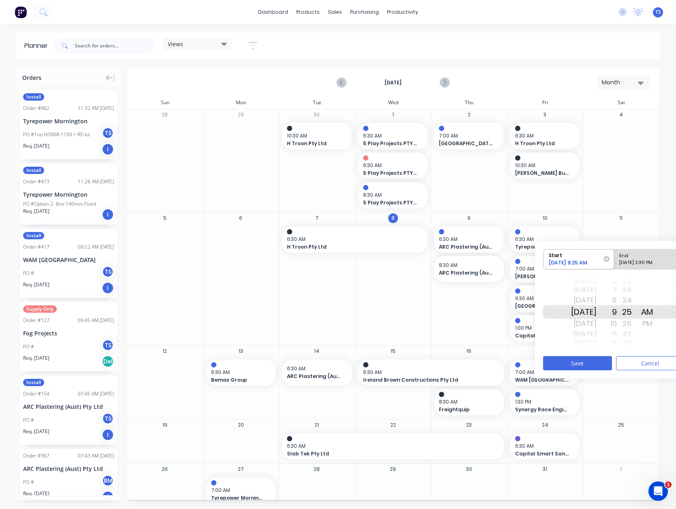
click at [635, 313] on div "16 17 18 19 20 21 22 23 24 25 26 27 28 29 30 31 32 33 34" at bounding box center [627, 311] width 20 height 2
drag, startPoint x: 635, startPoint y: 291, endPoint x: 641, endPoint y: 366, distance: 74.4
click at [641, 366] on div "Start 10/10/2025 9:22 AM End 10/10/2025 2:30 PM Sun Aug 31 Mon Sep 1 Tue Sep 2 …" at bounding box center [614, 309] width 158 height 137
drag, startPoint x: 636, startPoint y: 278, endPoint x: 639, endPoint y: 358, distance: 79.1
click at [639, 358] on div "Start 10/10/2025 9:16 AM End 10/10/2025 2:30 PM Sun Aug 31 Mon Sep 1 Tue Sep 2 …" at bounding box center [614, 309] width 158 height 137
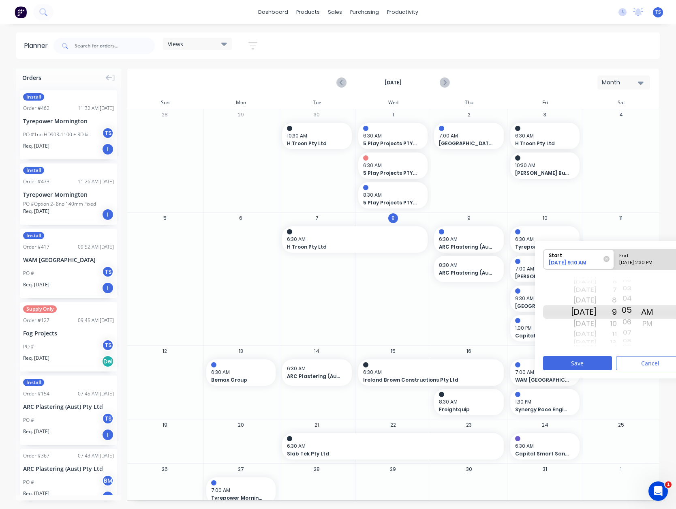
drag, startPoint x: 639, startPoint y: 276, endPoint x: 642, endPoint y: 343, distance: 67.0
click at [637, 343] on div "25 26 27 28 29 30 31 32 33 34 35 36 37 38 39 40 41 42 43 44 45 46 47 48 49 50 5…" at bounding box center [627, 311] width 20 height 77
drag, startPoint x: 637, startPoint y: 292, endPoint x: 642, endPoint y: 362, distance: 69.9
click at [642, 362] on div "Start 10/10/2025 9:05 AM End 10/10/2025 2:30 PM Sun Aug 31 Mon Sep 1 Tue Sep 2 …" at bounding box center [614, 309] width 158 height 137
click at [640, 259] on div "10/10/2025 2:30 PM" at bounding box center [646, 264] width 59 height 10
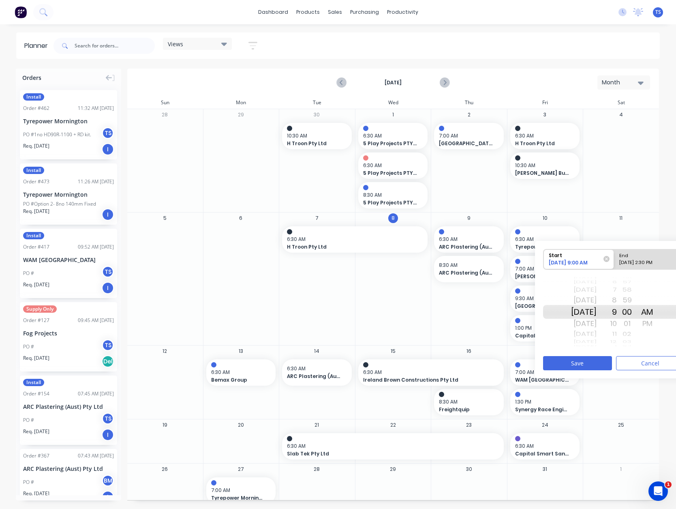
click at [614, 259] on input "End 10/10/2025 2:30 PM" at bounding box center [614, 259] width 0 height 20
radio input "true"
drag, startPoint x: 624, startPoint y: 286, endPoint x: 629, endPoint y: 336, distance: 50.1
click at [617, 318] on div "1 2 3 4 5 6 7 8 9 10 11 12 1 2 3 4 5 6 7" at bounding box center [607, 312] width 20 height 13
click at [654, 297] on div "AM" at bounding box center [647, 299] width 20 height 13
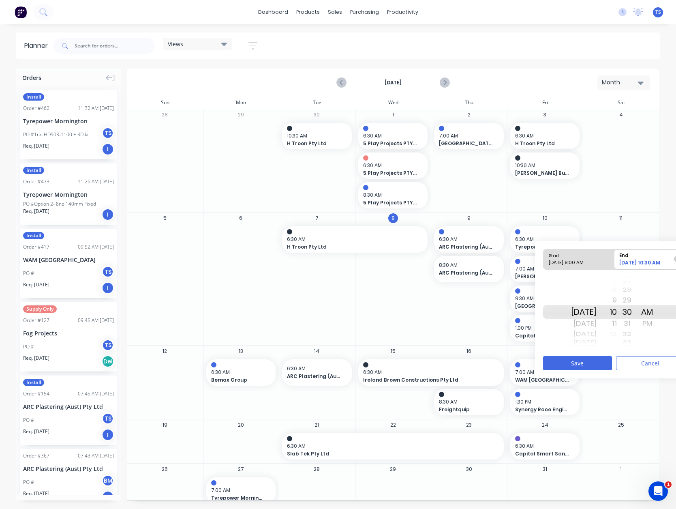
click at [617, 323] on div "11" at bounding box center [607, 323] width 20 height 13
click at [617, 300] on div "10" at bounding box center [607, 299] width 20 height 13
click at [578, 365] on button "Save" at bounding box center [577, 363] width 69 height 14
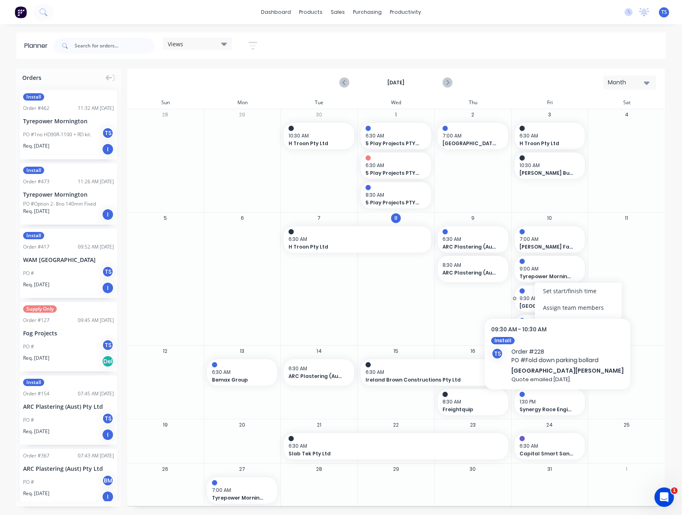
click at [525, 295] on span "9:30 AM" at bounding box center [548, 298] width 57 height 7
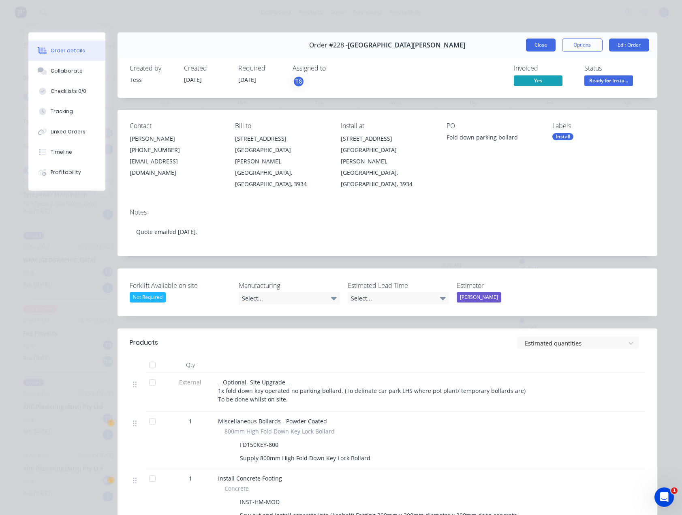
click at [529, 46] on button "Close" at bounding box center [541, 45] width 30 height 13
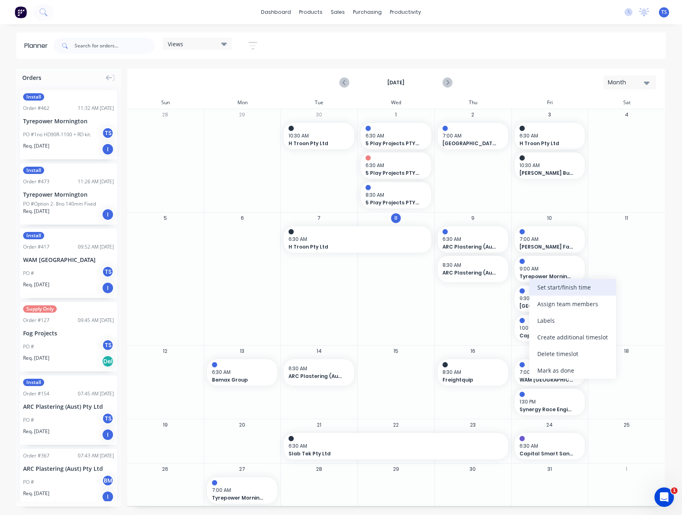
click at [552, 288] on div "Set start/finish time" at bounding box center [572, 287] width 87 height 17
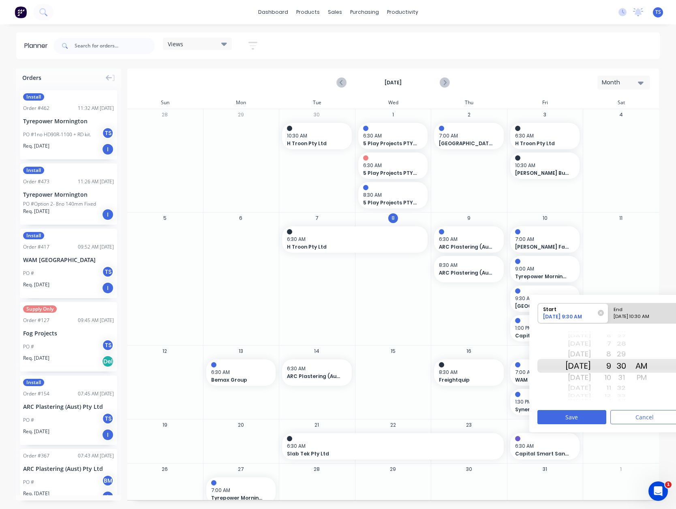
click at [611, 386] on div "11" at bounding box center [601, 388] width 20 height 11
drag, startPoint x: 631, startPoint y: 348, endPoint x: 637, endPoint y: 402, distance: 53.8
click at [632, 402] on div "46 47 48 49 50 51 52 53 54 55 56 57 58 59 00 01 02 03 04 05 06 07 08 09 10 11 1…" at bounding box center [621, 365] width 20 height 77
drag, startPoint x: 631, startPoint y: 354, endPoint x: 631, endPoint y: 391, distance: 36.9
click at [631, 367] on div "17 18 19 20 21 22 23 24 25 26 27 28 29 30 31 32 33 34 35" at bounding box center [621, 365] width 20 height 2
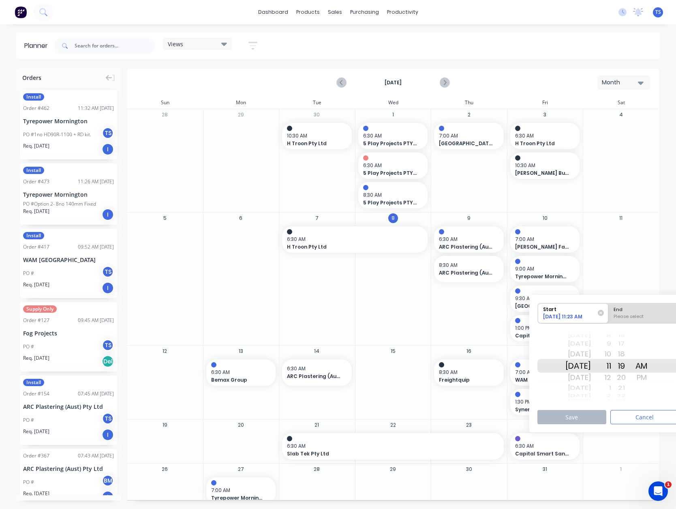
drag, startPoint x: 629, startPoint y: 344, endPoint x: 634, endPoint y: 399, distance: 55.4
click at [632, 371] on div "10 11 12 13 14 15 16 17 18 19 20 21 22 23 24 25 26 27 28" at bounding box center [621, 365] width 20 height 11
drag, startPoint x: 632, startPoint y: 345, endPoint x: 637, endPoint y: 398, distance: 53.8
click at [632, 369] on div "06 07 08 09 10 11 12 13 14 15 16 17 18 19 20 21 22 23 24" at bounding box center [621, 365] width 20 height 7
drag, startPoint x: 634, startPoint y: 347, endPoint x: 634, endPoint y: 368, distance: 21.1
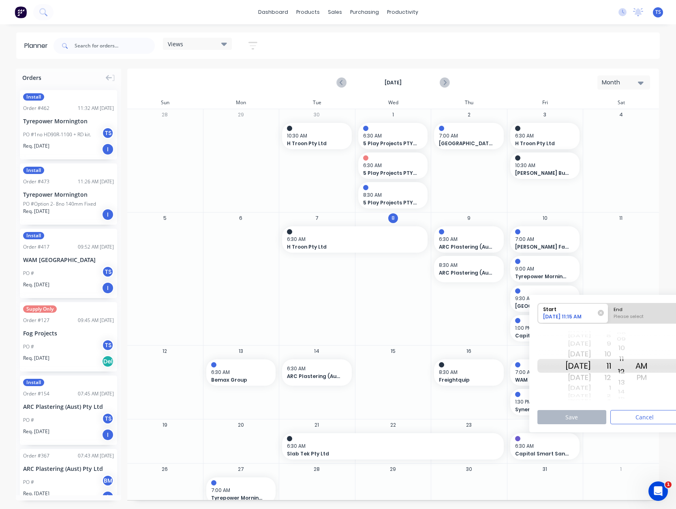
click at [632, 373] on div "03 04 05 06 07 08 09 10 11 12 13 14 15 16 17 18 19 20 21" at bounding box center [621, 366] width 20 height 14
drag, startPoint x: 633, startPoint y: 342, endPoint x: 632, endPoint y: 392, distance: 49.5
click at [632, 366] on div "58 59 00 01 02 03 04 05 06 07 08 09 10 11 12 13 14 15 16" at bounding box center [621, 365] width 20 height 1
drag, startPoint x: 633, startPoint y: 351, endPoint x: 636, endPoint y: 452, distance: 100.6
click at [636, 452] on div "Orders Install Order # 462 11:32 AM 08/10/25 Tyrepower Mornington PO #1no HD90R…" at bounding box center [338, 289] width 676 height 440
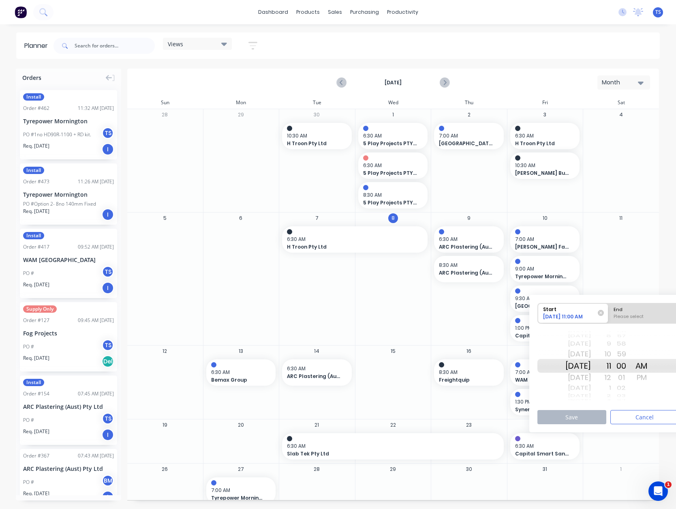
click at [629, 315] on div "Please select" at bounding box center [644, 318] width 66 height 10
click at [609, 315] on input "End Please select" at bounding box center [608, 313] width 0 height 20
radio input "true"
click at [611, 377] on div "12" at bounding box center [601, 377] width 20 height 13
click at [652, 376] on div "PM" at bounding box center [642, 377] width 20 height 13
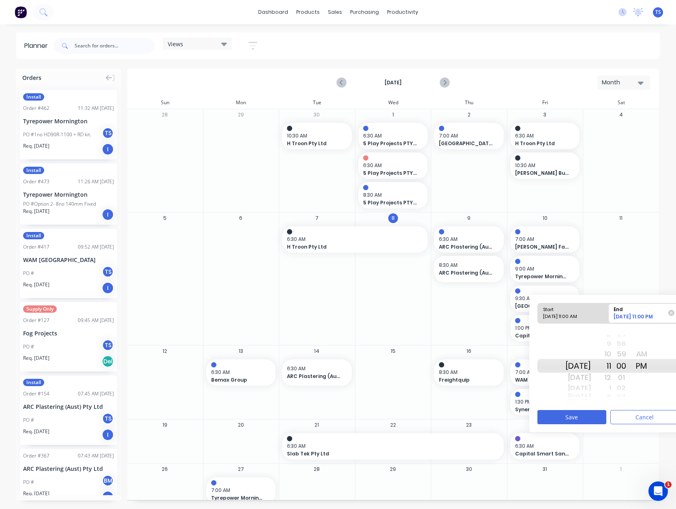
click at [611, 376] on div "12" at bounding box center [601, 377] width 20 height 13
click at [611, 353] on div "11" at bounding box center [601, 353] width 20 height 13
drag, startPoint x: 629, startPoint y: 344, endPoint x: 634, endPoint y: 474, distance: 130.2
click at [634, 474] on div "Orders Install Order # 462 11:32 AM 08/10/25 Tyrepower Mornington PO #1no HD90R…" at bounding box center [338, 289] width 676 height 440
drag, startPoint x: 631, startPoint y: 348, endPoint x: 638, endPoint y: 418, distance: 70.5
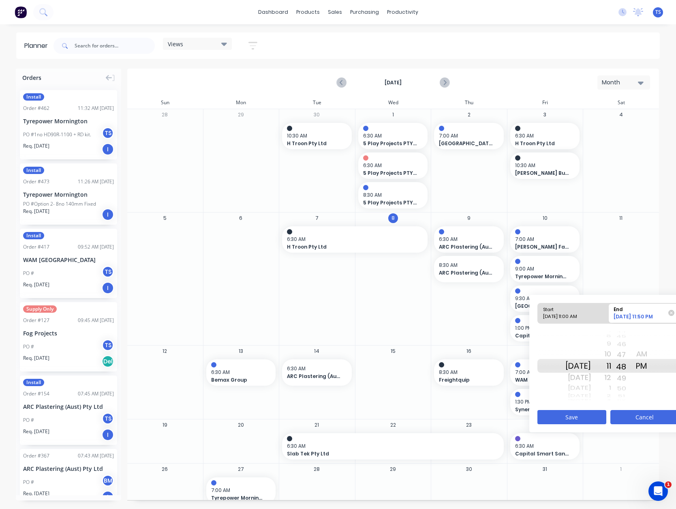
click at [638, 418] on div "Start 10/10/2025 11:00 AM End 10/10/2025 11:50 PM Fri Oct 10 Sat Oct 11 Sun Oct…" at bounding box center [608, 363] width 158 height 137
drag, startPoint x: 634, startPoint y: 339, endPoint x: 630, endPoint y: 488, distance: 149.2
click at [630, 488] on div "Orders Install Order # 462 11:32 AM 08/10/25 Tyrepower Mornington PO #1no HD90R…" at bounding box center [338, 289] width 676 height 440
drag, startPoint x: 634, startPoint y: 361, endPoint x: 634, endPoint y: 385, distance: 24.3
click at [632, 385] on div "50 51 52 53 54 55 56 57 58 59 00 01 02 03 04 05 06 07 08 09 10 11 12 13 14 15 1…" at bounding box center [621, 365] width 20 height 77
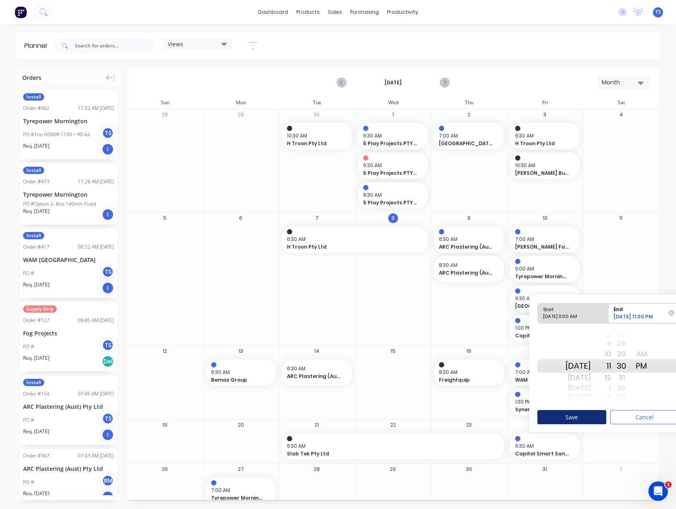
click at [586, 415] on button "Save" at bounding box center [571, 417] width 69 height 14
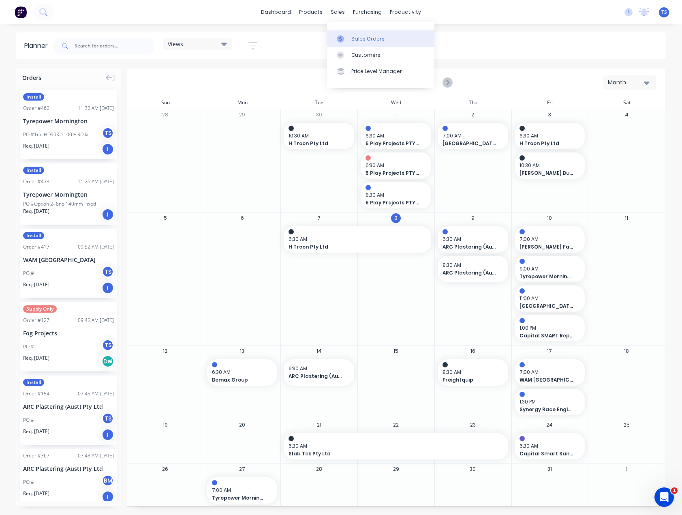
click at [355, 43] on link "Sales Orders" at bounding box center [380, 38] width 107 height 16
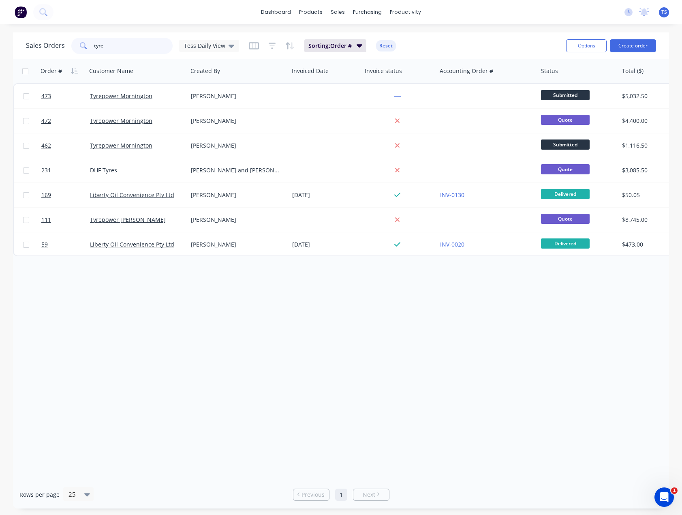
drag, startPoint x: 107, startPoint y: 49, endPoint x: 83, endPoint y: 51, distance: 24.4
click at [83, 51] on div "tyre" at bounding box center [121, 46] width 101 height 16
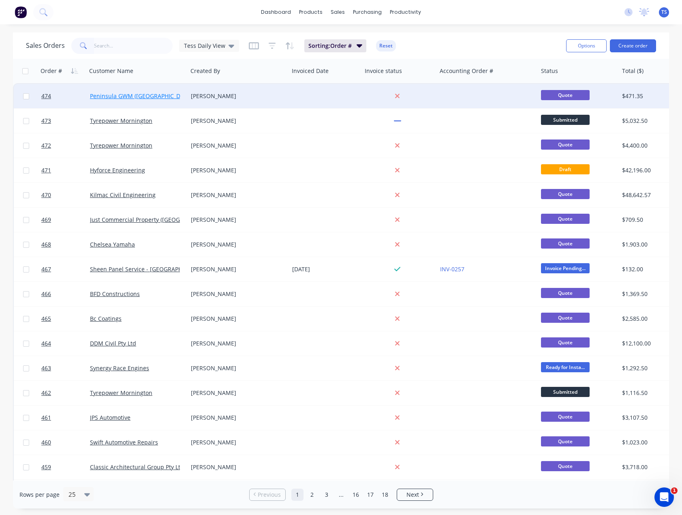
click at [135, 94] on link "Peninsula GWM (Frankston)" at bounding box center [142, 96] width 104 height 8
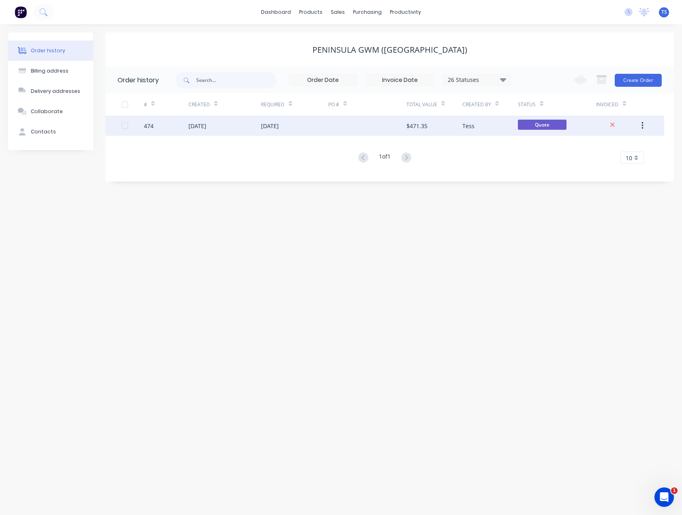
click at [245, 123] on div "08 Oct 2025" at bounding box center [224, 126] width 73 height 20
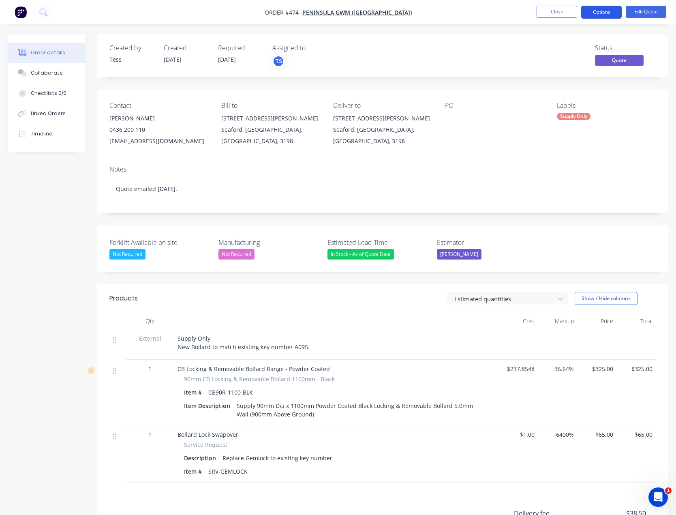
click at [601, 11] on button "Options" at bounding box center [601, 12] width 41 height 13
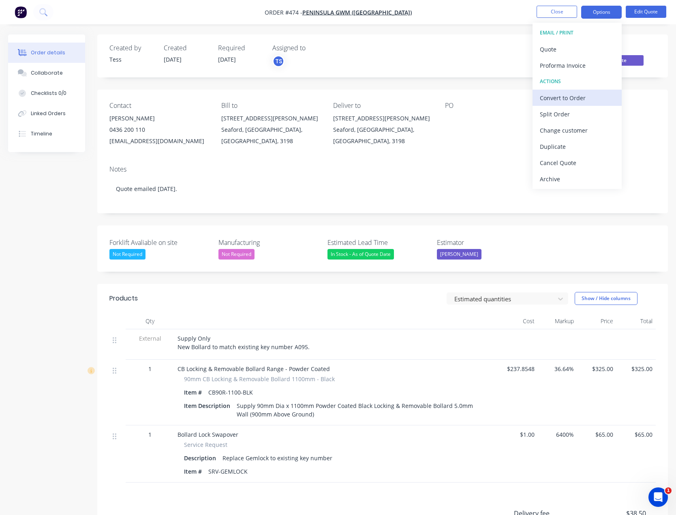
click at [557, 95] on div "Convert to Order" at bounding box center [577, 98] width 75 height 12
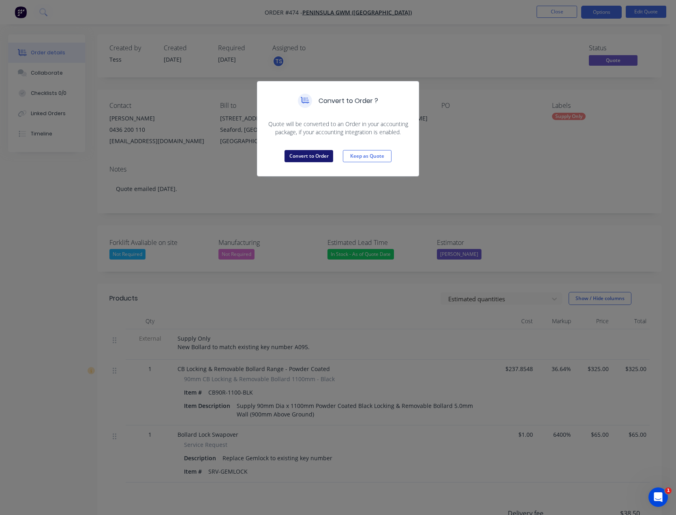
click at [308, 154] on button "Convert to Order" at bounding box center [309, 156] width 49 height 12
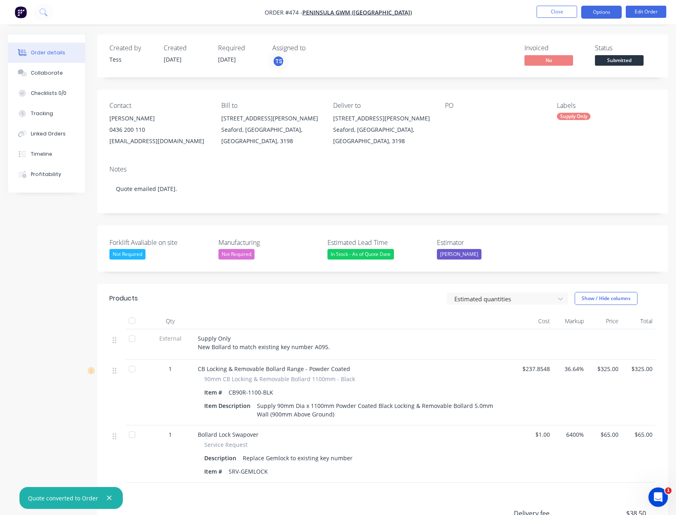
click at [596, 7] on button "Options" at bounding box center [601, 12] width 41 height 13
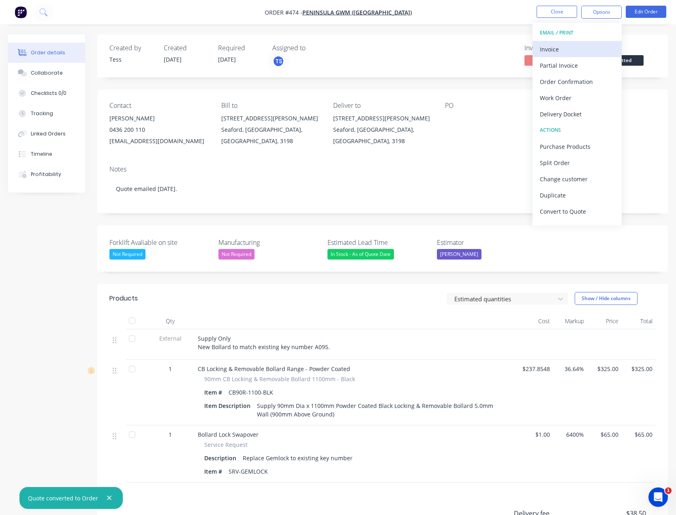
click at [561, 51] on div "Invoice" at bounding box center [577, 49] width 75 height 12
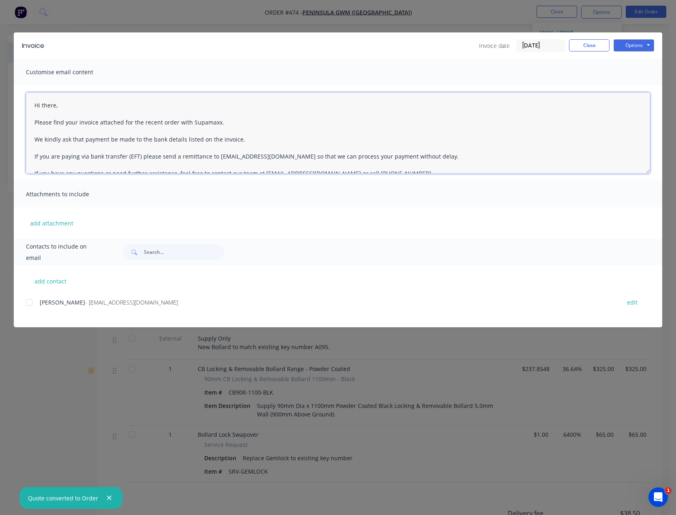
click at [58, 108] on textarea "Hi there, Please find your invoice attached for the recent order with Supamaxx.…" at bounding box center [338, 132] width 624 height 81
click at [257, 141] on textarea "Hi Tahli, Please find your invoice attached for the recent order with Supamaxx.…" at bounding box center [338, 132] width 624 height 81
click at [29, 302] on div at bounding box center [29, 302] width 16 height 16
click at [240, 142] on textarea "Hi Tahli, Please find your invoice attached for the recent order with Supamaxx.…" at bounding box center [338, 132] width 624 height 81
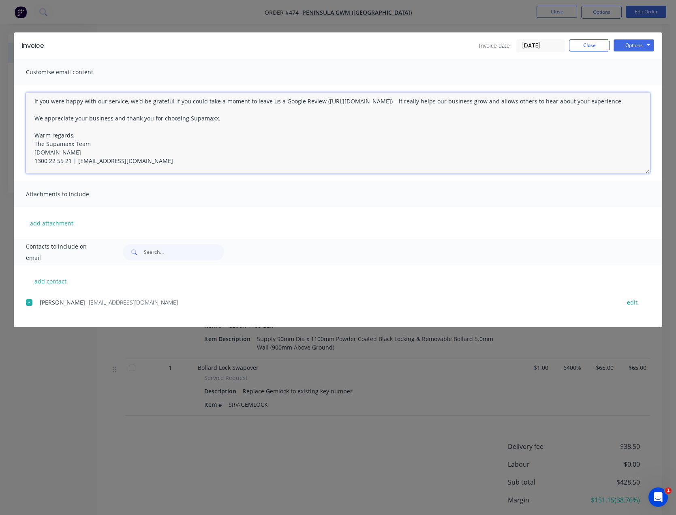
scroll to position [81, 0]
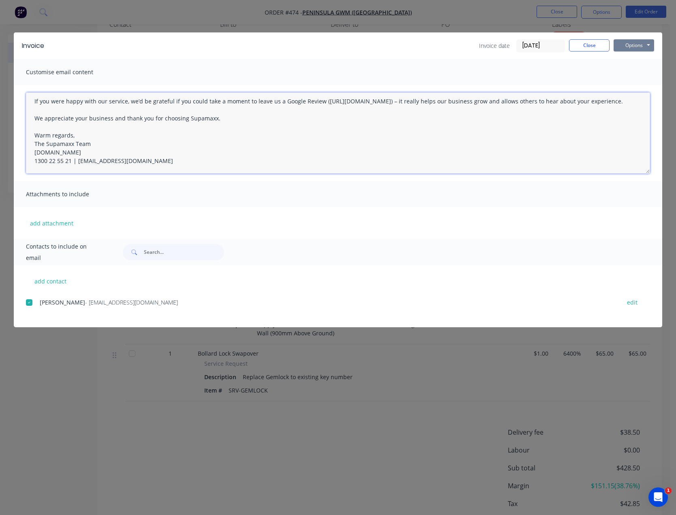
type textarea "Hi Tahli, Please find your invoice attached for the recent order with Supamaxx.…"
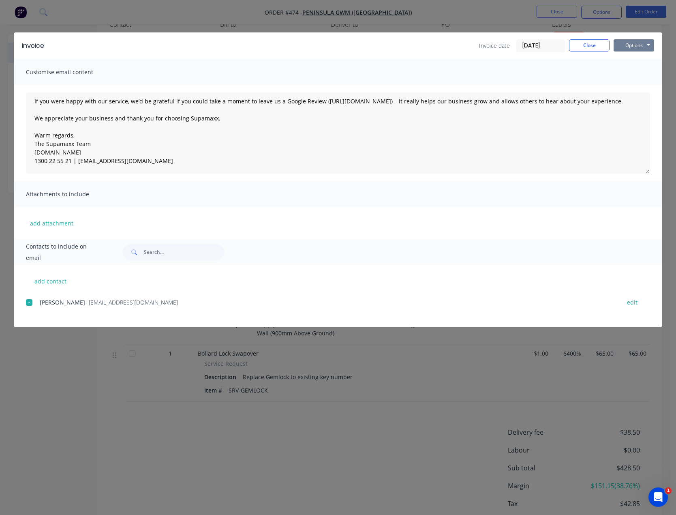
click at [636, 49] on button "Options" at bounding box center [634, 45] width 41 height 12
click at [635, 88] on button "Email" at bounding box center [640, 86] width 52 height 13
click at [592, 44] on button "Close" at bounding box center [589, 45] width 41 height 12
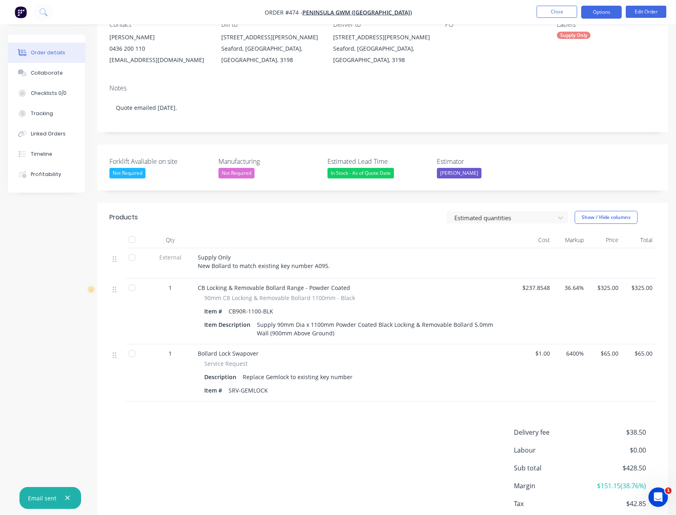
click at [617, 11] on button "Options" at bounding box center [601, 12] width 41 height 13
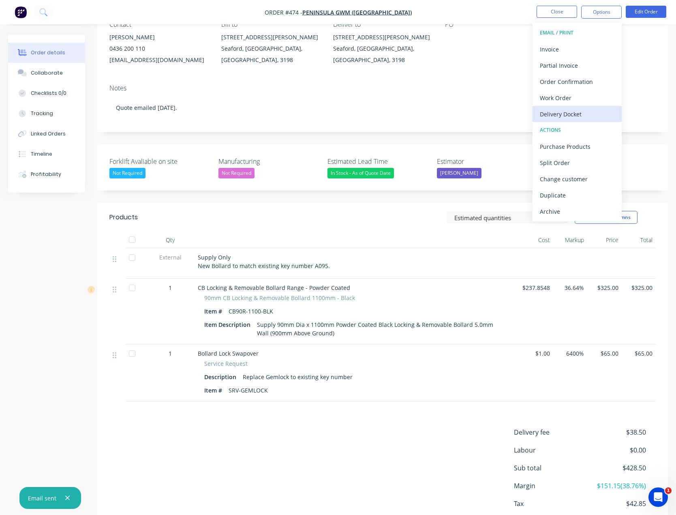
click at [561, 112] on div "Delivery Docket" at bounding box center [577, 114] width 75 height 12
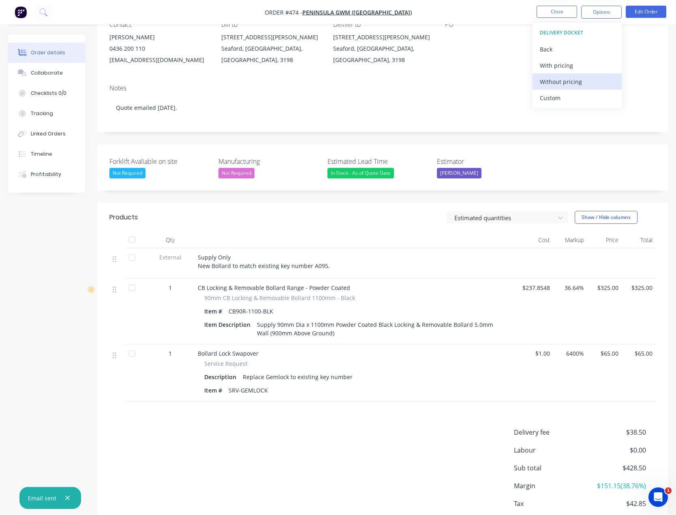
click at [564, 81] on div "Without pricing" at bounding box center [577, 82] width 75 height 12
click at [556, 13] on button "Close" at bounding box center [557, 12] width 41 height 12
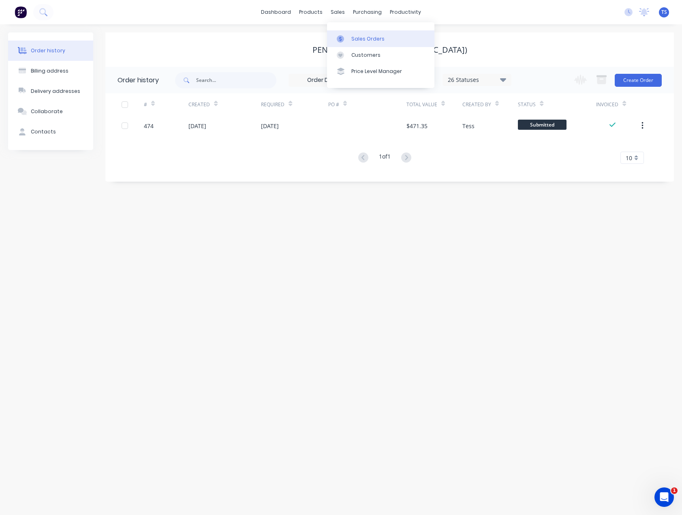
click at [351, 34] on link "Sales Orders" at bounding box center [380, 38] width 107 height 16
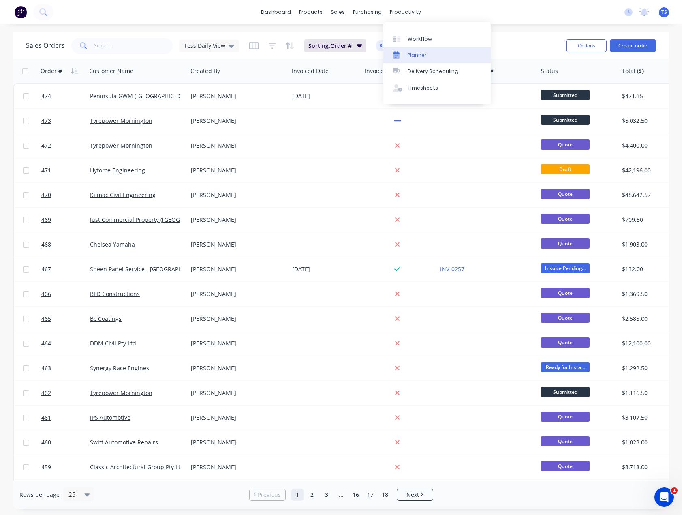
click at [410, 53] on div "Planner" at bounding box center [417, 54] width 19 height 7
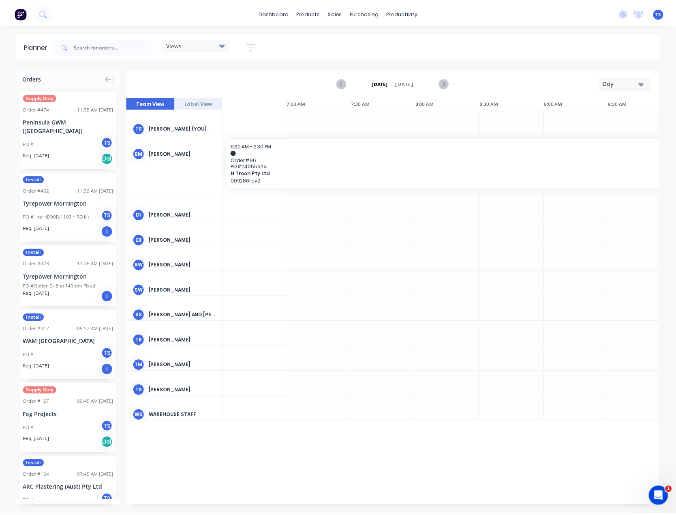
scroll to position [0, 584]
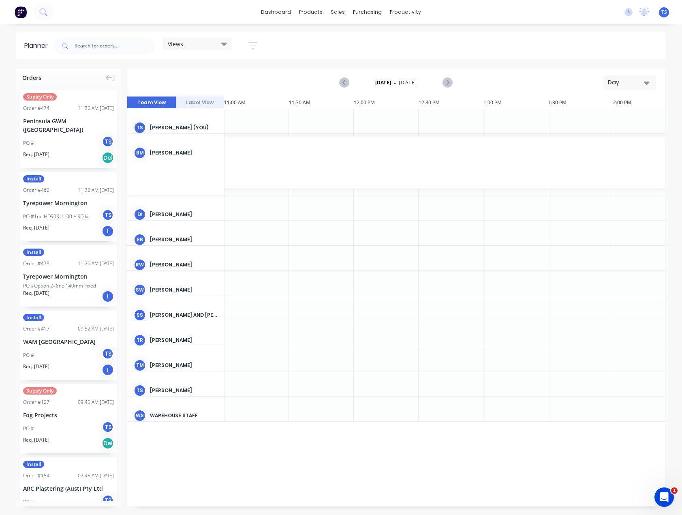
click at [648, 84] on icon "button" at bounding box center [647, 82] width 6 height 9
click at [618, 138] on div "Month" at bounding box center [615, 136] width 80 height 16
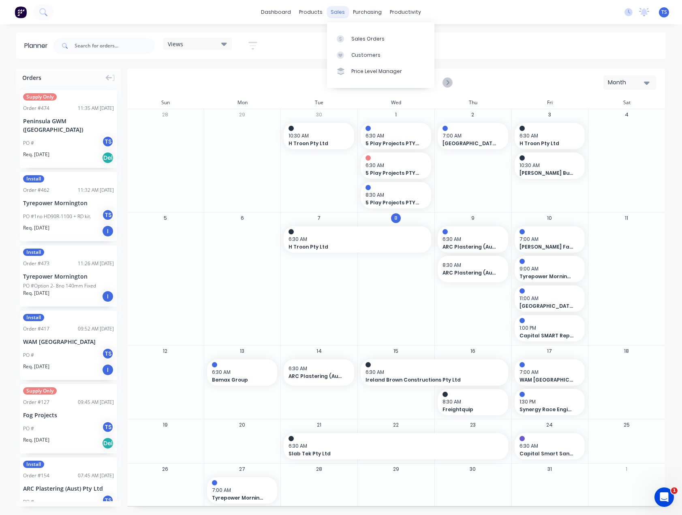
click at [335, 13] on div "sales" at bounding box center [338, 12] width 22 height 12
click at [346, 37] on div at bounding box center [343, 38] width 12 height 7
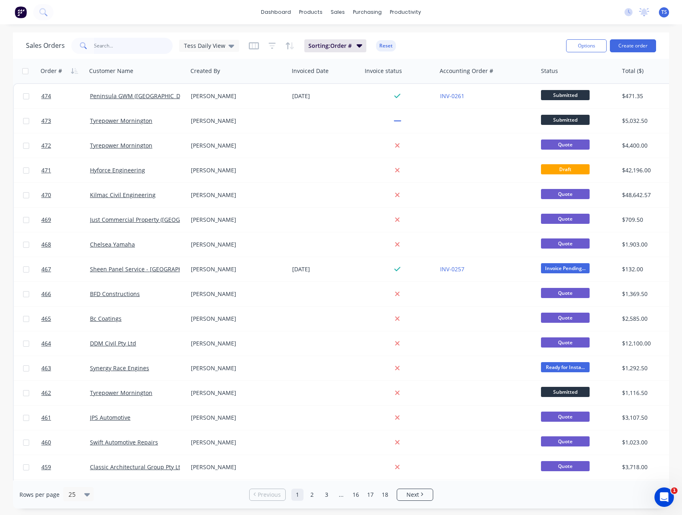
click at [105, 47] on input "text" at bounding box center [133, 46] width 79 height 16
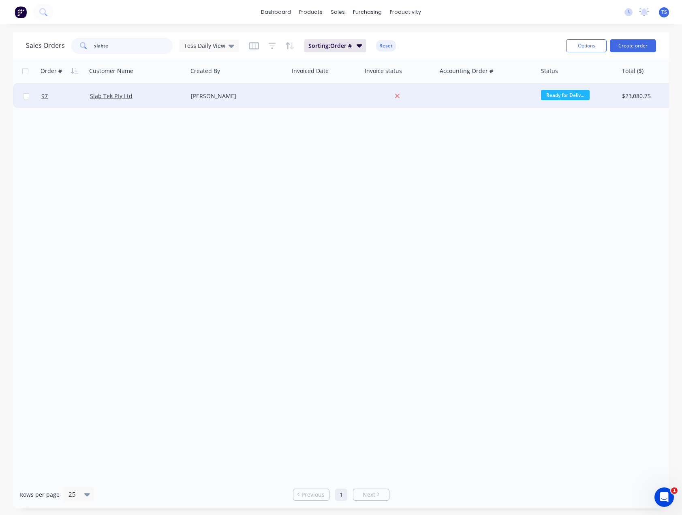
type input "slabte"
click at [113, 101] on div "Slab Tek Pty Ltd" at bounding box center [137, 96] width 101 height 24
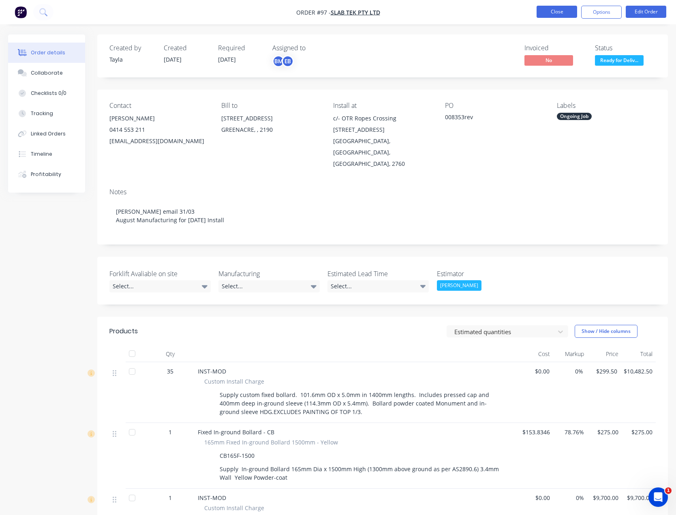
click at [565, 11] on button "Close" at bounding box center [557, 12] width 41 height 12
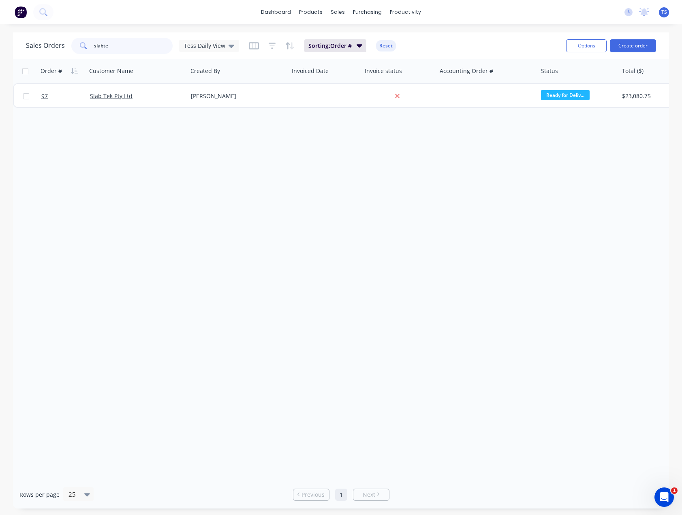
drag, startPoint x: 120, startPoint y: 49, endPoint x: 52, endPoint y: 53, distance: 68.2
click at [53, 53] on div "Sales Orders slabte Tess Daily View" at bounding box center [132, 46] width 213 height 16
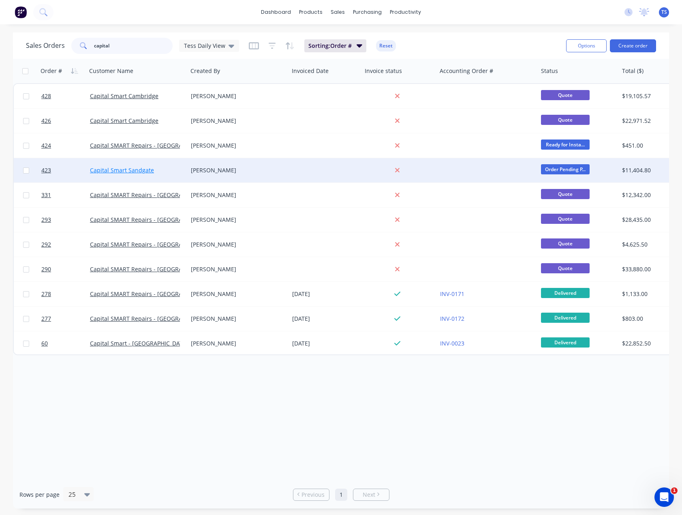
type input "capital"
click at [123, 169] on link "Capital Smart Sandgate" at bounding box center [122, 170] width 64 height 8
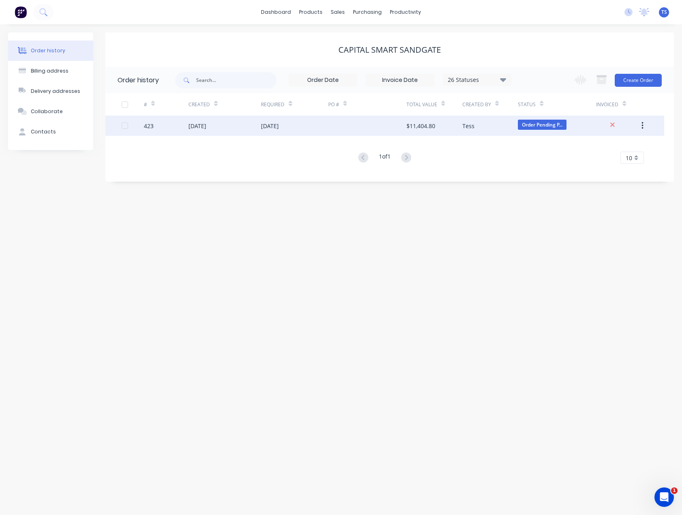
click at [279, 125] on div "25 Sep 2025" at bounding box center [270, 126] width 18 height 9
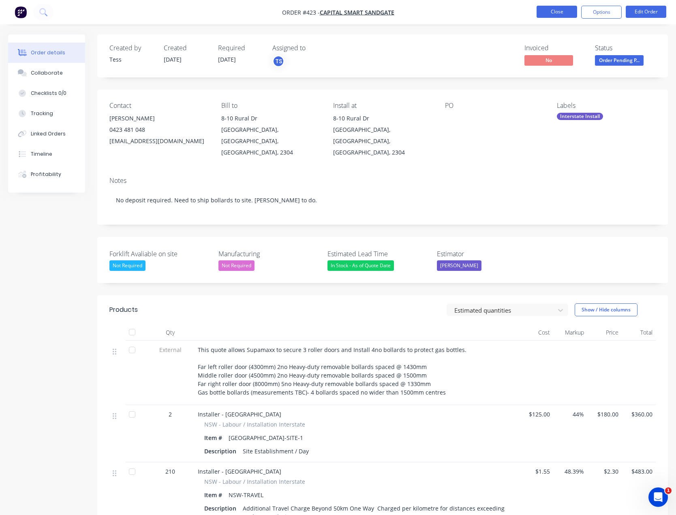
click at [563, 13] on button "Close" at bounding box center [557, 12] width 41 height 12
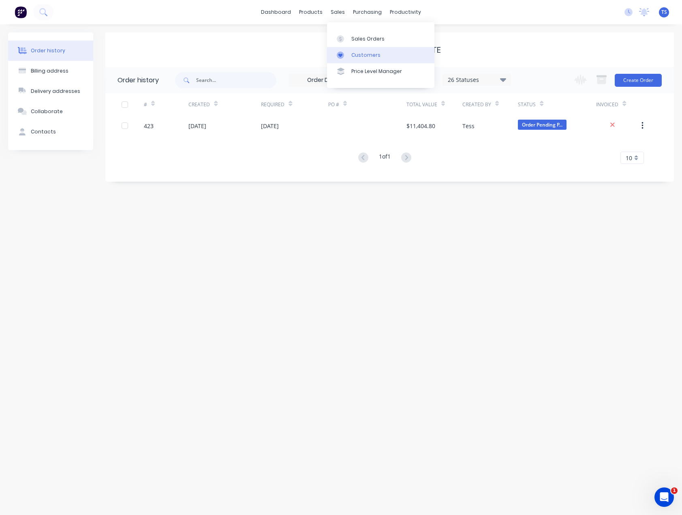
click at [353, 54] on div "Customers" at bounding box center [365, 54] width 29 height 7
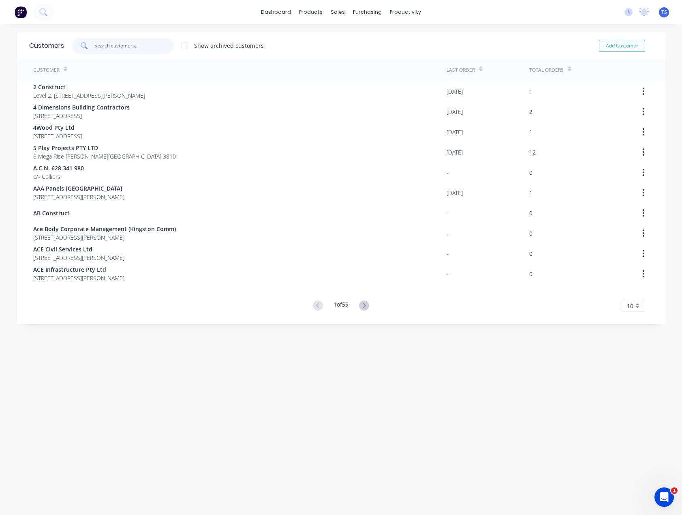
click at [137, 47] on input "text" at bounding box center [133, 46] width 79 height 16
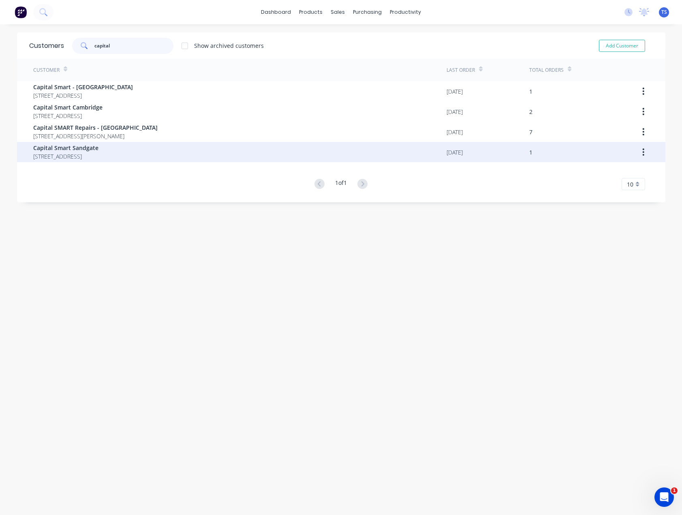
type input "capital"
click at [92, 148] on span "Capital Smart Sandgate" at bounding box center [65, 147] width 65 height 9
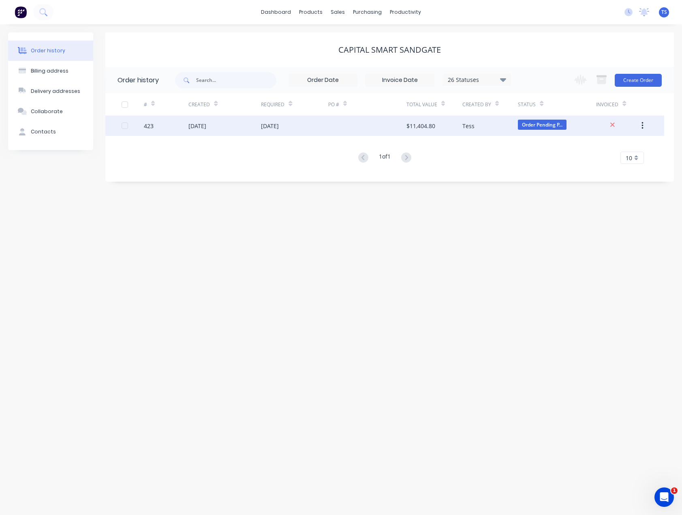
click at [279, 124] on div "25 Sep 2025" at bounding box center [270, 126] width 18 height 9
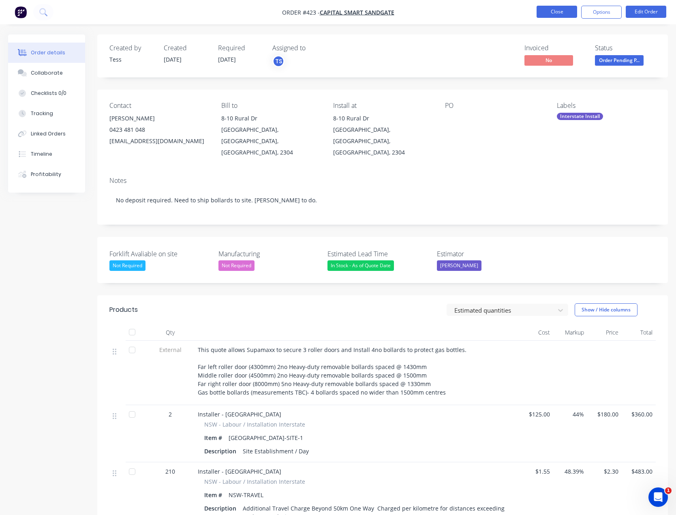
click at [552, 14] on button "Close" at bounding box center [557, 12] width 41 height 12
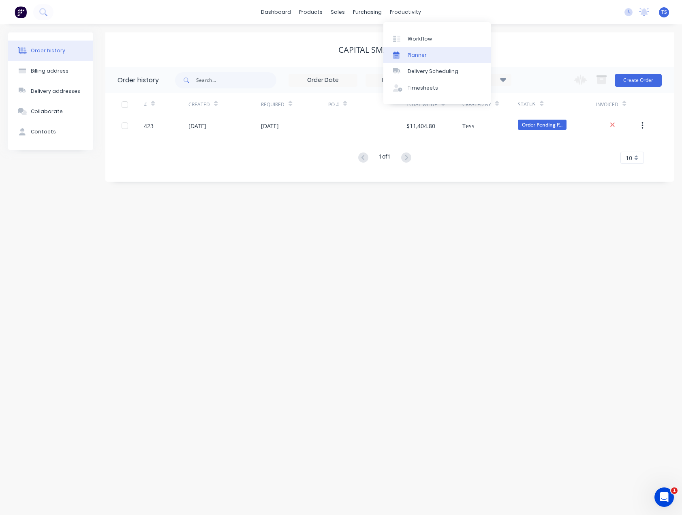
click at [407, 60] on link "Planner" at bounding box center [436, 55] width 107 height 16
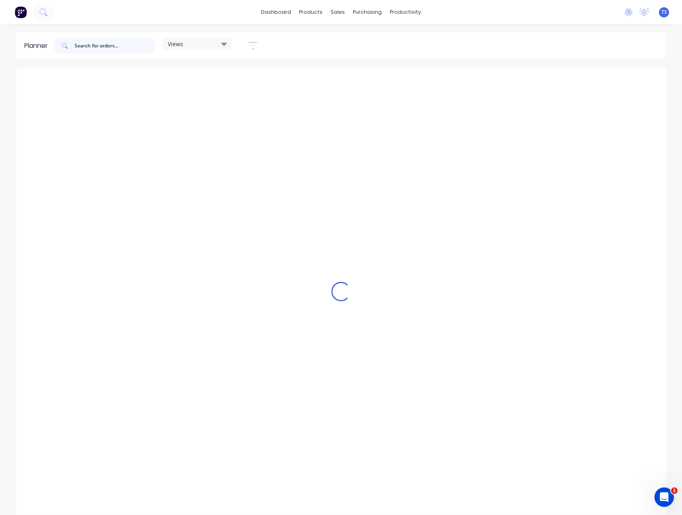
click at [93, 49] on input "text" at bounding box center [115, 46] width 80 height 16
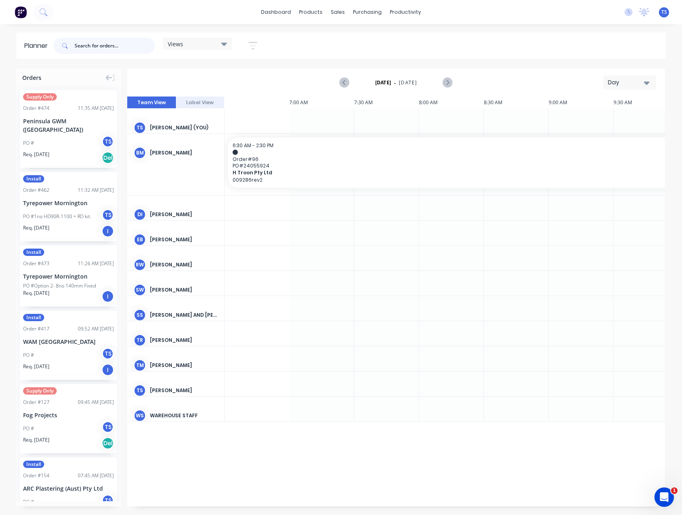
scroll to position [0, 584]
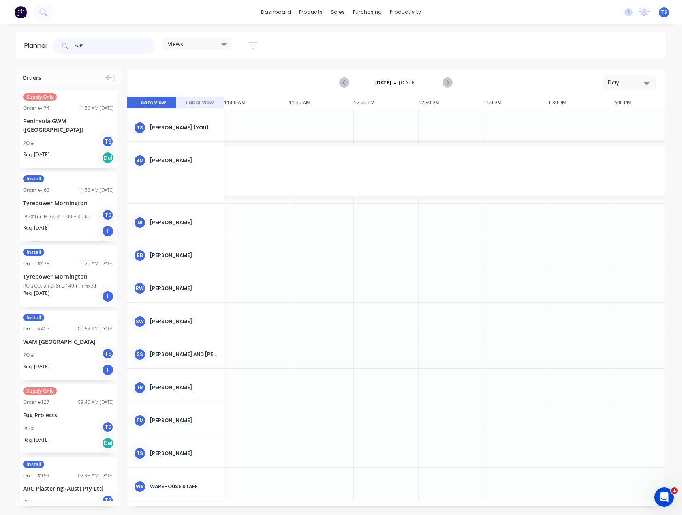
type input "caPI"
type input "c"
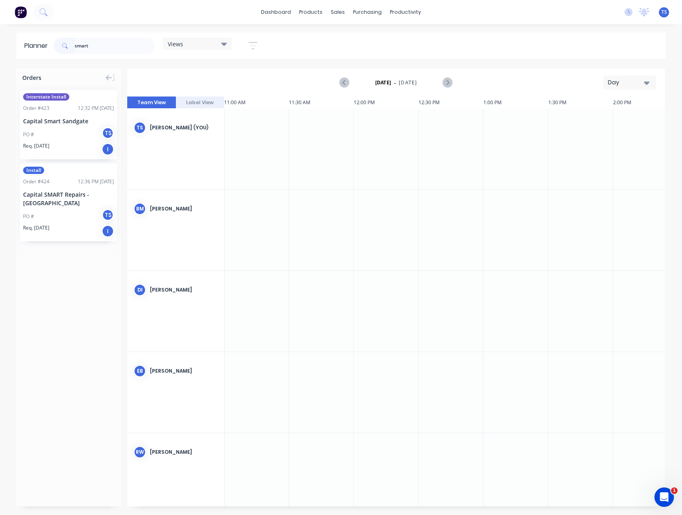
type input "smart"
click at [628, 81] on div "Day" at bounding box center [626, 82] width 37 height 9
click at [617, 135] on div "Month" at bounding box center [615, 136] width 80 height 16
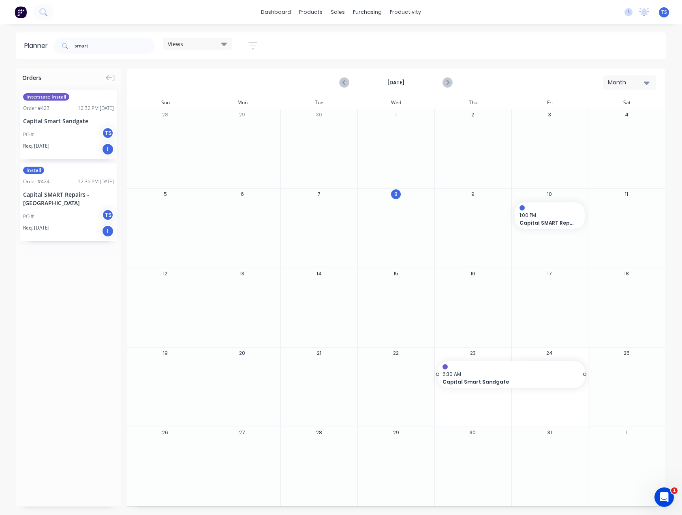
drag, startPoint x: 516, startPoint y: 375, endPoint x: 472, endPoint y: 374, distance: 44.2
drag, startPoint x: 99, startPoint y: 47, endPoint x: 26, endPoint y: 48, distance: 73.4
click at [26, 48] on header "Planner smart Views Save new view None (Default) edit Monthly edit Show/Hide us…" at bounding box center [341, 45] width 650 height 26
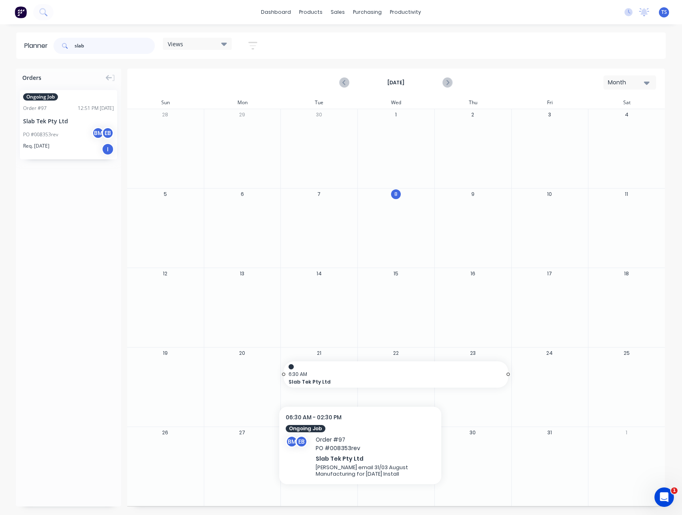
type input "slab"
drag, startPoint x: 360, startPoint y: 377, endPoint x: 319, endPoint y: 374, distance: 40.2
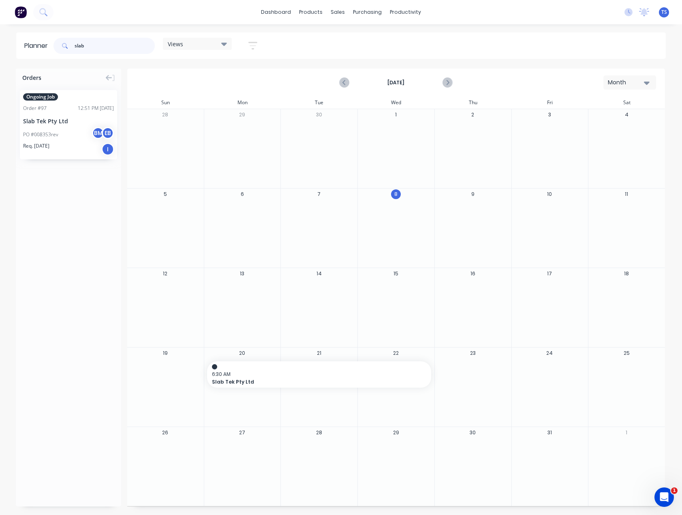
drag, startPoint x: 99, startPoint y: 45, endPoint x: 46, endPoint y: 49, distance: 53.3
click at [46, 49] on header "Planner slab Views Save new view None (Default) edit Monthly edit Show/Hide use…" at bounding box center [341, 45] width 650 height 26
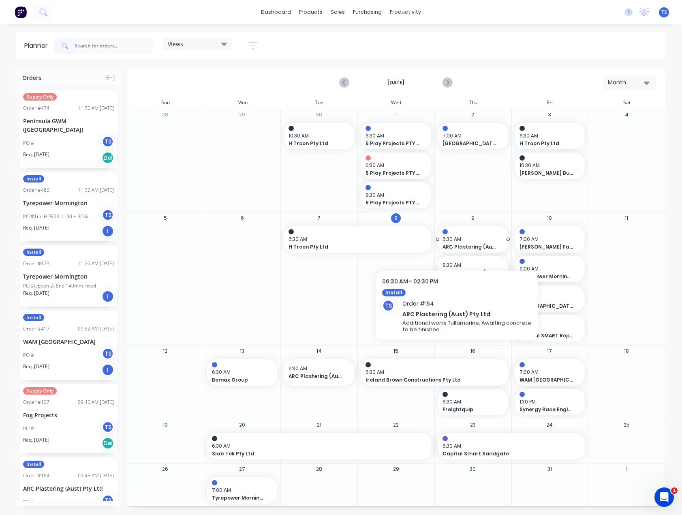
click at [457, 244] on span "ARC Plastering (Aust) Pty Ltd" at bounding box center [470, 246] width 55 height 7
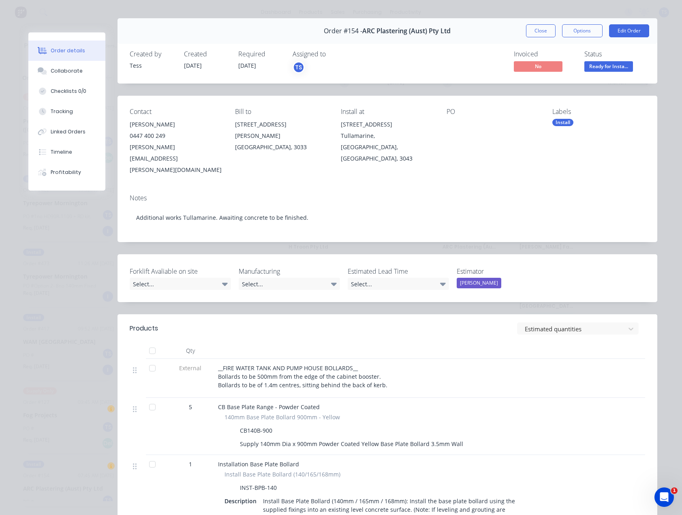
scroll to position [0, 0]
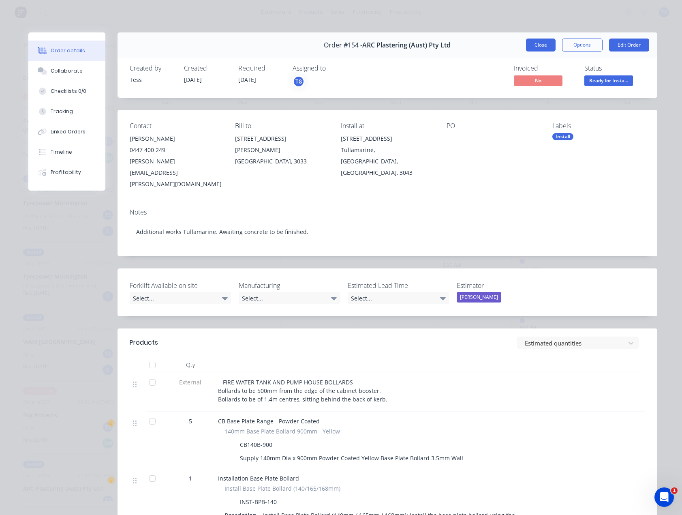
click at [535, 42] on button "Close" at bounding box center [541, 45] width 30 height 13
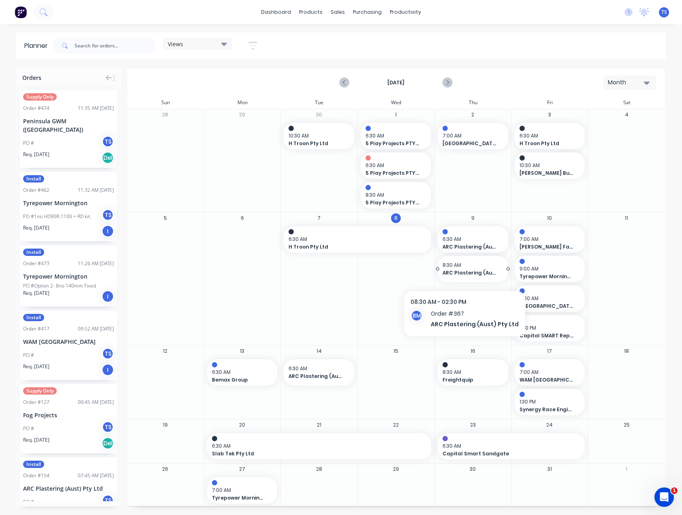
click at [462, 272] on span "ARC Plastering (Aust) Pty Ltd" at bounding box center [470, 272] width 55 height 7
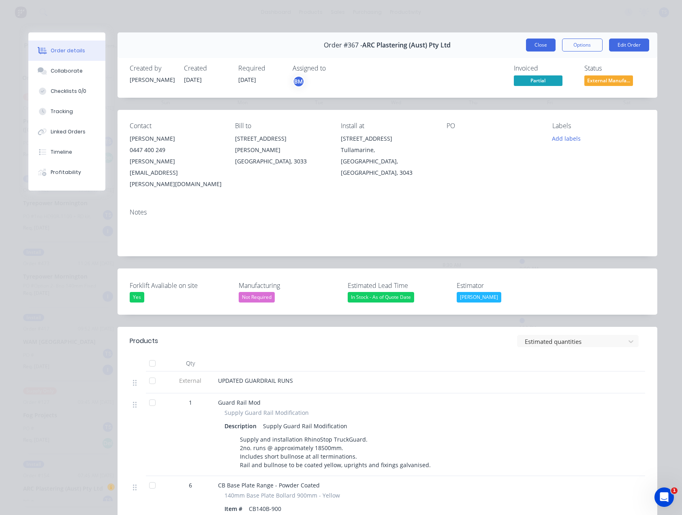
click at [529, 44] on button "Close" at bounding box center [541, 45] width 30 height 13
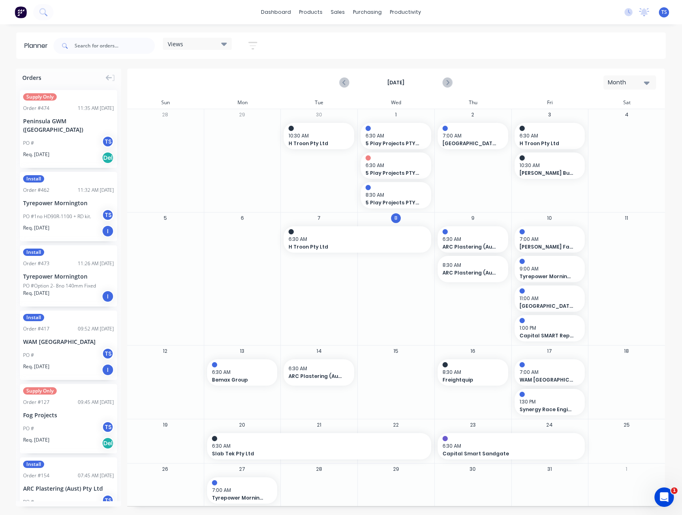
scroll to position [1, 0]
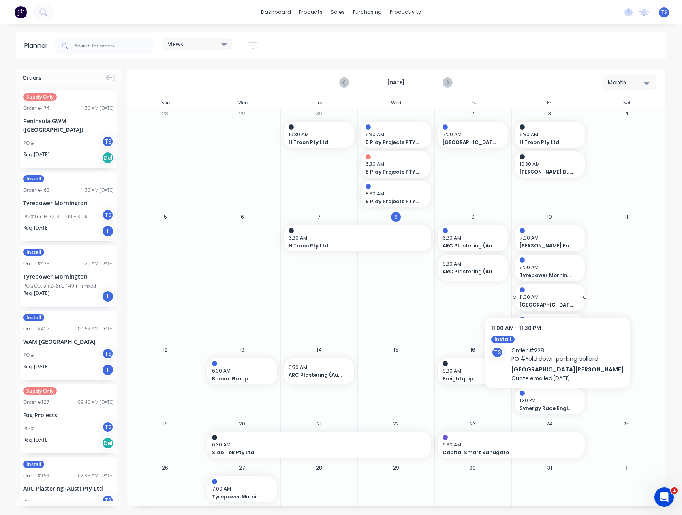
click at [544, 305] on span "Mount Martha Village Clinic" at bounding box center [547, 304] width 55 height 7
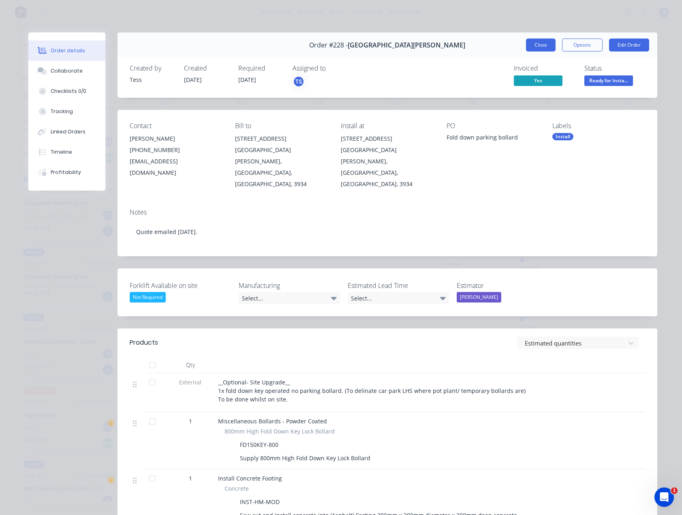
click at [545, 46] on button "Close" at bounding box center [541, 45] width 30 height 13
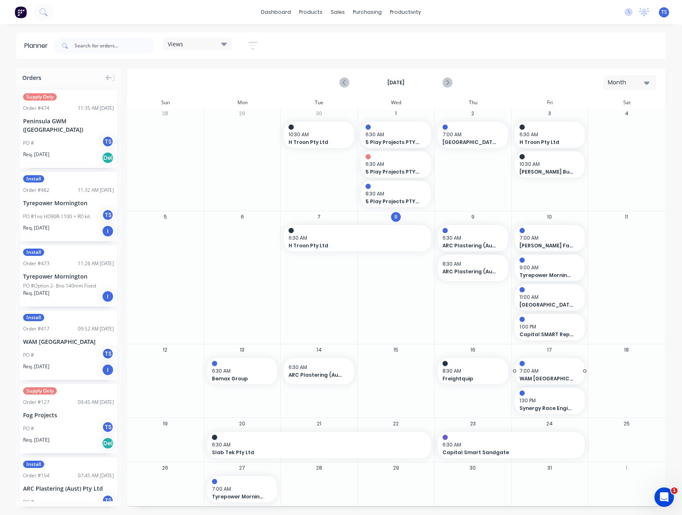
click at [533, 370] on span "7:00 AM" at bounding box center [548, 370] width 57 height 7
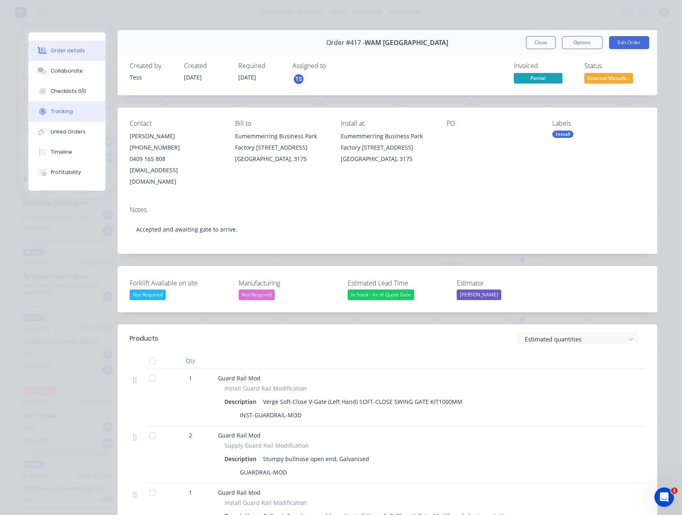
scroll to position [0, 0]
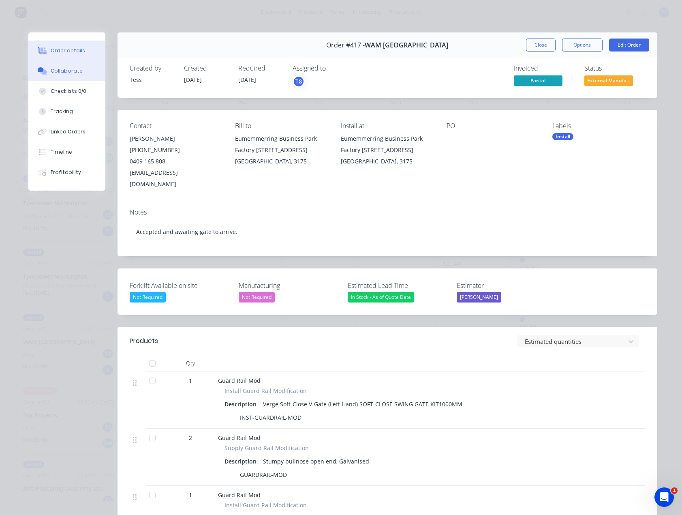
click at [56, 75] on button "Collaborate" at bounding box center [66, 71] width 77 height 20
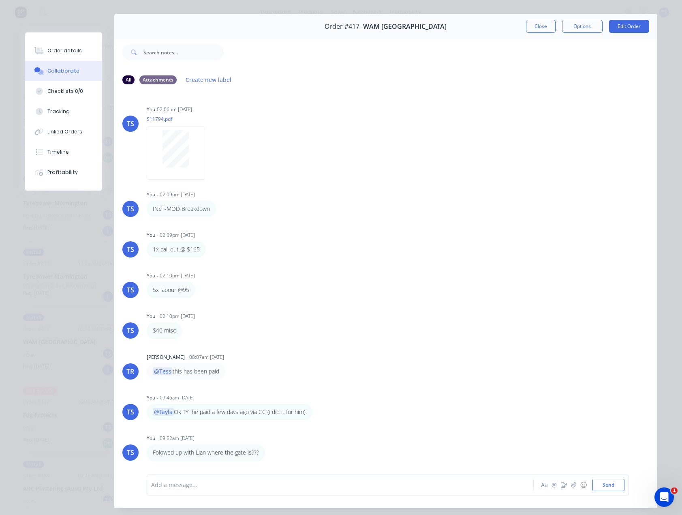
scroll to position [37, 0]
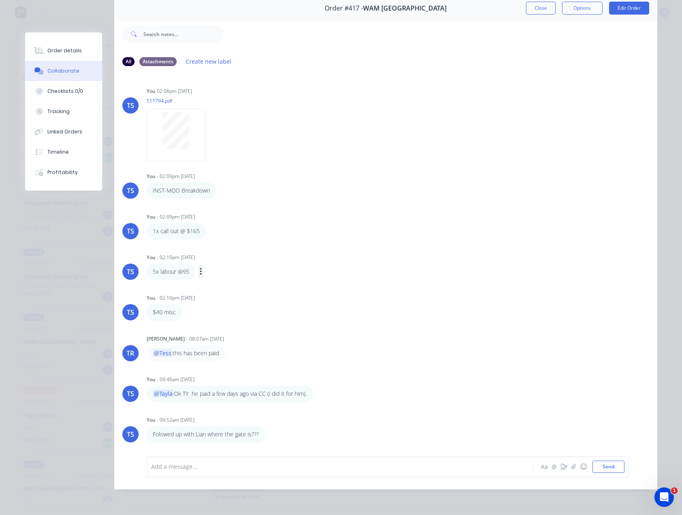
click at [200, 272] on icon "button" at bounding box center [201, 271] width 2 height 7
click at [219, 287] on button "Edit" at bounding box center [230, 286] width 51 height 13
click at [152, 465] on span "5x labour" at bounding box center [165, 466] width 26 height 8
click at [190, 466] on div "4x labour @95" at bounding box center [329, 466] width 355 height 9
click at [604, 467] on button "Send" at bounding box center [609, 466] width 32 height 12
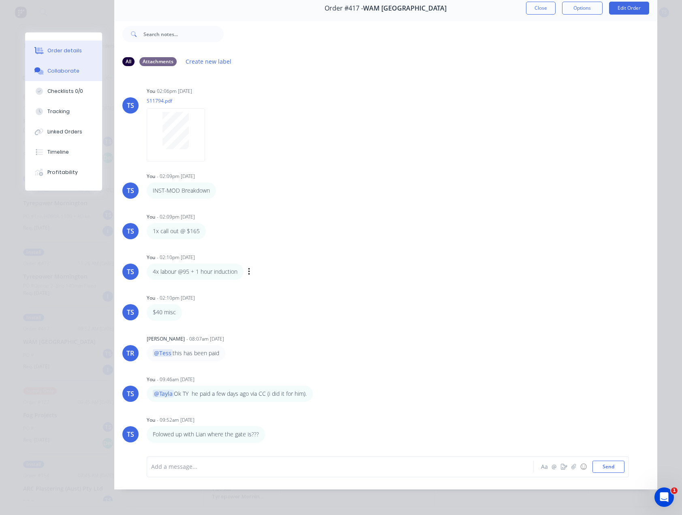
click at [42, 49] on button "Order details" at bounding box center [63, 51] width 77 height 20
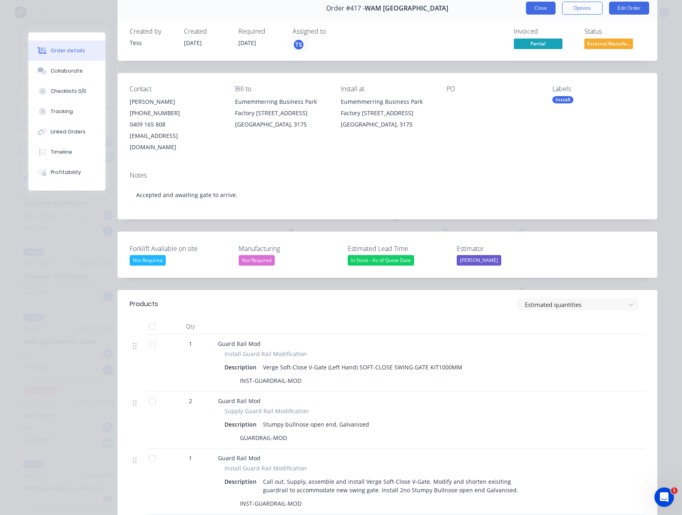
click at [545, 7] on button "Close" at bounding box center [541, 8] width 30 height 13
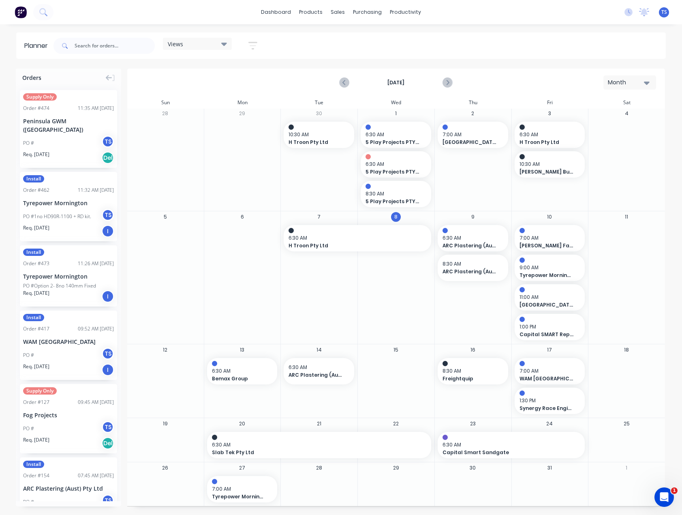
click at [646, 84] on icon "button" at bounding box center [647, 82] width 6 height 9
click at [600, 137] on div "Month" at bounding box center [615, 136] width 80 height 16
click at [340, 79] on icon "Previous page" at bounding box center [345, 83] width 10 height 10
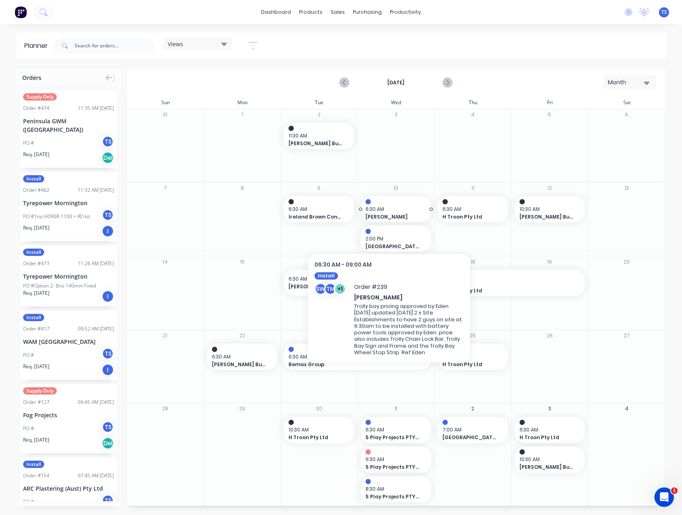
click at [389, 214] on span "Senthuran Velautham" at bounding box center [393, 216] width 55 height 7
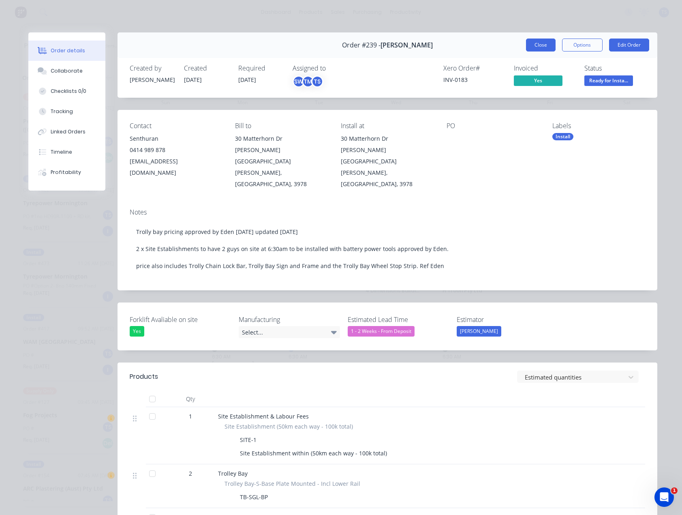
click at [538, 51] on button "Close" at bounding box center [541, 45] width 30 height 13
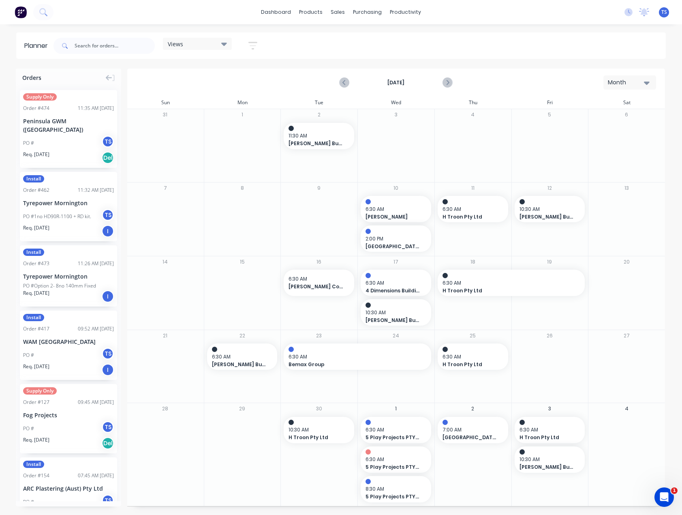
click at [652, 82] on button "Month" at bounding box center [630, 82] width 53 height 14
click at [448, 81] on icon "Next page" at bounding box center [448, 83] width 10 height 10
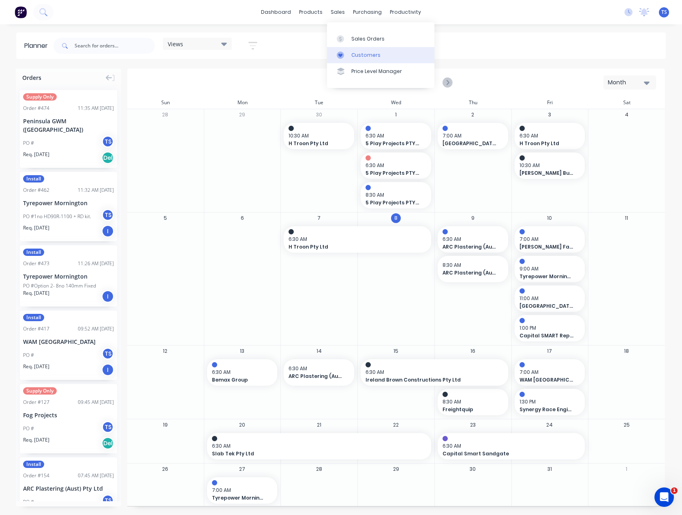
click at [355, 55] on div "Customers" at bounding box center [365, 54] width 29 height 7
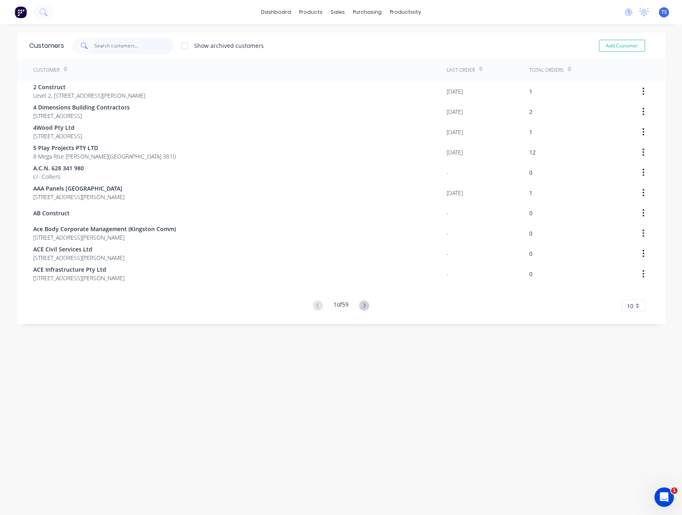
click at [135, 49] on input "text" at bounding box center [133, 46] width 79 height 16
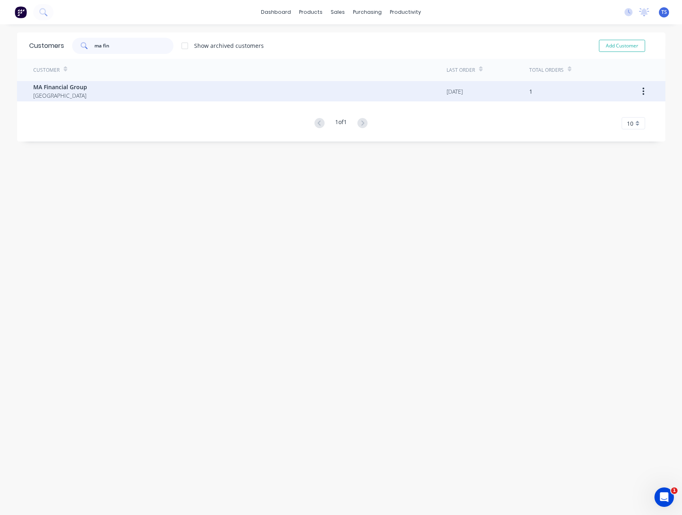
type input "ma fin"
click at [89, 89] on div "MA Financial Group Australia" at bounding box center [239, 91] width 413 height 20
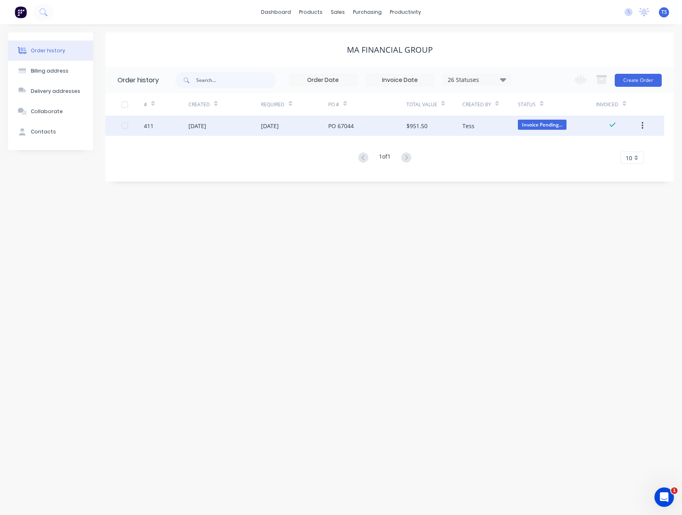
click at [377, 126] on div "PO 67044" at bounding box center [367, 126] width 78 height 20
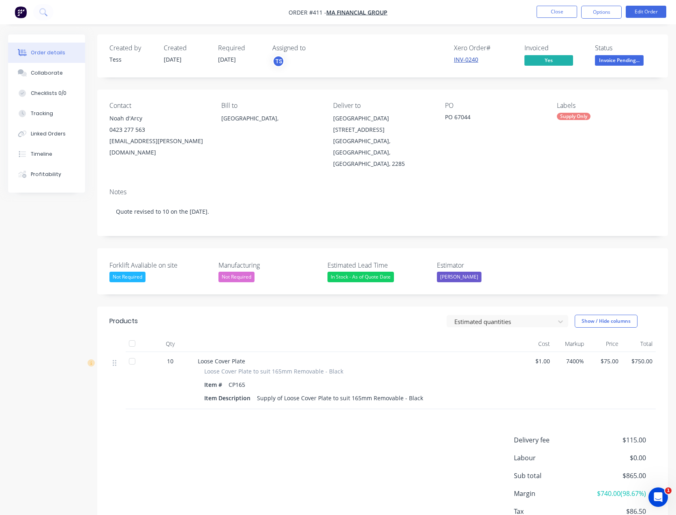
click at [461, 61] on link "INV-0240" at bounding box center [466, 60] width 24 height 8
click at [543, 12] on button "Close" at bounding box center [557, 12] width 41 height 12
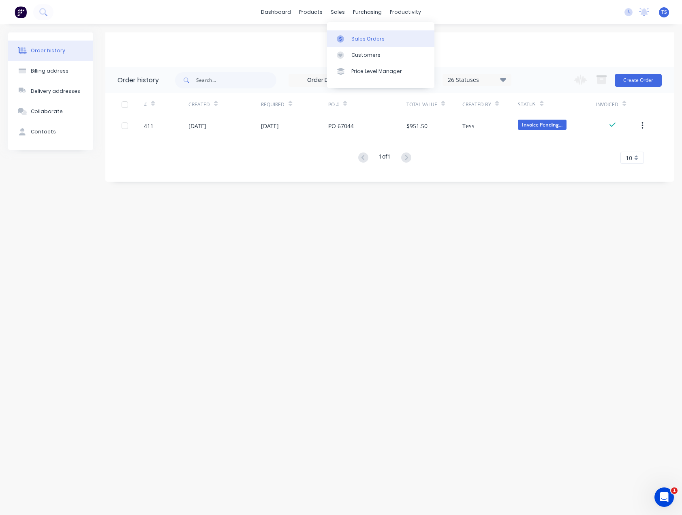
click at [348, 36] on div at bounding box center [343, 38] width 12 height 7
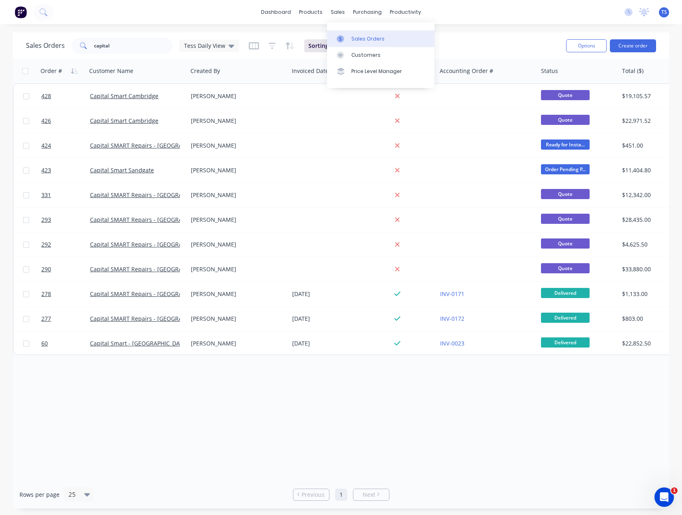
click at [356, 36] on div "Sales Orders" at bounding box center [367, 38] width 33 height 7
drag, startPoint x: 119, startPoint y: 46, endPoint x: 79, endPoint y: 54, distance: 41.2
click at [79, 53] on div "capital" at bounding box center [121, 46] width 101 height 16
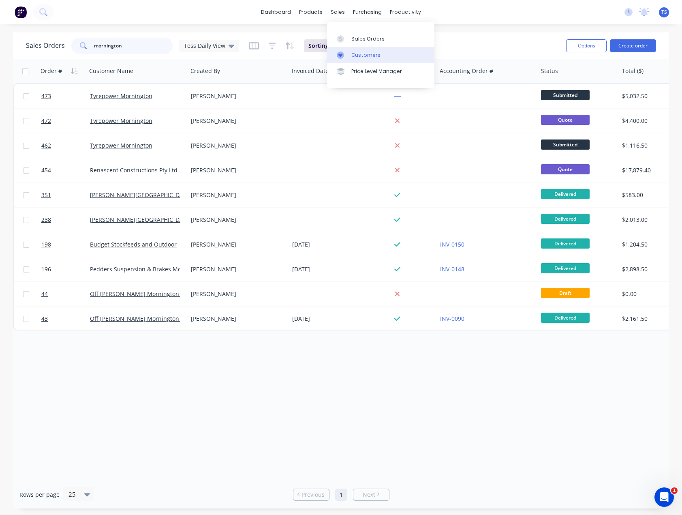
type input "mornington"
click at [350, 58] on link "Customers" at bounding box center [380, 55] width 107 height 16
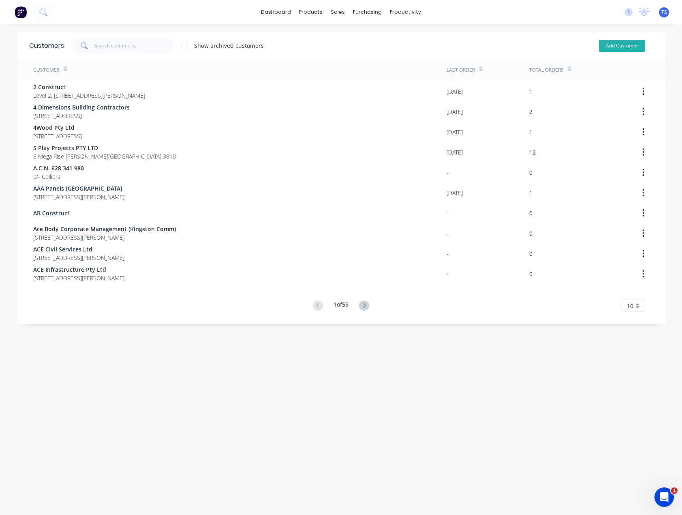
click at [611, 45] on button "Add Customer" at bounding box center [622, 46] width 46 height 12
select select "AU"
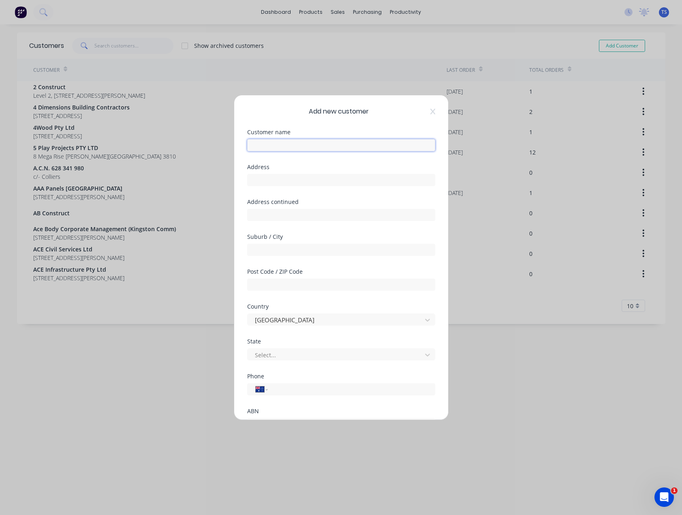
click at [264, 141] on input "text" at bounding box center [341, 145] width 188 height 12
paste input "Map of Mornington Auto Electrics Mornington Auto Electrics"
click at [269, 179] on input "text" at bounding box center [341, 180] width 188 height 12
drag, startPoint x: 343, startPoint y: 143, endPoint x: 245, endPoint y: 150, distance: 98.0
click at [245, 150] on div "Add new customer Customer name Map of Mornington Auto Electrics Mornington Auto…" at bounding box center [341, 257] width 214 height 324
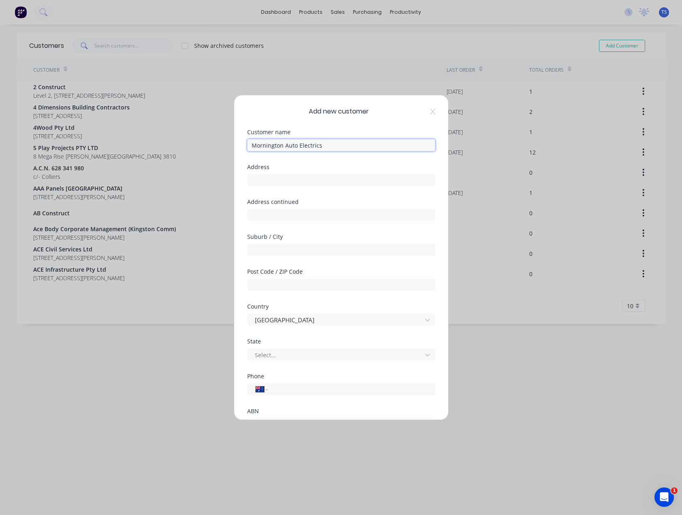
type input "Mornington Auto Electrics"
click at [255, 180] on input "text" at bounding box center [341, 180] width 188 height 12
paste input "9 Diane St, Mornington VIC 3931"
type input "9 Diane St, Mornington VIC 3931"
click at [267, 251] on input "text" at bounding box center [341, 250] width 188 height 12
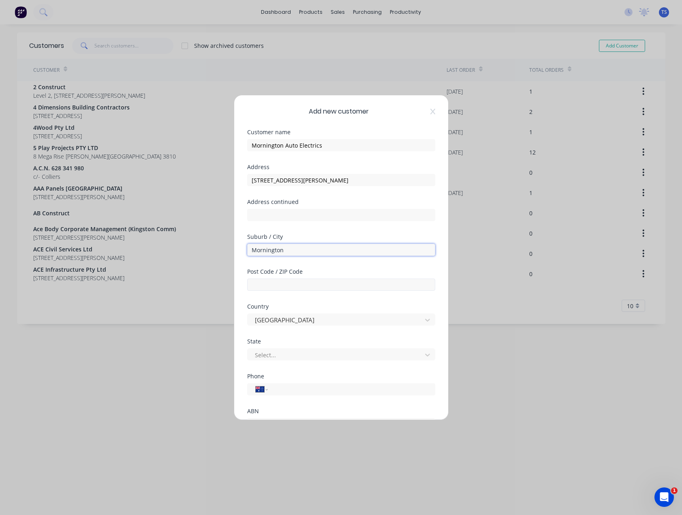
type input "Mornington"
click at [270, 285] on input "text" at bounding box center [341, 284] width 188 height 12
type input "3931"
click at [477, 352] on div "Add new customer Customer name Mornington Auto Electrics Address 9 Diane St, Mo…" at bounding box center [341, 257] width 682 height 515
click at [276, 355] on div at bounding box center [336, 355] width 164 height 10
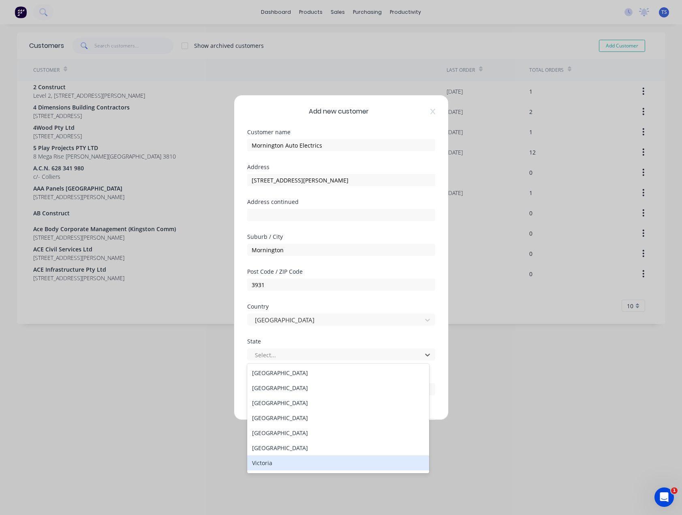
click at [265, 469] on div "Victoria" at bounding box center [338, 462] width 182 height 15
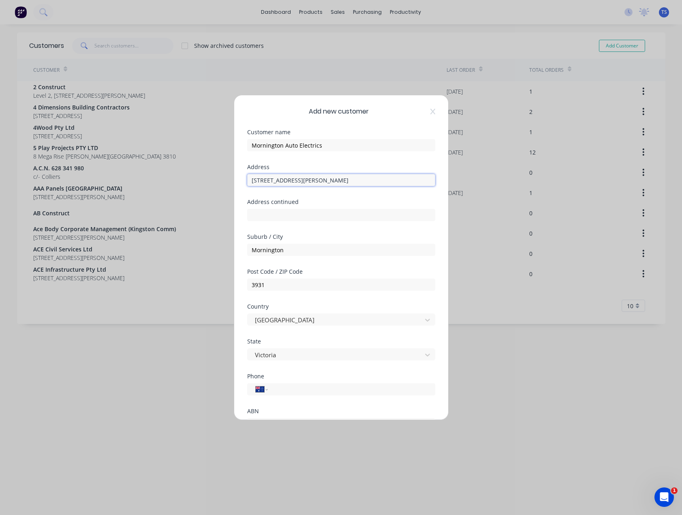
drag, startPoint x: 349, startPoint y: 179, endPoint x: 285, endPoint y: 183, distance: 64.2
click at [285, 183] on input "9 Diane St, Mornington VIC 3931" at bounding box center [341, 180] width 188 height 12
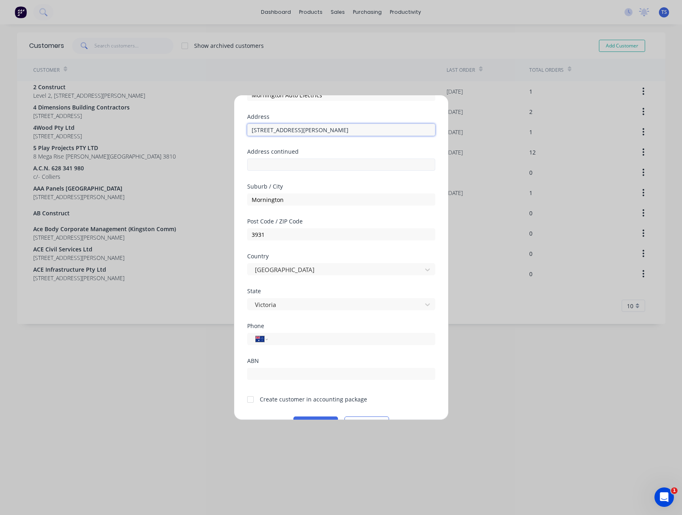
scroll to position [71, 0]
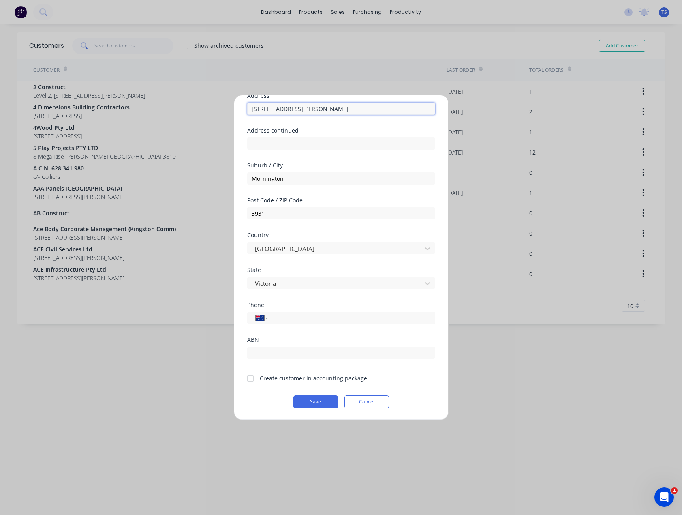
type input "9 Diane St"
click at [251, 379] on div at bounding box center [250, 378] width 16 height 16
click at [279, 317] on input "tel" at bounding box center [350, 317] width 153 height 9
paste input "(03) 5975 1362"
type input "(03) 5975 1362"
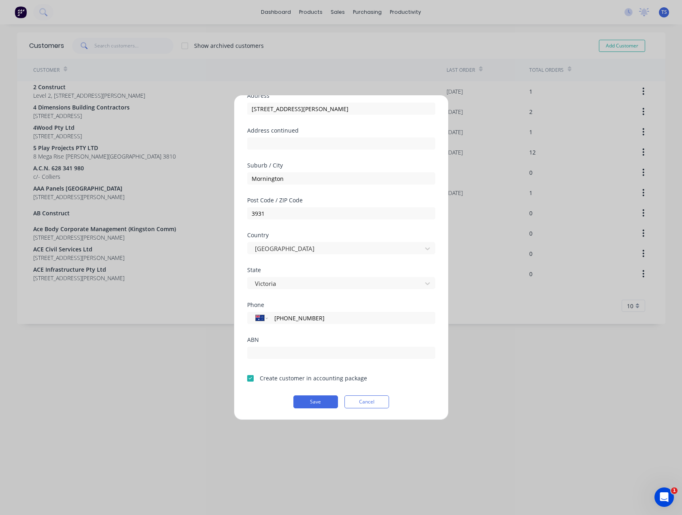
click at [311, 340] on div "ABN" at bounding box center [341, 340] width 188 height 6
click at [310, 400] on button "Save" at bounding box center [315, 401] width 45 height 13
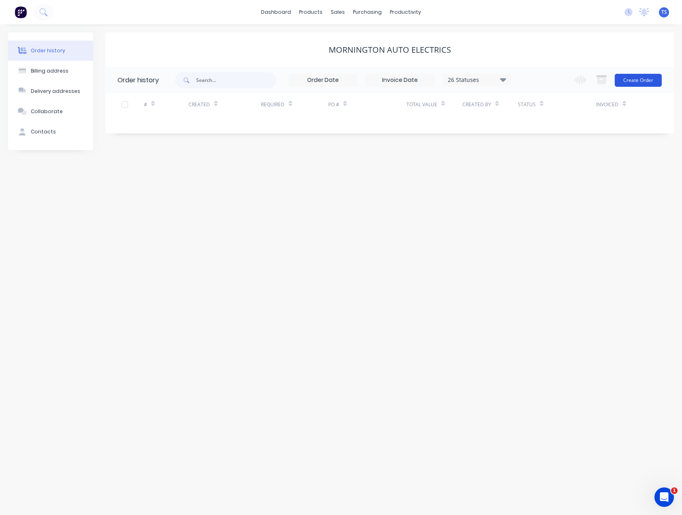
click at [642, 83] on button "Create Order" at bounding box center [638, 80] width 47 height 13
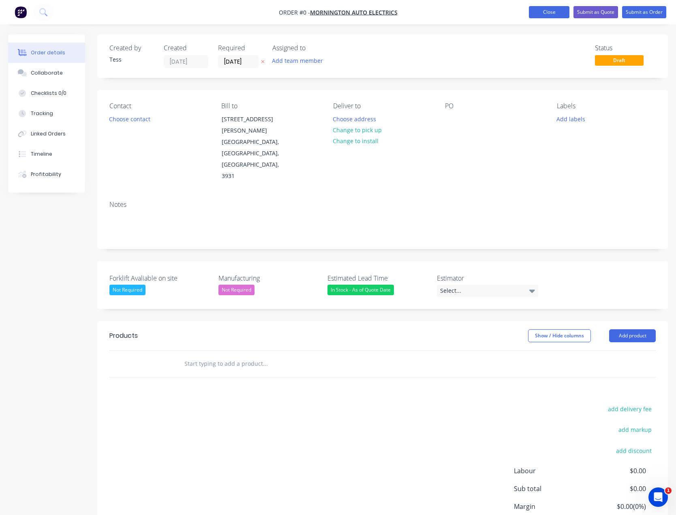
click at [537, 9] on button "Close" at bounding box center [549, 12] width 41 height 12
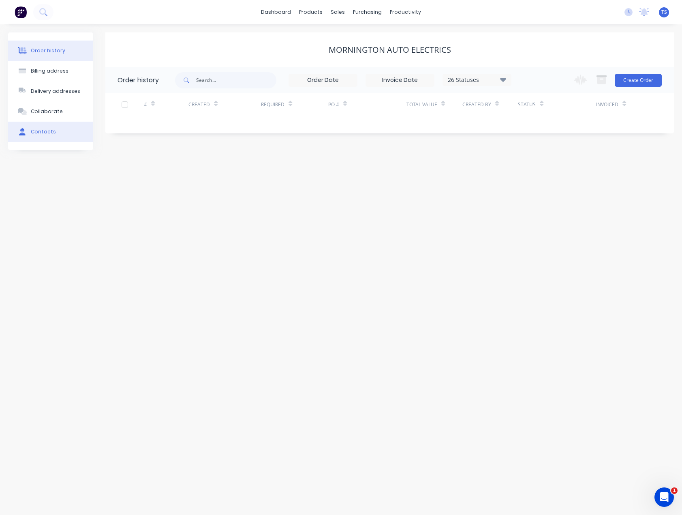
click at [29, 132] on button "Contacts" at bounding box center [50, 132] width 85 height 20
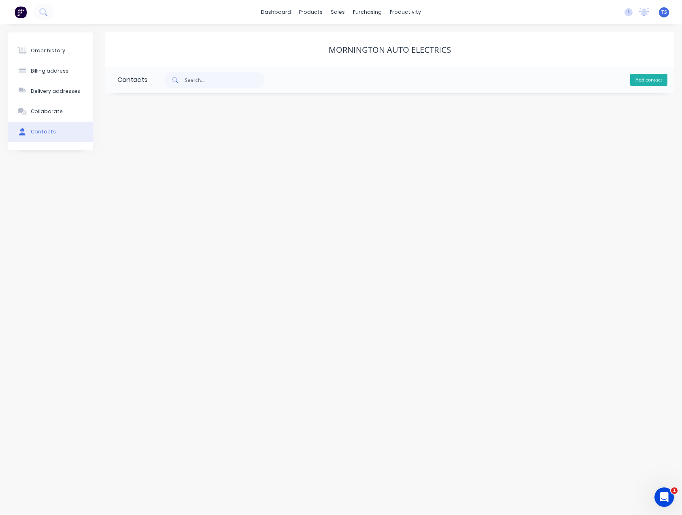
click at [641, 81] on button "Add contact" at bounding box center [648, 80] width 37 height 12
select select "AU"
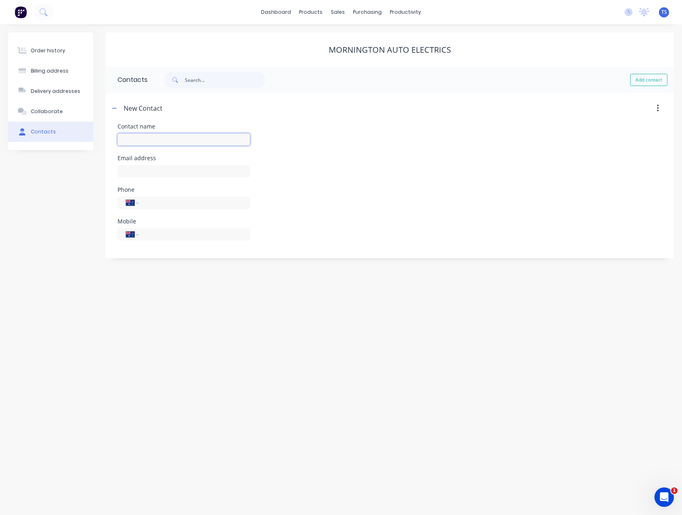
click at [136, 141] on input "text" at bounding box center [184, 139] width 133 height 12
type input "Gary Jewell"
click at [133, 173] on input "text" at bounding box center [184, 171] width 133 height 12
select select "AU"
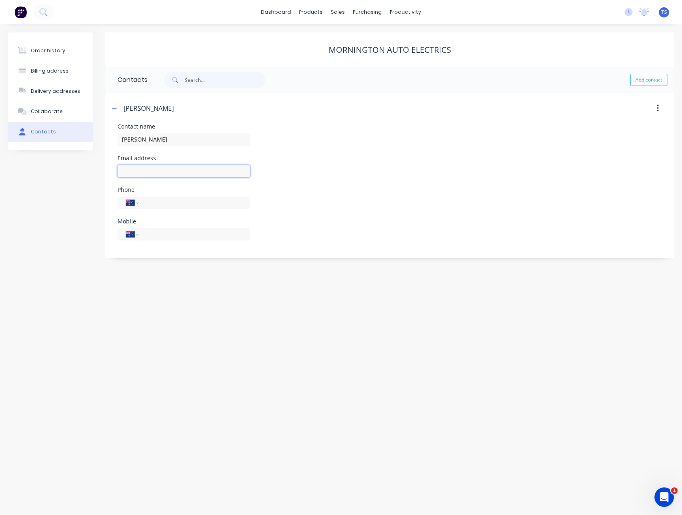
click at [133, 173] on input "text" at bounding box center [184, 171] width 133 height 12
type input "morningtonautoelectrics@bigpond.com"
click at [164, 205] on input "tel" at bounding box center [192, 202] width 97 height 9
drag, startPoint x: 157, startPoint y: 196, endPoint x: 154, endPoint y: 201, distance: 6.2
click at [154, 201] on input "tel" at bounding box center [192, 202] width 97 height 9
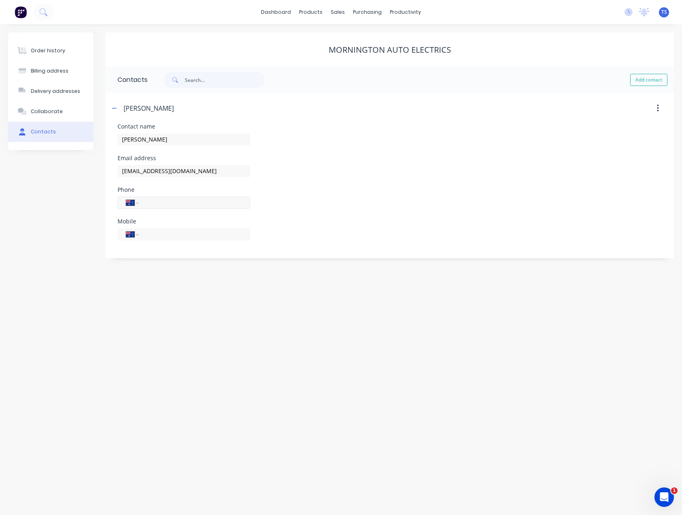
paste input "(03) 5975 1362"
type input "(03) 5975 1362"
click at [126, 294] on div "Order history Billing address Delivery addresses Collaborate Contacts Morningto…" at bounding box center [341, 269] width 682 height 490
click at [235, 171] on input "morningtonautoelectrics@bigpond.com" at bounding box center [184, 171] width 133 height 12
click at [175, 138] on input "Gary Jewell" at bounding box center [184, 139] width 133 height 12
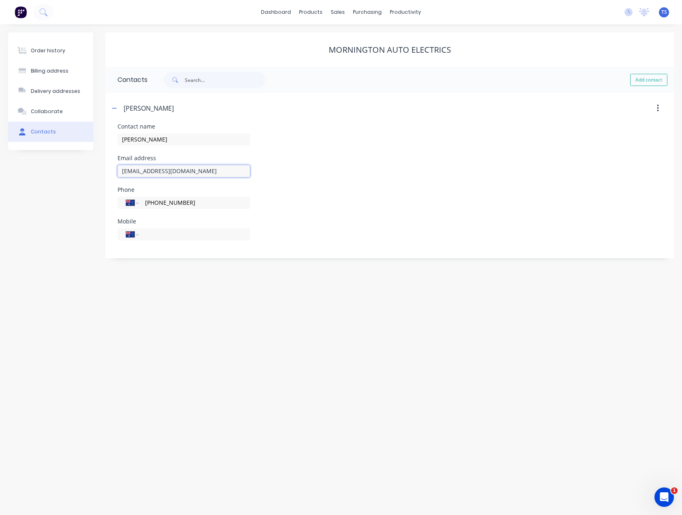
click at [234, 171] on input "morningtonautoelectrics@bigpond.com" at bounding box center [184, 171] width 133 height 12
click at [184, 295] on div "Order history Billing address Delivery addresses Collaborate Contacts Morningto…" at bounding box center [341, 269] width 682 height 490
click at [117, 108] on button "button" at bounding box center [114, 108] width 10 height 10
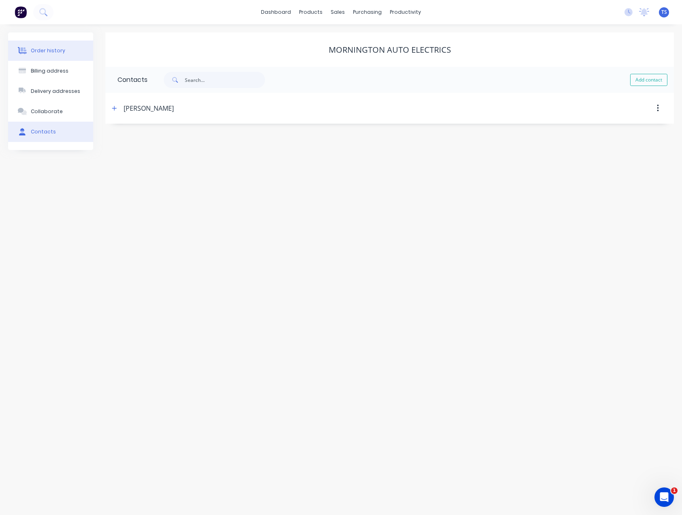
click at [43, 51] on div "Order history" at bounding box center [48, 50] width 34 height 7
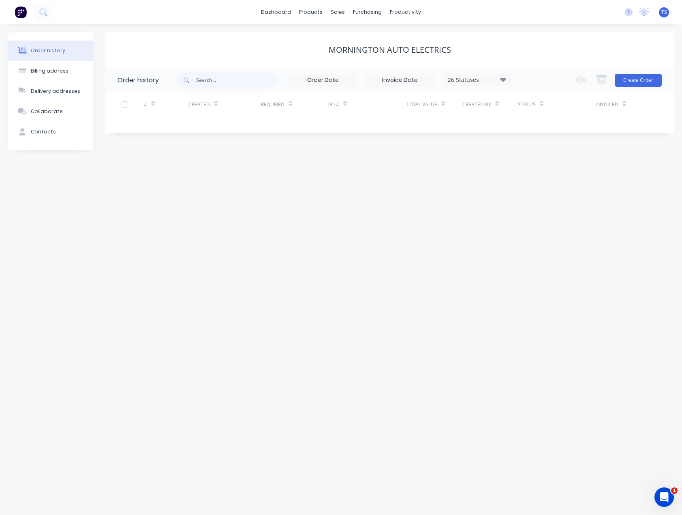
click at [438, 206] on div "Order history Billing address Delivery addresses Collaborate Contacts Morningto…" at bounding box center [341, 269] width 682 height 490
